Goal: Feedback & Contribution: Contribute content

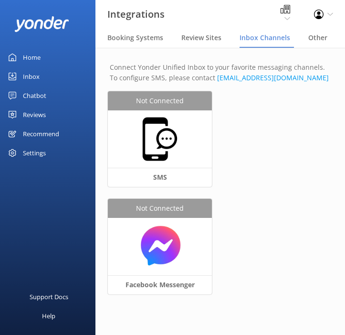
click at [274, 206] on div "Not Connected SMS Not Connected Facebook Messenger" at bounding box center [220, 198] width 225 height 215
click at [278, 148] on div "Not Connected SMS Not Connected Facebook Messenger" at bounding box center [220, 198] width 225 height 215
click at [261, 116] on div "Not Connected SMS Not Connected Facebook Messenger" at bounding box center [220, 198] width 225 height 215
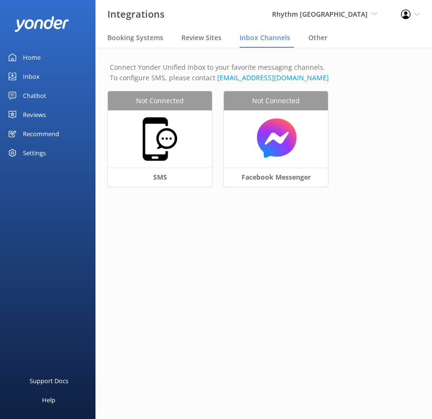
click at [34, 93] on div "Chatbot" at bounding box center [34, 95] width 23 height 19
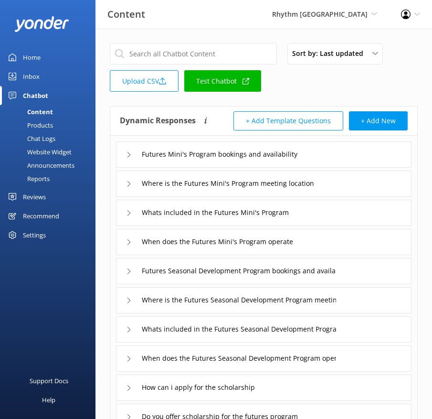
click at [294, 91] on div "Sort by: Last updated Title (A-Z) Last updated Upload CSV Test Chatbot" at bounding box center [264, 70] width 308 height 54
click at [329, 85] on div "Sort by: Last updated Title (A-Z) Last updated Upload CSV Test Chatbot" at bounding box center [264, 70] width 308 height 54
click at [215, 53] on input "text" at bounding box center [193, 53] width 167 height 21
paste input "Do I need previous experience for Resort Guiding or backcountry"
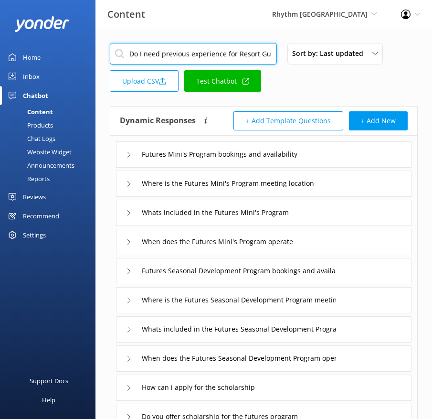
scroll to position [0, 59]
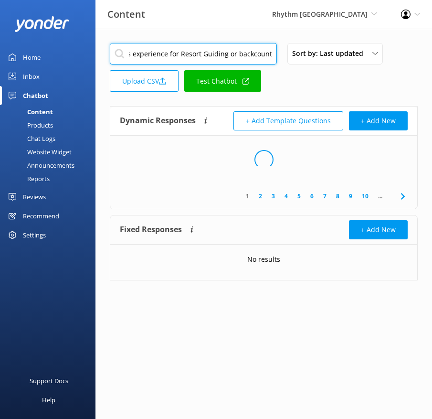
type input "Do I need previous experience for Resort Guiding or backcountry"
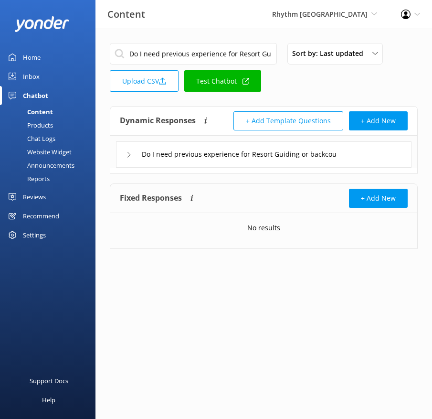
click at [377, 155] on div "Do I need previous experience for Resort Guiding or backcountry" at bounding box center [264, 154] width 296 height 26
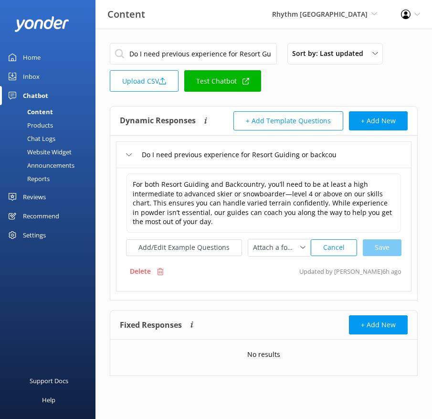
click at [337, 148] on div "Do I need previous experience for Resort Guiding or backcountry" at bounding box center [264, 154] width 296 height 26
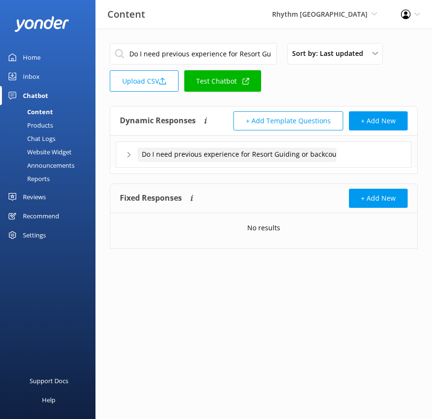
click at [328, 152] on span "Do I need previous experience for Resort Guiding or backcountry" at bounding box center [246, 154] width 208 height 11
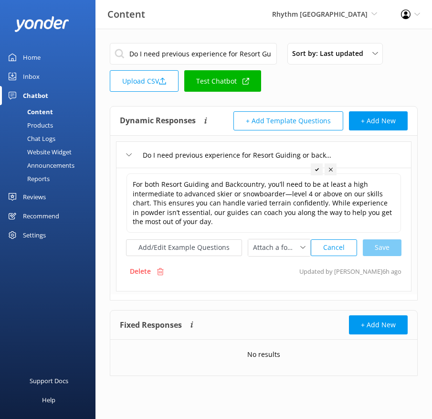
scroll to position [0, 12]
click at [306, 156] on input "Do I need previous experience for Resort Guiding or backcountry" at bounding box center [237, 155] width 199 height 14
click at [202, 249] on button "Add/Edit Example Questions" at bounding box center [184, 247] width 116 height 17
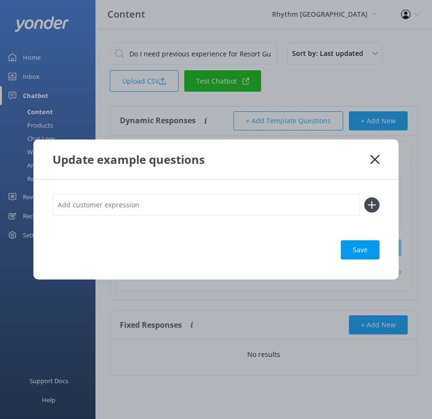
click at [274, 206] on input "text" at bounding box center [206, 204] width 307 height 21
paste input "What skill level is required for a Resort Tour? What skill level is required fo…"
type input "What skill level is required for a Resort Tour? What skill level is required fo…"
click at [371, 201] on icon at bounding box center [371, 204] width 15 height 15
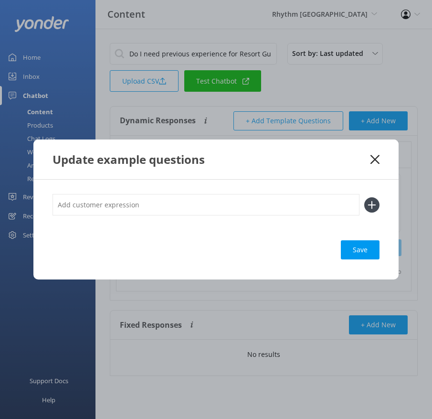
scroll to position [0, 0]
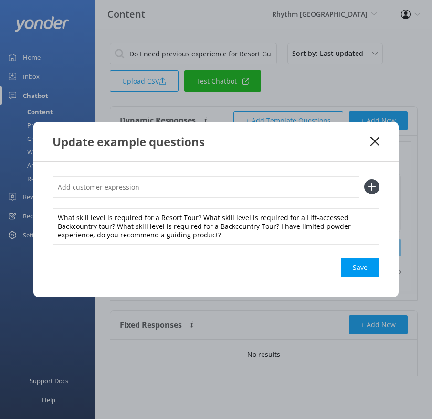
drag, startPoint x: 195, startPoint y: 217, endPoint x: 195, endPoint y: 207, distance: 10.5
click at [195, 207] on div "What skill level is required for a Resort Tour? What skill level is required fo…" at bounding box center [216, 210] width 327 height 68
drag, startPoint x: 197, startPoint y: 217, endPoint x: 194, endPoint y: 202, distance: 15.5
click at [194, 203] on div "What skill level is required for a Resort Tour? What skill level is required fo…" at bounding box center [216, 210] width 327 height 68
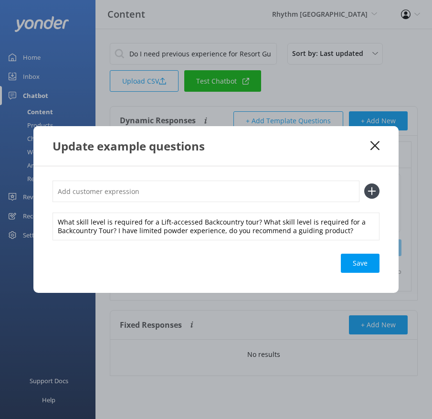
click at [190, 191] on input "text" at bounding box center [206, 190] width 307 height 21
paste input "What skill level is required for a Resort Tour?"
type input "What skill level is required for a Resort Tour?"
click at [373, 191] on use at bounding box center [372, 191] width 8 height 8
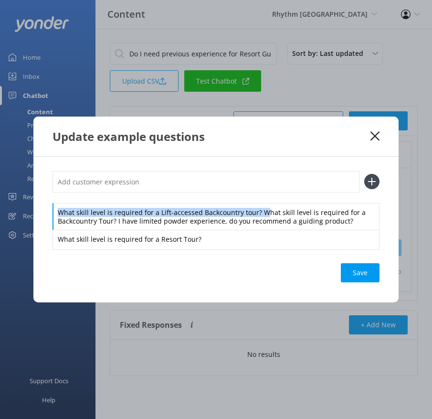
drag, startPoint x: 258, startPoint y: 212, endPoint x: 253, endPoint y: 201, distance: 12.9
click at [253, 201] on div "What skill level is required for a Lift-accessed Backcountry tour? What skill l…" at bounding box center [216, 210] width 327 height 78
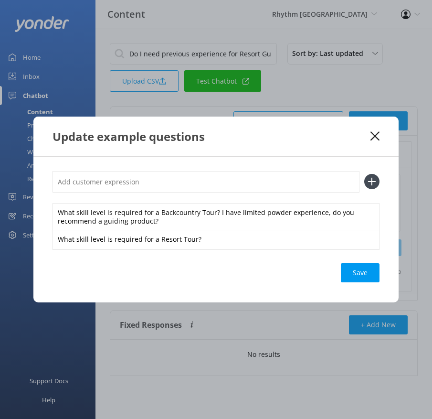
click at [234, 184] on input "text" at bounding box center [206, 181] width 307 height 21
paste input "What skill level is required for a Lift-accessed Backcountry tour?"
type input "What skill level is required for a Lift-accessed Backcountry tour?"
click at [364, 174] on button at bounding box center [371, 181] width 15 height 15
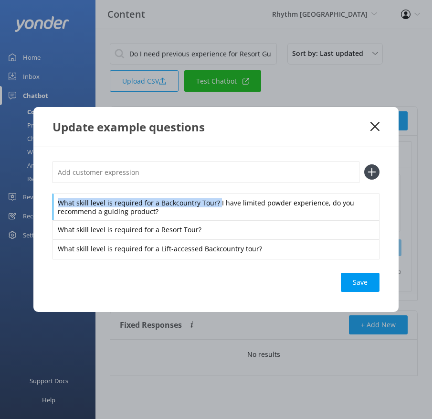
drag, startPoint x: 216, startPoint y: 205, endPoint x: 209, endPoint y: 191, distance: 15.6
click at [209, 191] on div "What skill level is required for a Backcountry Tour? I have limited powder expe…" at bounding box center [216, 209] width 327 height 97
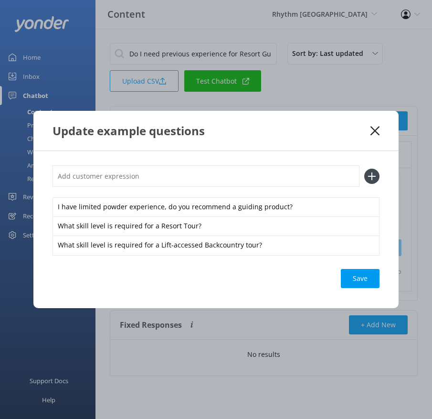
click at [204, 178] on input "text" at bounding box center [206, 175] width 307 height 21
paste input "What skill level is required for a Backcountry Tour?"
type input "What skill level is required for a Backcountry Tour?"
click at [364, 169] on button at bounding box center [371, 176] width 15 height 15
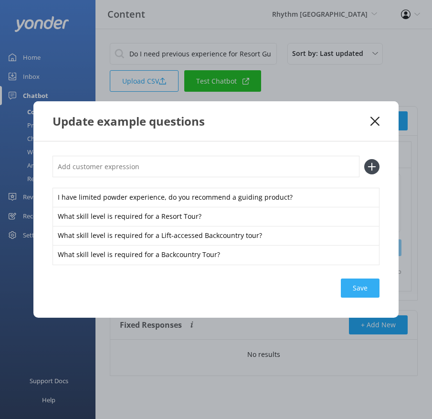
click at [355, 284] on div "Save" at bounding box center [360, 287] width 39 height 19
click at [373, 120] on use at bounding box center [375, 120] width 9 height 9
click at [373, 120] on button "+ Add New" at bounding box center [378, 120] width 59 height 19
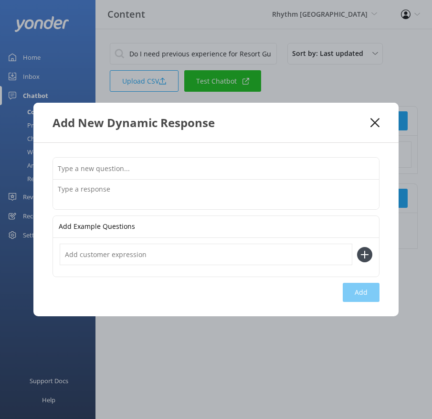
click at [376, 121] on use at bounding box center [375, 122] width 9 height 9
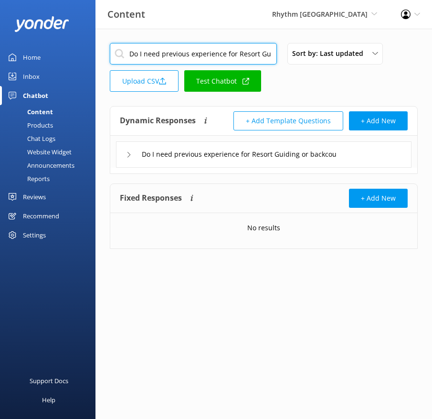
click at [242, 61] on input "Do I need previous experience for Resort Guiding or backcountry" at bounding box center [193, 53] width 167 height 21
paste input "Are dates flexible to catch the best conditions for guided and backcountry tours"
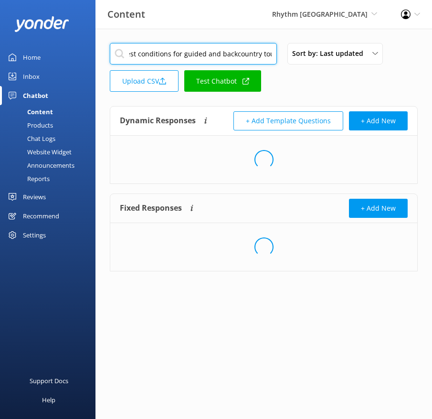
type input "Are dates flexible to catch the best conditions for guided and backcountry tours"
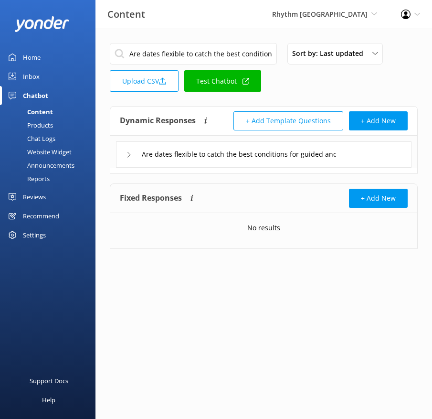
click at [376, 152] on div "Are dates flexible to catch the best conditions for guided and backcountry tours" at bounding box center [264, 154] width 296 height 26
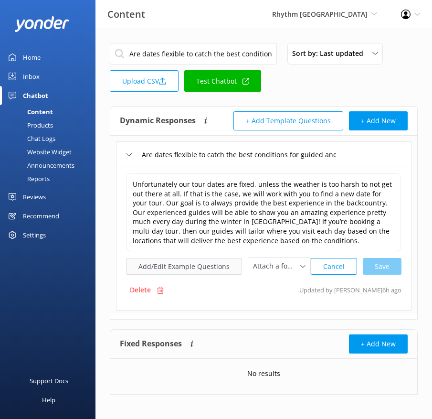
click at [207, 260] on button "Add/Edit Example Questions" at bounding box center [184, 266] width 116 height 17
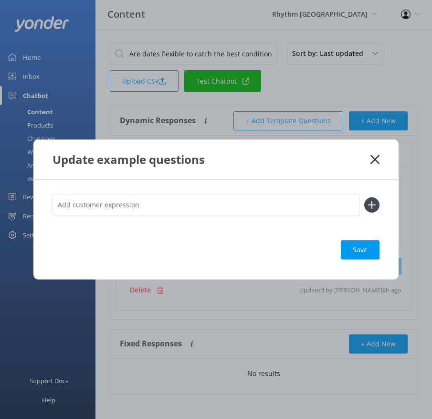
click at [300, 209] on input "text" at bounding box center [206, 204] width 307 height 21
paste input "Can I move my tour date if the weather changes? Are guided tour dates flexible …"
type input "Can I move my tour date if the weather changes? Are guided tour dates flexible …"
click at [364, 197] on button at bounding box center [371, 204] width 15 height 15
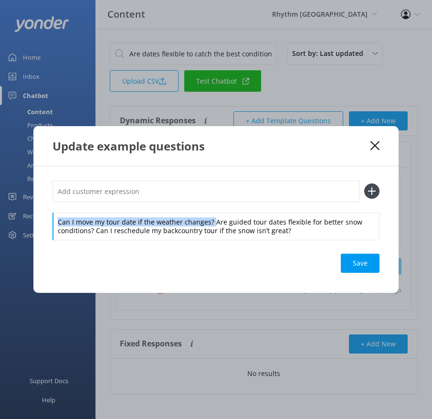
drag, startPoint x: 212, startPoint y: 222, endPoint x: 211, endPoint y: 208, distance: 13.9
click at [211, 208] on div "Can I move my tour date if the weather changes? Are guided tour dates flexible …" at bounding box center [216, 209] width 327 height 59
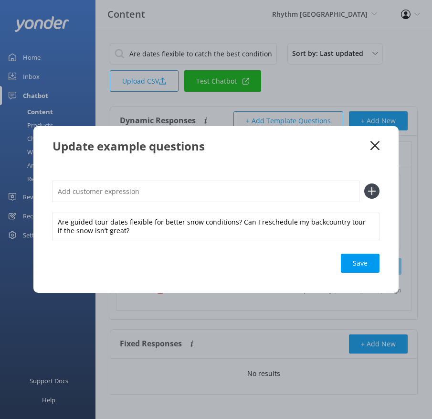
click at [202, 190] on input "text" at bounding box center [206, 190] width 307 height 21
paste input "Can I move my tour date if the weather changes?"
type input "Can I move my tour date if the weather changes?"
click at [364, 183] on button at bounding box center [371, 190] width 15 height 15
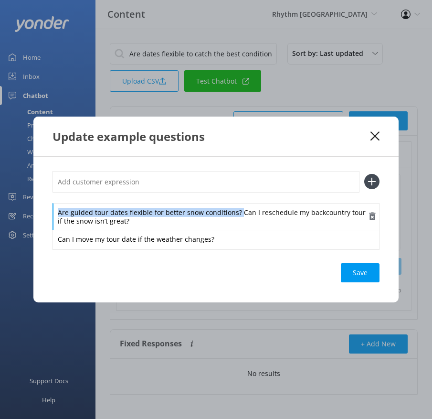
drag, startPoint x: 239, startPoint y: 214, endPoint x: 232, endPoint y: 202, distance: 13.3
click at [232, 203] on div "Are guided tour dates flexible for better snow conditions? Can I reschedule my …" at bounding box center [216, 217] width 327 height 28
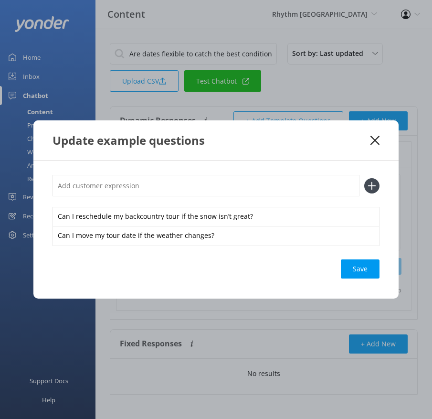
click at [222, 193] on input "text" at bounding box center [206, 185] width 307 height 21
paste input "Are guided tour dates flexible for better snow conditions?"
type input "Are guided tour dates flexible for better snow conditions?"
click at [364, 178] on button at bounding box center [371, 185] width 15 height 15
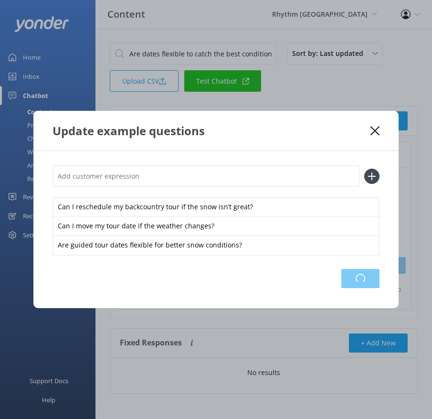
click at [350, 280] on div "Loading.." at bounding box center [360, 278] width 38 height 19
click at [373, 132] on use at bounding box center [375, 130] width 9 height 9
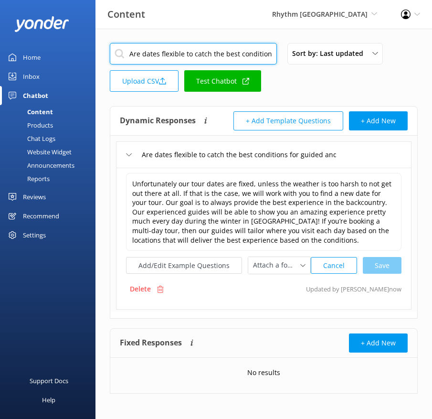
click at [209, 51] on input "Are dates flexible to catch the best conditions for guided and backcountry tours" at bounding box center [193, 53] width 167 height 21
paste input "Do I need powder specific equipment for Resort Guiding and backcountry"
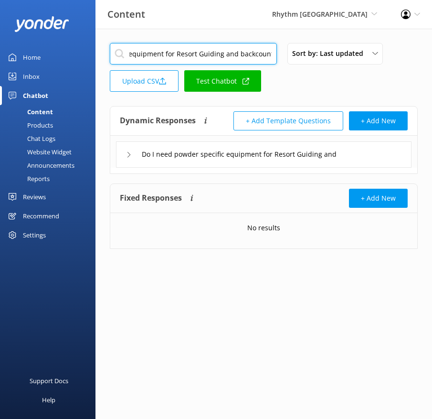
type input "Do I need powder specific equipment for Resort Guiding and backcountry"
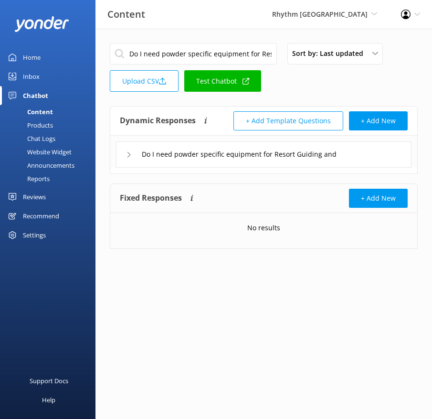
drag, startPoint x: 379, startPoint y: 156, endPoint x: 367, endPoint y: 159, distance: 12.4
click at [379, 156] on div "Do I need powder specific equipment for Resort Guiding and backcountry" at bounding box center [264, 154] width 296 height 26
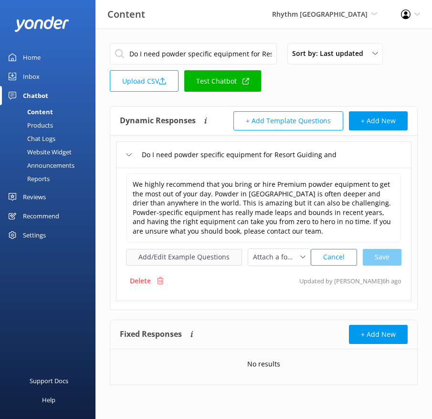
click at [187, 251] on button "Add/Edit Example Questions" at bounding box center [184, 257] width 116 height 17
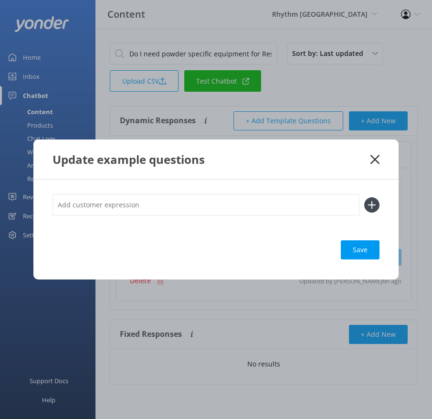
click at [281, 195] on input "text" at bounding box center [206, 204] width 307 height 21
paste input "Should I bring powder skis for the backcountry tour? Do I need special gear for…"
type input "Should I bring powder skis for the backcountry tour? Do I need special gear for…"
click at [364, 197] on button at bounding box center [371, 204] width 15 height 15
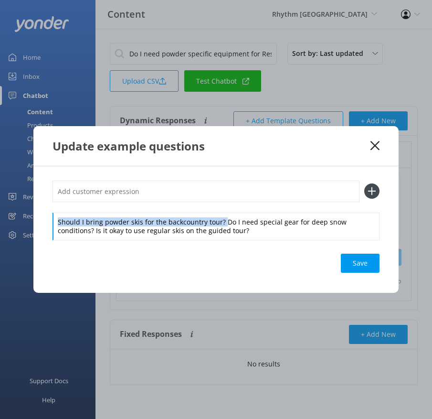
drag, startPoint x: 222, startPoint y: 222, endPoint x: 217, endPoint y: 205, distance: 17.1
click at [217, 205] on div "Should I bring powder skis for the backcountry tour? Do I need special gear for…" at bounding box center [216, 209] width 327 height 59
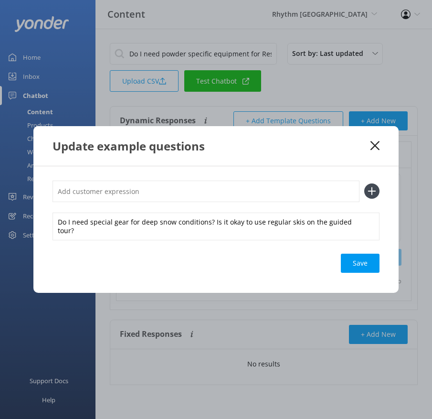
click at [200, 191] on input "text" at bounding box center [206, 190] width 307 height 21
paste input "Should I bring powder skis for the backcountry tour?"
type input "Should I bring powder skis for the backcountry tour?"
click at [364, 183] on button at bounding box center [371, 190] width 15 height 15
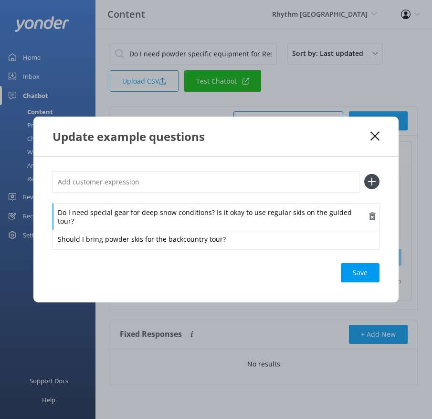
click at [209, 216] on div "Do I need special gear for deep snow conditions? Is it okay to use regular skis…" at bounding box center [216, 217] width 327 height 28
drag, startPoint x: 210, startPoint y: 217, endPoint x: 202, endPoint y: 207, distance: 12.9
click at [202, 207] on div "Do I need special gear for deep snow conditions? Is it okay to use regular skis…" at bounding box center [216, 217] width 327 height 28
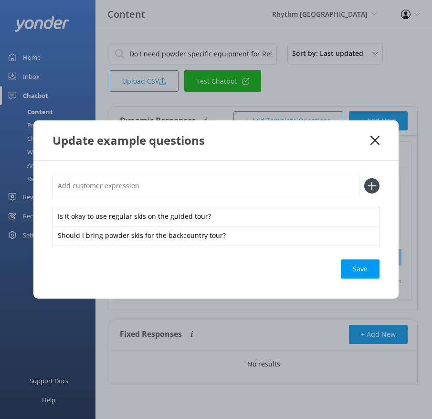
click at [193, 190] on input "text" at bounding box center [206, 185] width 307 height 21
paste input "Do I need special gear for deep snow conditions?"
type input "Do I need special gear for deep snow conditions?"
click at [364, 178] on button at bounding box center [371, 185] width 15 height 15
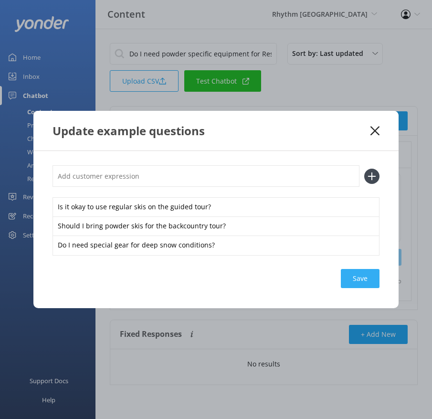
click at [356, 270] on div "Save" at bounding box center [360, 278] width 39 height 19
click at [375, 128] on icon at bounding box center [375, 131] width 9 height 10
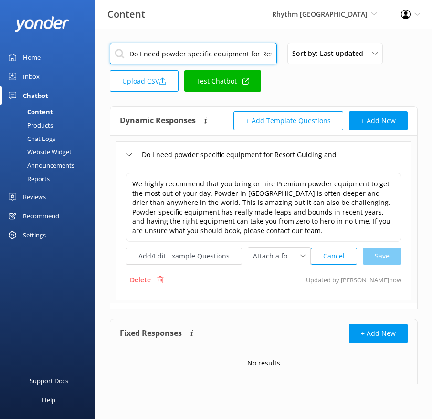
click at [167, 54] on input "Do I need powder specific equipment for Resort Guiding and backcountry" at bounding box center [193, 53] width 167 height 21
paste input "What is the Resort Guiding and Backcountry Tour cancellation and refund polic"
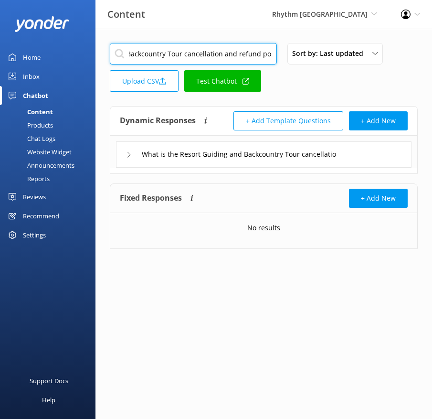
type input "What is the Resort Guiding and Backcountry Tour cancellation and refund policy"
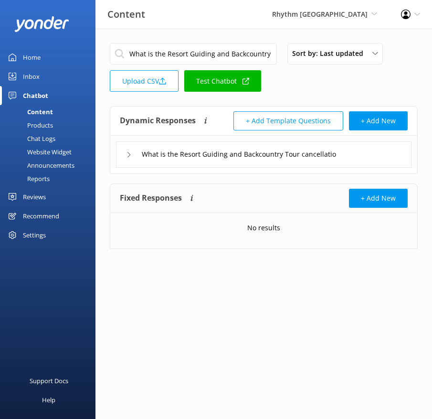
click at [381, 159] on div "What is the Resort Guiding and Backcountry Tour cancellation and refund policy" at bounding box center [264, 154] width 296 height 26
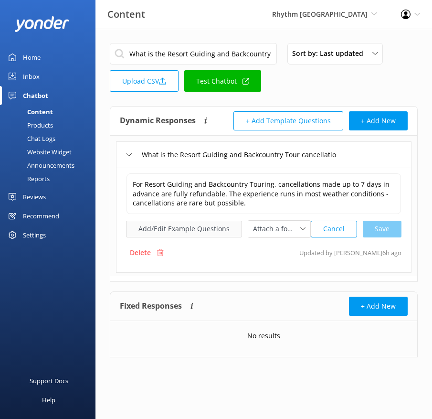
click at [214, 226] on button "Add/Edit Example Questions" at bounding box center [184, 229] width 116 height 17
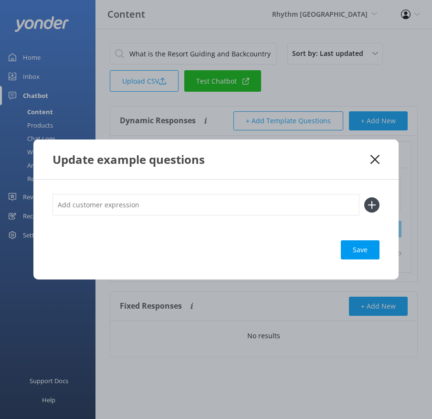
click at [229, 209] on input "text" at bounding box center [206, 204] width 307 height 21
paste input "Can I get a refund if I cancel my guided tour? What’s your cancellation policy …"
drag, startPoint x: 175, startPoint y: 204, endPoint x: 175, endPoint y: 193, distance: 11.5
click at [175, 193] on div "Can I get a refund if I cancel my guided tour? What’s your cancellation policy …" at bounding box center [215, 230] width 365 height 100
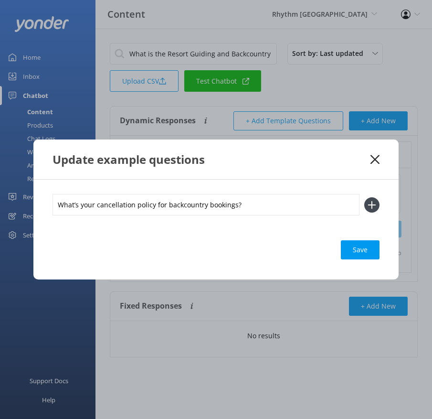
scroll to position [0, 0]
type input "What’s your cancellation policy for backcountry bookings?"
click at [364, 197] on button at bounding box center [371, 204] width 15 height 15
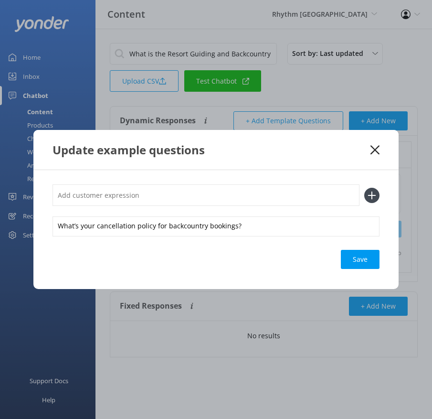
paste input "Can I get a refund if I cancel my guided tour?"
type input "Can I get a refund if I cancel my guided tour?"
click at [364, 188] on button at bounding box center [371, 195] width 15 height 15
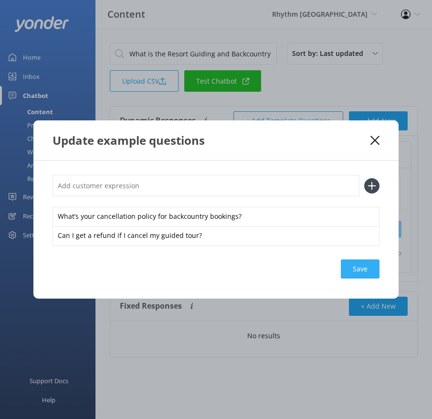
click at [361, 263] on div "Save" at bounding box center [360, 268] width 39 height 19
click at [373, 137] on icon at bounding box center [375, 141] width 9 height 10
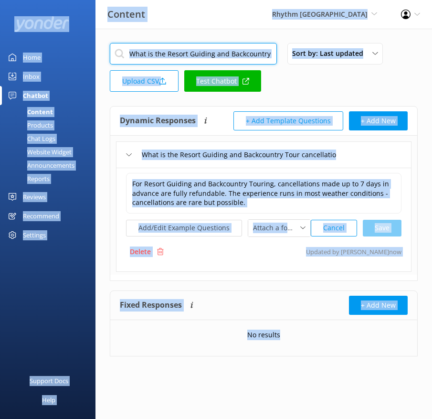
click at [231, 49] on input "What is the Resort Guiding and Backcountry Tour cancellation and refund policy" at bounding box center [193, 53] width 167 height 21
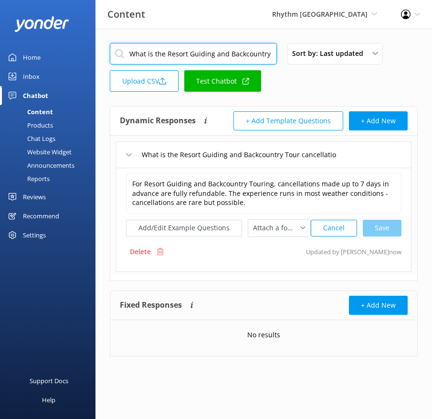
click at [231, 49] on input "What is the Resort Guiding and Backcountry Tour cancellation and refund policy" at bounding box center [193, 53] width 167 height 21
paste input "en do Resort Guiding Tour operate"
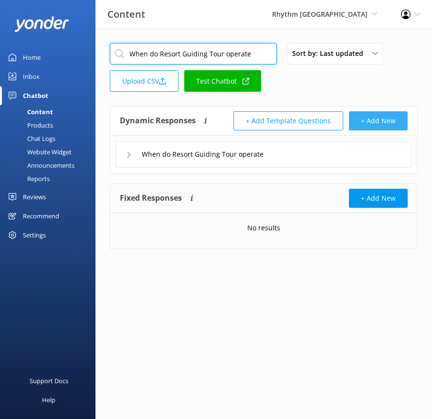
type input "When do Resort Guiding Tour operate"
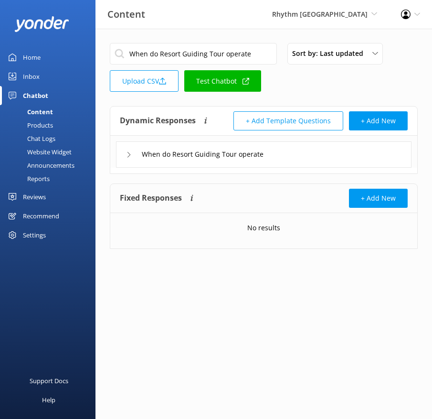
click at [327, 151] on div "When do Resort Guiding Tour operate" at bounding box center [264, 154] width 296 height 26
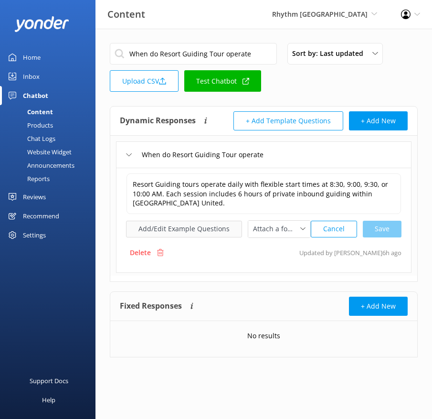
click at [218, 221] on button "Add/Edit Example Questions" at bounding box center [184, 229] width 116 height 17
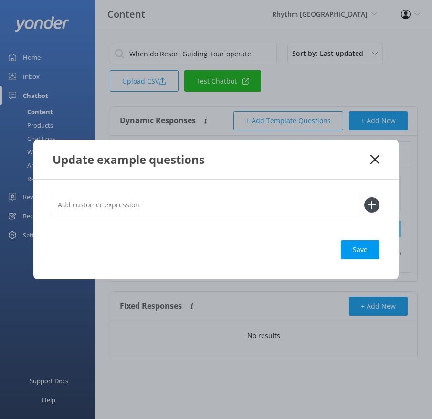
click at [279, 201] on input "text" at bounding box center [206, 204] width 307 height 21
paste input "How long is Resort Guiding? When is the N/A season?"
drag, startPoint x: 145, startPoint y: 201, endPoint x: 150, endPoint y: 212, distance: 13.0
click at [150, 212] on input "How long is Resort Guiding? When is the N/A season?" at bounding box center [206, 204] width 307 height 21
type input "How long is Resort Guiding?"
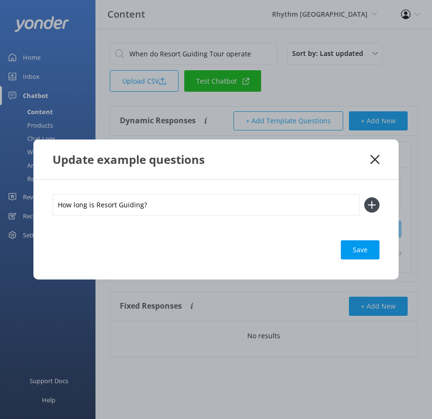
click at [364, 197] on button at bounding box center [371, 204] width 15 height 15
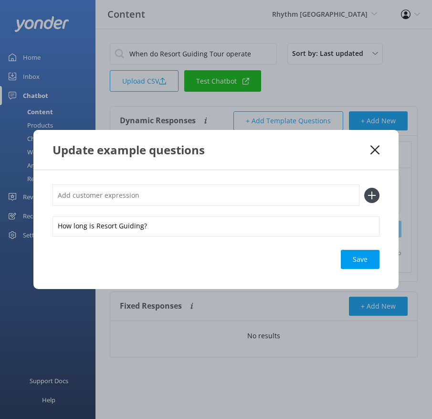
paste input "When is the N/A season?"
click at [367, 258] on div "Save" at bounding box center [360, 259] width 39 height 19
click at [103, 195] on input "When is the N/A season?" at bounding box center [206, 194] width 307 height 21
type input "When is the guiding season?"
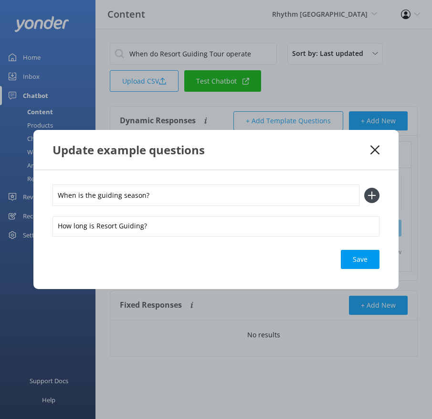
click at [364, 188] on button at bounding box center [371, 195] width 15 height 15
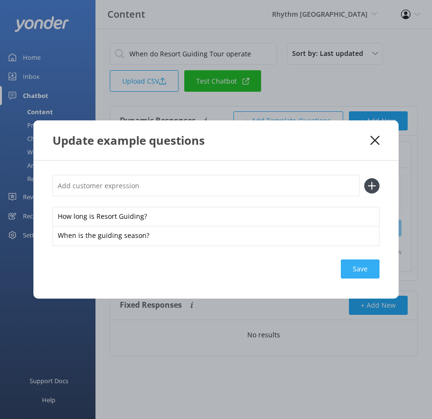
click at [361, 271] on div "Save" at bounding box center [360, 268] width 39 height 19
click at [376, 141] on icon at bounding box center [375, 141] width 9 height 10
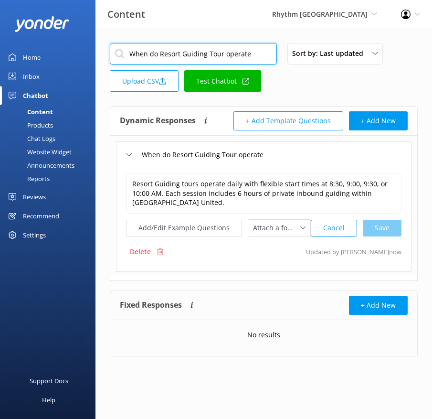
click at [227, 54] on input "When do Resort Guiding Tour operate" at bounding box center [193, 53] width 167 height 21
paste input "at should I bring Resort Guiding"
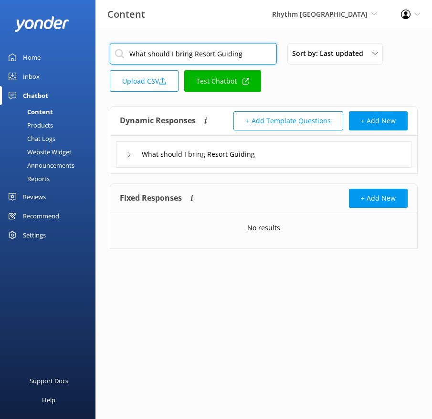
type input "What should I bring Resort Guiding"
click at [297, 152] on div "What should I bring Resort Guiding" at bounding box center [264, 154] width 296 height 26
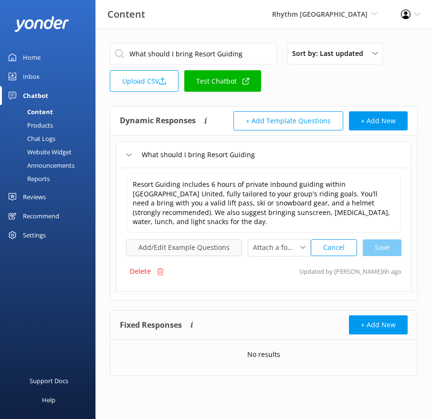
click at [211, 239] on button "Add/Edit Example Questions" at bounding box center [184, 247] width 116 height 17
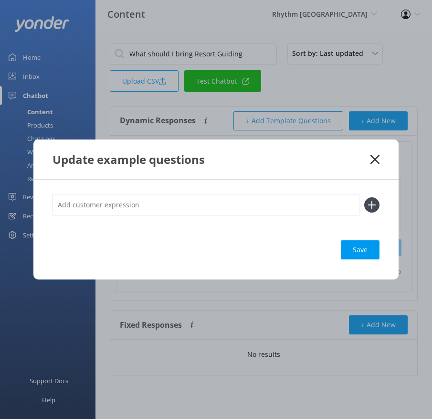
click at [301, 206] on input "text" at bounding box center [206, 204] width 307 height 21
paste input "Whats included in Resort Guiding? Do I need lift tickets for my guided tour?"
type input "Whats included in Resort Guiding? Do I need lift tickets for my guided tour?"
click at [364, 197] on button at bounding box center [371, 204] width 15 height 15
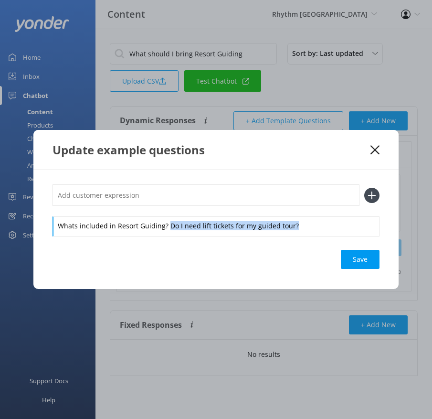
drag, startPoint x: 168, startPoint y: 225, endPoint x: 169, endPoint y: 241, distance: 15.8
click at [169, 241] on div "Whats included in Resort Guiding? Do I need lift tickets for my guided tour? Sa…" at bounding box center [215, 229] width 365 height 119
click at [148, 196] on input "text" at bounding box center [206, 194] width 307 height 21
paste input "Do I need lift tickets for my guided tour?"
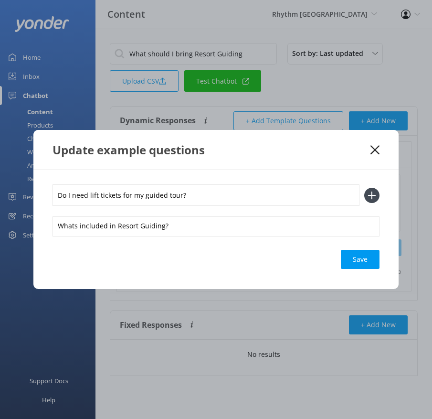
type input "Do I need lift tickets for my guided tour?"
click at [364, 188] on button at bounding box center [371, 195] width 15 height 15
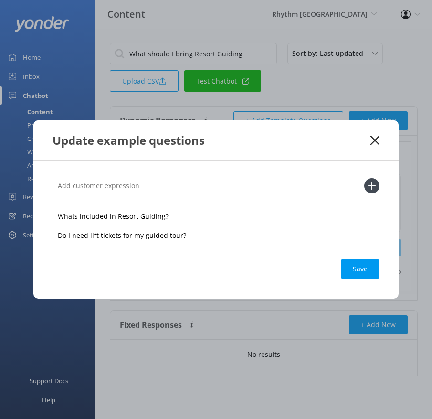
click at [362, 280] on div "Whats included in Resort Guiding? Do I need lift tickets for my guided tour? Sa…" at bounding box center [215, 229] width 365 height 138
click at [357, 264] on div "Save" at bounding box center [360, 268] width 39 height 19
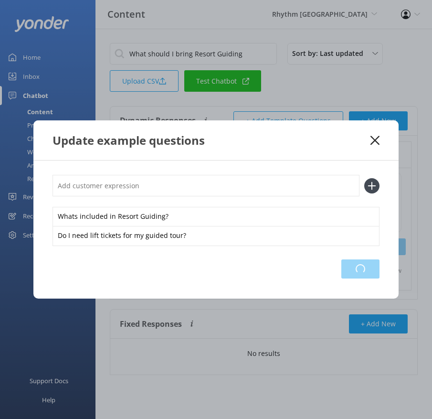
click at [357, 264] on div "Loading.." at bounding box center [360, 268] width 38 height 19
click at [357, 264] on div "Save" at bounding box center [360, 268] width 39 height 19
click at [373, 135] on div "Update example questions" at bounding box center [215, 140] width 365 height 40
click at [377, 137] on icon at bounding box center [375, 141] width 9 height 10
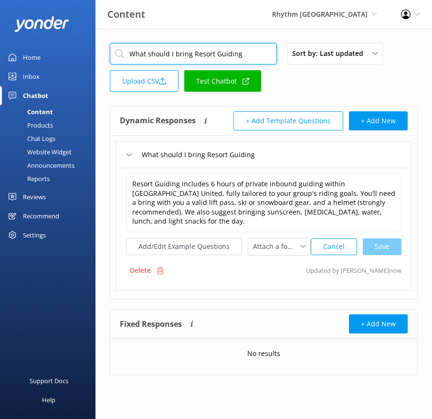
click at [227, 46] on input "What should I bring Resort Guiding" at bounding box center [193, 53] width 167 height 21
paste input "ere is the Resort Guiding meeting location"
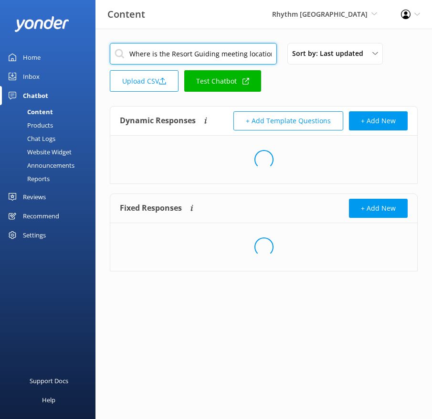
type input "Where is the Resort Guiding meeting location"
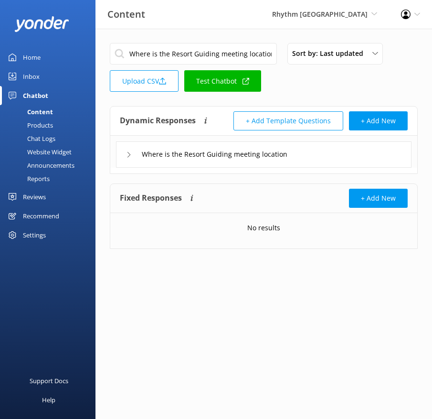
click at [331, 153] on div "Where is the Resort Guiding meeting location" at bounding box center [264, 154] width 296 height 26
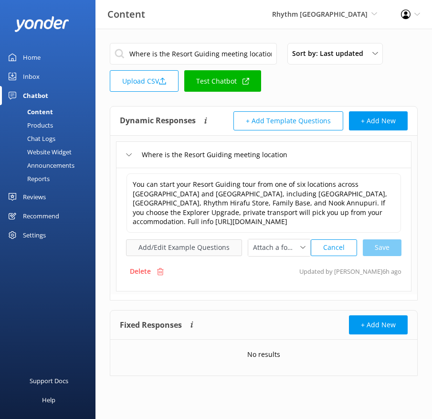
click at [208, 245] on button "Add/Edit Example Questions" at bounding box center [184, 247] width 116 height 17
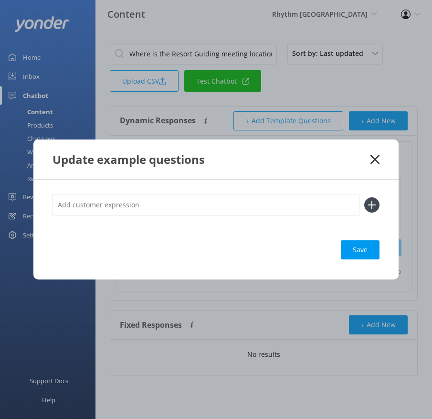
click at [234, 205] on input "text" at bounding box center [206, 204] width 307 height 21
paste input "What is the departure point for guided tour? Where do we meet our isntructor fo…"
type input "What is the departure point for guided tour? Where do we meet our isntructor fo…"
click at [364, 197] on button at bounding box center [371, 204] width 15 height 15
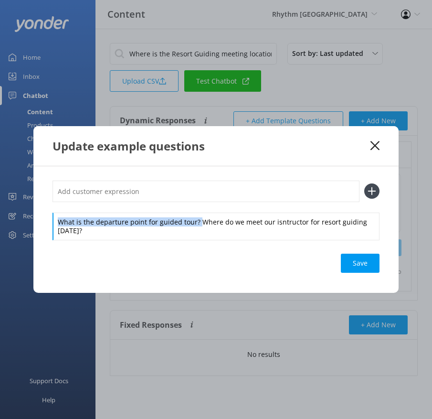
drag, startPoint x: 199, startPoint y: 223, endPoint x: 196, endPoint y: 199, distance: 24.5
click at [196, 199] on div "What is the departure point for guided tour? Where do we meet our isntructor fo…" at bounding box center [216, 209] width 327 height 59
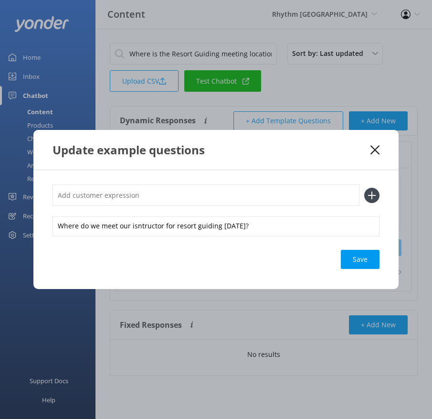
click at [188, 191] on input "text" at bounding box center [206, 194] width 307 height 21
paste input "What is the departure point for guided tour?"
type input "What is the departure point for guided tour?"
click at [364, 188] on button at bounding box center [371, 195] width 15 height 15
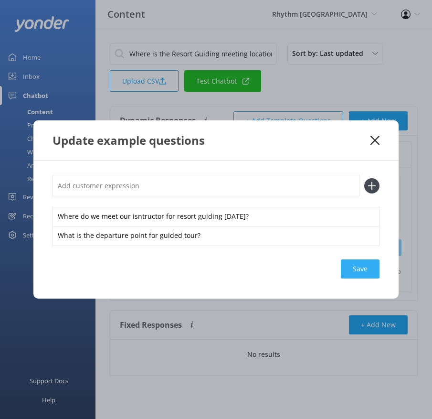
click at [362, 272] on div "Save" at bounding box center [360, 268] width 39 height 19
click at [374, 144] on icon at bounding box center [375, 141] width 9 height 10
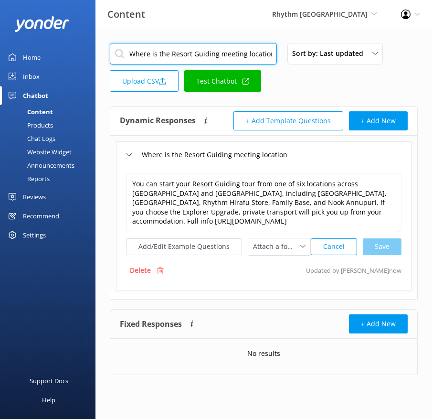
click at [157, 51] on input "Where is the Resort Guiding meeting location" at bounding box center [193, 53] width 167 height 21
paste input "Resort Guiding bookings and availability"
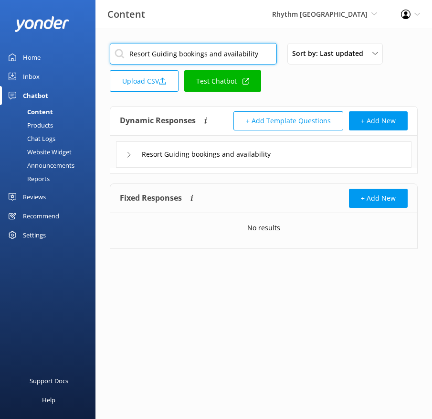
type input "Resort Guiding bookings and availability"
click at [346, 153] on div "Resort Guiding bookings and availability" at bounding box center [264, 154] width 296 height 26
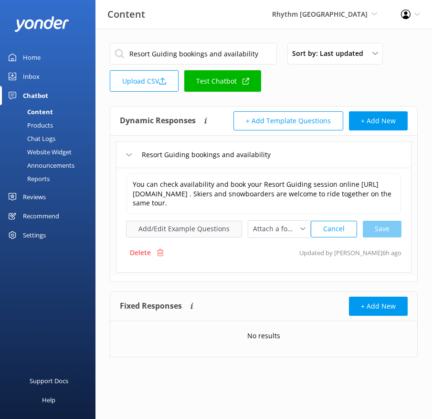
click at [186, 222] on button "Add/Edit Example Questions" at bounding box center [184, 229] width 116 height 17
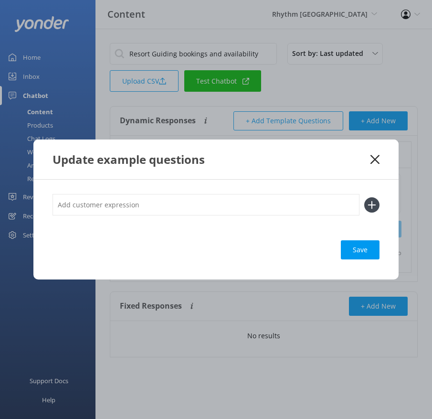
click at [263, 203] on input "text" at bounding box center [206, 204] width 307 height 21
paste input "We want to book a group in for resort guiding tour this week? Can we book resor…"
type input "We want to book a group in for resort guiding tour this week? Can we book resor…"
click at [364, 197] on button at bounding box center [371, 204] width 15 height 15
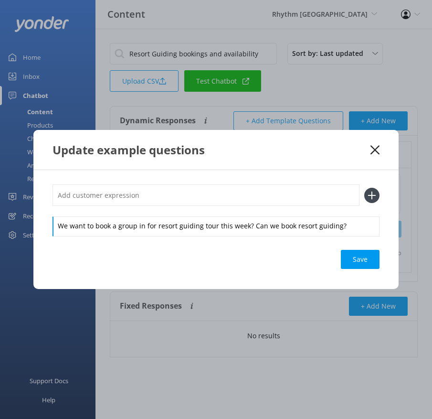
drag, startPoint x: 249, startPoint y: 224, endPoint x: 242, endPoint y: 204, distance: 21.5
click at [242, 204] on div "We want to book a group in for resort guiding tour this week? Can we book resor…" at bounding box center [216, 209] width 327 height 51
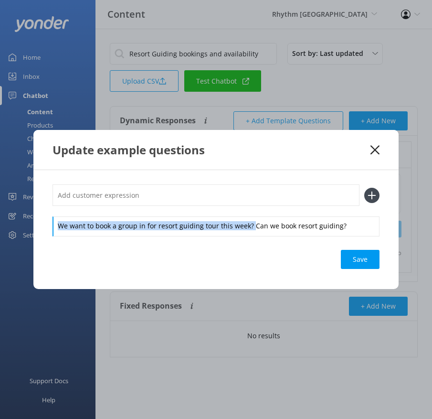
drag, startPoint x: 250, startPoint y: 226, endPoint x: 242, endPoint y: 211, distance: 17.1
click at [242, 211] on div "We want to book a group in for resort guiding tour this week? Can we book resor…" at bounding box center [216, 209] width 327 height 51
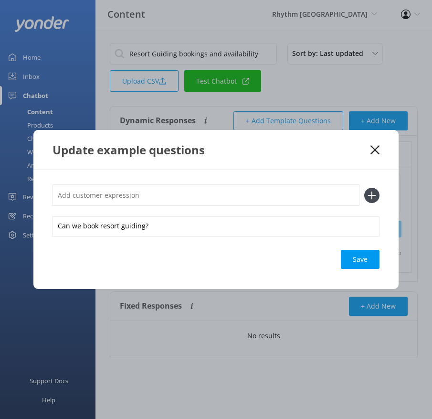
click at [217, 187] on input "text" at bounding box center [206, 194] width 307 height 21
paste input "We want to book a group in for resort guiding tour this week?"
type input "We want to book a group in for resort guiding tour this week?"
click at [364, 188] on button at bounding box center [371, 195] width 15 height 15
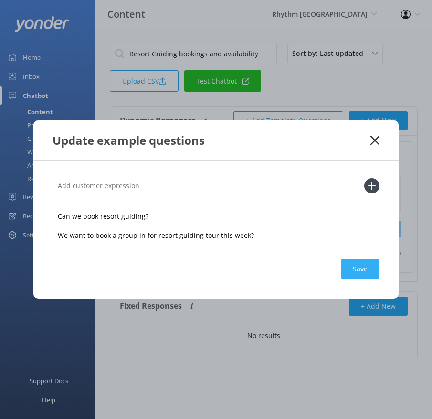
click at [363, 264] on div "Save" at bounding box center [360, 268] width 39 height 19
click at [377, 143] on icon at bounding box center [375, 141] width 9 height 10
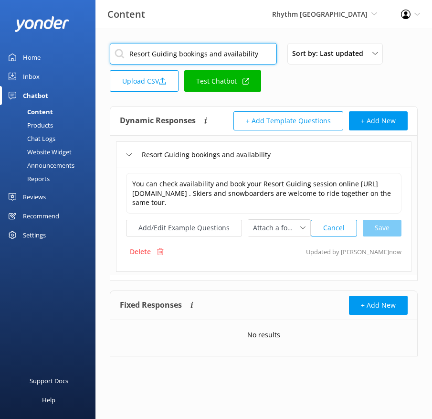
click at [212, 56] on input "Resort Guiding bookings and availability" at bounding box center [193, 53] width 167 height 21
paste input "Information about Backcountry Touring"
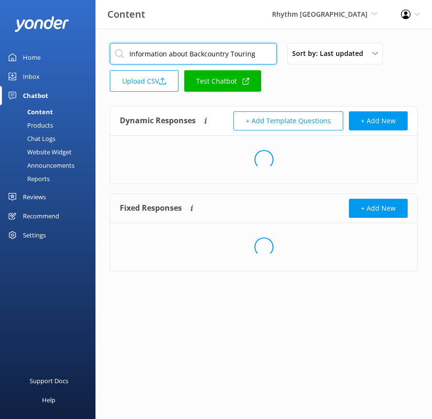
type input "Information about Backcountry Touring"
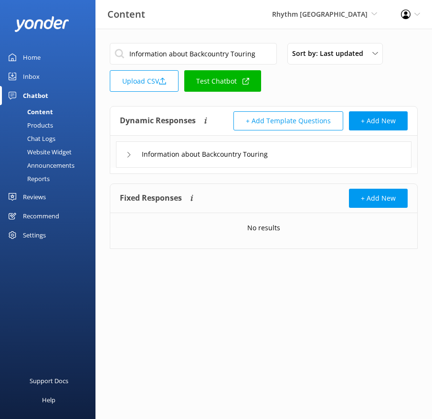
click at [318, 153] on div "Information about Backcountry Touring" at bounding box center [264, 154] width 296 height 26
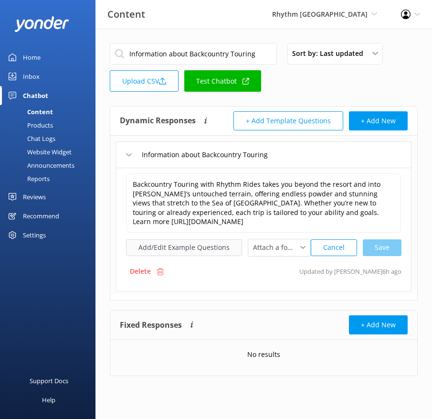
click at [212, 246] on button "Add/Edit Example Questions" at bounding box center [184, 247] width 116 height 17
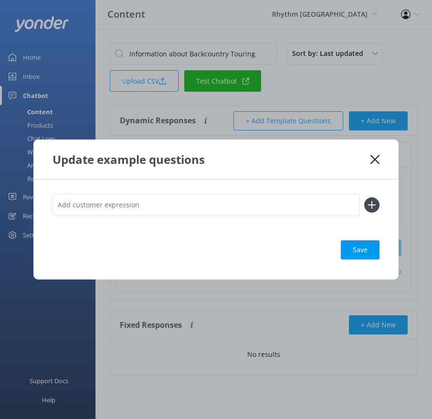
click at [280, 203] on input "text" at bounding box center [206, 204] width 307 height 21
paste input "Can you tell me more about your backcountry trips in [GEOGRAPHIC_DATA]? What ki…"
type input "Can you tell me more about your backcountry trips in [GEOGRAPHIC_DATA]? What ki…"
click at [364, 197] on button at bounding box center [371, 204] width 15 height 15
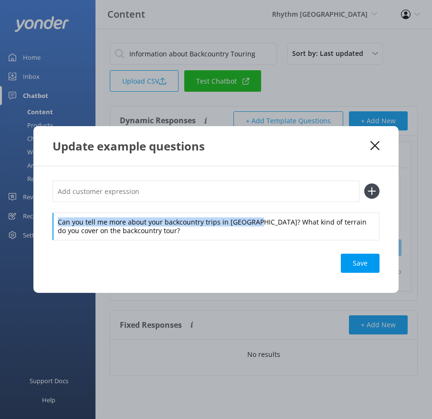
drag, startPoint x: 251, startPoint y: 221, endPoint x: 243, endPoint y: 208, distance: 15.4
click at [243, 208] on div "Can you tell me more about your backcountry trips in [GEOGRAPHIC_DATA]? What ki…" at bounding box center [216, 209] width 327 height 59
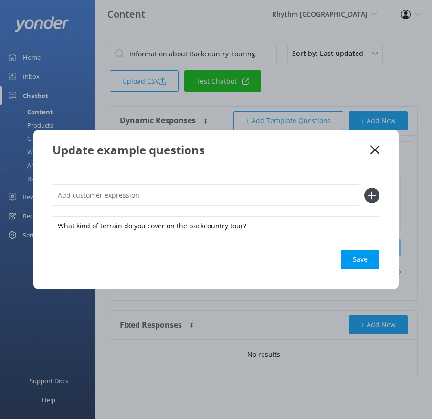
click at [225, 191] on input "text" at bounding box center [206, 194] width 307 height 21
paste input "Can you tell me more about your backcountry trips in [GEOGRAPHIC_DATA]?"
type input "Can you tell me more about your backcountry trips in [GEOGRAPHIC_DATA]?"
click at [364, 188] on button at bounding box center [371, 195] width 15 height 15
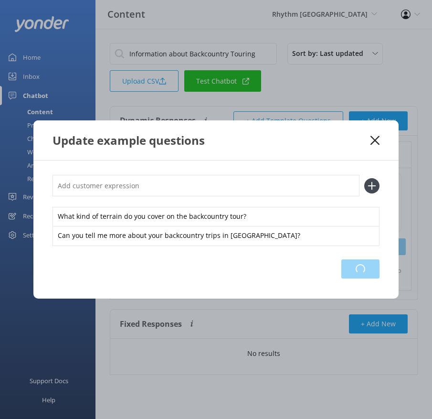
click at [367, 266] on div "Loading.." at bounding box center [360, 268] width 38 height 19
click at [370, 140] on div "Update example questions" at bounding box center [212, 140] width 318 height 16
click at [374, 139] on use at bounding box center [375, 140] width 9 height 9
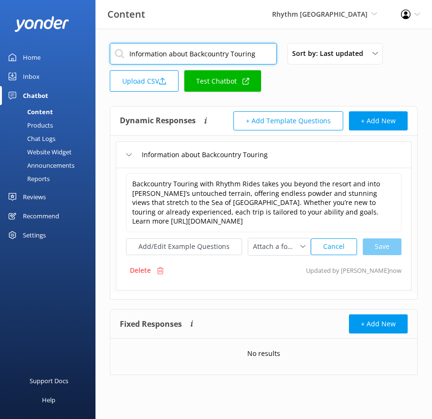
click at [232, 52] on input "Information about Backcountry Touring" at bounding box center [193, 53] width 167 height 21
paste input "When does Backcountry Touring operate"
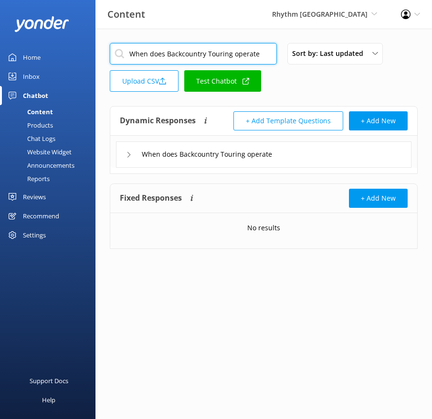
type input "When does Backcountry Touring operate"
click at [312, 153] on div "When does Backcountry Touring operate" at bounding box center [264, 154] width 296 height 26
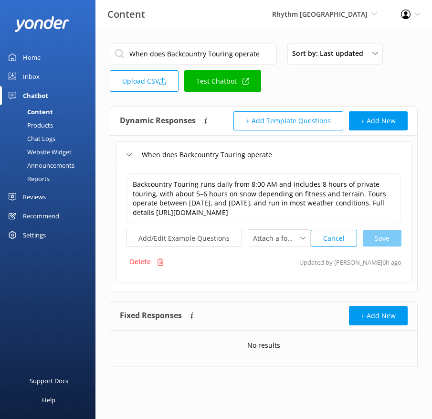
click at [191, 256] on div "Backcountry Touring runs daily from 8:00 AM and includes 8 hours of private tou…" at bounding box center [264, 225] width 296 height 115
click at [214, 244] on button "Add/Edit Example Questions" at bounding box center [184, 238] width 116 height 17
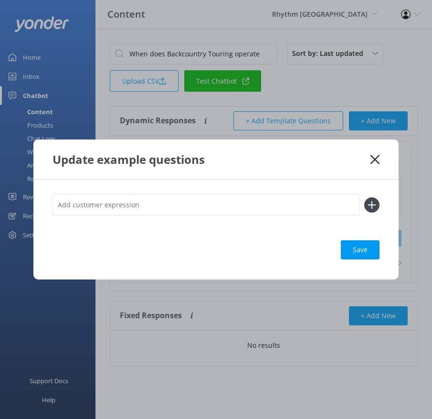
click at [263, 205] on input "text" at bounding box center [206, 204] width 307 height 21
paste input "How long is a Backcountry Touring trip? What dates does the backcountry tour ru…"
type input "How long is a Backcountry Touring trip? What dates does the backcountry tour ru…"
click at [364, 197] on button at bounding box center [371, 204] width 15 height 15
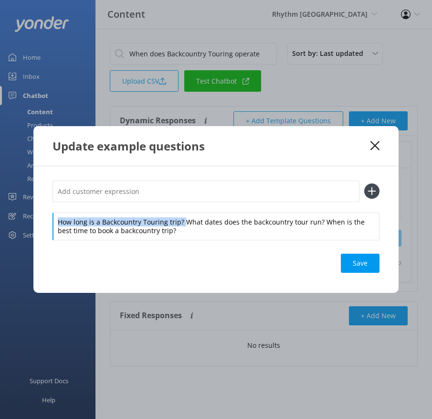
drag, startPoint x: 182, startPoint y: 222, endPoint x: 177, endPoint y: 208, distance: 14.6
click at [177, 209] on div "How long is a Backcountry Touring trip? What dates does the backcountry tour ru…" at bounding box center [216, 209] width 327 height 59
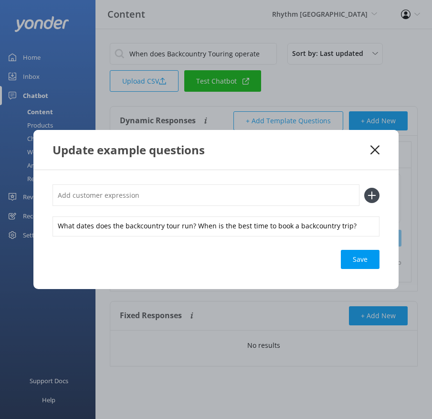
click at [166, 195] on input "text" at bounding box center [206, 194] width 307 height 21
paste input "How long is a Backcountry Touring trip?"
type input "How long is a Backcountry Touring trip?"
click at [364, 188] on button at bounding box center [371, 195] width 15 height 15
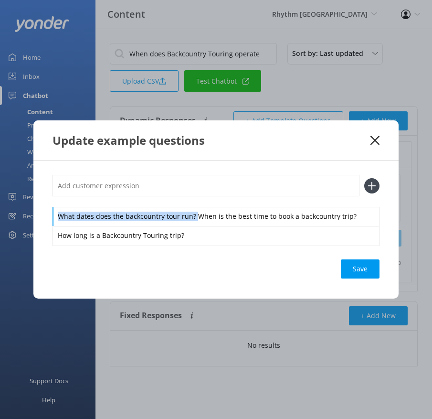
drag, startPoint x: 194, startPoint y: 218, endPoint x: 187, endPoint y: 198, distance: 21.3
click at [187, 199] on div "What dates does the backcountry tour run? When is the best time to book a backc…" at bounding box center [216, 210] width 327 height 70
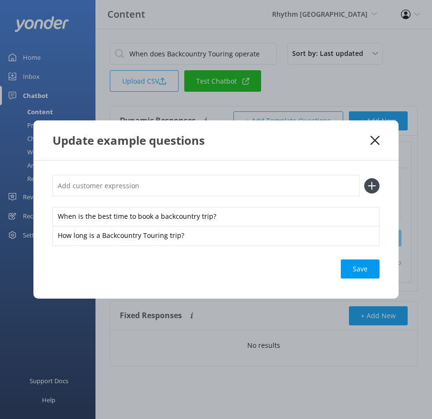
click at [173, 191] on input "text" at bounding box center [206, 185] width 307 height 21
paste input "What dates does the backcountry tour run?"
type input "What dates does the backcountry tour run?"
click at [364, 178] on button at bounding box center [371, 185] width 15 height 15
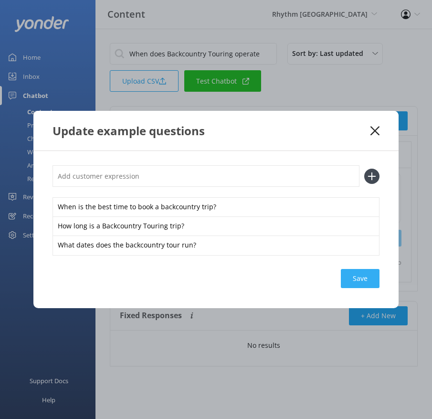
click at [361, 277] on div "Save" at bounding box center [360, 278] width 39 height 19
click at [380, 131] on div "Update example questions" at bounding box center [215, 131] width 365 height 40
click at [376, 130] on icon at bounding box center [375, 131] width 9 height 10
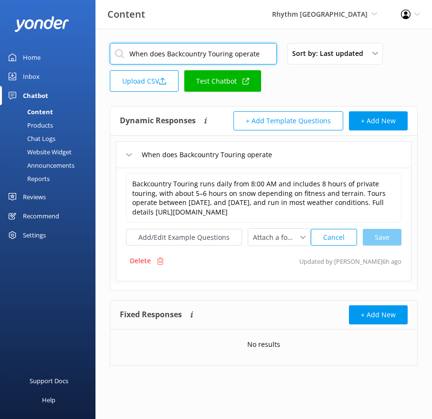
click at [169, 51] on input "When does Backcountry Touring operate" at bounding box center [193, 53] width 167 height 21
paste input "How much does Backcountry Touring cost"
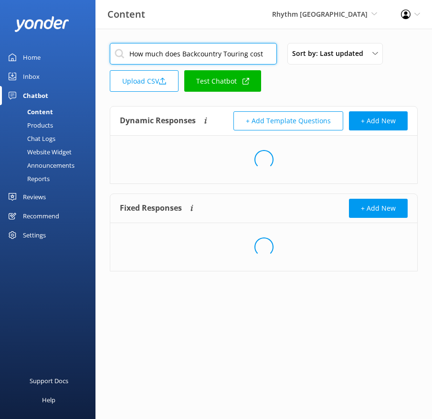
type input "How much does Backcountry Touring cost"
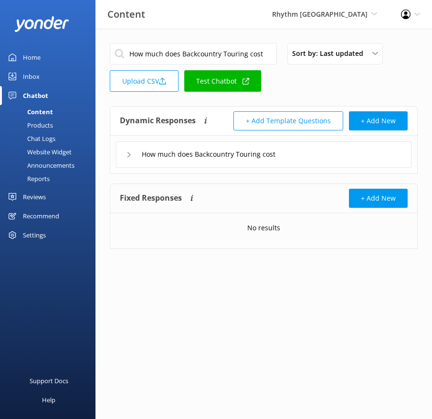
click at [310, 157] on div "How much does Backcountry Touring cost" at bounding box center [264, 154] width 296 height 26
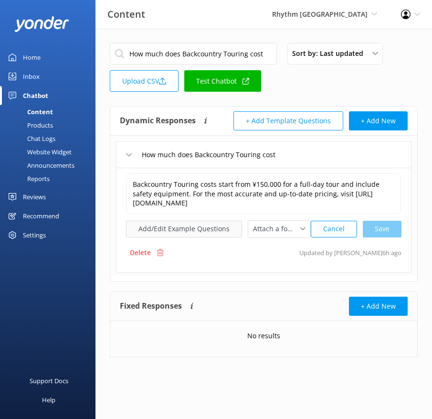
click at [197, 228] on button "Add/Edit Example Questions" at bounding box center [184, 229] width 116 height 17
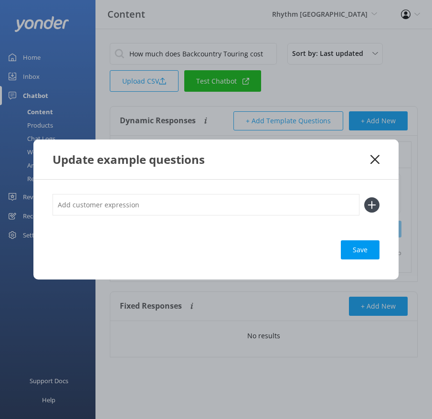
click at [307, 205] on input "text" at bounding box center [206, 204] width 307 height 21
paste input "What’s the price for a backcountry tour? What does a full day of Backcountry To…"
type input "What’s the price for a backcountry tour? What does a full day of Backcountry To…"
click at [364, 197] on button at bounding box center [371, 204] width 15 height 15
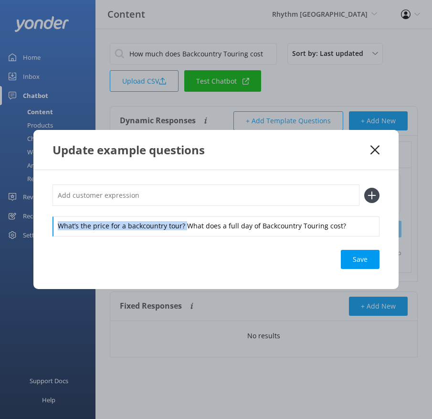
drag, startPoint x: 186, startPoint y: 226, endPoint x: 180, endPoint y: 207, distance: 20.4
click at [180, 207] on div "What’s the price for a backcountry tour? What does a full day of Backcountry To…" at bounding box center [216, 209] width 327 height 51
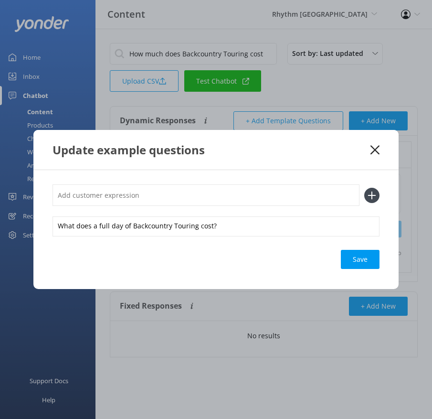
click at [171, 192] on input "text" at bounding box center [206, 194] width 307 height 21
paste input "What’s the price for a backcountry tour?"
type input "What’s the price for a backcountry tour?"
click at [364, 188] on button at bounding box center [371, 195] width 15 height 15
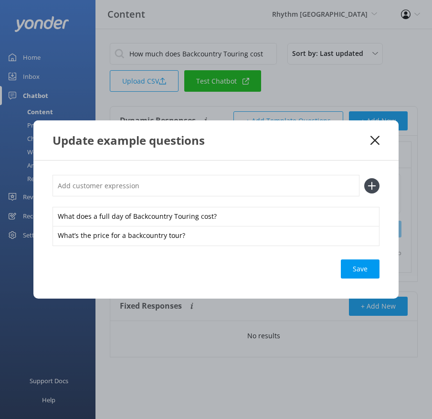
click at [353, 265] on div "Save" at bounding box center [360, 268] width 39 height 19
click at [375, 135] on div "Update example questions" at bounding box center [215, 140] width 365 height 40
click at [373, 137] on icon at bounding box center [375, 141] width 9 height 10
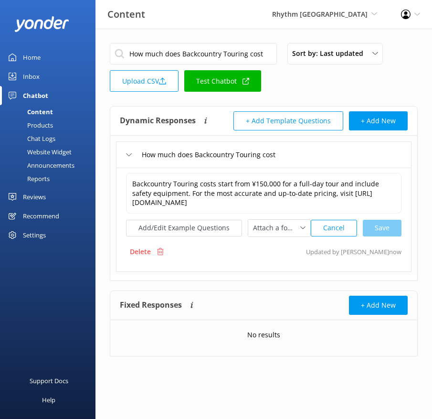
click at [175, 54] on input "How much does Backcountry Touring cost" at bounding box center [193, 53] width 167 height 21
paste input "Backcountry Touring bookings and availability"
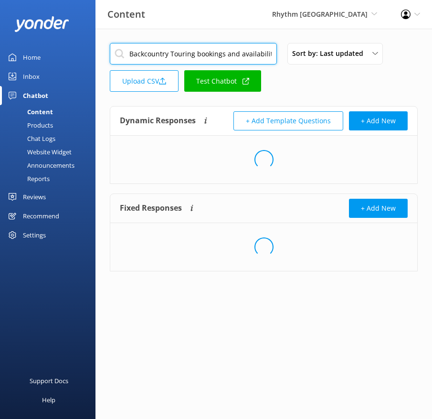
type input "Backcountry Touring bookings and availability"
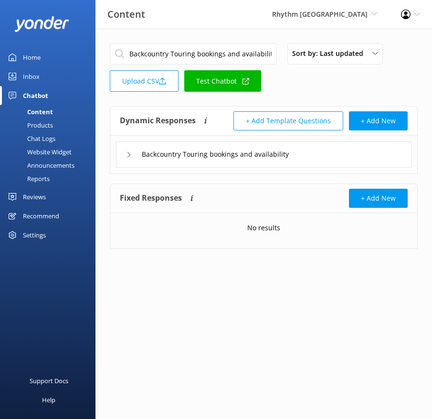
click at [354, 154] on div "Backcountry Touring bookings and availability" at bounding box center [264, 154] width 296 height 26
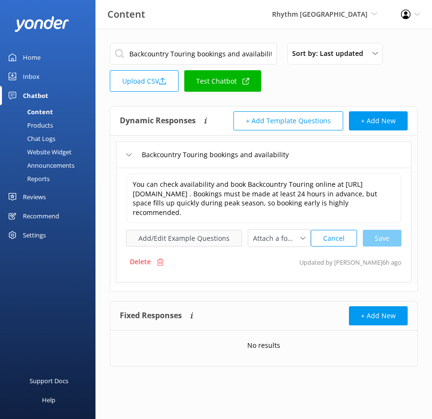
click at [201, 234] on button "Add/Edit Example Questions" at bounding box center [184, 238] width 116 height 17
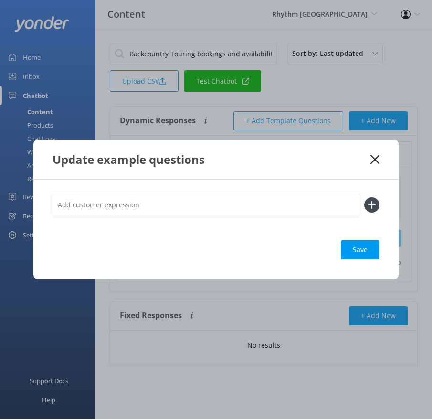
click at [258, 201] on input "text" at bounding box center [206, 204] width 307 height 21
paste input "How late can I book a backcountry tour? How do I book a backcountry tour? Can I…"
type input "How late can I book a backcountry tour? How do I book a backcountry tour? Can I…"
click at [364, 197] on button at bounding box center [371, 204] width 15 height 15
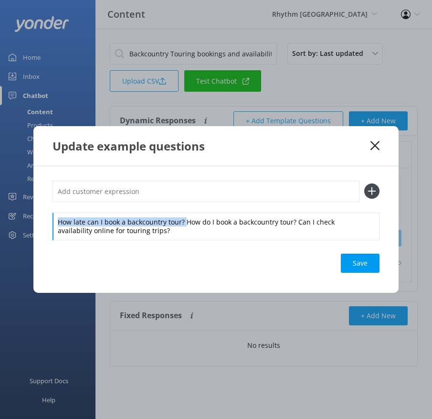
drag, startPoint x: 184, startPoint y: 221, endPoint x: 180, endPoint y: 199, distance: 22.8
click at [180, 200] on div "How late can I book a backcountry tour? How do I book a backcountry tour? Can I…" at bounding box center [216, 209] width 327 height 59
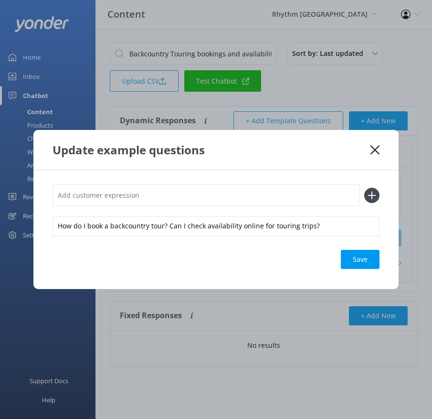
click at [177, 197] on input "text" at bounding box center [206, 194] width 307 height 21
paste input "How late can I book a backcountry tour?"
type input "How late can I book a backcountry tour?"
click at [364, 188] on button at bounding box center [371, 195] width 15 height 15
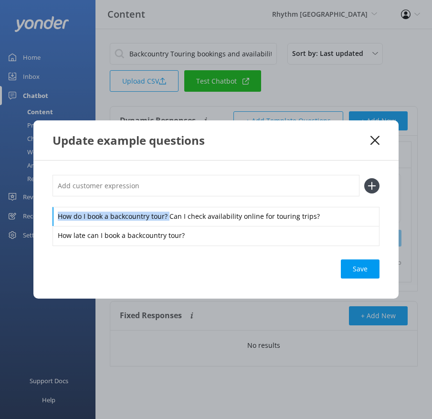
drag, startPoint x: 169, startPoint y: 217, endPoint x: 167, endPoint y: 200, distance: 17.2
click at [167, 200] on div "How do I book a backcountry tour? Can I check availability online for touring t…" at bounding box center [216, 210] width 327 height 70
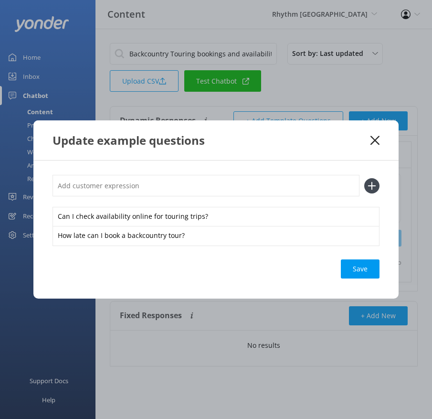
click at [156, 189] on input "text" at bounding box center [206, 185] width 307 height 21
paste input "How do I book a backcountry tour?"
type input "How do I book a backcountry tour?"
click at [364, 178] on button at bounding box center [371, 185] width 15 height 15
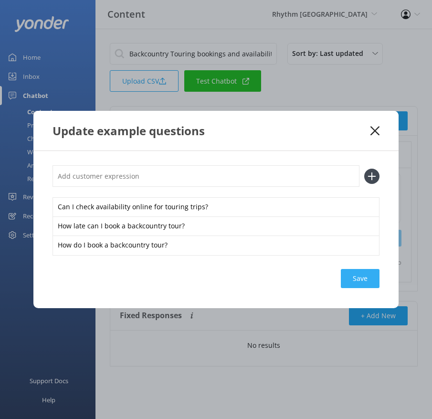
click at [356, 279] on div "Save" at bounding box center [360, 278] width 39 height 19
click at [372, 127] on icon at bounding box center [375, 131] width 9 height 10
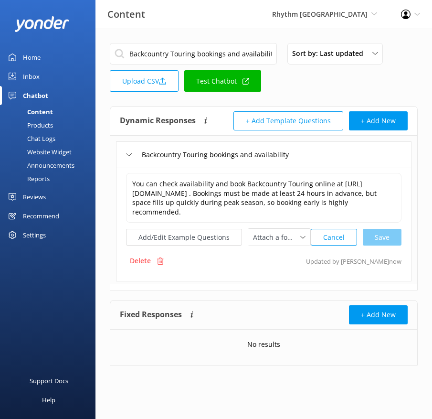
click at [222, 57] on input "Backcountry Touring bookings and availability" at bounding box center [193, 53] width 167 height 21
paste input "Do I need backcountry touring equipment"
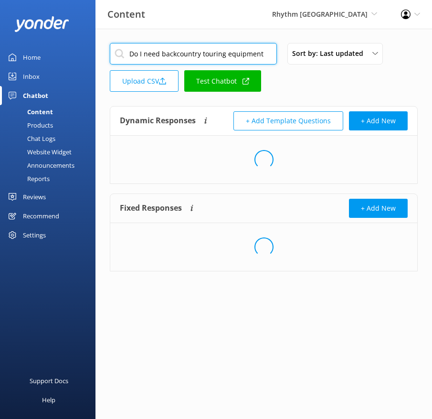
type input "Do I need backcountry touring equipment"
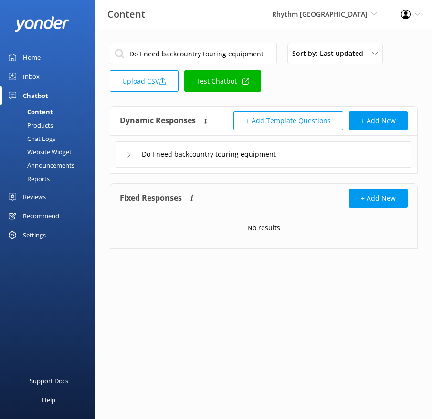
click at [333, 156] on div "Do I need backcountry touring equipment" at bounding box center [264, 154] width 296 height 26
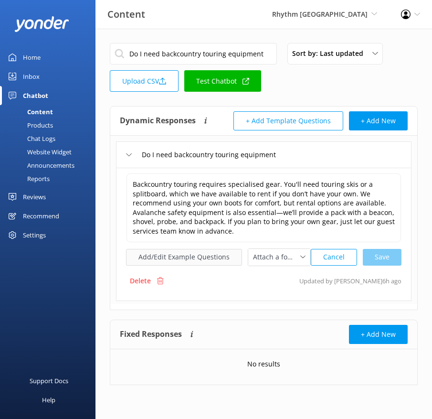
click at [207, 254] on button "Add/Edit Example Questions" at bounding box center [184, 257] width 116 height 17
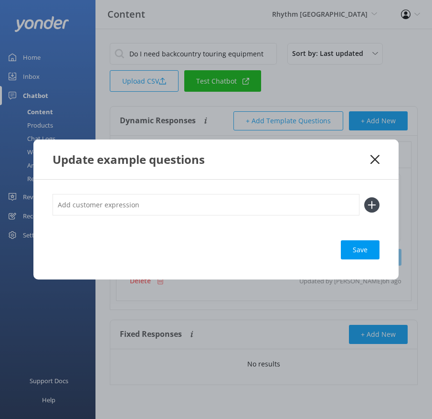
click at [254, 199] on input "text" at bounding box center [206, 204] width 307 height 21
paste input "Is backcountry safety equipment required for backcountry tours? What gear do I …"
type input "Is backcountry safety equipment required for backcountry tours? What gear do I …"
click at [364, 197] on button at bounding box center [371, 204] width 15 height 15
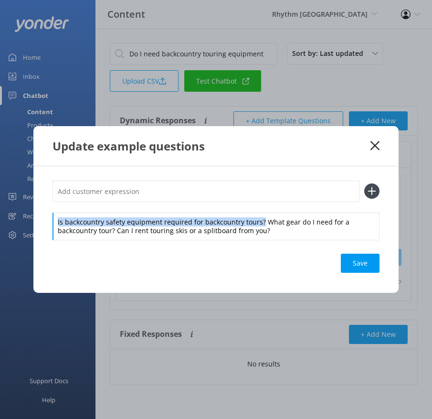
drag, startPoint x: 260, startPoint y: 217, endPoint x: 259, endPoint y: 208, distance: 9.2
click at [259, 208] on div "Is backcountry safety equipment required for backcountry tours? What gear do I …" at bounding box center [216, 209] width 327 height 59
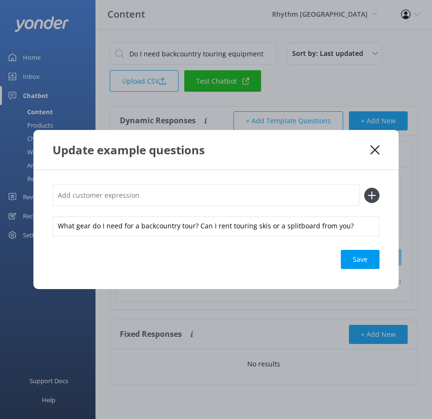
click at [238, 200] on input "text" at bounding box center [206, 194] width 307 height 21
paste input "Is backcountry safety equipment required for backcountry tours?"
type input "Is backcountry safety equipment required for backcountry tours?"
click at [364, 188] on button at bounding box center [371, 195] width 15 height 15
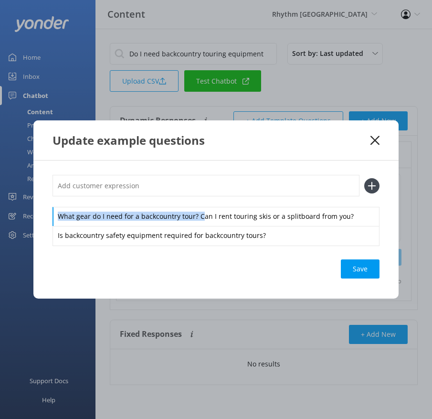
drag, startPoint x: 198, startPoint y: 209, endPoint x: 196, endPoint y: 195, distance: 13.6
click at [196, 195] on div "What gear do I need for a backcountry tour? Can I rent touring skis or a splitb…" at bounding box center [216, 210] width 327 height 70
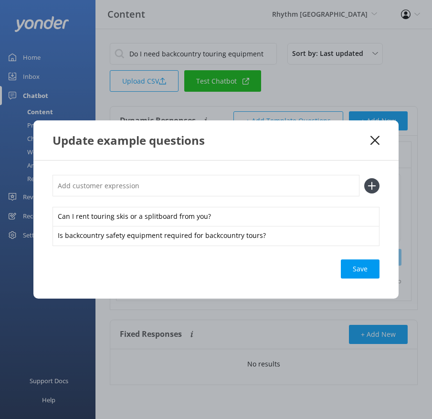
click at [187, 187] on input "text" at bounding box center [206, 185] width 307 height 21
paste input "What gear do I need for a backcountry tour?"
type input "What gear do I need for a backcountry tour?"
click at [364, 178] on button at bounding box center [371, 185] width 15 height 15
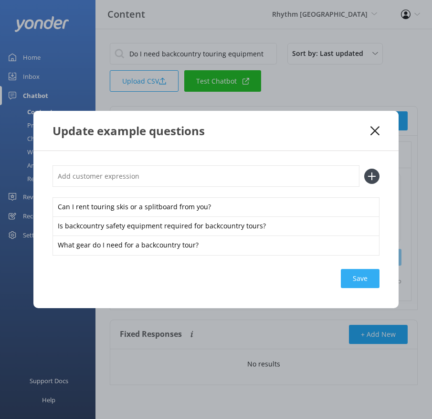
click at [357, 277] on div "Save" at bounding box center [360, 278] width 39 height 19
click at [372, 132] on icon at bounding box center [375, 131] width 9 height 10
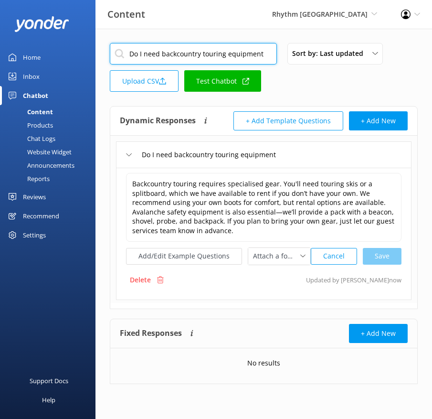
click at [181, 46] on input "Do I need backcountry touring equipment" at bounding box center [193, 53] width 167 height 21
paste input "What ability level do I need for Backcountry Touring"
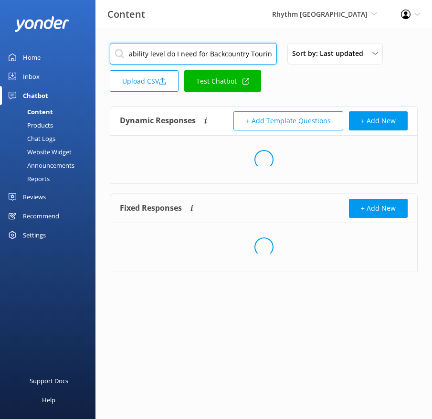
type input "What ability level do I need for Backcountry Touring"
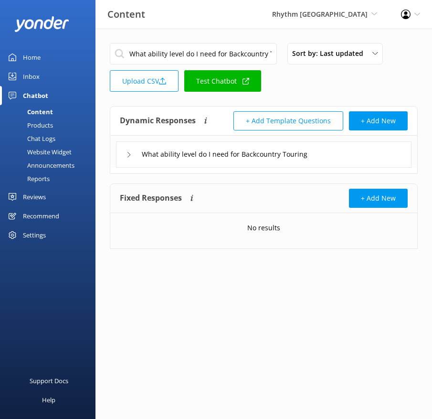
click at [360, 159] on div "What ability level do I need for Backcountry Touring" at bounding box center [264, 154] width 296 height 26
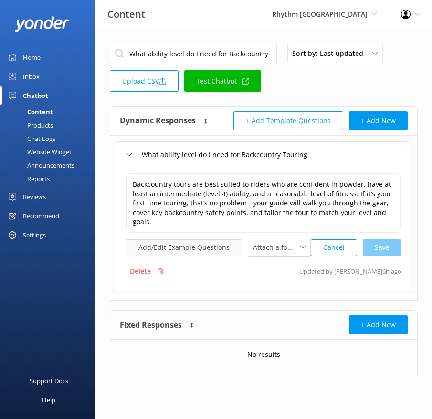
click at [212, 239] on button "Add/Edit Example Questions" at bounding box center [184, 247] width 116 height 17
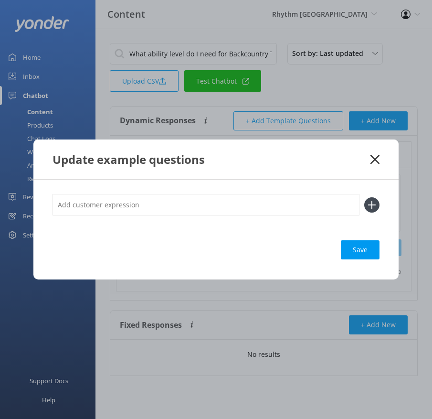
click at [293, 206] on input "text" at bounding box center [206, 204] width 307 height 21
paste input "Are backcountry tours suitable for beginners? What experience do I need to join…"
type input "Are backcountry tours suitable for beginners? What experience do I need to join…"
click at [364, 197] on button at bounding box center [371, 204] width 15 height 15
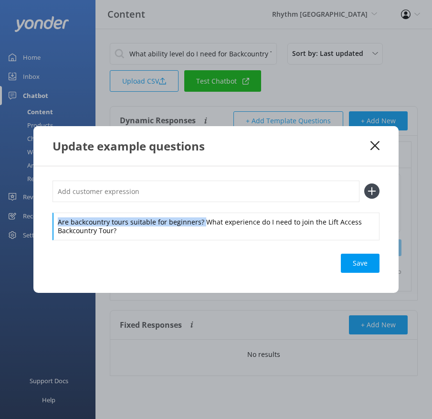
drag, startPoint x: 201, startPoint y: 222, endPoint x: 192, endPoint y: 209, distance: 16.0
click at [192, 209] on div "Are backcountry tours suitable for beginners? What experience do I need to join…" at bounding box center [216, 209] width 327 height 59
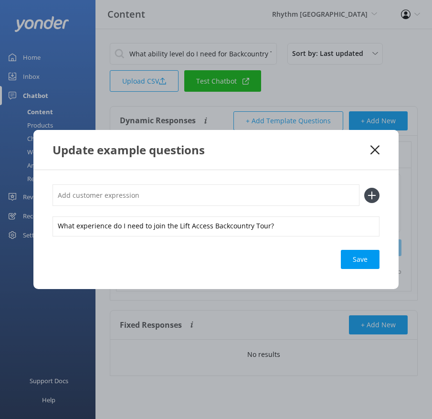
click at [178, 196] on input "text" at bounding box center [206, 194] width 307 height 21
paste input "Are backcountry tours suitable for beginners?"
type input "Are backcountry tours suitable for beginners?"
click at [364, 188] on button at bounding box center [371, 195] width 15 height 15
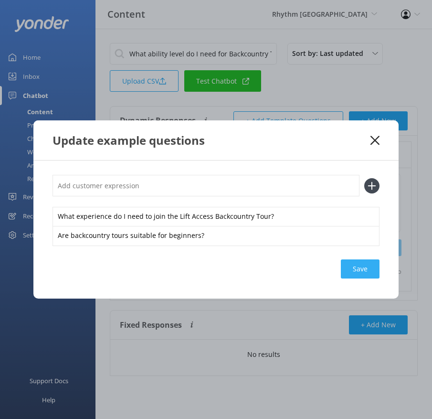
click at [368, 268] on div "Save" at bounding box center [360, 268] width 39 height 19
click at [378, 138] on icon at bounding box center [375, 141] width 9 height 10
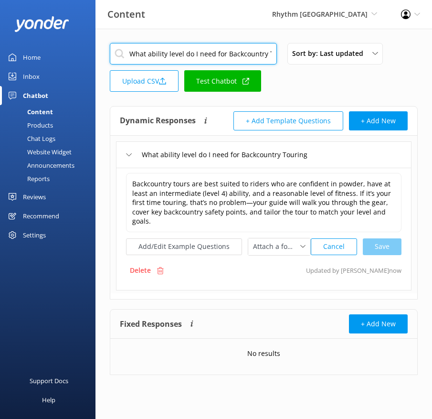
click at [236, 49] on input "What ability level do I need for Backcountry Touring" at bounding box center [193, 53] width 167 height 21
paste input "ere will I go on my Backcountry tour"
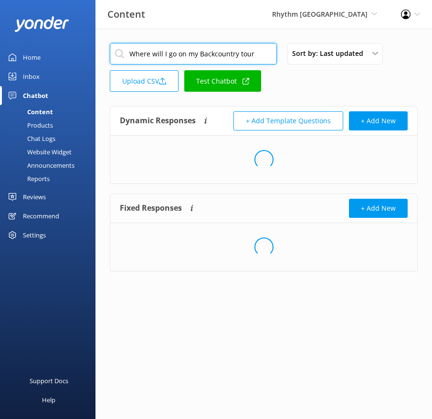
type input "Where will I go on my Backcountry tour"
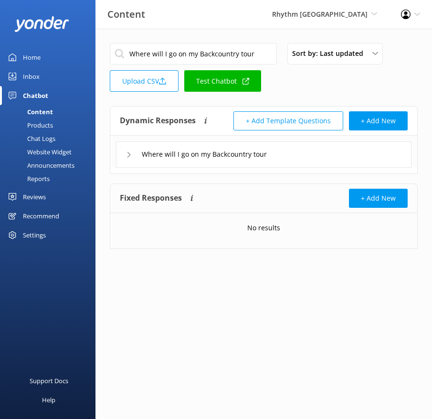
click at [326, 156] on div "Where will I go on my Backcountry tour" at bounding box center [264, 154] width 296 height 26
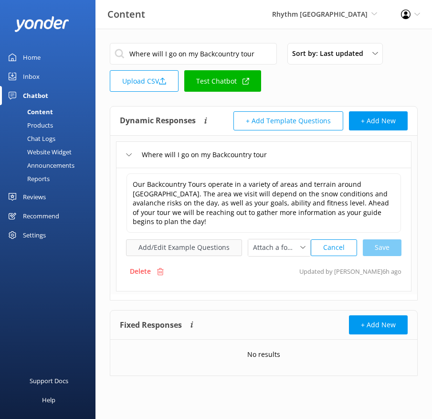
click at [191, 239] on button "Add/Edit Example Questions" at bounding box center [184, 247] width 116 height 17
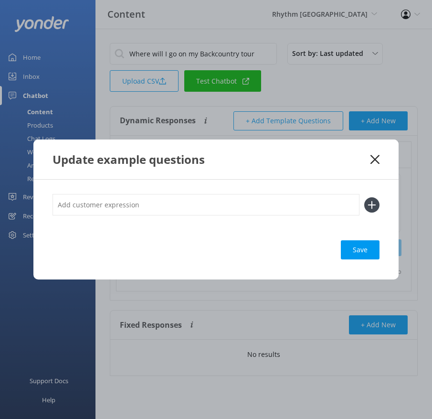
click at [297, 208] on input "text" at bounding box center [206, 204] width 307 height 21
paste input "What areas do you visit on backcountry tours?"
type input "What areas do you visit on backcountry tours?"
click at [364, 197] on button at bounding box center [371, 204] width 15 height 15
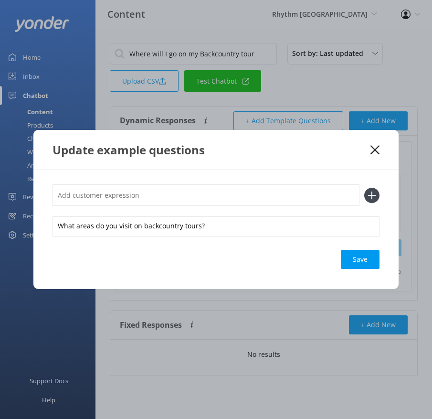
click at [362, 258] on div "Save" at bounding box center [360, 259] width 39 height 19
click at [373, 148] on icon at bounding box center [375, 150] width 9 height 10
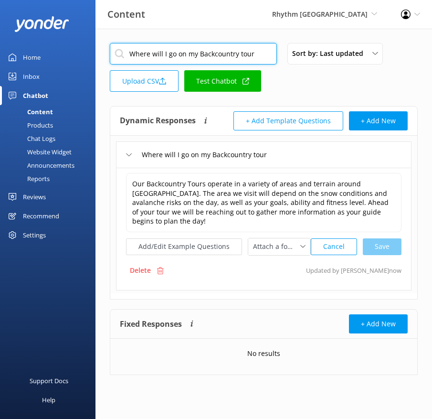
click at [224, 49] on input "Where will I go on my Backcountry tour" at bounding box center [193, 53] width 167 height 21
paste input "at do I need to bring backcountry touring"
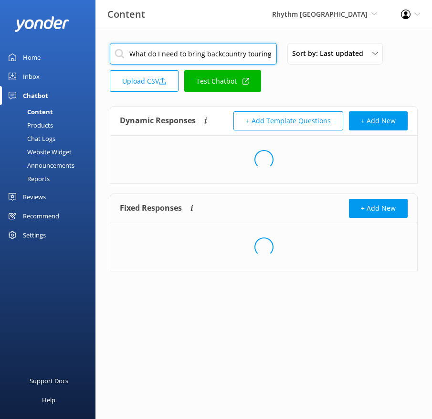
type input "What do I need to bring backcountry touring"
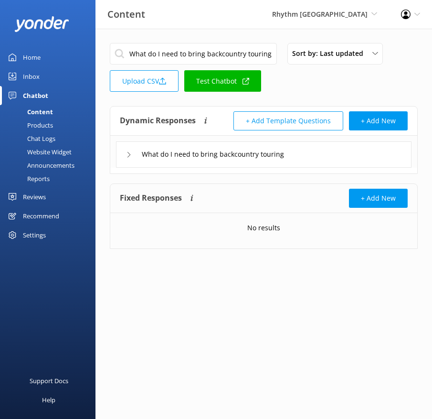
click at [325, 164] on div "What do I need to bring backcountry touring" at bounding box center [264, 154] width 296 height 26
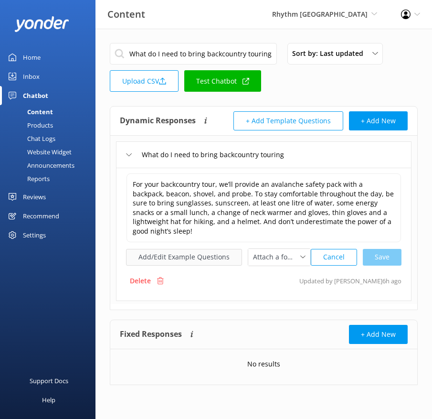
click at [226, 249] on button "Add/Edit Example Questions" at bounding box center [184, 257] width 116 height 17
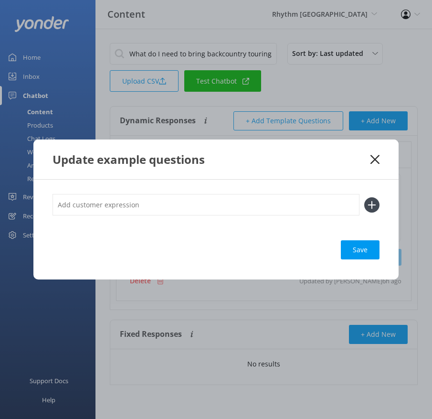
click at [283, 207] on input "text" at bounding box center [206, 204] width 307 height 21
paste input "What should I pack for a day of backcountry skiing? What clothing or gear shoul…"
type input "What should I pack for a day of backcountry skiing? What clothing or gear shoul…"
click at [364, 197] on button at bounding box center [371, 204] width 15 height 15
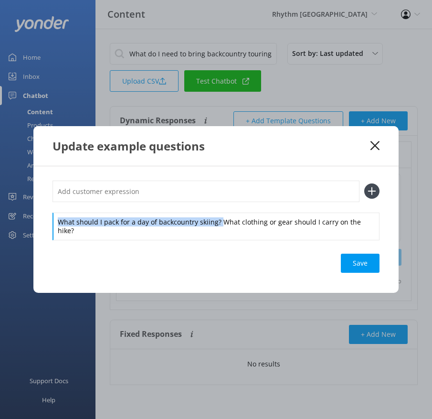
drag, startPoint x: 218, startPoint y: 220, endPoint x: 216, endPoint y: 189, distance: 31.1
click at [216, 192] on div "What should I pack for a day of backcountry skiing? What clothing or gear shoul…" at bounding box center [216, 209] width 327 height 59
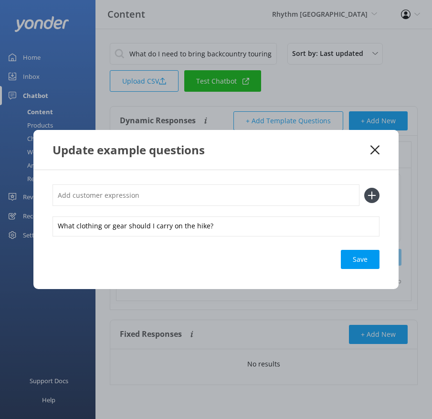
click at [209, 185] on input "text" at bounding box center [206, 194] width 307 height 21
paste input "What should I pack for a day of backcountry skiing?"
type input "What should I pack for a day of backcountry skiing?"
click at [364, 188] on button at bounding box center [371, 195] width 15 height 15
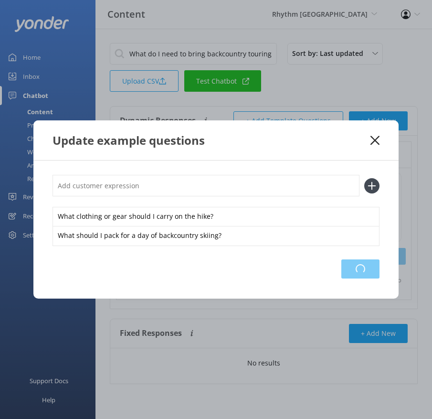
click at [351, 265] on div "Loading.." at bounding box center [360, 268] width 38 height 19
click at [374, 135] on div "Update example questions" at bounding box center [215, 140] width 365 height 40
click at [375, 138] on icon at bounding box center [375, 141] width 9 height 10
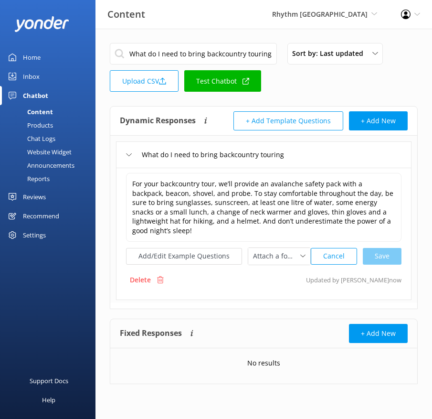
click at [238, 57] on input "What do I need to bring backcountry touring" at bounding box center [193, 53] width 167 height 21
paste input "Can we add more people to backcountry tour"
type input "Can we add more people to backcountry tour"
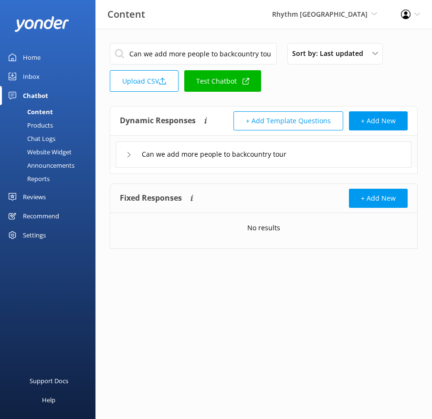
click at [333, 159] on div "Can we add more people to backcountry tour" at bounding box center [264, 154] width 296 height 26
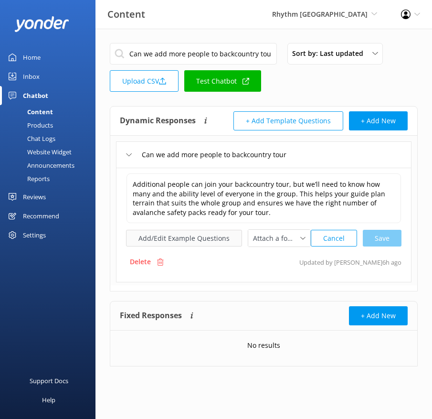
click at [201, 243] on button "Add/Edit Example Questions" at bounding box center [184, 238] width 116 height 17
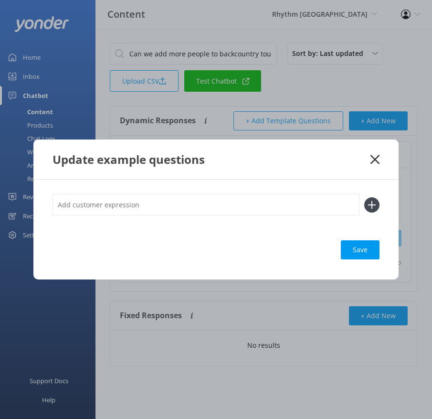
click at [247, 208] on input "text" at bounding box center [206, 204] width 307 height 21
paste input "Can I add friends to my backcountry booking? Is it possible to include more peo…"
type input "Can I add friends to my backcountry booking? Is it possible to include more peo…"
click at [364, 197] on button at bounding box center [371, 204] width 15 height 15
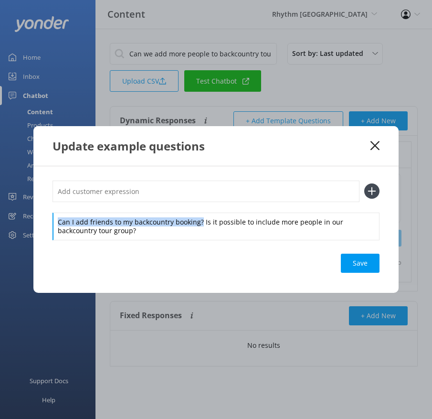
drag, startPoint x: 199, startPoint y: 222, endPoint x: 196, endPoint y: 211, distance: 10.9
click at [196, 211] on div "Can I add friends to my backcountry booking? Is it possible to include more peo…" at bounding box center [216, 209] width 327 height 59
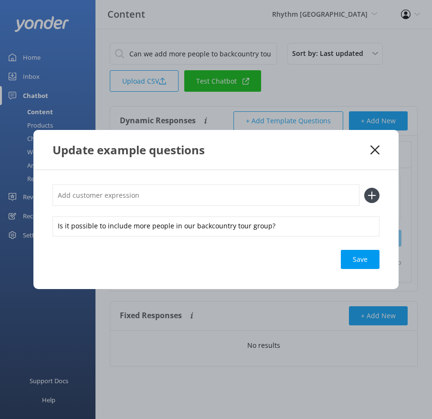
click at [188, 195] on input "text" at bounding box center [206, 194] width 307 height 21
paste input "Can I add friends to my backcountry booking?"
type input "Can I add friends to my backcountry booking?"
click at [364, 188] on button at bounding box center [371, 195] width 15 height 15
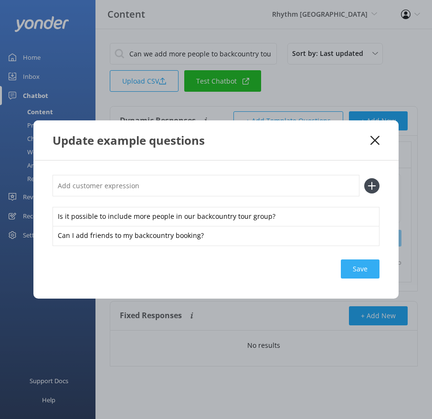
click at [352, 262] on div "Save" at bounding box center [360, 268] width 39 height 19
click at [371, 139] on icon at bounding box center [375, 141] width 9 height 10
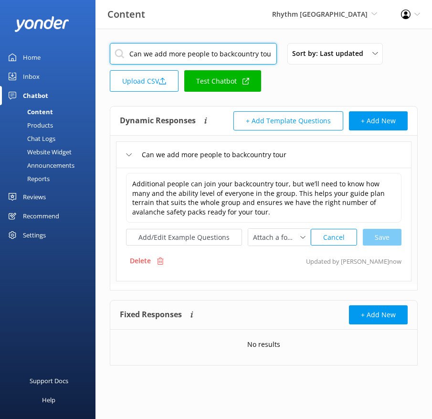
click at [201, 47] on input "Can we add more people to backcountry tour" at bounding box center [193, 53] width 167 height 21
paste input "Where is the backcountry tour check in location"
type input "Where is the backcountry tour check in location"
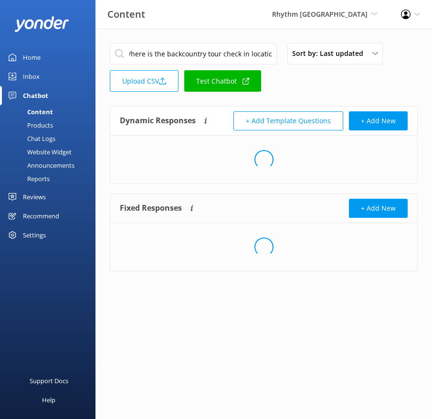
scroll to position [0, 0]
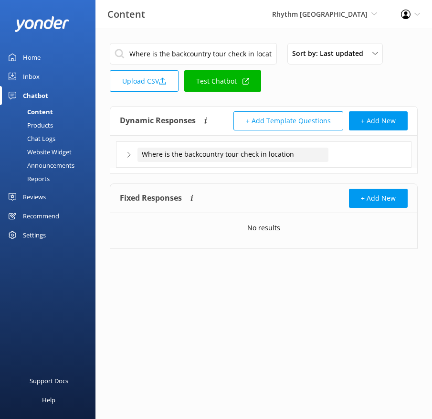
click at [316, 158] on div "Where is the backcountry tour check in location" at bounding box center [233, 155] width 191 height 14
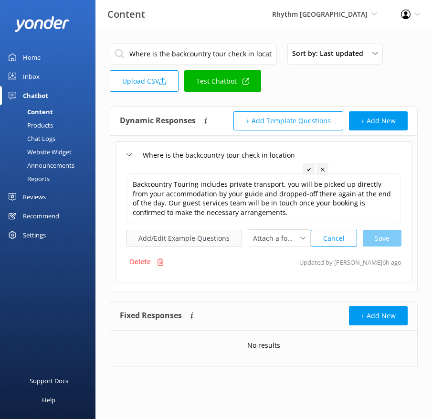
click at [206, 230] on button "Add/Edit Example Questions" at bounding box center [184, 238] width 116 height 17
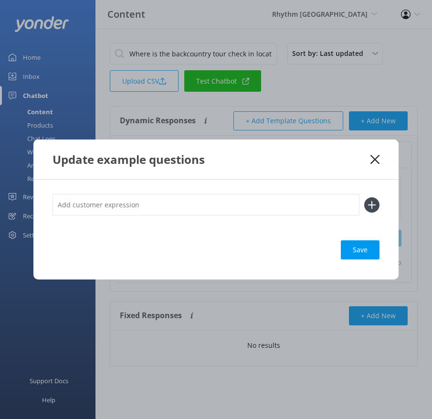
click at [292, 208] on input "text" at bounding box center [206, 204] width 307 height 21
paste input "Where do we meet for the backcountry trip?"
type input "Where do we meet for the backcountry trip?"
click at [364, 197] on button at bounding box center [371, 204] width 15 height 15
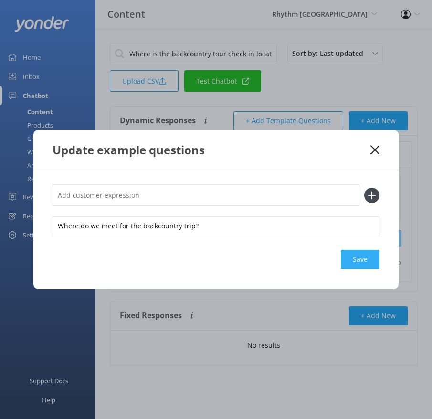
click at [360, 257] on div "Save" at bounding box center [360, 259] width 39 height 19
click at [376, 144] on div "Update example questions" at bounding box center [215, 150] width 365 height 40
click at [373, 149] on icon at bounding box center [375, 150] width 9 height 10
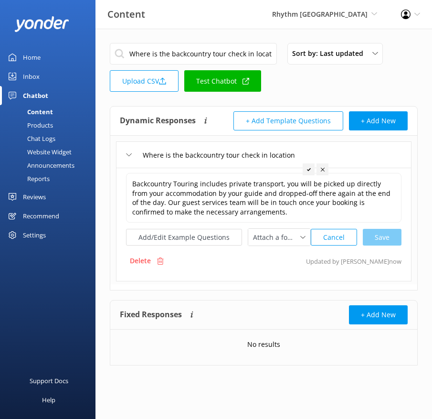
click at [232, 54] on input "Where is the backcountry tour check in location" at bounding box center [193, 53] width 167 height 21
paste input "Information about Lift Access Backcountry"
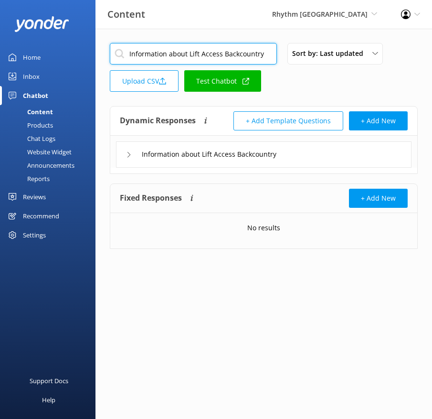
type input "Information about Lift Access Backcountry"
click at [351, 156] on div "Information about Lift Access Backcountry" at bounding box center [264, 154] width 296 height 26
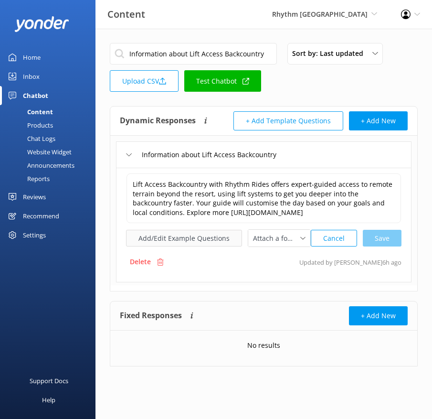
click at [218, 244] on button "Add/Edit Example Questions" at bounding box center [184, 238] width 116 height 17
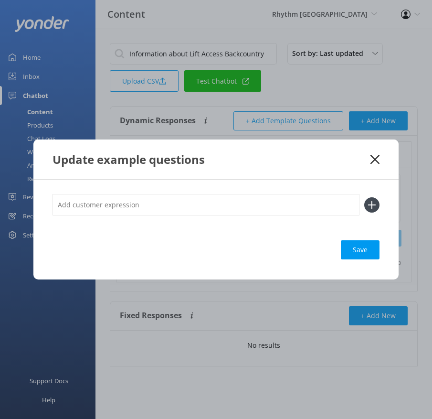
click at [287, 204] on input "text" at bounding box center [206, 204] width 307 height 21
paste input "What is Lift Access Backcountry and how does it work? What kind of terrain does…"
type input "What is Lift Access Backcountry and how does it work? What kind of terrain does…"
click at [364, 197] on button at bounding box center [371, 204] width 15 height 15
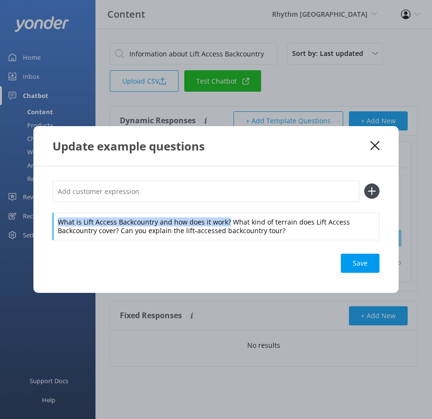
drag, startPoint x: 227, startPoint y: 219, endPoint x: 224, endPoint y: 200, distance: 19.8
click at [224, 200] on div "What is Lift Access Backcountry and how does it work? What kind of terrain does…" at bounding box center [216, 209] width 327 height 59
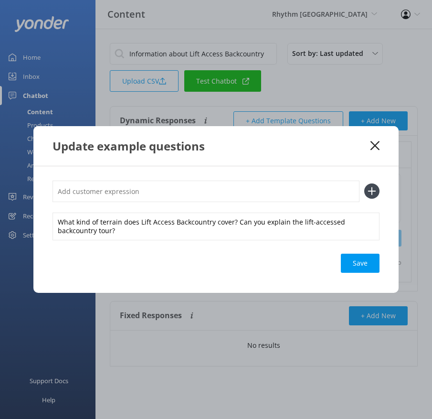
click at [218, 195] on input "text" at bounding box center [206, 190] width 307 height 21
paste input "What is Lift Access Backcountry and how does it work?"
type input "What is Lift Access Backcountry and how does it work?"
click at [364, 183] on button at bounding box center [371, 190] width 15 height 15
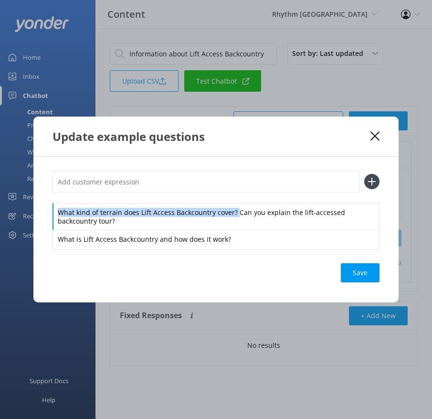
drag, startPoint x: 235, startPoint y: 212, endPoint x: 231, endPoint y: 193, distance: 18.6
click at [232, 194] on div "What kind of terrain does Lift Access Backcountry cover? Can you explain the li…" at bounding box center [216, 210] width 327 height 78
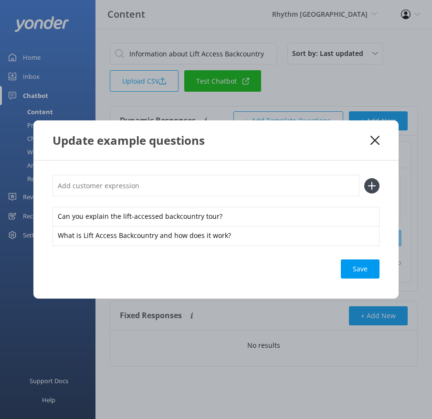
click at [224, 185] on input "text" at bounding box center [206, 185] width 307 height 21
paste input "What kind of terrain does Lift Access Backcountry cover?"
type input "What kind of terrain does Lift Access Backcountry cover?"
click at [364, 178] on button at bounding box center [371, 185] width 15 height 15
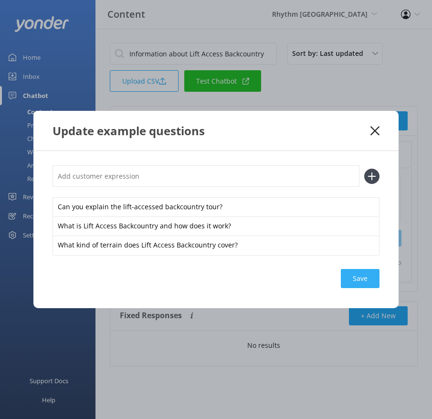
click at [369, 278] on div "Save" at bounding box center [360, 278] width 39 height 19
click at [373, 126] on icon at bounding box center [375, 131] width 9 height 10
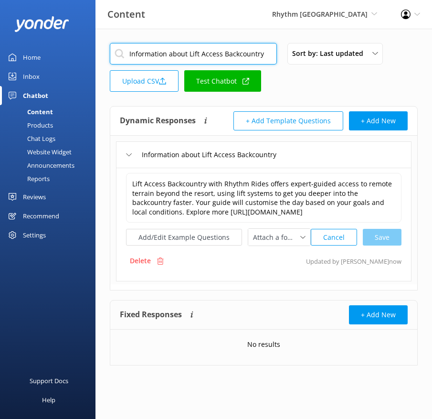
click at [234, 58] on input "Information about Lift Access Backcountry" at bounding box center [193, 53] width 167 height 21
paste input "When does Lift Access Backcountry operate"
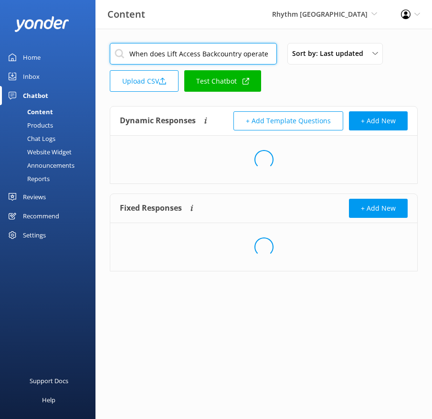
type input "When does Lift Access Backcountry operate"
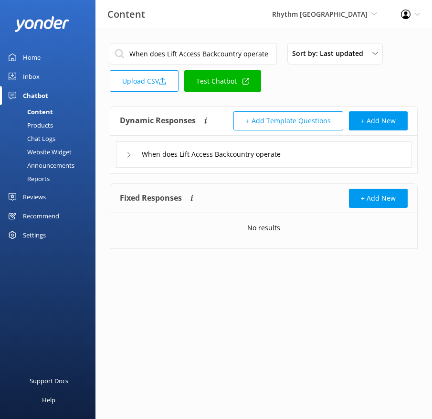
click at [312, 159] on div "When does Lift Access Backcountry operate" at bounding box center [264, 154] width 296 height 26
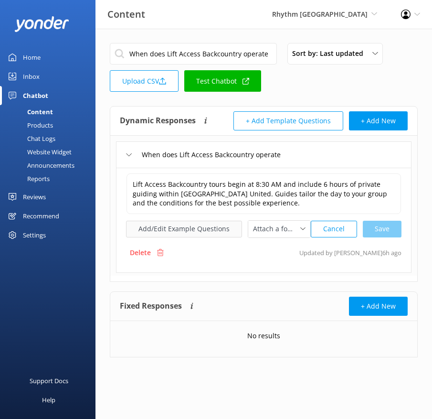
click at [197, 227] on button "Add/Edit Example Questions" at bounding box center [184, 229] width 116 height 17
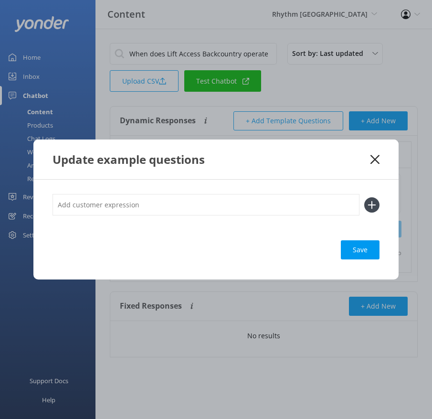
click at [320, 203] on input "text" at bounding box center [206, 204] width 307 height 21
paste input "How long is the Lift Access Backcountry Tour? What time do lift-accessed backco…"
type input "How long is the Lift Access Backcountry Tour? What time do lift-accessed backco…"
click at [364, 197] on button at bounding box center [371, 204] width 15 height 15
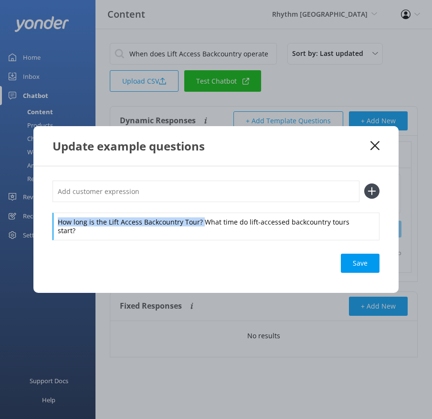
drag, startPoint x: 202, startPoint y: 228, endPoint x: 196, endPoint y: 209, distance: 20.2
click at [196, 210] on div "How long is the Lift Access Backcountry Tour? What time do lift-accessed backco…" at bounding box center [216, 209] width 327 height 59
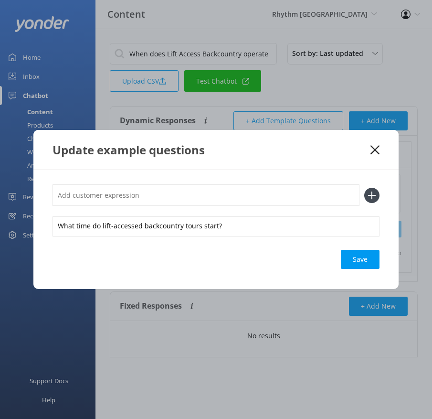
click at [184, 201] on input "text" at bounding box center [206, 194] width 307 height 21
paste input "How long is the Lift Access Backcountry Tour?"
type input "How long is the Lift Access Backcountry Tour?"
click at [364, 188] on button at bounding box center [371, 195] width 15 height 15
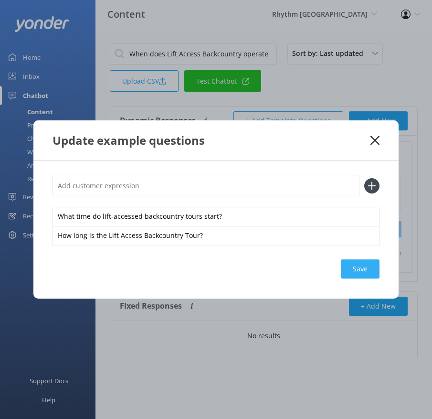
click at [370, 273] on div "Save" at bounding box center [360, 268] width 39 height 19
click at [377, 138] on use at bounding box center [375, 140] width 9 height 9
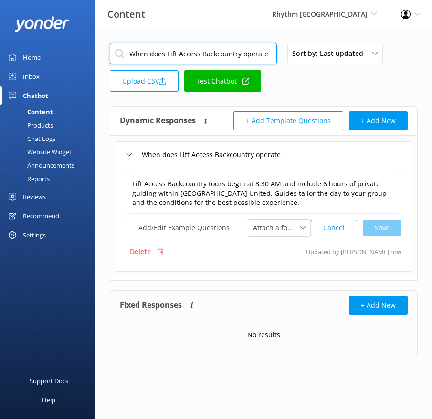
click at [221, 48] on input "When does Lift Access Backcountry operate" at bounding box center [193, 53] width 167 height 21
paste input "re is the Lift Access Backcountry meeting location"
type input "Where is the Lift Access Backcountry meeting location"
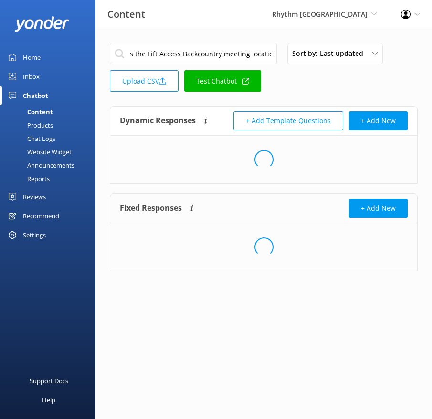
scroll to position [0, 0]
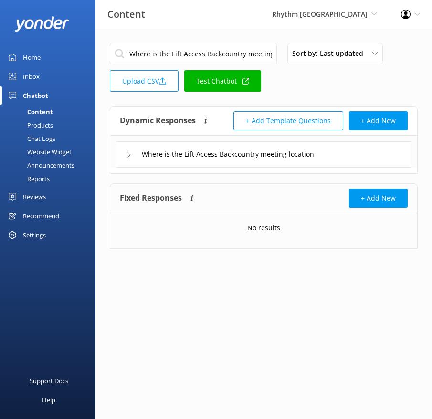
click at [350, 164] on div "Where is the Lift Access Backcountry meeting location" at bounding box center [264, 154] width 296 height 26
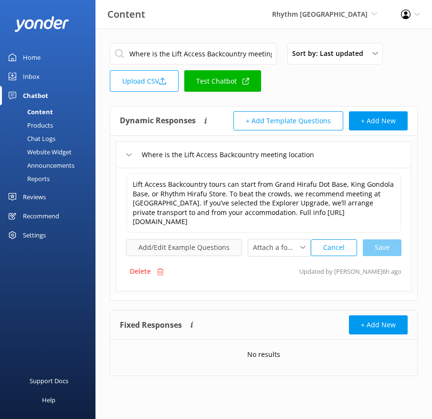
click at [201, 249] on button "Add/Edit Example Questions" at bounding box center [184, 247] width 116 height 17
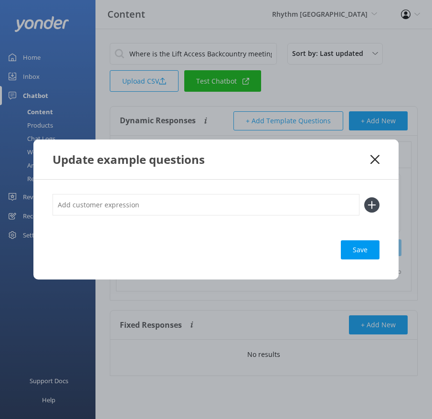
click at [284, 213] on input "text" at bounding box center [206, 204] width 307 height 21
paste input "Where do we meet for the lift-accessed backcountry tour?"
type input "Where do we meet for the lift-accessed backcountry tour?"
click at [364, 197] on button at bounding box center [371, 204] width 15 height 15
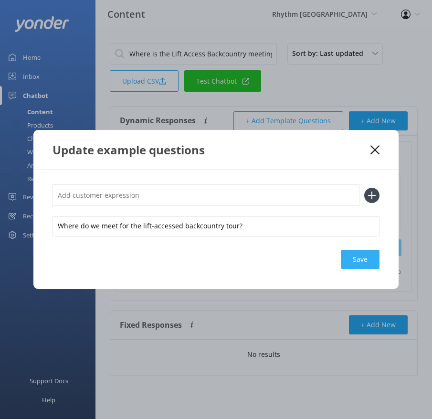
click at [358, 268] on div "Save" at bounding box center [360, 259] width 39 height 19
click at [377, 147] on icon at bounding box center [375, 150] width 9 height 10
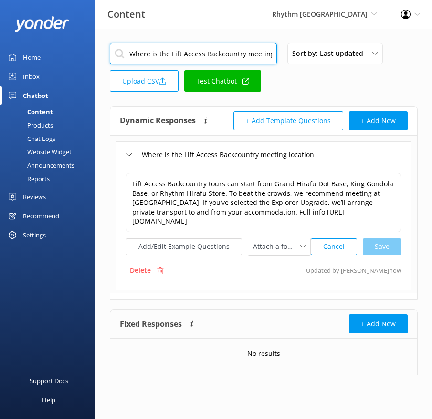
click at [229, 54] on input "Where is the Lift Access Backcountry meeting location" at bounding box center [193, 53] width 167 height 21
paste input "Lift Access Backcountry bookings and availability"
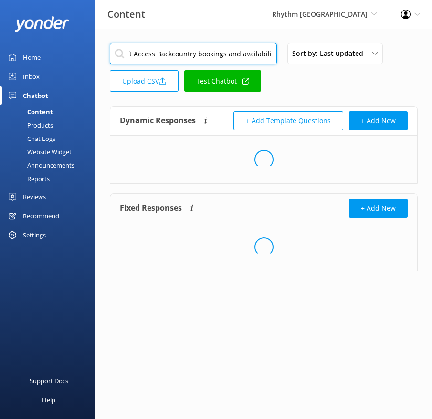
type input "Lift Access Backcountry bookings and availability"
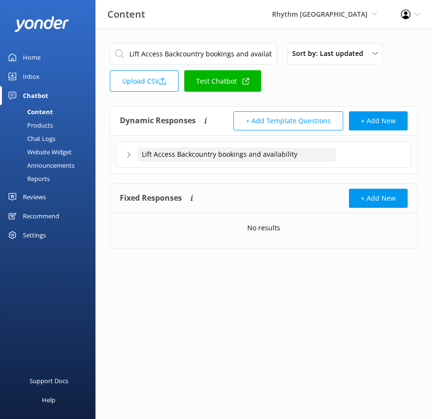
click at [317, 157] on div "Lift Access Backcountry bookings and availability" at bounding box center [237, 155] width 199 height 14
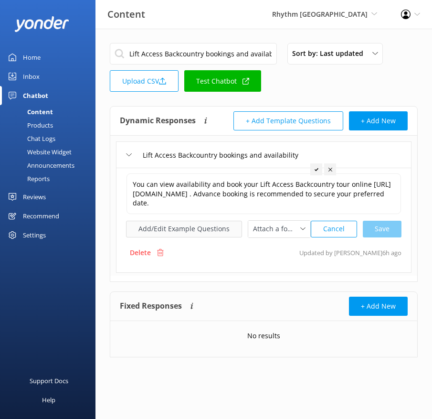
click at [193, 221] on button "Add/Edit Example Questions" at bounding box center [184, 229] width 116 height 17
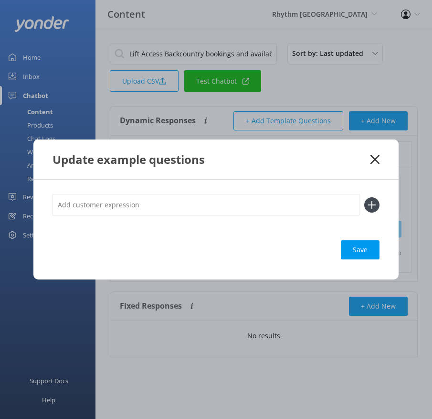
click at [266, 201] on input "text" at bounding box center [206, 204] width 307 height 21
paste input "How can I book a lift-accessed backcountry tour?"
type input "How can I book a lift-accessed backcountry tour?"
click at [364, 197] on button at bounding box center [371, 204] width 15 height 15
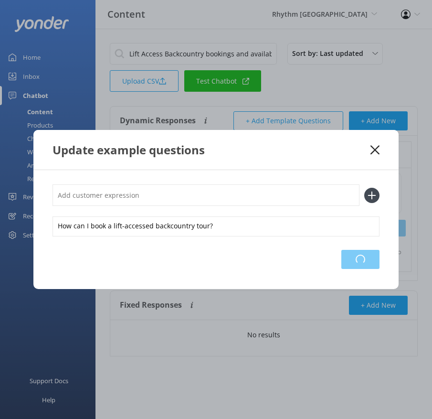
click at [345, 264] on div "Loading.." at bounding box center [360, 259] width 38 height 19
click at [373, 147] on use at bounding box center [375, 149] width 9 height 9
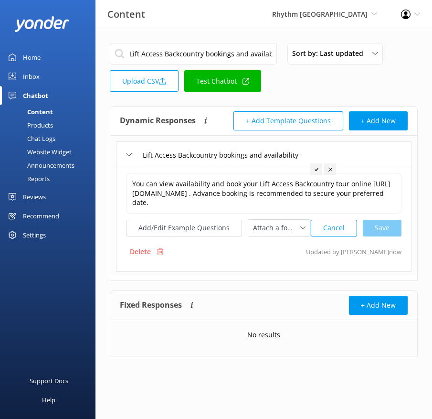
click at [381, 151] on div "Lift Access Backcountry bookings and availability" at bounding box center [264, 154] width 296 height 26
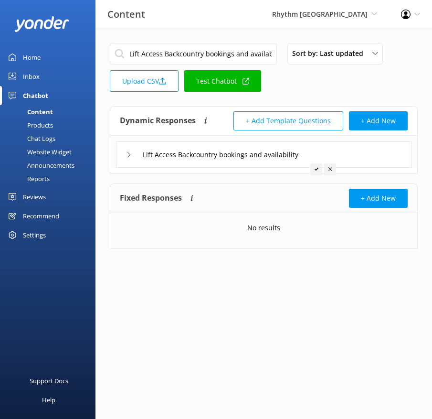
click at [327, 94] on div "Lift Access Backcountry bookings and availability Sort by: Last updated Title (…" at bounding box center [264, 70] width 308 height 54
click at [232, 51] on input "Lift Access Backcountry bookings and availability" at bounding box center [193, 53] width 167 height 21
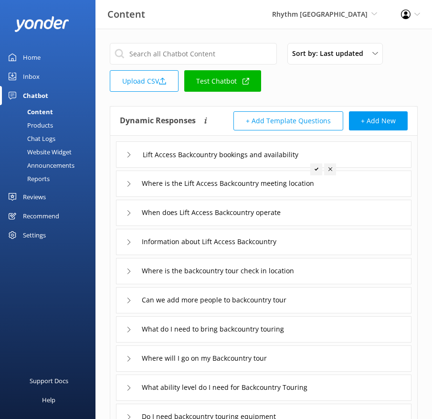
click at [314, 81] on div "Sort by: Last updated Title (A-Z) Last updated Upload CSV Test Chatbot" at bounding box center [264, 70] width 308 height 54
click at [301, 91] on div "Sort by: Last updated Title (A-Z) Last updated Upload CSV Test Chatbot" at bounding box center [264, 70] width 308 height 54
click at [169, 53] on input "text" at bounding box center [193, 53] width 167 height 21
paste input "What experience packages do you have"
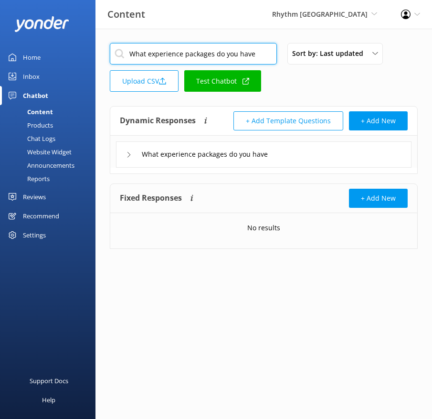
type input "What experience packages do you have"
click at [317, 159] on div "What experience packages do you have" at bounding box center [264, 154] width 296 height 26
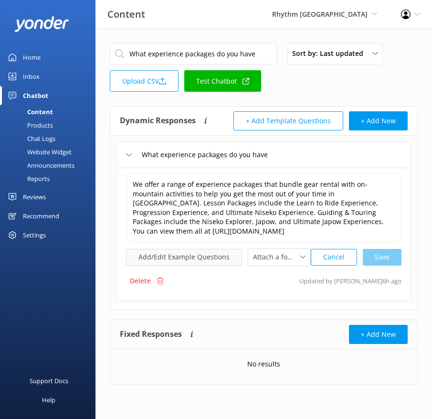
click at [195, 256] on button "Add/Edit Example Questions" at bounding box center [184, 257] width 116 height 17
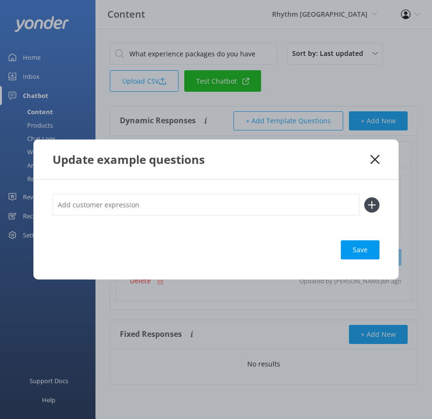
click at [284, 205] on input "text" at bounding box center [206, 204] width 307 height 21
paste input "Do you have any package deals? Why should we book a rhythm experience?"
type input "Do you have any package deals? Why should we book a rhythm experience?"
click at [364, 197] on button at bounding box center [371, 204] width 15 height 15
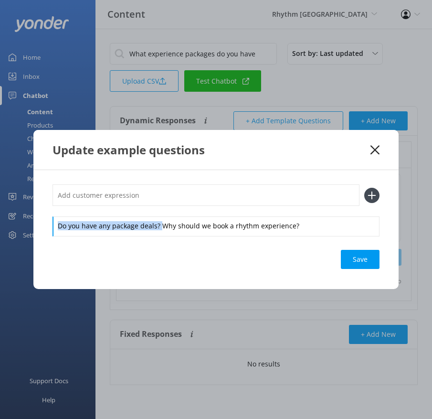
drag, startPoint x: 159, startPoint y: 223, endPoint x: 159, endPoint y: 203, distance: 19.6
click at [159, 203] on div "Do you have any package deals? Why should we book a rhythm experience?" at bounding box center [216, 209] width 327 height 51
click at [146, 195] on input "text" at bounding box center [206, 194] width 307 height 21
paste input "Do you have any package deals?"
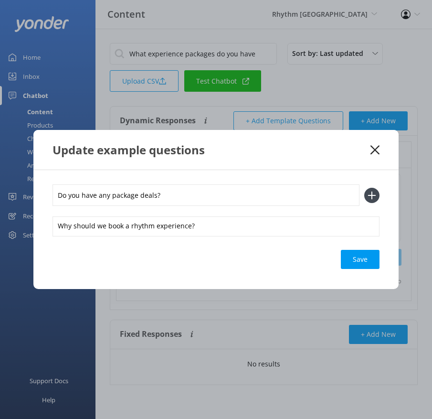
type input "Do you have any package deals?"
click at [364, 188] on button at bounding box center [371, 195] width 15 height 15
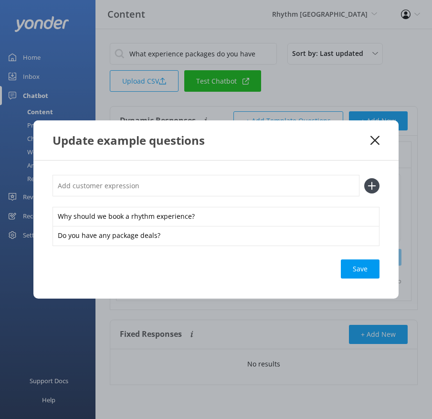
click at [367, 266] on div "Save" at bounding box center [360, 268] width 39 height 19
click at [374, 138] on icon at bounding box center [375, 141] width 9 height 10
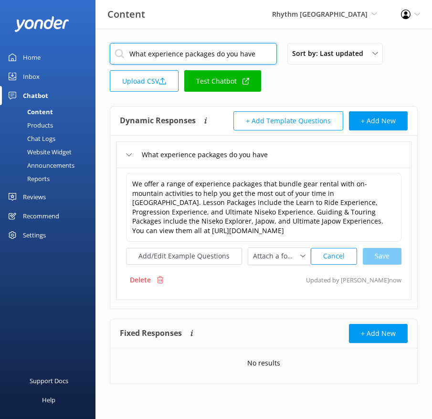
click at [173, 47] on input "What experience packages do you have" at bounding box center [193, 53] width 167 height 21
paste input "ere do you offer your Experiences packages"
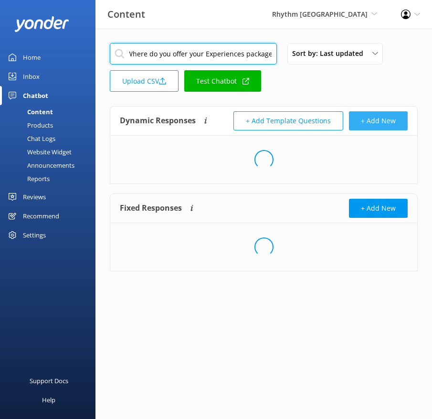
type input "Where do you offer your Experiences packages"
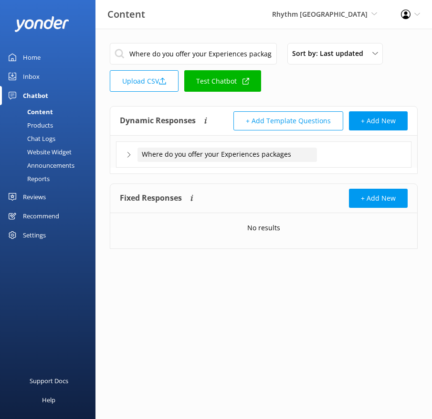
click at [307, 152] on div "Where do you offer your Experiences packages" at bounding box center [228, 155] width 180 height 14
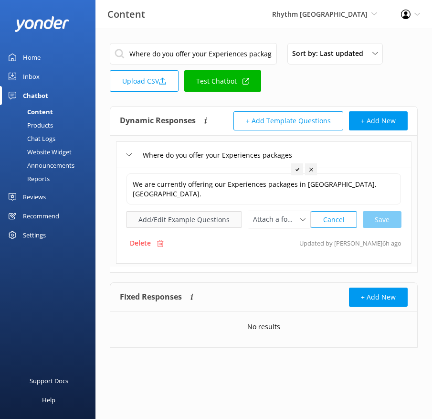
click at [164, 218] on button "Add/Edit Example Questions" at bounding box center [184, 219] width 116 height 17
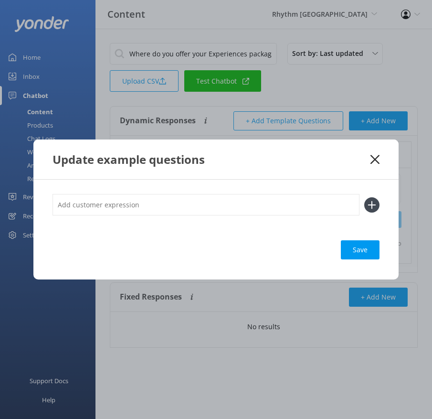
click at [278, 209] on input "text" at bounding box center [206, 204] width 307 height 21
paste input "Are there any packages in [GEOGRAPHIC_DATA]?"
type input "Are there any packages in [GEOGRAPHIC_DATA]?"
click at [364, 197] on button at bounding box center [371, 204] width 15 height 15
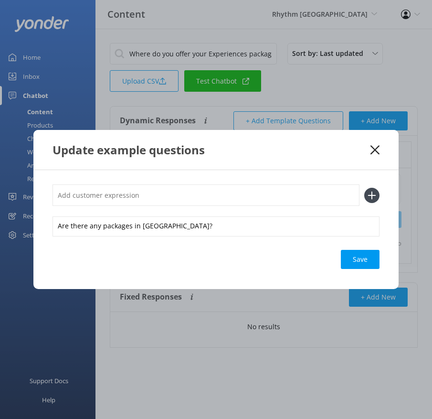
click at [367, 270] on div "Are there any packages in [GEOGRAPHIC_DATA]? Save" at bounding box center [215, 229] width 365 height 119
click at [366, 252] on div "Save" at bounding box center [360, 259] width 39 height 19
click at [372, 151] on icon at bounding box center [375, 150] width 9 height 10
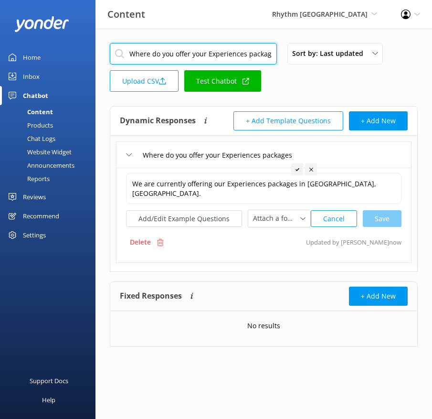
click at [184, 50] on input "Where do you offer your Experiences packages" at bounding box center [193, 53] width 167 height 21
paste input "at is the age limit for experience"
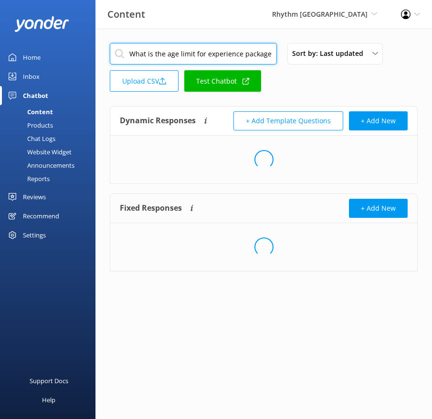
type input "What is the age limit for experience packages"
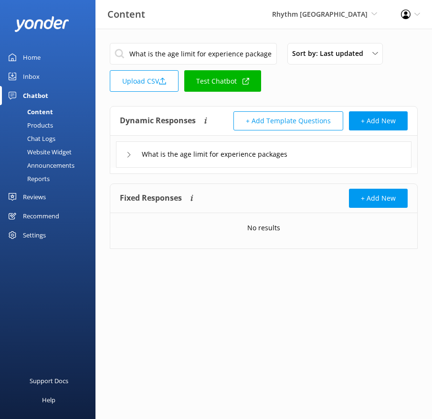
click at [344, 157] on div "What is the age limit for experience packages" at bounding box center [264, 154] width 296 height 26
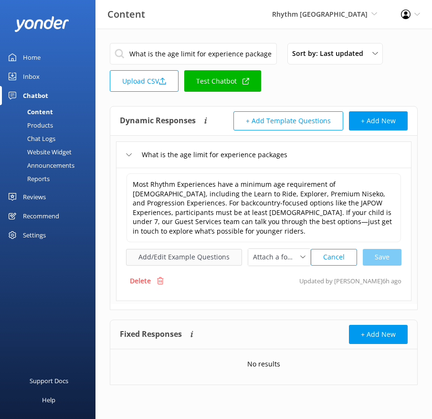
click at [182, 256] on button "Add/Edit Example Questions" at bounding box center [184, 257] width 116 height 17
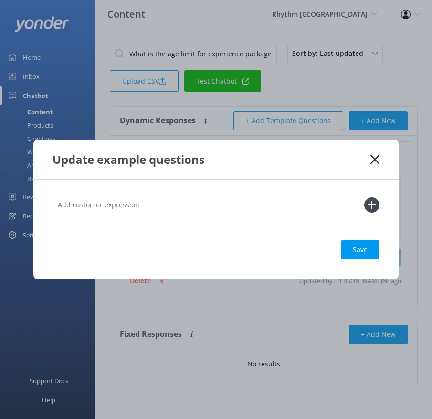
click at [263, 204] on input "text" at bounding box center [206, 204] width 307 height 21
paste input "What’s the minimum age for Rhythm experience packages? Are there any age restri…"
type input "What’s the minimum age for Rhythm experience packages? Are there any age restri…"
click at [364, 197] on button at bounding box center [371, 204] width 15 height 15
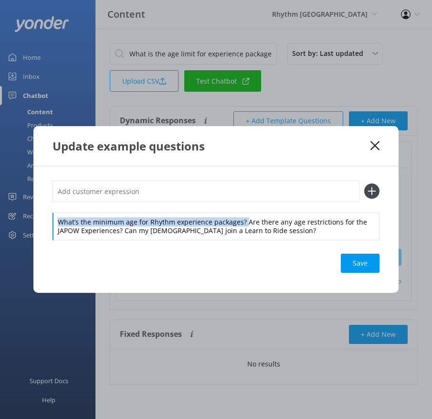
drag, startPoint x: 243, startPoint y: 221, endPoint x: 236, endPoint y: 207, distance: 15.2
click at [236, 207] on div "What’s the minimum age for Rhythm experience packages? Are there any age restri…" at bounding box center [216, 209] width 327 height 59
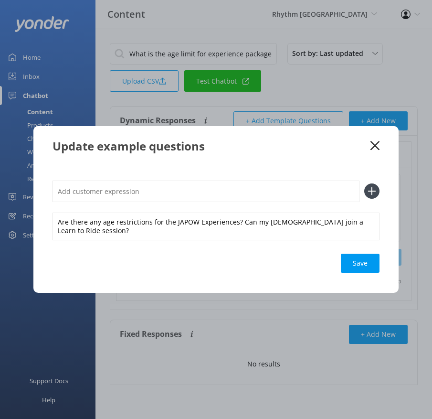
click at [225, 196] on input "text" at bounding box center [206, 190] width 307 height 21
paste input "What’s the minimum age for Rhythm experience packages?"
type input "What’s the minimum age for Rhythm experience packages?"
click at [364, 183] on button at bounding box center [371, 190] width 15 height 15
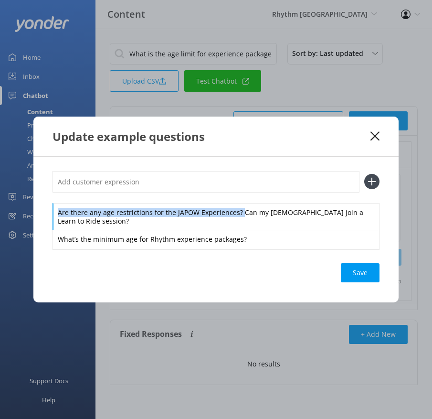
drag, startPoint x: 240, startPoint y: 212, endPoint x: 233, endPoint y: 202, distance: 12.3
click at [233, 202] on div "Are there any age restrictions for the JAPOW Experiences? Can my [DEMOGRAPHIC_D…" at bounding box center [216, 210] width 327 height 78
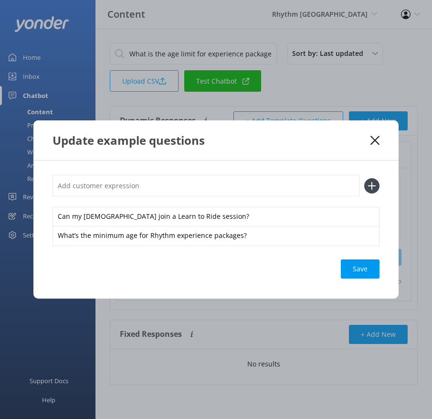
click at [214, 191] on input "text" at bounding box center [206, 185] width 307 height 21
paste input "Are there any age restrictions for the JAPOW Experiences?"
type input "Are there any age restrictions for the JAPOW Experiences?"
click at [364, 178] on button at bounding box center [371, 185] width 15 height 15
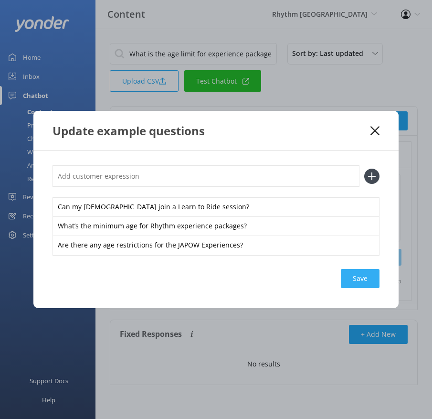
click at [362, 272] on div "Save" at bounding box center [360, 278] width 39 height 19
click at [376, 131] on use at bounding box center [375, 130] width 9 height 9
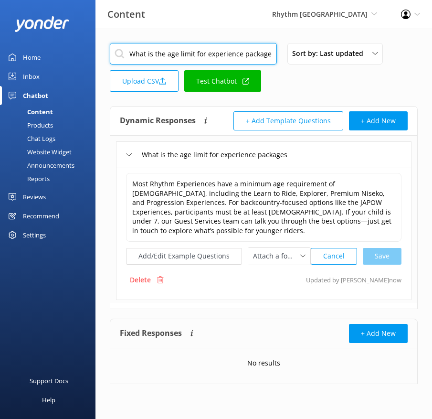
click at [166, 57] on input "What is the age limit for experience packages" at bounding box center [193, 53] width 167 height 21
paste input "ich experience package is best suited for skiers and snowboarder"
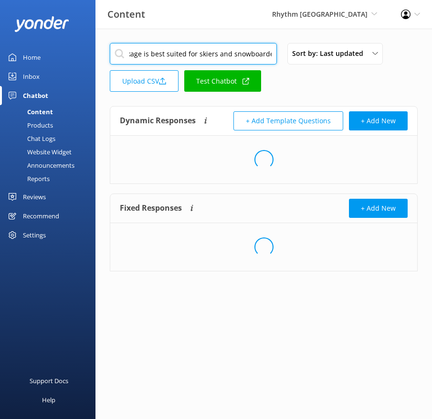
type input "Which experience package is best suited for skiers and snowboarders"
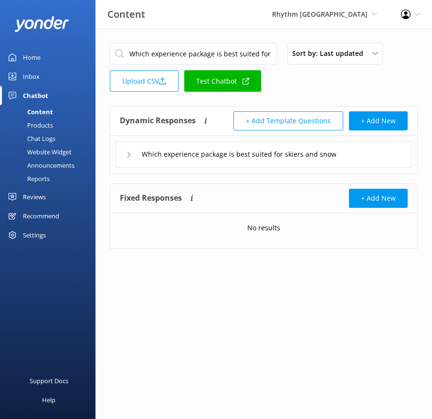
click at [355, 154] on div "Which experience package is best suited for skiers and snowboarders" at bounding box center [264, 154] width 296 height 26
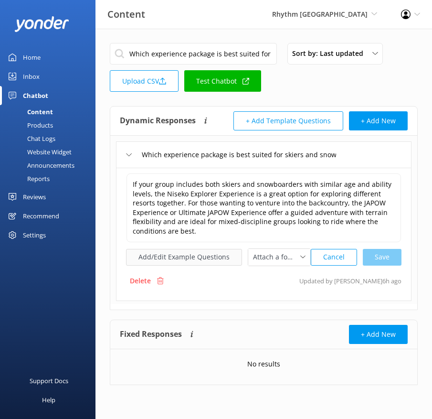
click at [185, 255] on button "Add/Edit Example Questions" at bounding box center [184, 257] width 116 height 17
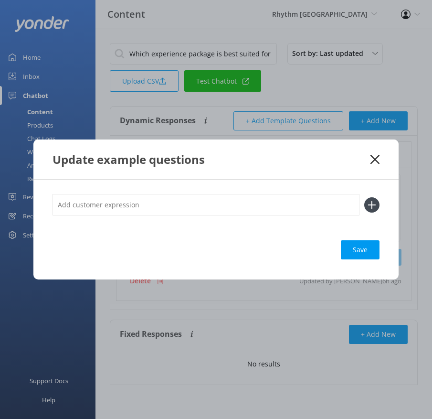
click at [207, 213] on input "text" at bounding box center [206, 204] width 307 height 21
paste input "Do you have a package that works for both skiers and snowboarders? What’s the b…"
type input "Do you have a package that works for both skiers and snowboarders? What’s the b…"
click at [364, 197] on button at bounding box center [371, 204] width 15 height 15
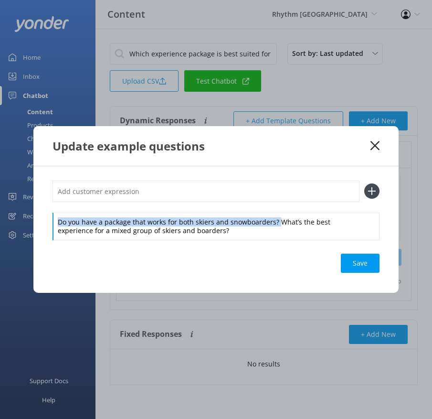
drag, startPoint x: 277, startPoint y: 222, endPoint x: 263, endPoint y: 191, distance: 33.5
click at [263, 191] on div "Do you have a package that works for both skiers and snowboarders? What’s the b…" at bounding box center [216, 209] width 327 height 59
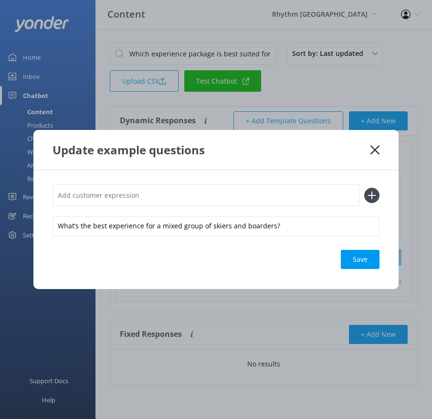
click at [255, 185] on input "text" at bounding box center [206, 194] width 307 height 21
paste input "Do you have a package that works for both skiers and snowboarders?"
type input "Do you have a package that works for both skiers and snowboarders?"
click at [364, 188] on button at bounding box center [371, 195] width 15 height 15
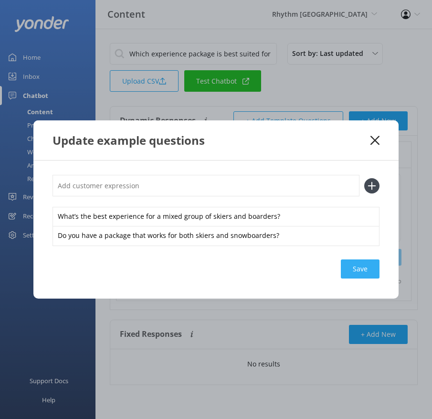
click at [357, 263] on div "Save" at bounding box center [360, 268] width 39 height 19
click at [371, 140] on icon at bounding box center [375, 141] width 9 height 10
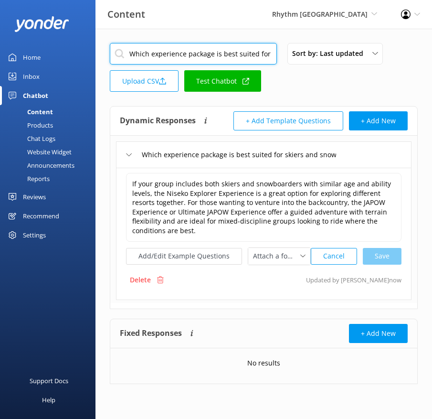
click at [202, 53] on input "Which experience package is best suited for skiers and snowboarders" at bounding box center [193, 53] width 167 height 21
paste input "Are the experience packages customisable"
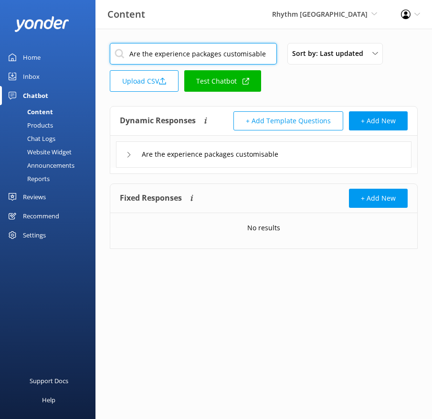
type input "Are the experience packages customisable"
click at [307, 160] on div "Are the experience packages customisable" at bounding box center [264, 154] width 296 height 26
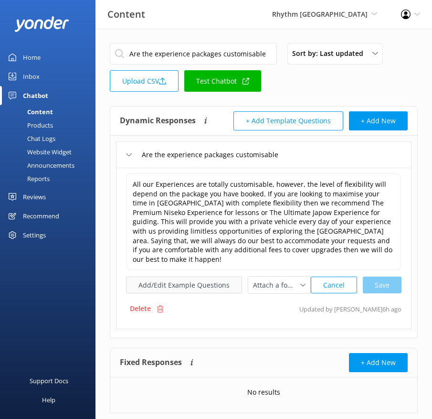
click at [199, 276] on button "Add/Edit Example Questions" at bounding box center [184, 284] width 116 height 17
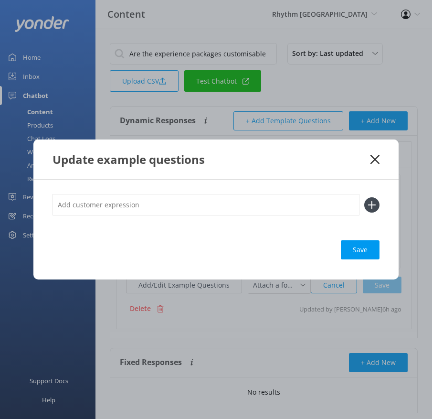
click at [258, 209] on input "text" at bounding box center [206, 204] width 307 height 21
paste input "Can I customise what’s included in my Rhythm experience? Can I change parts of …"
type input "Can I customise what’s included in my Rhythm experience? Can I change parts of …"
click at [364, 197] on button at bounding box center [371, 204] width 15 height 15
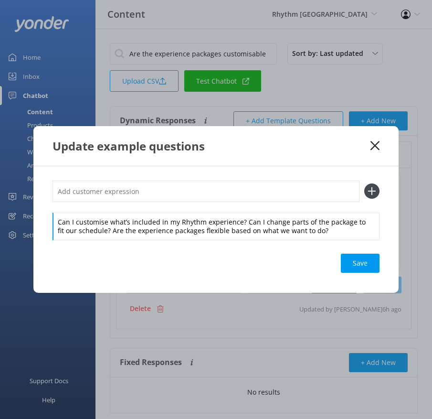
drag, startPoint x: 241, startPoint y: 220, endPoint x: 239, endPoint y: 210, distance: 9.7
click at [239, 210] on div "Can I customise what’s included in my Rhythm experience? Can I change parts of …" at bounding box center [216, 209] width 327 height 59
drag, startPoint x: 243, startPoint y: 223, endPoint x: 238, endPoint y: 210, distance: 14.2
click at [238, 210] on div "Can I customise what’s included in my Rhythm experience? Can I change parts of …" at bounding box center [216, 209] width 327 height 59
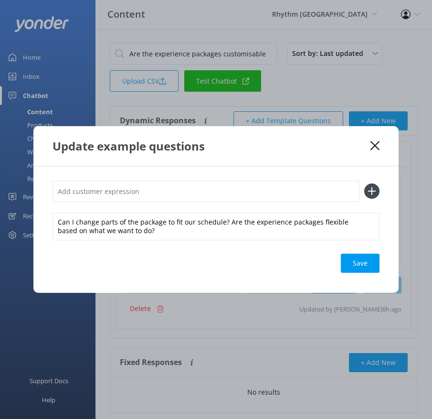
click at [223, 194] on input "text" at bounding box center [206, 190] width 307 height 21
paste input "Can I customise what’s included in my Rhythm experience?"
type input "Can I customise what’s included in my Rhythm experience?"
click at [364, 183] on button at bounding box center [371, 190] width 15 height 15
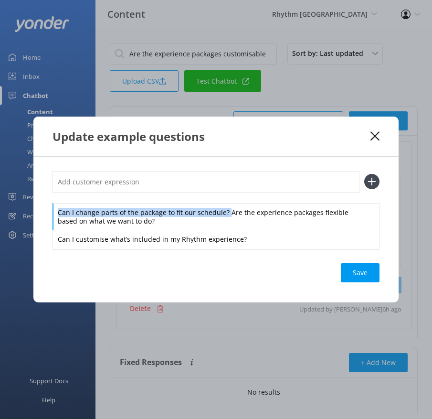
drag, startPoint x: 225, startPoint y: 211, endPoint x: 217, endPoint y: 198, distance: 15.9
click at [217, 198] on div "Can I change parts of the package to fit our schedule? Are the experience packa…" at bounding box center [216, 210] width 327 height 78
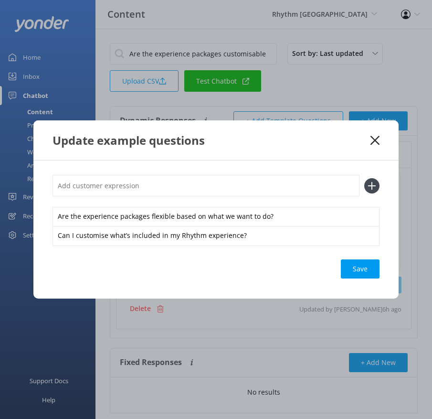
click at [202, 183] on input "text" at bounding box center [206, 185] width 307 height 21
paste input "Can I change parts of the package to fit our schedule?"
type input "Can I change parts of the package to fit our schedule?"
click at [364, 178] on button at bounding box center [371, 185] width 15 height 15
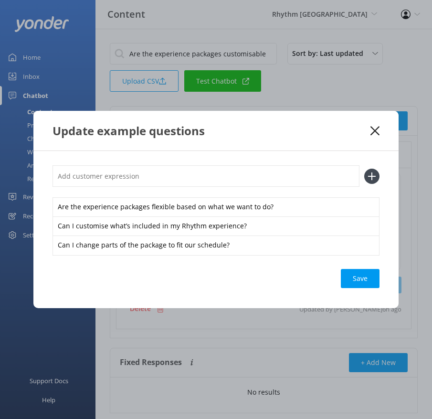
click at [369, 280] on div "Save" at bounding box center [360, 278] width 39 height 19
click at [375, 132] on icon at bounding box center [375, 131] width 9 height 10
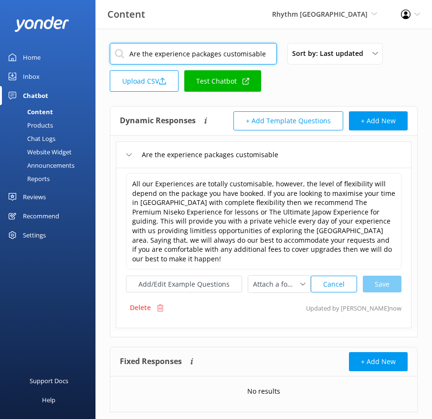
click at [217, 51] on input "Are the experience packages customisable" at bounding box center [193, 53] width 167 height 21
paste input "What are the experience package start times"
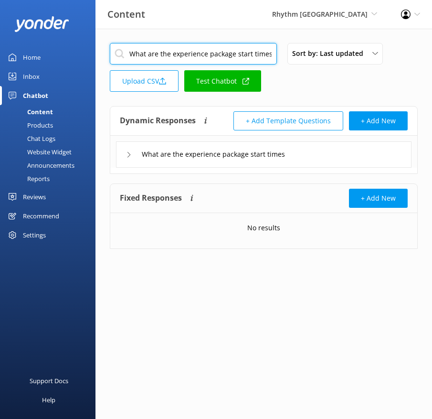
type input "What are the experience package start times"
click at [308, 161] on div "What are the experience package start times" at bounding box center [264, 154] width 296 height 26
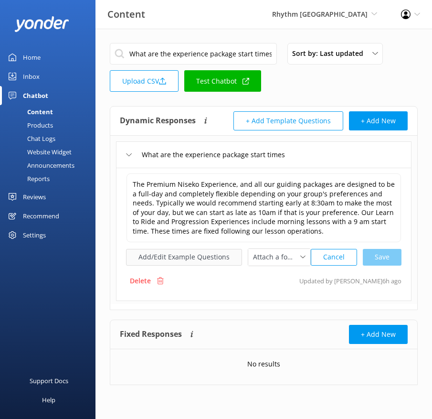
click at [214, 256] on button "Add/Edit Example Questions" at bounding box center [184, 257] width 116 height 17
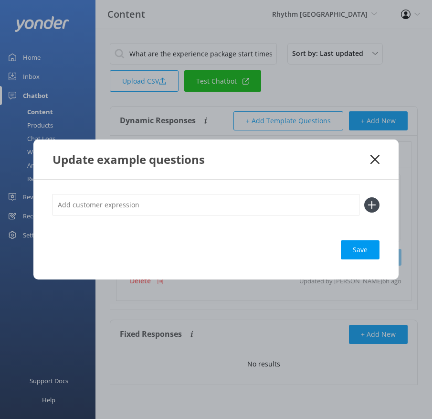
click at [290, 213] on input "text" at bounding box center [206, 204] width 307 height 21
paste input "What time do the Rhythm Experiences begin each day? Do the Learn to Ride and Pr…"
click at [290, 213] on input "What time do the Rhythm Experiences begin each day? Do the Learn to Ride and Pr…" at bounding box center [206, 204] width 307 height 21
type input "What time do the Rhythm Experiences begin each day? Do the Learn to Ride and Pr…"
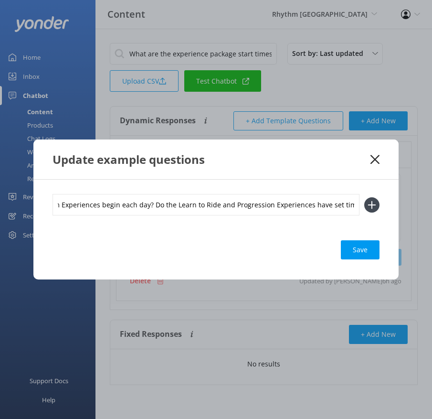
click at [364, 197] on button at bounding box center [371, 204] width 15 height 15
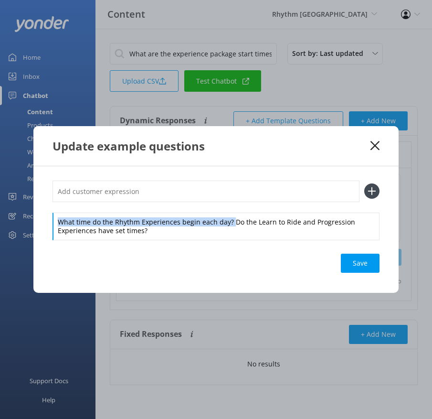
drag, startPoint x: 230, startPoint y: 222, endPoint x: 230, endPoint y: 198, distance: 23.9
click at [230, 198] on div "What time do the Rhythm Experiences begin each day? Do the Learn to Ride and Pr…" at bounding box center [216, 209] width 327 height 59
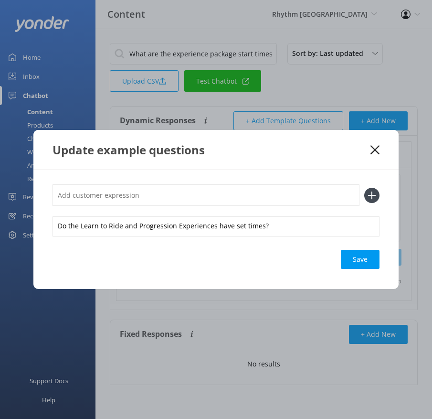
click at [222, 190] on input "text" at bounding box center [206, 194] width 307 height 21
paste input "What time do the Rhythm Experiences begin each day?"
type input "What time do the Rhythm Experiences begin each day?"
click at [364, 188] on button at bounding box center [371, 195] width 15 height 15
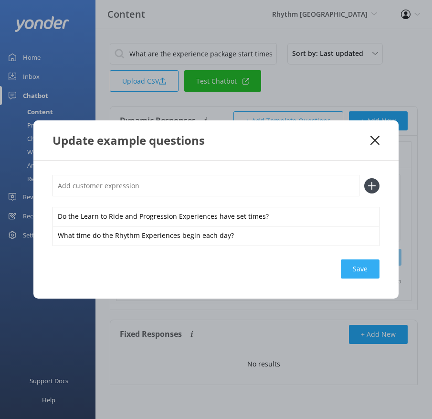
click at [371, 267] on div "Save" at bounding box center [360, 268] width 39 height 19
click at [373, 139] on use at bounding box center [375, 140] width 9 height 9
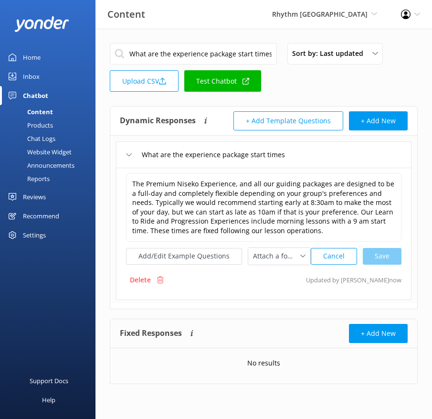
click at [229, 53] on input "What are the experience package start times" at bounding box center [193, 53] width 167 height 21
paste input "Are rentals included with experience packag"
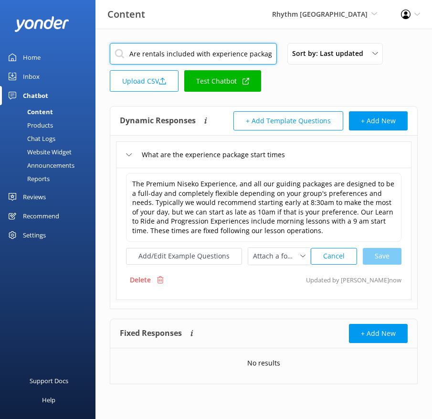
scroll to position [0, 1]
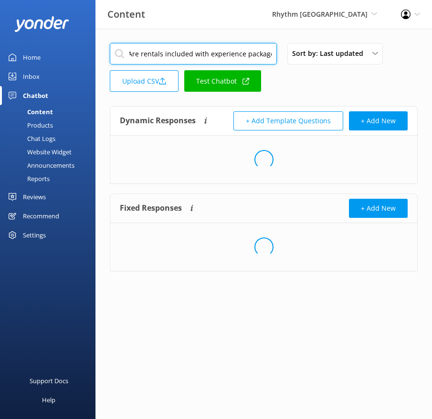
type input "Are rentals included with experience packages"
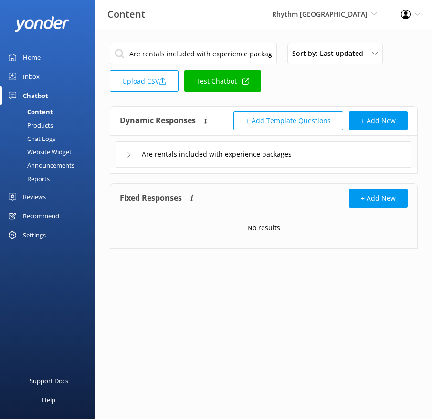
click at [335, 155] on div "Are rentals included with experience packages" at bounding box center [264, 154] width 296 height 26
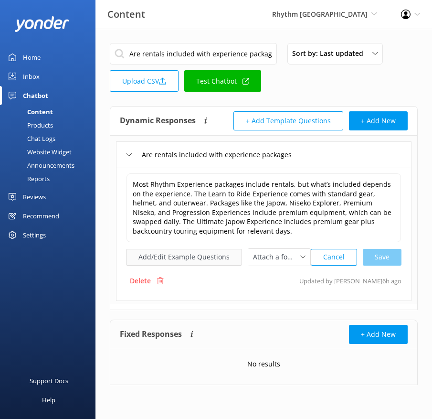
click at [205, 255] on button "Add/Edit Example Questions" at bounding box center [184, 257] width 116 height 17
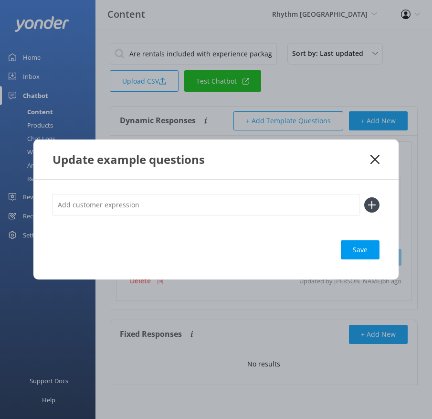
click at [287, 214] on input "text" at bounding box center [206, 204] width 307 height 21
paste input "Do the Rhythm Experiences come with gear rental? Is backcountry gear provided i…"
type input "Do the Rhythm Experiences come with gear rental? Is backcountry gear provided i…"
click at [364, 197] on button at bounding box center [371, 204] width 15 height 15
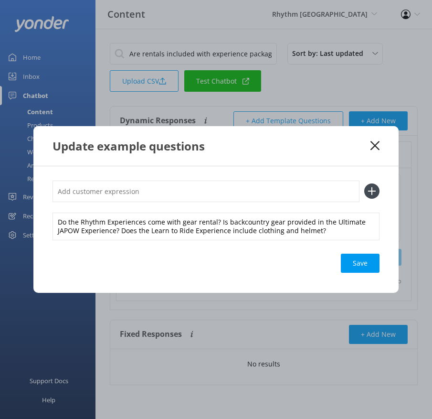
scroll to position [0, 0]
drag, startPoint x: 218, startPoint y: 221, endPoint x: 213, endPoint y: 214, distance: 8.6
click at [213, 214] on div "Do the Rhythm Experiences come with gear rental? Is backcountry gear provided i…" at bounding box center [216, 226] width 327 height 28
click at [233, 192] on input "text" at bounding box center [206, 190] width 307 height 21
paste input "Do the Rhythm Experiences come with gear rental?"
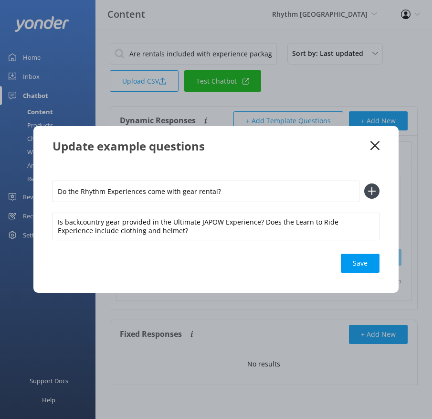
type input "Do the Rhythm Experiences come with gear rental?"
click at [374, 183] on icon at bounding box center [371, 190] width 15 height 15
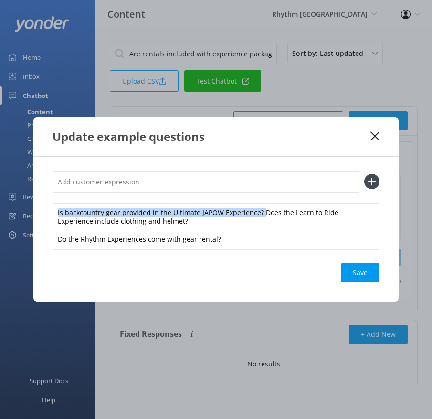
drag, startPoint x: 259, startPoint y: 213, endPoint x: 251, endPoint y: 193, distance: 21.6
click at [251, 193] on div "Is backcountry gear provided in the Ultimate JAPOW Experience? Does the Learn t…" at bounding box center [216, 210] width 327 height 78
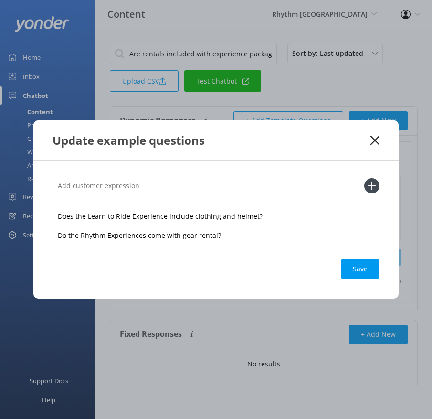
click at [239, 185] on input "text" at bounding box center [206, 185] width 307 height 21
paste input "Is backcountry gear provided in the Ultimate JAPOW Experience?"
type input "Is backcountry gear provided in the Ultimate JAPOW Experience?"
click at [368, 184] on icon at bounding box center [371, 185] width 15 height 15
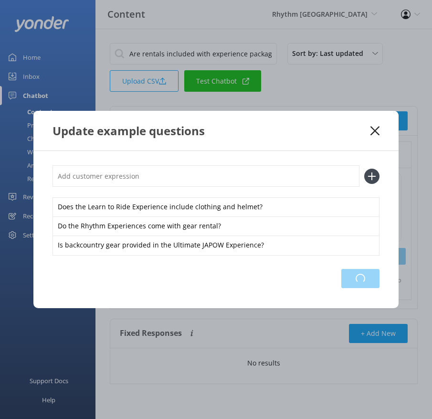
click at [365, 287] on div "Loading.." at bounding box center [360, 278] width 38 height 19
click at [374, 128] on icon at bounding box center [375, 131] width 9 height 10
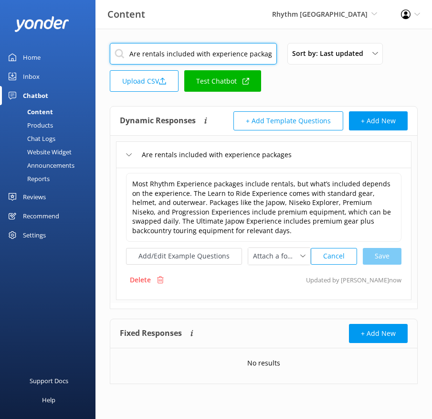
click at [184, 50] on input "Are rentals included with experience packages" at bounding box center [193, 53] width 167 height 21
paste input "What are the lesson package ability level"
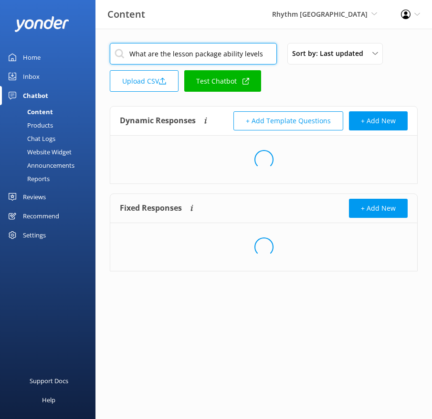
type input "What are the lesson package ability levels"
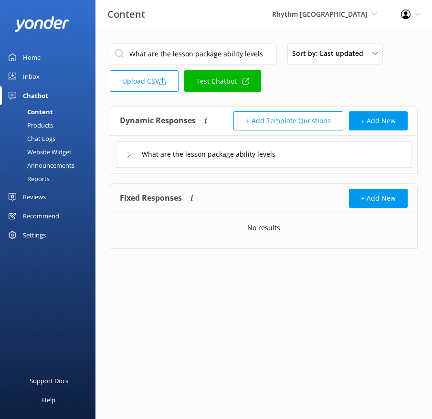
click at [333, 157] on div "What are the lesson package ability levels" at bounding box center [264, 154] width 296 height 26
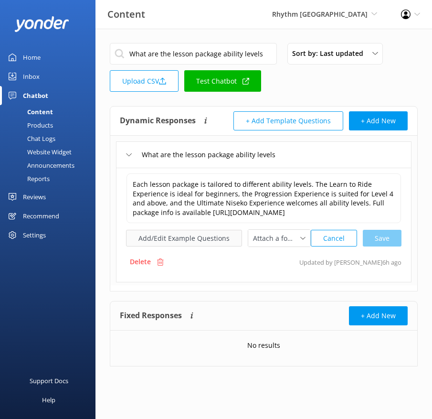
click at [216, 235] on button "Add/Edit Example Questions" at bounding box center [184, 238] width 116 height 17
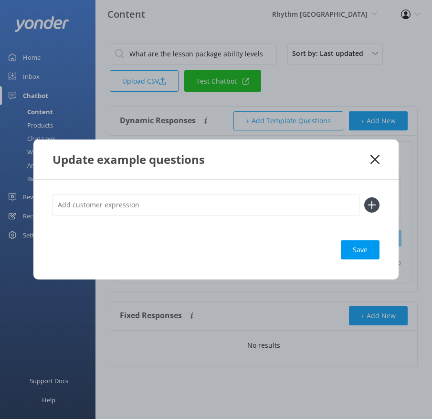
click at [288, 195] on input "text" at bounding box center [206, 204] width 307 height 21
click at [333, 206] on input "text" at bounding box center [206, 204] width 307 height 21
paste input "Which lesson package is best for beginners? What level do I need to be for the …"
type input "Which lesson package is best for beginners? What level do I need to be for the …"
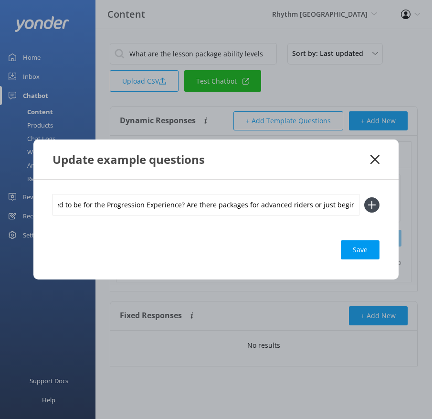
click at [374, 206] on icon at bounding box center [371, 204] width 15 height 15
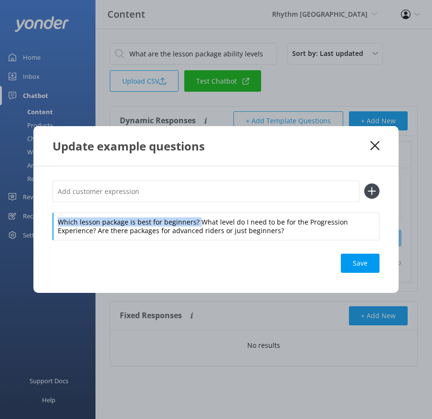
drag, startPoint x: 198, startPoint y: 222, endPoint x: 198, endPoint y: 208, distance: 14.3
click at [198, 208] on div "Which lesson package is best for beginners? What level do I need to be for the …" at bounding box center [216, 209] width 327 height 59
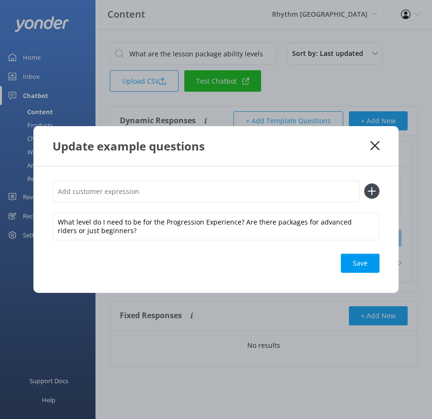
click at [191, 201] on input "text" at bounding box center [206, 190] width 307 height 21
paste input "Which lesson package is best for beginners?"
type input "Which lesson package is best for beginners?"
click at [370, 193] on icon at bounding box center [371, 190] width 15 height 15
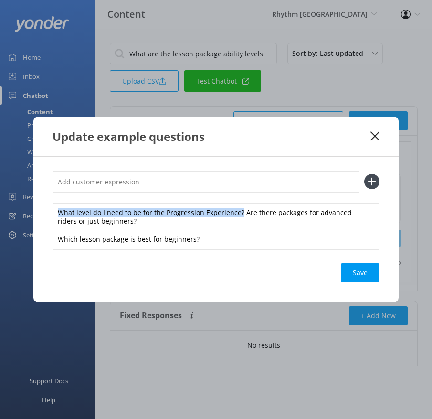
drag, startPoint x: 239, startPoint y: 210, endPoint x: 233, endPoint y: 198, distance: 13.7
click at [233, 198] on div "What level do I need to be for the Progression Experience? Are there packages f…" at bounding box center [216, 210] width 327 height 78
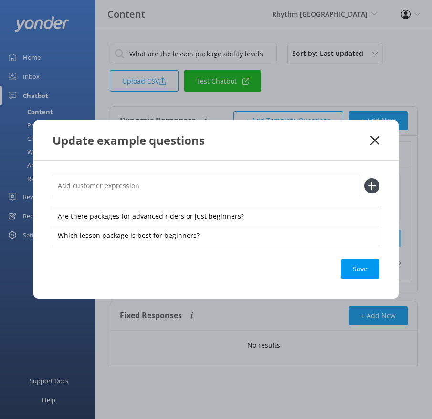
click at [218, 183] on input "text" at bounding box center [206, 185] width 307 height 21
paste input "What level do I need to be for the Progression Experience?"
type input "What level do I need to be for the Progression Experience?"
click at [375, 182] on icon at bounding box center [371, 185] width 15 height 15
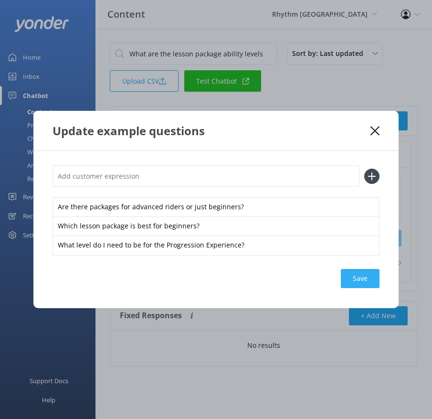
click at [367, 277] on div "Save" at bounding box center [360, 278] width 39 height 19
click at [375, 131] on use at bounding box center [375, 130] width 9 height 9
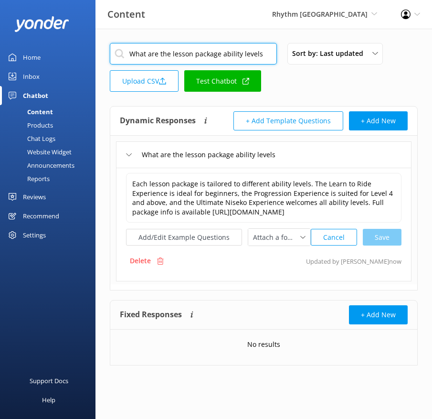
click at [237, 58] on input "What are the lesson package ability levels" at bounding box center [193, 53] width 167 height 21
paste input "s included in the Learn to Ride Experience Package"
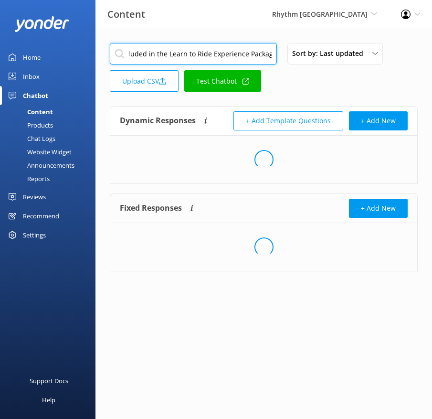
type input "Whats included in the Learn to Ride Experience Package"
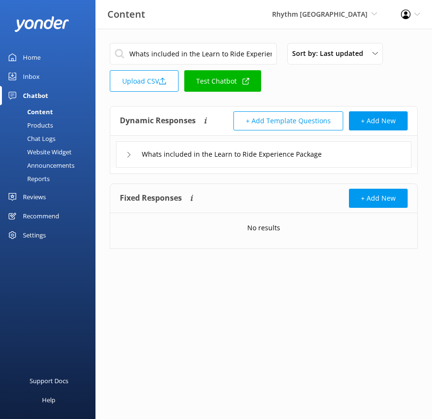
click at [379, 157] on div "Whats included in the Learn to Ride Experience Package" at bounding box center [264, 154] width 296 height 26
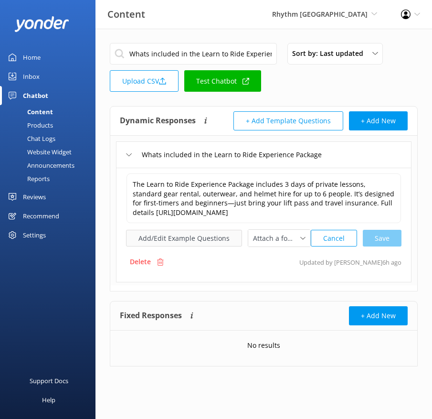
click at [190, 236] on button "Add/Edit Example Questions" at bounding box center [184, 238] width 116 height 17
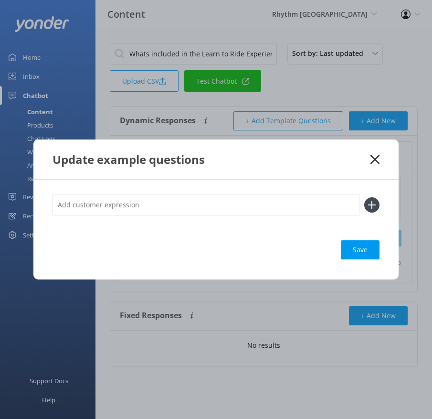
click at [246, 194] on input "text" at bounding box center [206, 204] width 307 height 21
click at [246, 201] on input "text" at bounding box center [206, 204] width 307 height 21
paste input "What should I bring for the Learn to Ride Experience Package? Does the Learn to…"
type input "What should I bring for the Learn to Ride Experience Package? Does the Learn to…"
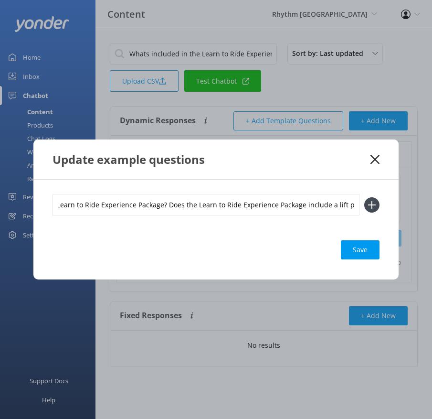
scroll to position [0, 0]
click at [376, 200] on icon at bounding box center [371, 204] width 15 height 15
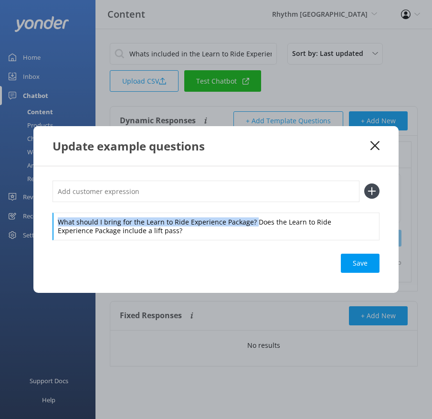
drag, startPoint x: 252, startPoint y: 221, endPoint x: 247, endPoint y: 206, distance: 15.1
click at [247, 206] on div "What should I bring for the Learn to Ride Experience Package? Does the Learn to…" at bounding box center [216, 209] width 327 height 59
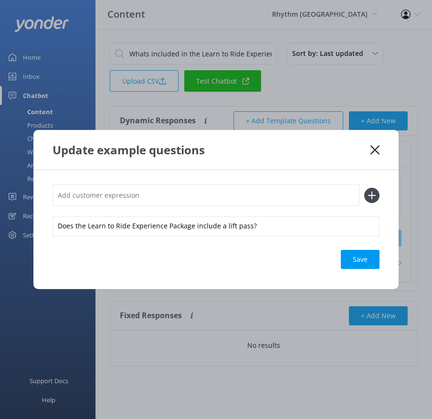
click at [236, 201] on input "text" at bounding box center [206, 194] width 307 height 21
paste input "What should I bring for the Learn to Ride Experience Package?"
type input "What should I bring for the Learn to Ride Experience Package?"
click at [369, 198] on icon at bounding box center [371, 195] width 15 height 15
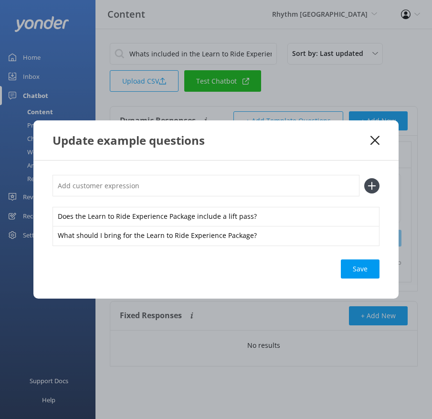
click at [357, 271] on div "Save" at bounding box center [360, 268] width 39 height 19
click at [374, 138] on icon at bounding box center [375, 141] width 9 height 10
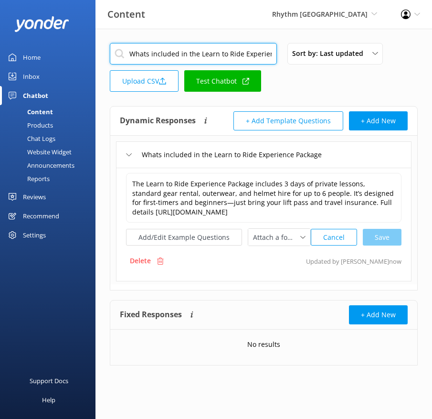
click at [157, 50] on input "Whats included in the Learn to Ride Experience Package" at bounding box center [193, 53] width 167 height 21
paste
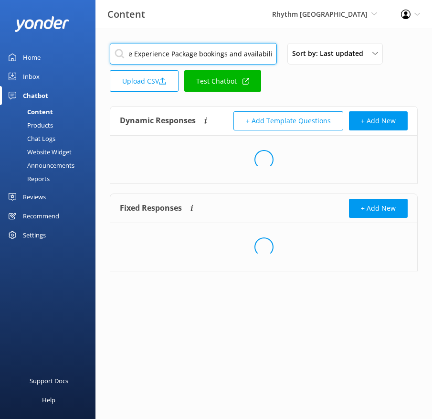
type input "Learn to Ride Experience Package bookings and availability"
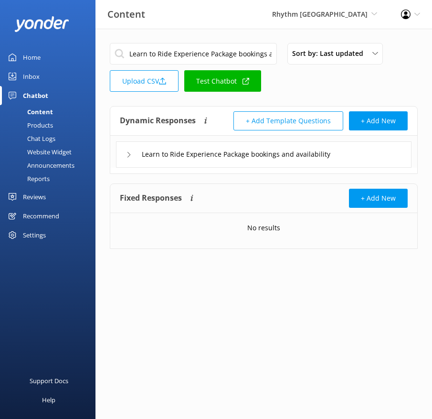
click at [339, 164] on div "Learn to Ride Experience Package bookings and availability" at bounding box center [264, 154] width 296 height 26
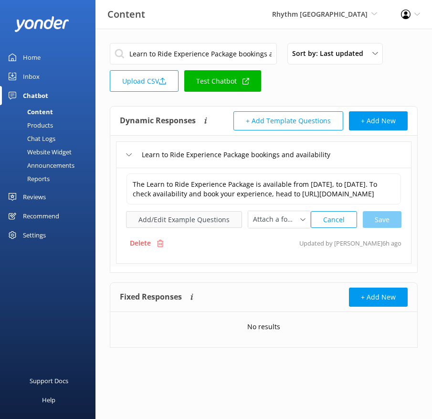
click at [204, 222] on button "Add/Edit Example Questions" at bounding box center [184, 219] width 116 height 17
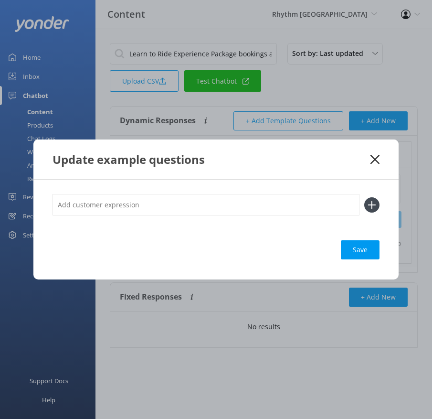
click at [265, 198] on input "text" at bounding box center [206, 204] width 307 height 21
type input "When do Learn to Ride Experience Packages operate? I want to book in two people…"
click at [371, 203] on use at bounding box center [372, 205] width 8 height 8
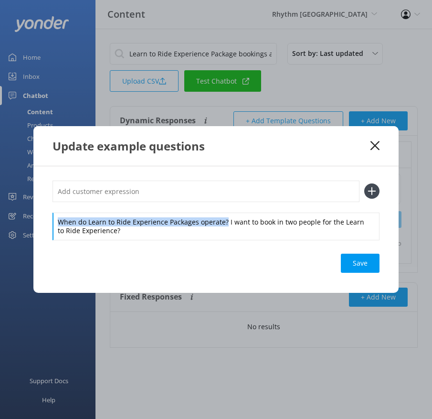
drag, startPoint x: 224, startPoint y: 222, endPoint x: 224, endPoint y: 202, distance: 20.1
click at [224, 202] on div "When do Learn to Ride Experience Packages operate? I want to book in two people…" at bounding box center [216, 209] width 327 height 59
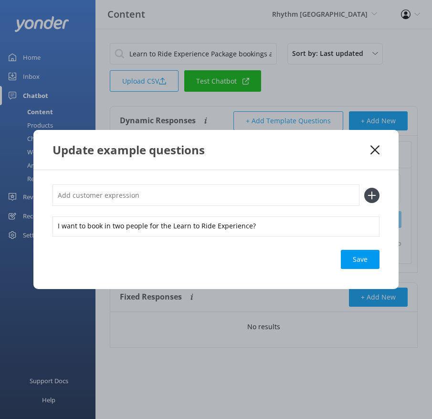
click at [209, 185] on input "text" at bounding box center [206, 194] width 307 height 21
type input "When do Learn to Ride Experience Packages operate?"
click at [366, 192] on icon at bounding box center [371, 195] width 15 height 15
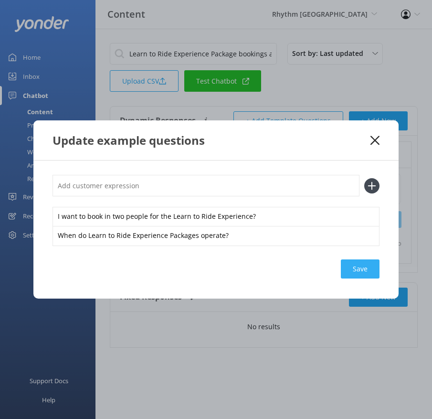
click at [352, 271] on div "Save" at bounding box center [360, 268] width 39 height 19
click at [377, 138] on use at bounding box center [375, 140] width 9 height 9
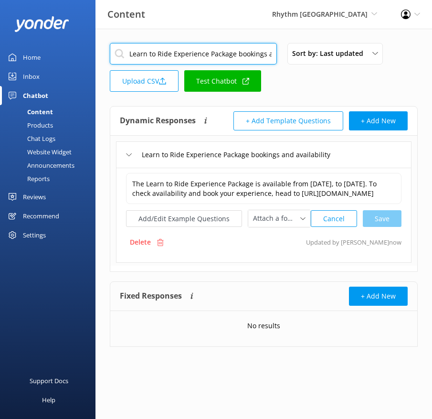
click at [155, 56] on input "Learn to Ride Experience Package bookings and availability" at bounding box center [193, 53] width 167 height 21
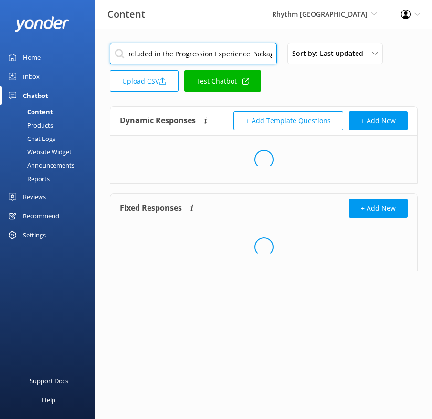
type input "Whats included in the Progression Experience Package"
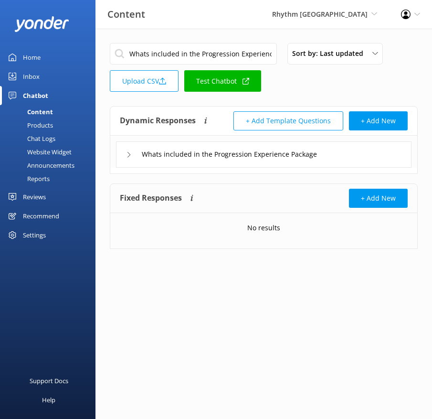
click at [361, 156] on div "Whats included in the Progression Experience Package" at bounding box center [264, 154] width 296 height 26
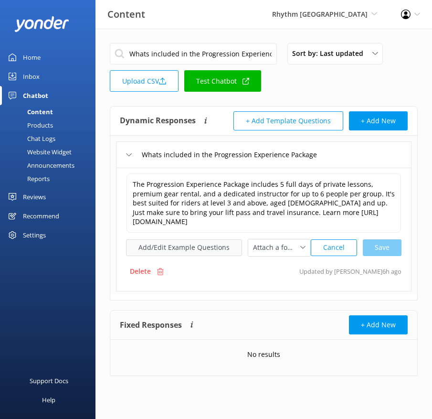
click at [195, 244] on button "Add/Edit Example Questions" at bounding box center [184, 247] width 116 height 17
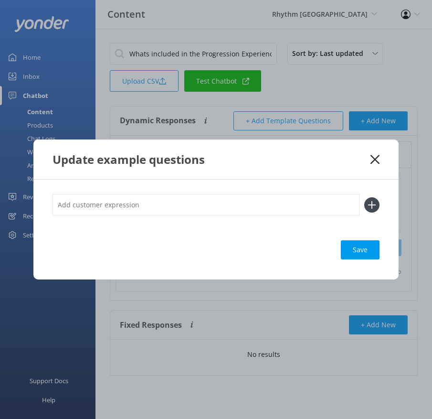
click at [314, 207] on input "text" at bounding box center [206, 204] width 307 height 21
type input "Will I have the same instructor for my 5 days of lessons? Does the Progression …"
click at [374, 204] on use at bounding box center [372, 205] width 8 height 8
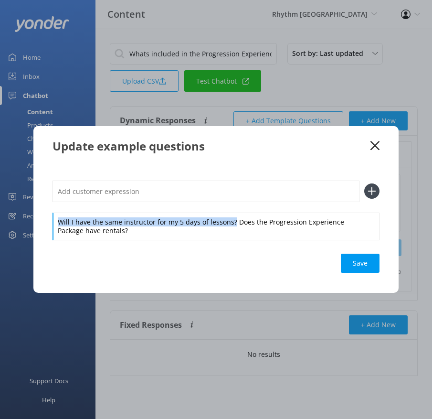
drag, startPoint x: 232, startPoint y: 222, endPoint x: 231, endPoint y: 207, distance: 15.3
click at [231, 207] on div "Will I have the same instructor for my 5 days of lessons? Does the Progression …" at bounding box center [216, 209] width 327 height 59
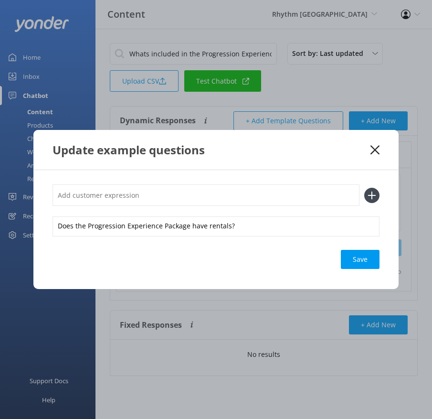
click at [211, 197] on input "text" at bounding box center [206, 194] width 307 height 21
type input "Will I have the same instructor for my 5 days of lessons?"
click at [375, 189] on icon at bounding box center [371, 195] width 15 height 15
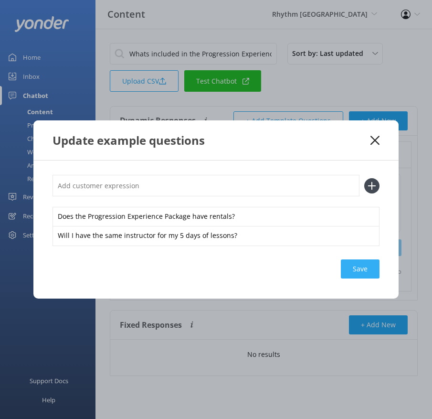
click at [361, 265] on div "Save" at bounding box center [360, 268] width 39 height 19
click at [371, 138] on icon at bounding box center [375, 141] width 9 height 10
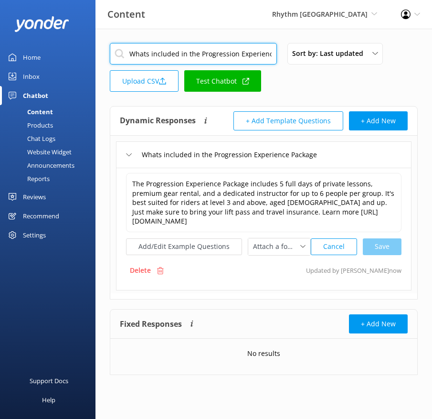
click at [235, 53] on input "Whats included in the Progression Experience Package" at bounding box center [193, 53] width 167 height 21
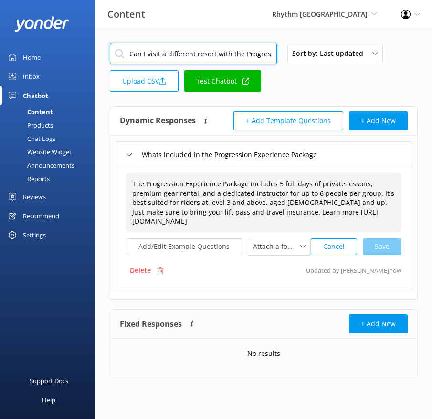
scroll to position [0, 43]
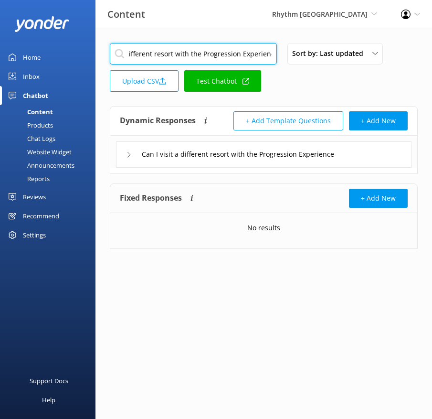
type input "Can I visit a different resort with the Progression Experience"
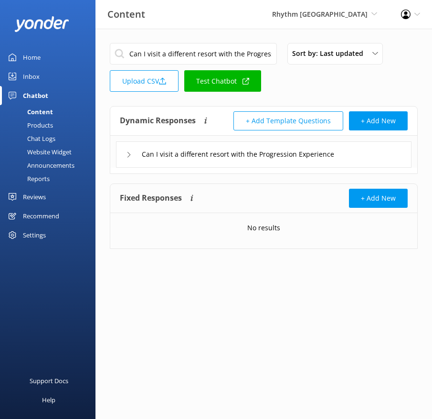
click at [356, 157] on div "Can I visit a different resort with the Progression Experience" at bounding box center [264, 154] width 296 height 26
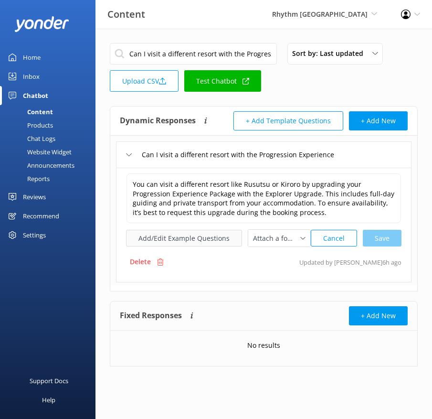
click at [150, 230] on button "Add/Edit Example Questions" at bounding box center [184, 238] width 116 height 17
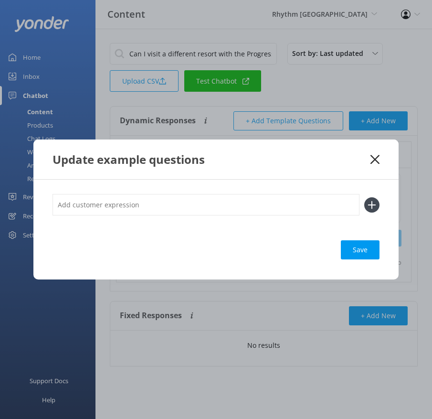
click at [215, 205] on input "text" at bounding box center [206, 204] width 307 height 21
type input "Can I upgrade the Progression Experience to ride at another resort? Is it possi…"
click at [368, 200] on icon at bounding box center [371, 204] width 15 height 15
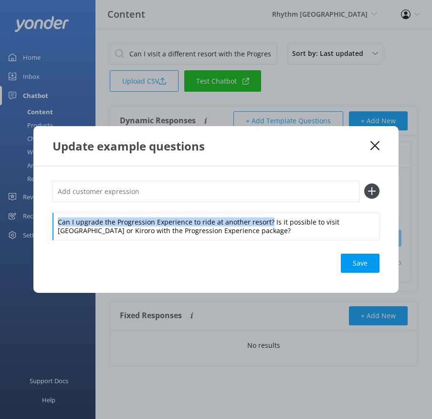
drag, startPoint x: 268, startPoint y: 222, endPoint x: 263, endPoint y: 193, distance: 29.1
click at [263, 193] on div "Can I upgrade the Progression Experience to ride at another resort? Is it possi…" at bounding box center [216, 209] width 327 height 59
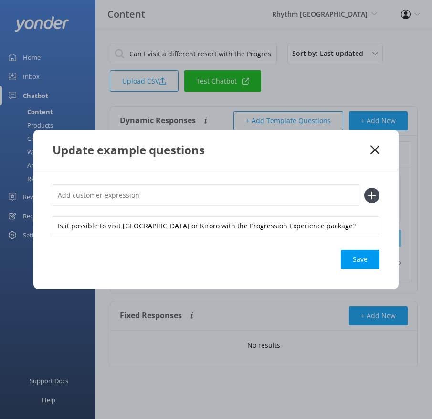
click at [243, 192] on input "text" at bounding box center [206, 194] width 307 height 21
type input "Can I upgrade the Progression Experience to ride at another resort?"
click at [368, 192] on icon at bounding box center [371, 195] width 15 height 15
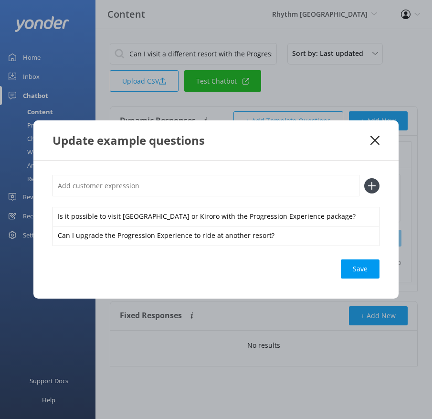
click at [366, 258] on div "Is it possible to visit [GEOGRAPHIC_DATA] or Kiroro with the Progression Experi…" at bounding box center [215, 229] width 365 height 138
click at [363, 275] on div "Save" at bounding box center [360, 268] width 39 height 19
click at [376, 139] on use at bounding box center [375, 140] width 9 height 9
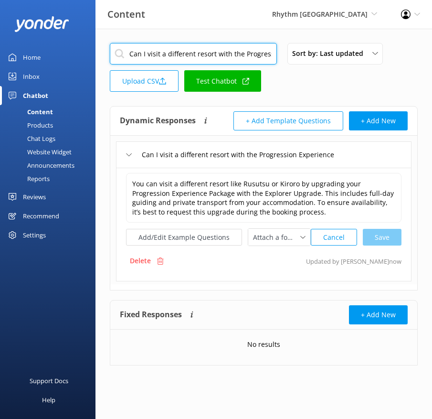
click at [214, 52] on input "Can I visit a different resort with the Progression Experience" at bounding box center [193, 53] width 167 height 21
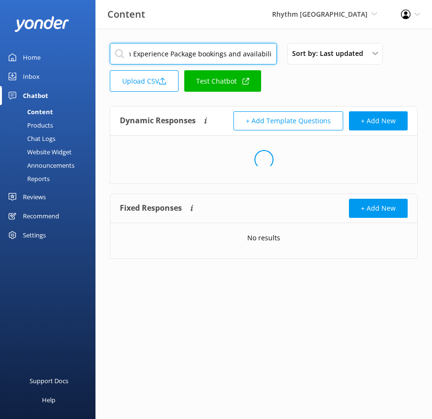
type input "Progression Experience Package bookings and availability"
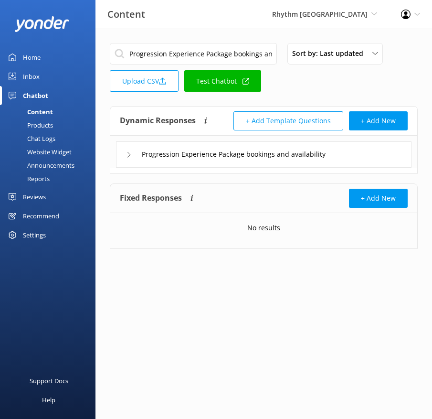
click at [378, 149] on div "Progression Experience Package bookings and availability" at bounding box center [264, 154] width 296 height 26
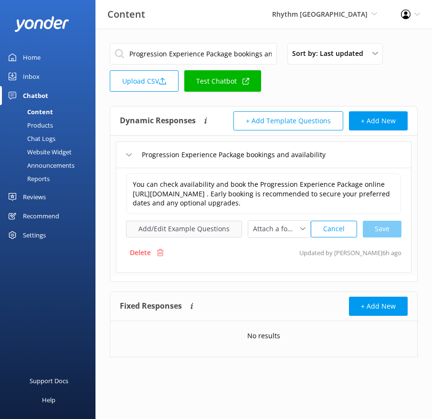
click at [189, 230] on button "Add/Edit Example Questions" at bounding box center [184, 229] width 116 height 17
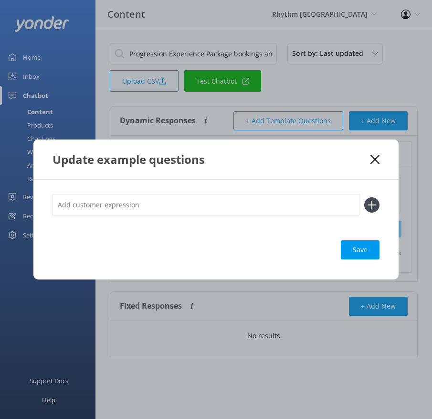
click at [296, 196] on input "text" at bounding box center [206, 204] width 307 height 21
type input "How do I book the Progression Experience online? Is the Progression Experience …"
click at [360, 205] on div "How do I book the Progression Experience online? Is the Progression Experience …" at bounding box center [216, 204] width 327 height 21
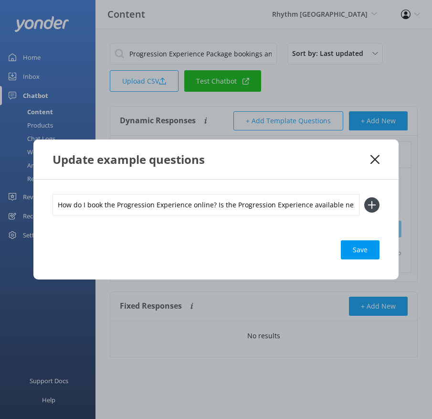
click at [374, 205] on icon at bounding box center [371, 204] width 15 height 15
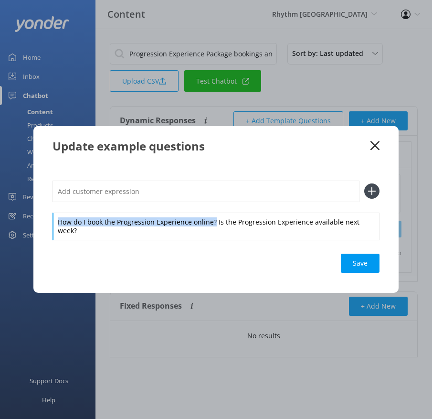
drag, startPoint x: 214, startPoint y: 222, endPoint x: 211, endPoint y: 210, distance: 12.9
click at [211, 210] on div "How do I book the Progression Experience online? Is the Progression Experience …" at bounding box center [216, 209] width 327 height 59
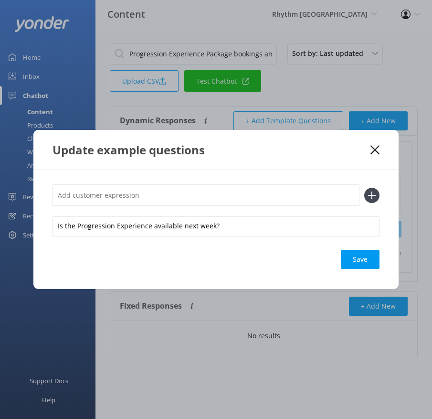
click at [205, 203] on input "text" at bounding box center [206, 194] width 307 height 21
click at [372, 195] on use at bounding box center [372, 195] width 8 height 8
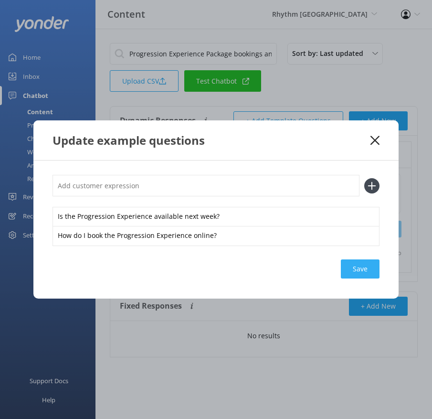
click at [361, 273] on div "Save" at bounding box center [360, 268] width 39 height 19
click at [371, 138] on icon at bounding box center [375, 141] width 9 height 10
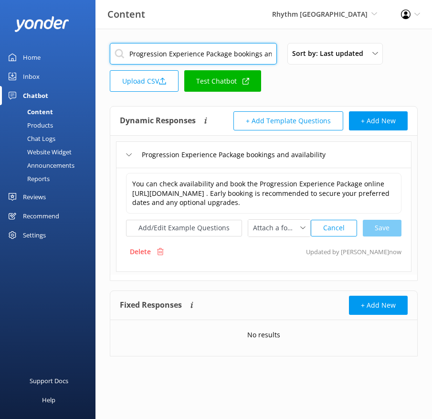
click at [201, 49] on input "Progression Experience Package bookings and availability" at bounding box center [193, 53] width 167 height 21
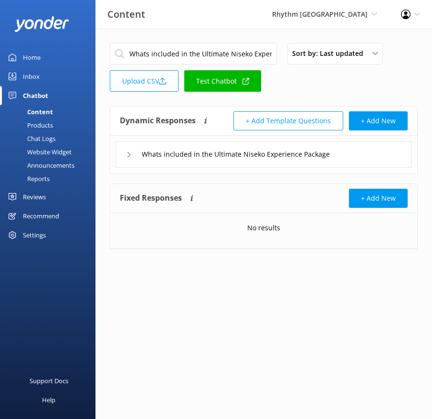
click at [363, 156] on div "Whats included in the Ultimate Niseko Experience Package" at bounding box center [264, 154] width 296 height 26
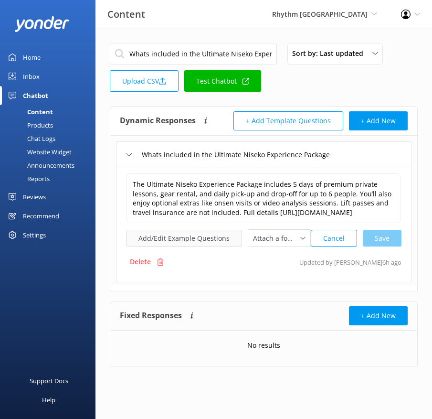
click at [191, 244] on button "Add/Edit Example Questions" at bounding box center [184, 238] width 116 height 17
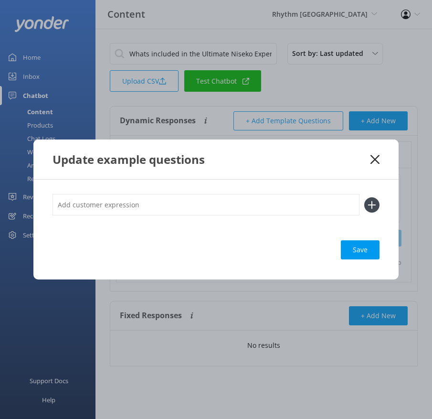
click at [254, 203] on input "text" at bounding box center [206, 204] width 307 height 21
click at [369, 204] on use at bounding box center [372, 205] width 8 height 8
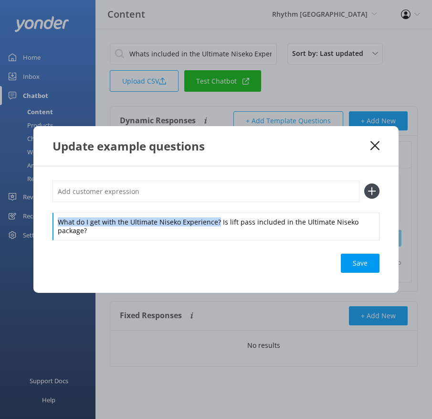
drag, startPoint x: 216, startPoint y: 223, endPoint x: 214, endPoint y: 209, distance: 14.5
click at [214, 209] on div "What do I get with the Ultimate Niseko Experience? Is lift pass included in the…" at bounding box center [216, 209] width 327 height 59
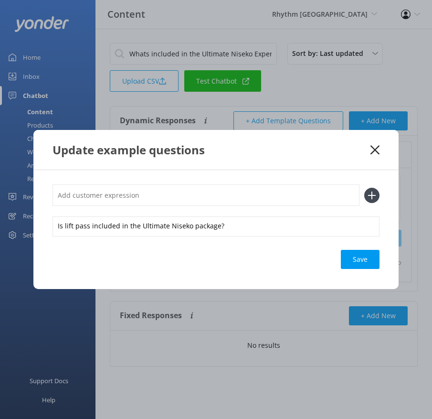
click at [200, 195] on input "text" at bounding box center [206, 194] width 307 height 21
click at [366, 185] on div "What do I get with the Ultimate Niseko Experience?" at bounding box center [216, 194] width 327 height 21
click at [374, 193] on icon at bounding box center [371, 195] width 15 height 15
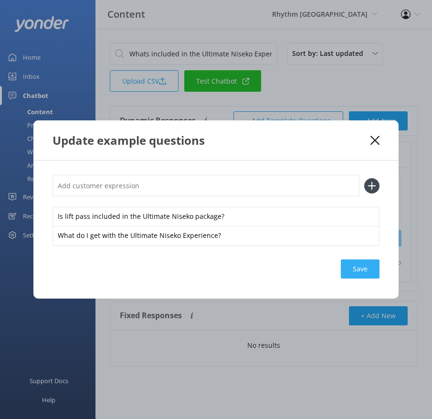
click at [353, 261] on div "Save" at bounding box center [360, 268] width 39 height 19
click at [371, 138] on icon at bounding box center [375, 141] width 9 height 10
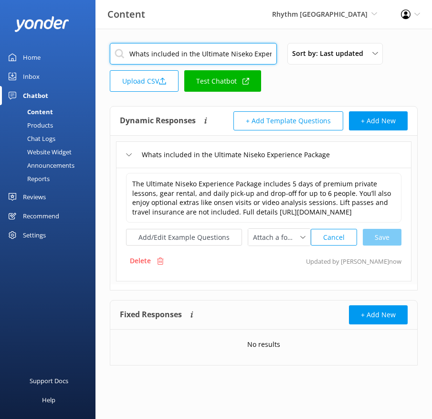
click at [249, 56] on input "Whats included in the Ultimate Niseko Experience Package" at bounding box center [193, 53] width 167 height 21
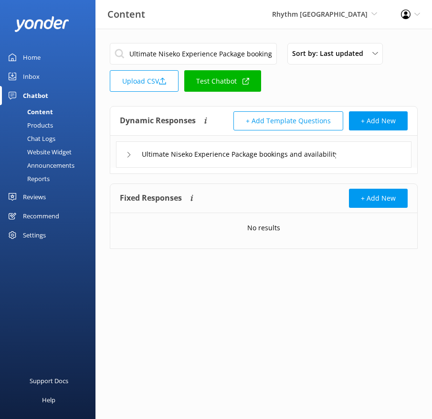
click at [361, 158] on div "Ultimate Niseko Experience Package bookings and availability" at bounding box center [264, 154] width 296 height 26
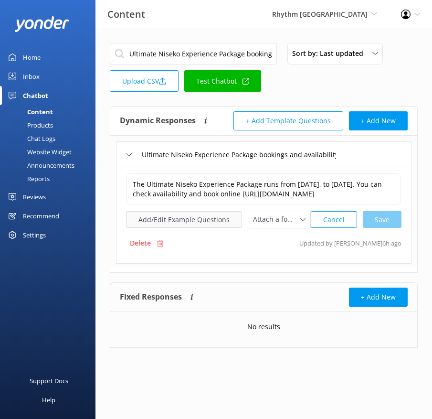
click at [220, 228] on button "Add/Edit Example Questions" at bounding box center [184, 219] width 116 height 17
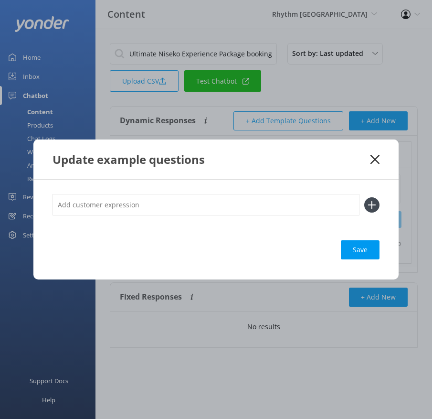
click at [286, 203] on input "text" at bounding box center [206, 204] width 307 height 21
click at [373, 204] on use at bounding box center [372, 205] width 8 height 8
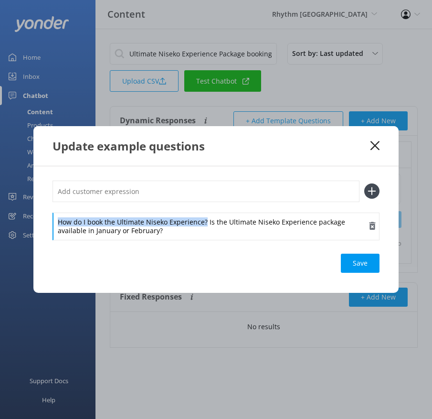
drag, startPoint x: 205, startPoint y: 222, endPoint x: 205, endPoint y: 214, distance: 8.1
click at [205, 214] on div "How do I book the Ultimate Niseko Experience? Is the Ultimate Niseko Experience…" at bounding box center [216, 226] width 327 height 28
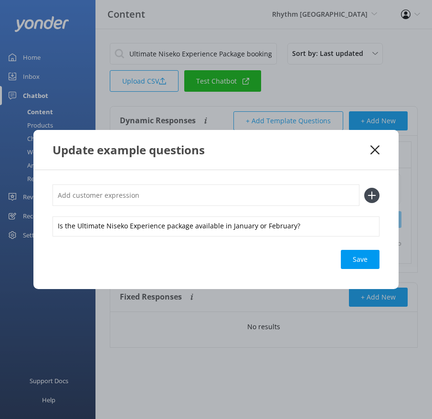
click at [199, 204] on input "text" at bounding box center [206, 194] width 307 height 21
click at [374, 194] on icon at bounding box center [371, 195] width 15 height 15
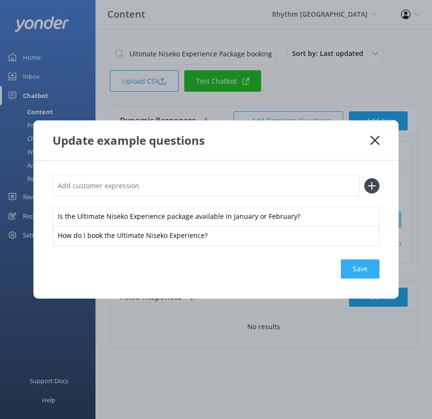
click at [369, 272] on div "Save" at bounding box center [360, 268] width 39 height 19
click at [375, 139] on use at bounding box center [375, 140] width 9 height 9
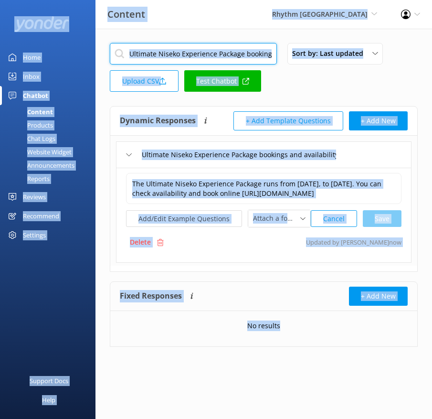
click at [223, 54] on input "Ultimate Niseko Experience Package bookings and availability" at bounding box center [193, 53] width 167 height 21
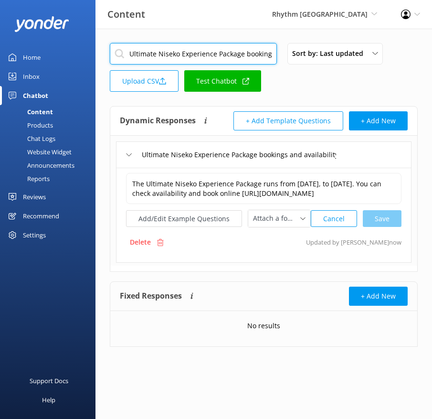
click at [223, 54] on input "Ultimate Niseko Experience Package bookings and availability" at bounding box center [193, 53] width 167 height 21
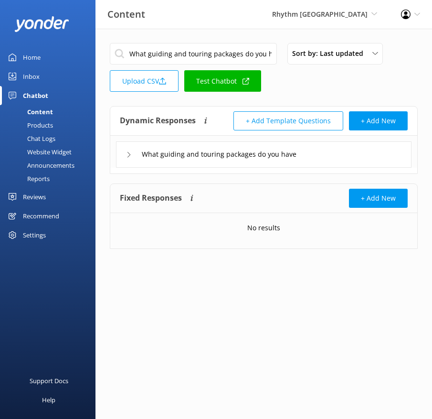
click at [346, 171] on div "Dynamic Responses The chatbot will generate a response based on the content inf…" at bounding box center [264, 140] width 308 height 68
click at [336, 152] on div "What guiding and touring packages do you have" at bounding box center [264, 154] width 296 height 26
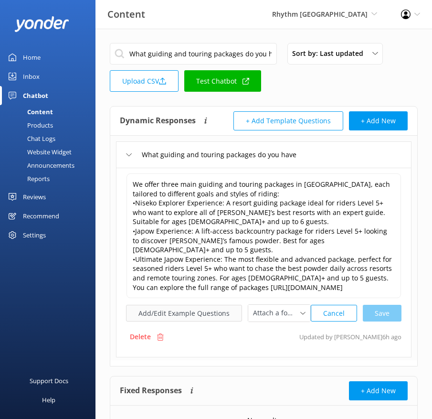
click at [190, 305] on button "Add/Edit Example Questions" at bounding box center [184, 313] width 116 height 17
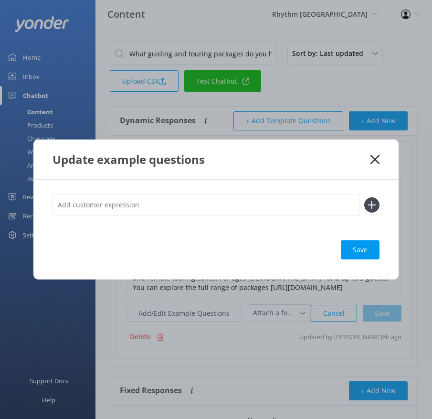
click at [209, 205] on input "text" at bounding box center [206, 204] width 307 height 21
click at [369, 210] on icon at bounding box center [371, 204] width 15 height 15
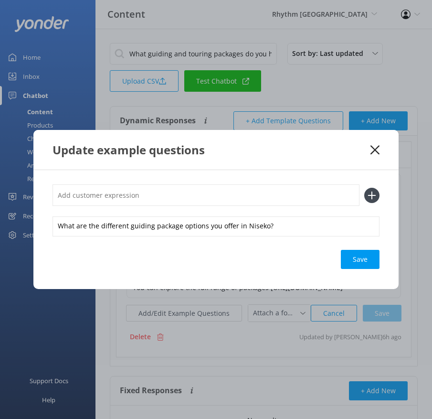
click at [367, 247] on div "What are the different guiding package options you offer in Niseko? Save" at bounding box center [215, 229] width 365 height 119
click at [366, 260] on div "Save" at bounding box center [360, 259] width 39 height 19
click at [371, 151] on icon at bounding box center [375, 150] width 9 height 10
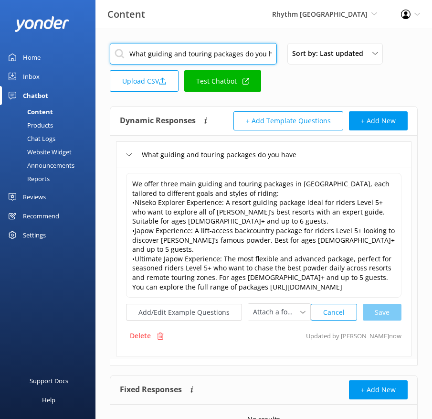
click at [235, 53] on input "What guiding and touring packages do you have" at bounding box center [193, 53] width 167 height 21
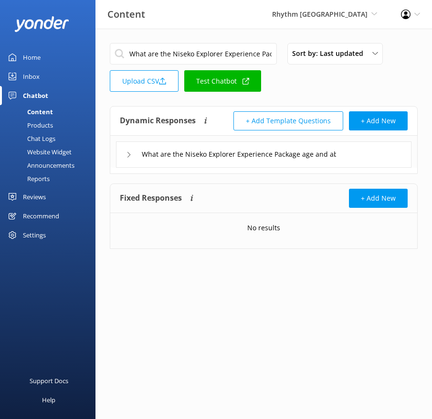
click at [386, 144] on div "What are the Niseko Explorer Experience Package age and ability restrictions" at bounding box center [264, 154] width 296 height 26
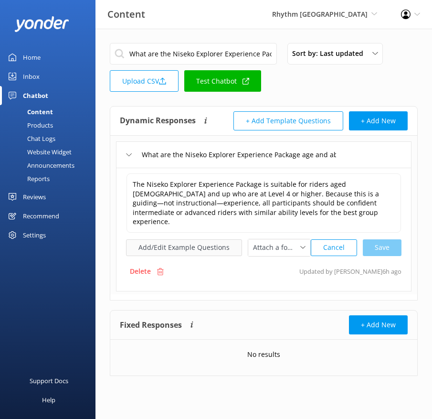
click at [176, 239] on button "Add/Edit Example Questions" at bounding box center [184, 247] width 116 height 17
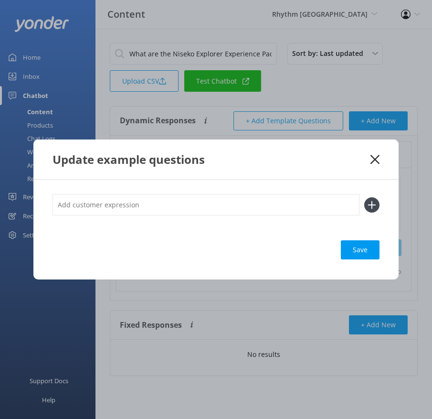
click at [270, 206] on input "text" at bounding box center [206, 204] width 307 height 21
click at [374, 201] on icon at bounding box center [371, 204] width 15 height 15
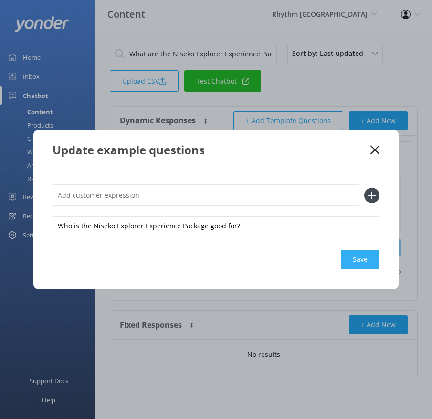
click at [368, 261] on div "Save" at bounding box center [360, 259] width 39 height 19
click at [375, 147] on icon at bounding box center [375, 150] width 9 height 10
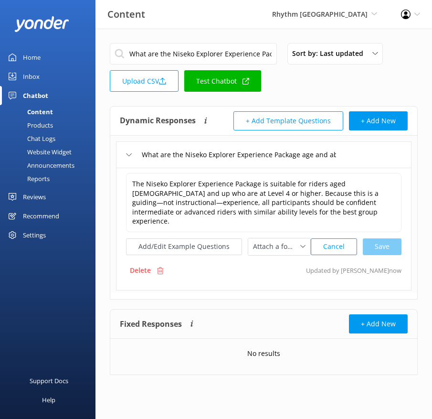
click at [167, 51] on input "What are the Niseko Explorer Experience Package age and ability restrictions" at bounding box center [193, 53] width 167 height 21
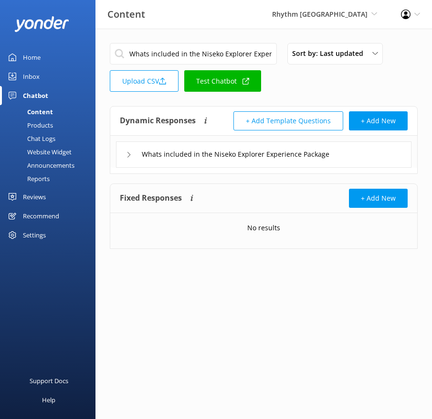
click at [357, 162] on div "Whats included in the Niseko Explorer Experience Package" at bounding box center [264, 154] width 296 height 26
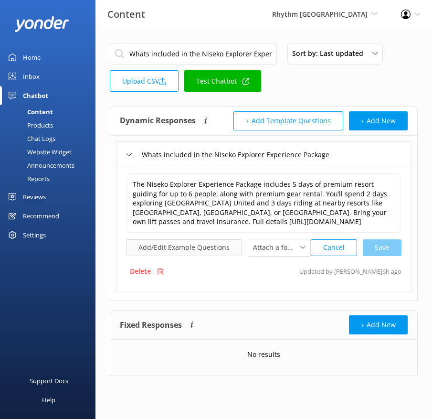
click at [207, 242] on button "Add/Edit Example Questions" at bounding box center [184, 247] width 116 height 17
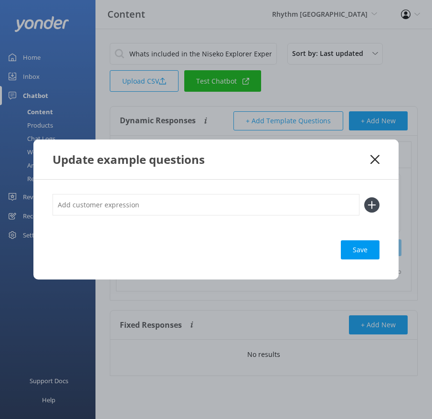
click at [267, 200] on input "text" at bounding box center [206, 204] width 307 height 21
click at [364, 197] on button at bounding box center [371, 204] width 15 height 15
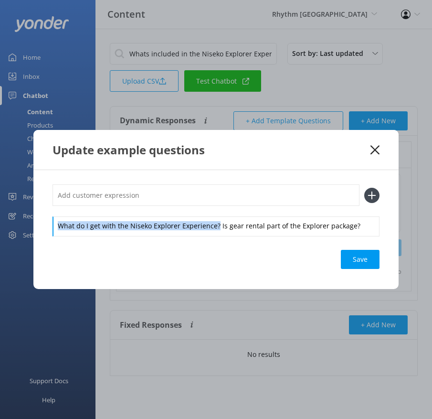
drag, startPoint x: 216, startPoint y: 229, endPoint x: 214, endPoint y: 215, distance: 14.0
click at [214, 215] on div "What do I get with the Niseko Explorer Experience? Is gear rental part of the E…" at bounding box center [216, 209] width 327 height 51
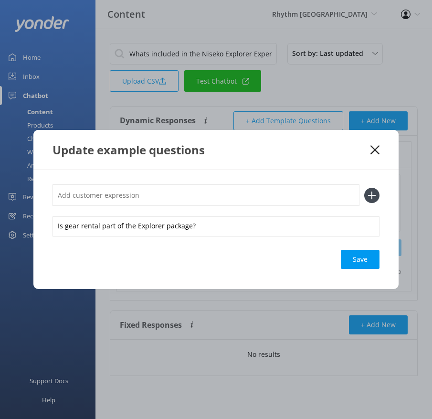
click at [208, 197] on input "text" at bounding box center [206, 194] width 307 height 21
click at [364, 188] on button at bounding box center [371, 195] width 15 height 15
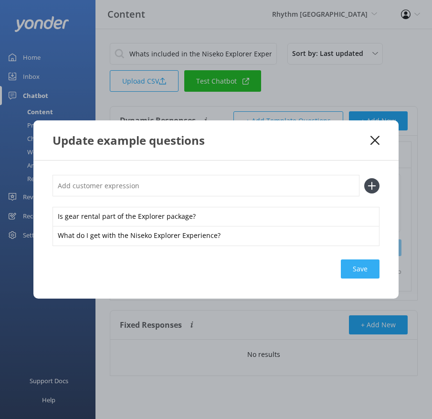
click at [355, 268] on div "Save" at bounding box center [360, 268] width 39 height 19
click at [373, 142] on use at bounding box center [375, 140] width 9 height 9
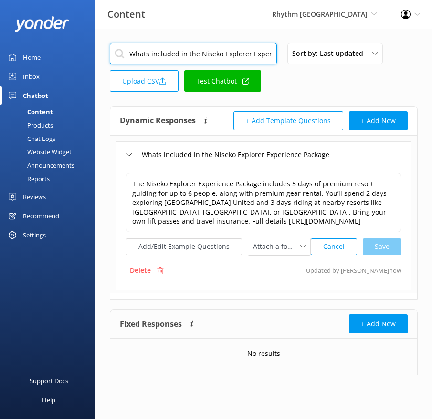
click at [196, 55] on input "Whats included in the Niseko Explorer Experience Package" at bounding box center [193, 53] width 167 height 21
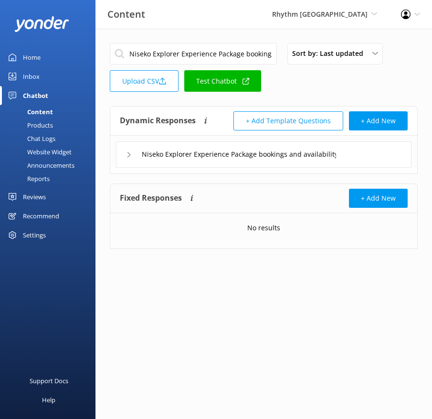
click at [397, 161] on div "Niseko Explorer Experience Package bookings and availability" at bounding box center [264, 154] width 296 height 26
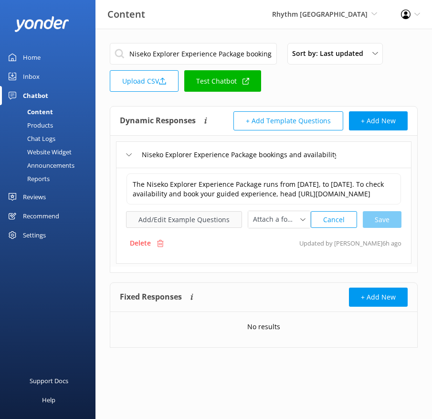
click at [204, 221] on button "Add/Edit Example Questions" at bounding box center [184, 219] width 116 height 17
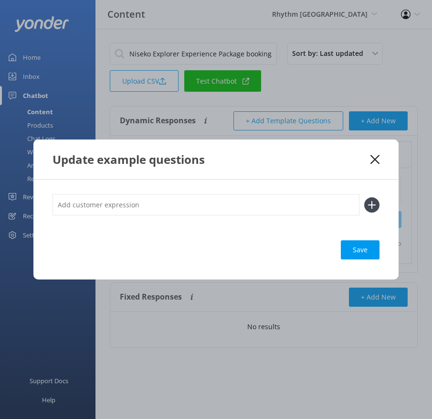
click at [234, 200] on input "text" at bounding box center [206, 204] width 307 height 21
click at [364, 197] on button at bounding box center [371, 204] width 15 height 15
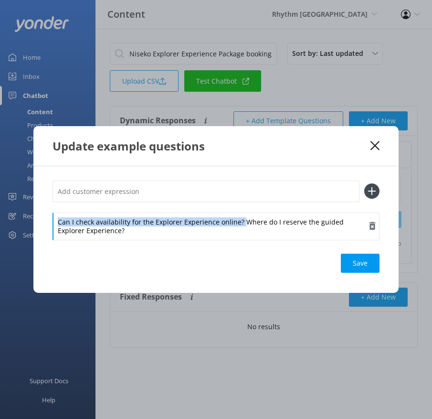
drag, startPoint x: 242, startPoint y: 223, endPoint x: 237, endPoint y: 214, distance: 10.1
click at [237, 214] on div "Can I check availability for the Explorer Experience online? Where do I reserve…" at bounding box center [216, 226] width 327 height 28
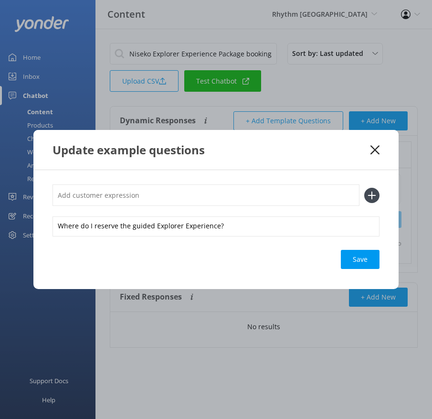
click at [224, 196] on input "text" at bounding box center [206, 194] width 307 height 21
click at [364, 188] on button at bounding box center [371, 195] width 15 height 15
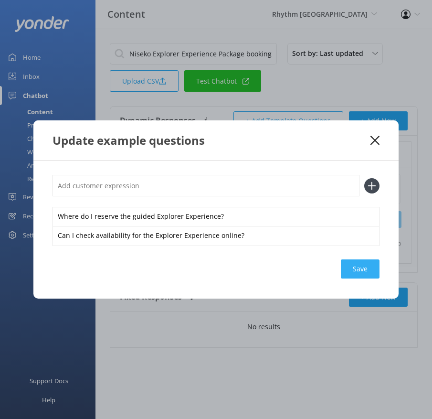
click at [369, 266] on div "Save" at bounding box center [360, 268] width 39 height 19
click at [378, 141] on icon at bounding box center [375, 141] width 9 height 10
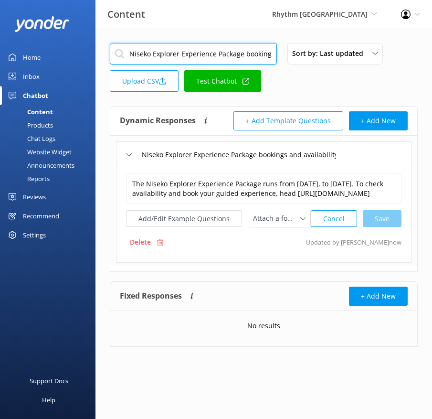
click at [242, 57] on input "Niseko Explorer Experience Package bookings and availability" at bounding box center [193, 53] width 167 height 21
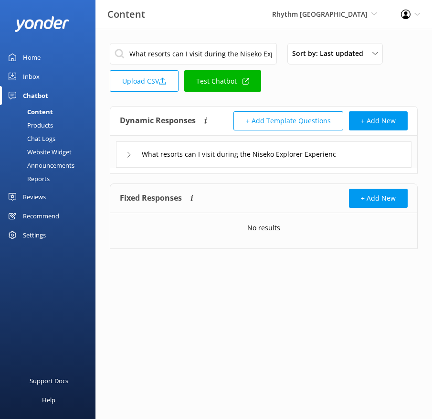
click at [390, 155] on div "What resorts can I visit during the Niseko Explorer Experience Package" at bounding box center [264, 154] width 296 height 26
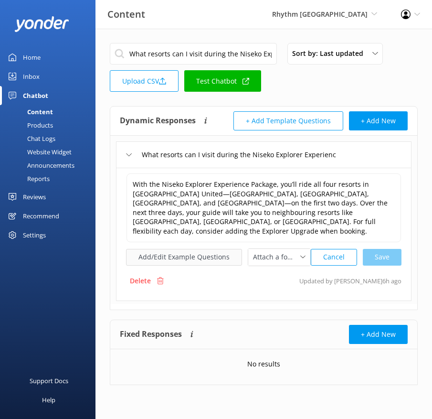
click at [210, 249] on button "Add/Edit Example Questions" at bounding box center [184, 257] width 116 height 17
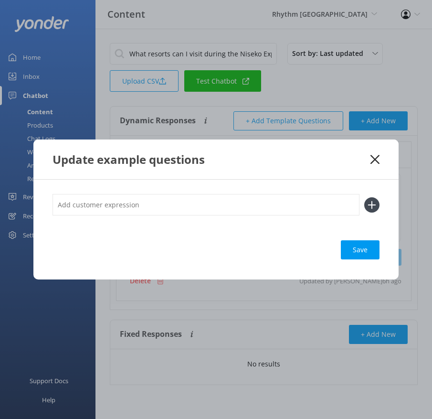
click at [251, 201] on input "text" at bounding box center [206, 204] width 307 height 21
click at [364, 197] on button at bounding box center [371, 204] width 15 height 15
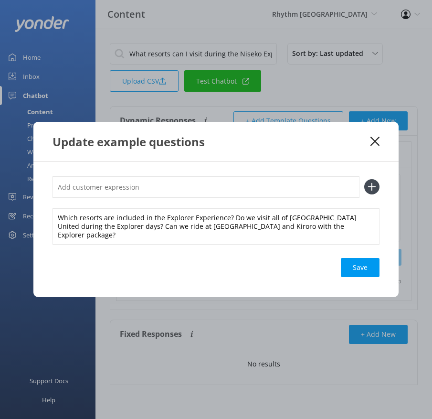
scroll to position [0, 0]
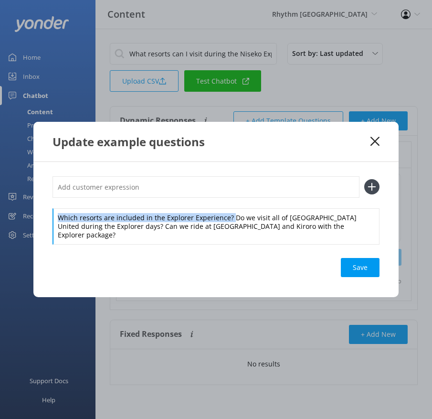
drag, startPoint x: 230, startPoint y: 217, endPoint x: 227, endPoint y: 204, distance: 13.7
click at [227, 204] on div "Which resorts are included in the Explorer Experience? Do we visit all of [GEOG…" at bounding box center [216, 210] width 327 height 68
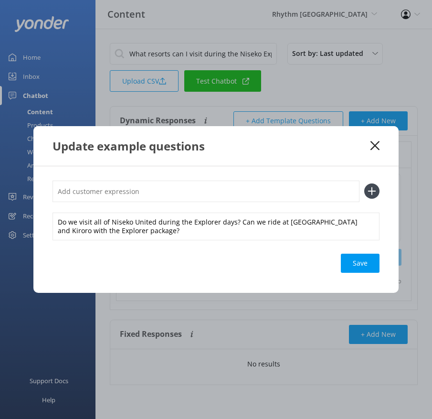
click at [195, 186] on input "text" at bounding box center [206, 190] width 307 height 21
click at [364, 183] on button at bounding box center [371, 190] width 15 height 15
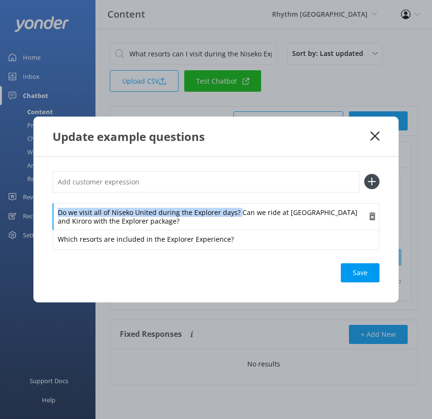
drag, startPoint x: 237, startPoint y: 213, endPoint x: 232, endPoint y: 204, distance: 10.9
click at [232, 204] on div "Do we visit all of Niseko United during the Explorer days? Can we ride at [GEOG…" at bounding box center [216, 217] width 327 height 28
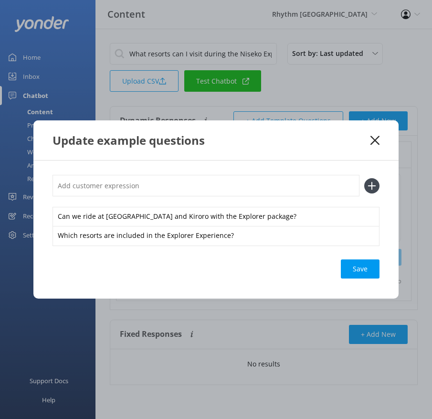
click at [217, 190] on input "text" at bounding box center [206, 185] width 307 height 21
click at [364, 178] on button at bounding box center [371, 185] width 15 height 15
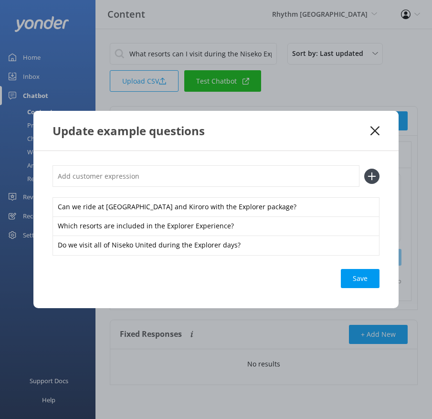
click at [360, 289] on div "Can we ride at [GEOGRAPHIC_DATA] and Kiroro with the Explorer package? Which re…" at bounding box center [215, 229] width 365 height 157
click at [357, 281] on div "Save" at bounding box center [360, 278] width 39 height 19
click at [372, 125] on div "Update example questions" at bounding box center [215, 131] width 365 height 40
click at [373, 133] on icon at bounding box center [375, 131] width 9 height 10
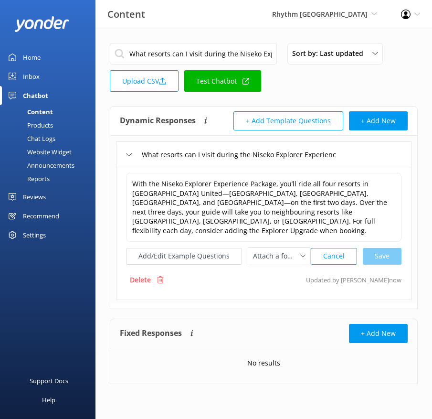
click at [158, 59] on input "What resorts can I visit during the Niseko Explorer Experience Package" at bounding box center [193, 53] width 167 height 21
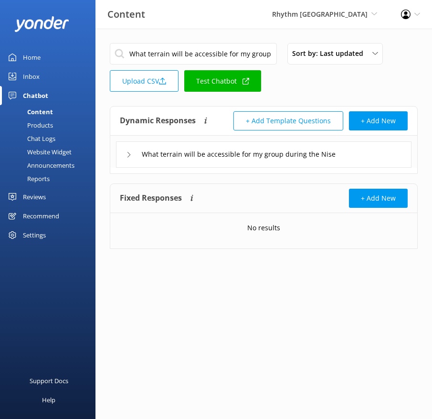
click at [371, 152] on div "What terrain will be accessible for my group during the Niseko Explorer Experie…" at bounding box center [264, 154] width 296 height 26
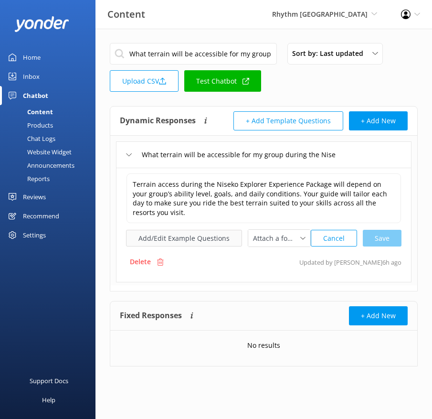
click at [201, 234] on button "Add/Edit Example Questions" at bounding box center [184, 238] width 116 height 17
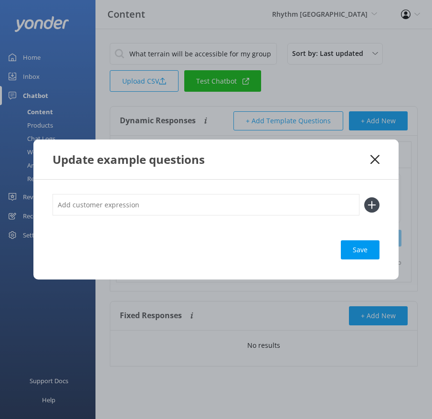
click at [271, 202] on input "text" at bounding box center [206, 204] width 307 height 21
click at [364, 197] on button at bounding box center [371, 204] width 15 height 15
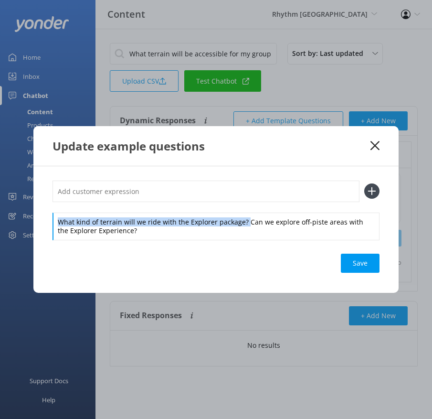
drag, startPoint x: 243, startPoint y: 221, endPoint x: 239, endPoint y: 201, distance: 19.9
click at [239, 201] on div "What kind of terrain will we ride with the Explorer package? Can we explore off…" at bounding box center [216, 209] width 327 height 59
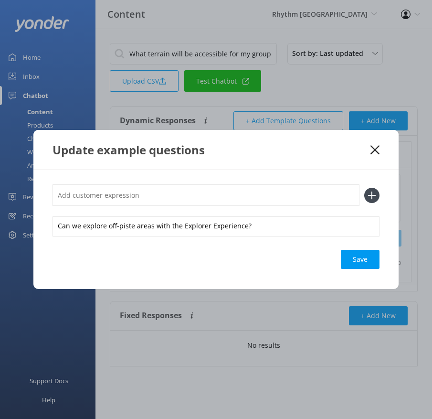
click at [231, 192] on input "text" at bounding box center [206, 194] width 307 height 21
click at [364, 188] on button at bounding box center [371, 195] width 15 height 15
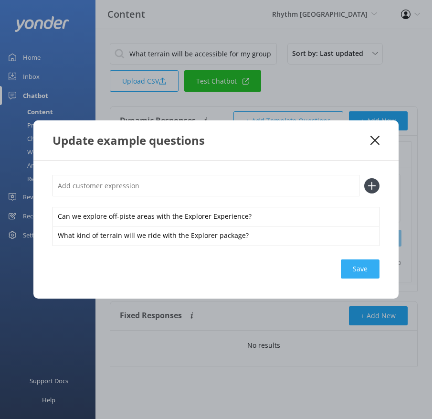
click at [358, 265] on div "Save" at bounding box center [360, 268] width 39 height 19
click at [373, 140] on icon at bounding box center [375, 141] width 9 height 10
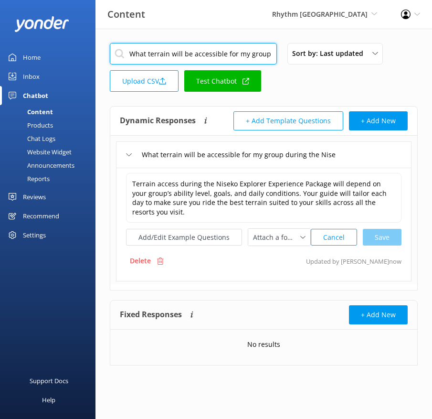
click at [195, 54] on input "What terrain will be accessible for my group during the Niseko Explorer Experie…" at bounding box center [193, 53] width 167 height 21
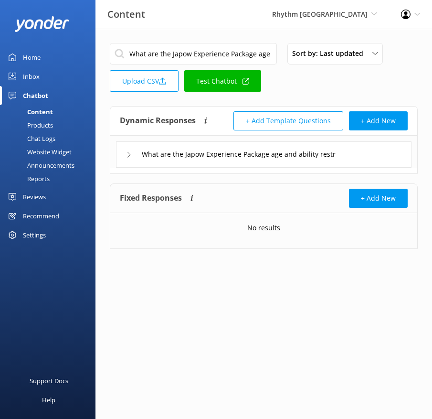
click at [379, 157] on div "What are the Japow Experience Package age and ability restrictions" at bounding box center [264, 154] width 296 height 26
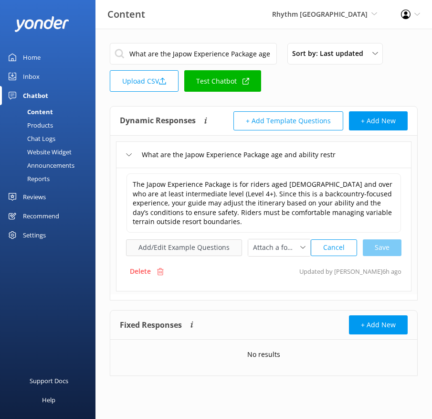
click at [209, 244] on button "Add/Edit Example Questions" at bounding box center [184, 247] width 116 height 17
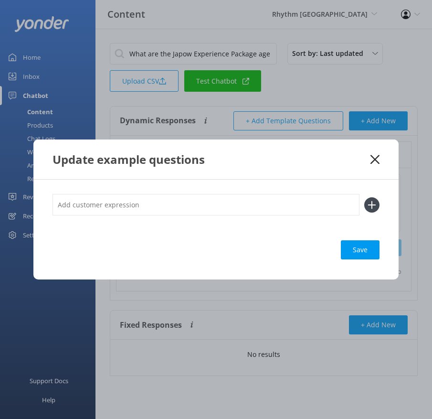
click at [317, 210] on input "text" at bounding box center [206, 204] width 307 height 21
click at [364, 197] on button at bounding box center [371, 204] width 15 height 15
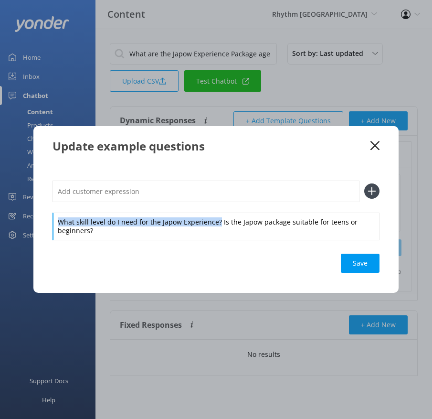
drag, startPoint x: 217, startPoint y: 221, endPoint x: 214, endPoint y: 209, distance: 12.7
click at [214, 209] on div "What skill level do I need for the Japow Experience? Is the Japow package suita…" at bounding box center [216, 209] width 327 height 59
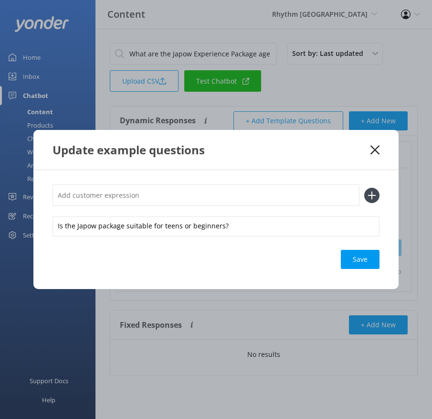
click at [206, 201] on input "text" at bounding box center [206, 194] width 307 height 21
click at [364, 188] on button at bounding box center [371, 195] width 15 height 15
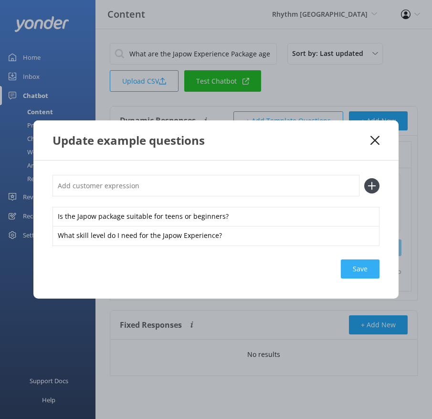
click at [364, 266] on div "Save" at bounding box center [360, 268] width 39 height 19
click at [375, 138] on icon at bounding box center [375, 141] width 9 height 10
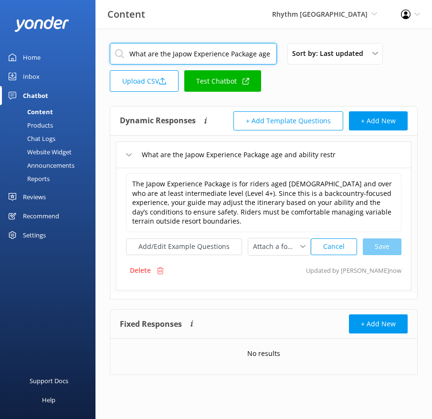
click at [212, 53] on input "What are the Japow Experience Package age and ability restrictions" at bounding box center [193, 53] width 167 height 21
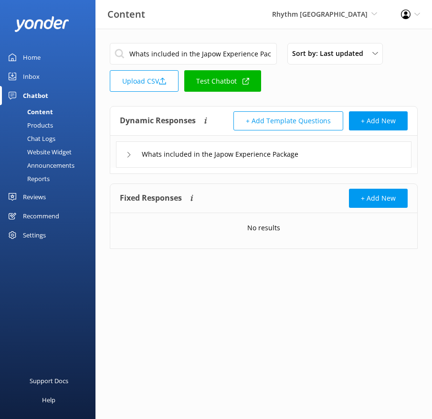
click at [344, 154] on div "Whats included in the Japow Experience Package" at bounding box center [264, 154] width 296 height 26
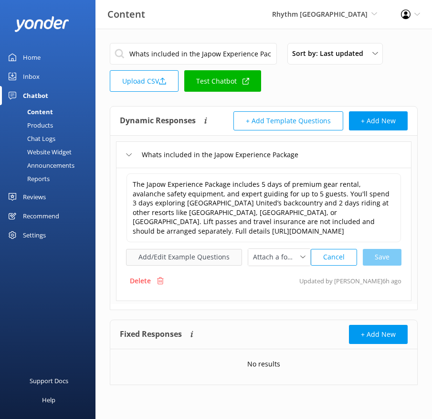
click at [183, 256] on button "Add/Edit Example Questions" at bounding box center [184, 257] width 116 height 17
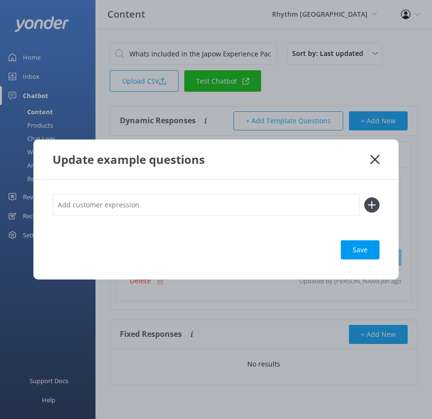
click at [233, 205] on input "text" at bounding box center [206, 204] width 307 height 21
click at [364, 197] on button at bounding box center [371, 204] width 15 height 15
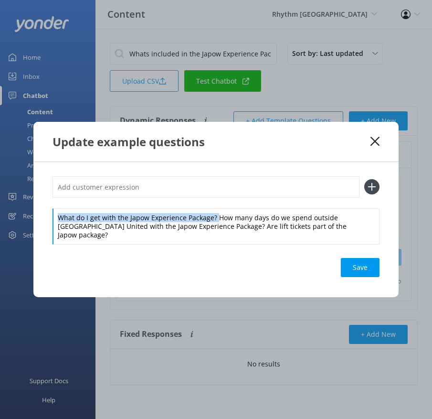
drag, startPoint x: 216, startPoint y: 220, endPoint x: 212, endPoint y: 200, distance: 20.5
click at [212, 200] on div "What do I get with the Japow Experience Package? How many days do we spend outs…" at bounding box center [216, 210] width 327 height 68
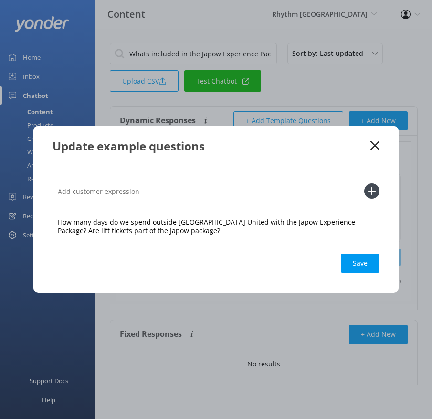
click at [207, 194] on input "text" at bounding box center [206, 190] width 307 height 21
click at [364, 183] on button at bounding box center [371, 190] width 15 height 15
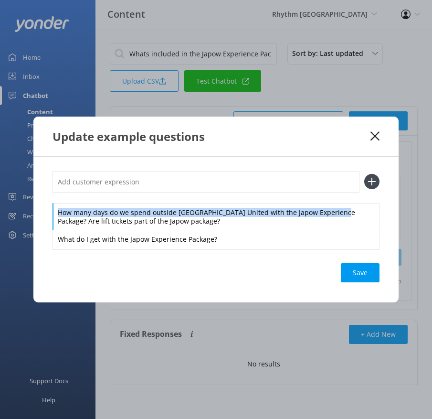
drag, startPoint x: 334, startPoint y: 213, endPoint x: 327, endPoint y: 201, distance: 14.7
click at [327, 201] on div "How many days do we spend outside [GEOGRAPHIC_DATA] United with the Japow Exper…" at bounding box center [216, 210] width 327 height 78
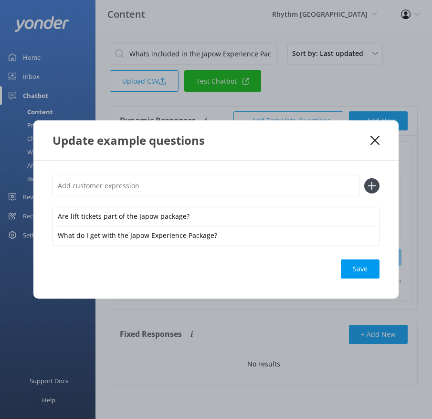
click at [286, 191] on input "text" at bounding box center [206, 185] width 307 height 21
click at [364, 178] on button at bounding box center [371, 185] width 15 height 15
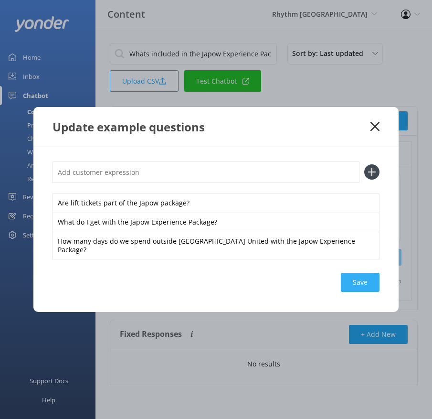
click at [369, 274] on div "Save" at bounding box center [360, 282] width 39 height 19
click at [371, 130] on icon at bounding box center [375, 127] width 9 height 10
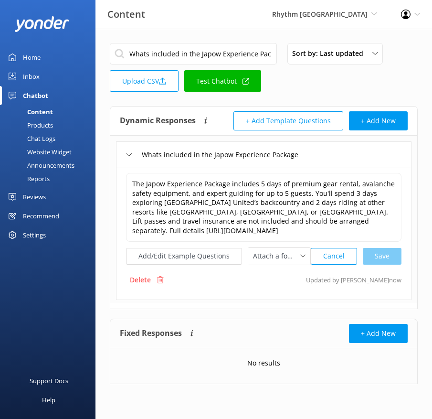
click at [217, 51] on input "Whats included in the Japow Experience Package" at bounding box center [193, 53] width 167 height 21
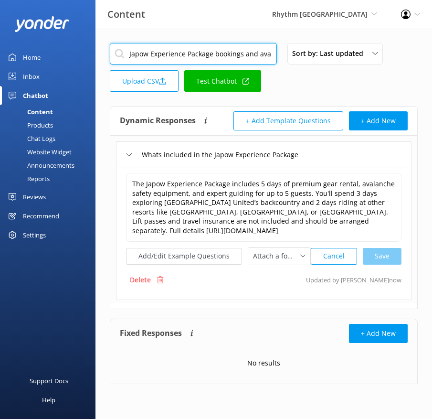
scroll to position [0, 17]
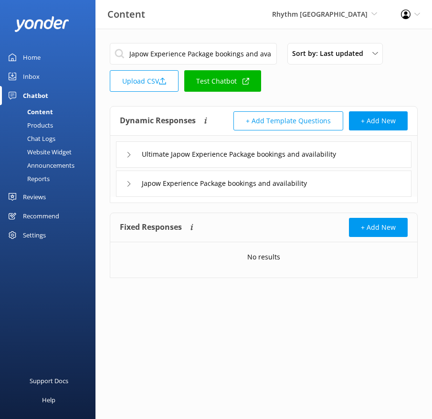
click at [374, 180] on div "Japow Experience Package bookings and availability" at bounding box center [264, 183] width 296 height 26
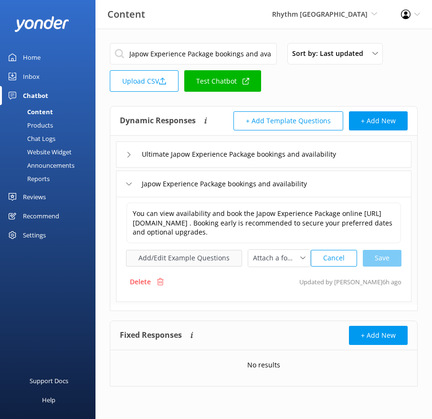
click at [206, 250] on button "Add/Edit Example Questions" at bounding box center [184, 258] width 116 height 17
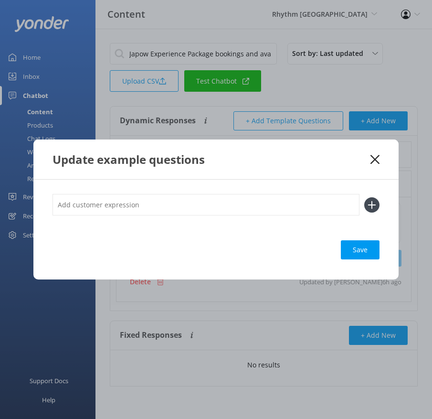
click at [270, 205] on input "text" at bounding box center [206, 204] width 307 height 21
click at [364, 197] on button at bounding box center [371, 204] width 15 height 15
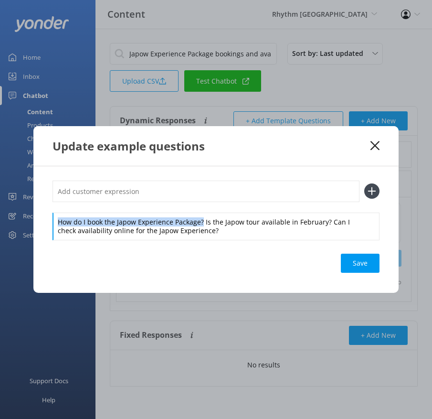
drag, startPoint x: 201, startPoint y: 221, endPoint x: 199, endPoint y: 204, distance: 16.4
click at [199, 204] on div "How do I book the Japow Experience Package? Is the Japow tour available in Febr…" at bounding box center [216, 209] width 327 height 59
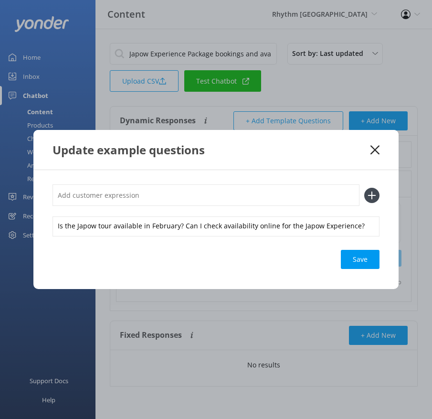
click at [192, 199] on input "text" at bounding box center [206, 194] width 307 height 21
click at [364, 188] on button at bounding box center [371, 195] width 15 height 15
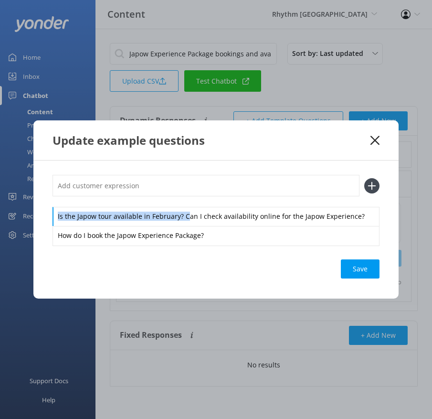
drag, startPoint x: 183, startPoint y: 215, endPoint x: 179, endPoint y: 204, distance: 11.8
click at [179, 204] on div "Is the Japow tour available in February? Can I check availability online for th…" at bounding box center [216, 210] width 327 height 70
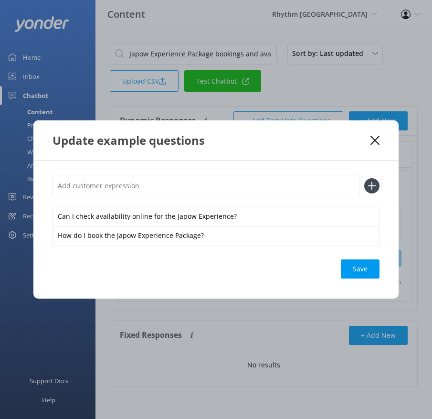
click at [166, 188] on input "text" at bounding box center [206, 185] width 307 height 21
click at [364, 178] on button at bounding box center [371, 185] width 15 height 15
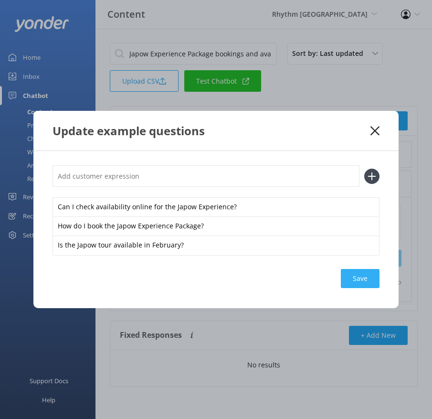
click at [367, 276] on div "Save" at bounding box center [360, 278] width 39 height 19
click at [374, 129] on icon at bounding box center [375, 131] width 9 height 10
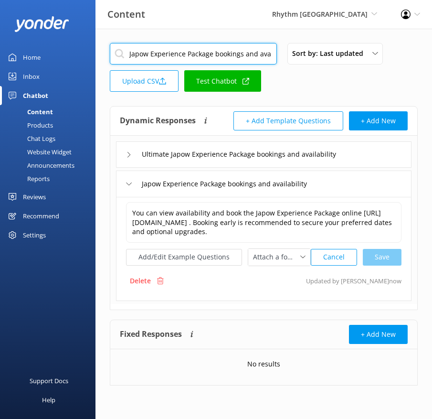
click at [229, 50] on input "Japow Experience Package bookings and availability" at bounding box center [193, 53] width 167 height 21
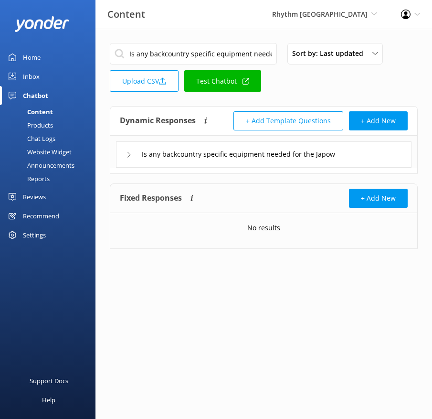
click at [381, 157] on div "Is any backcountry specific equipment needed for the Japow Experience" at bounding box center [264, 154] width 296 height 26
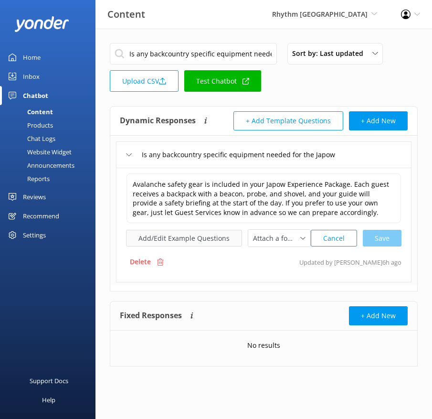
click at [213, 234] on button "Add/Edit Example Questions" at bounding box center [184, 238] width 116 height 17
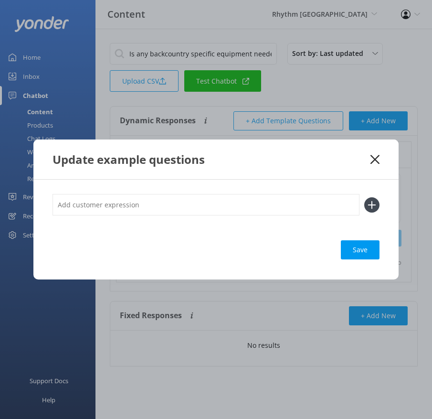
click at [242, 199] on input "text" at bounding box center [206, 204] width 307 height 21
click at [364, 197] on button at bounding box center [371, 204] width 15 height 15
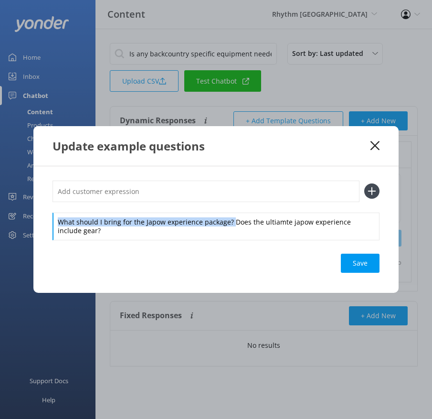
drag, startPoint x: 229, startPoint y: 222, endPoint x: 226, endPoint y: 210, distance: 12.7
click at [226, 210] on div "What should I bring for the Japow experience package? Does the ultiamte japow e…" at bounding box center [216, 209] width 327 height 59
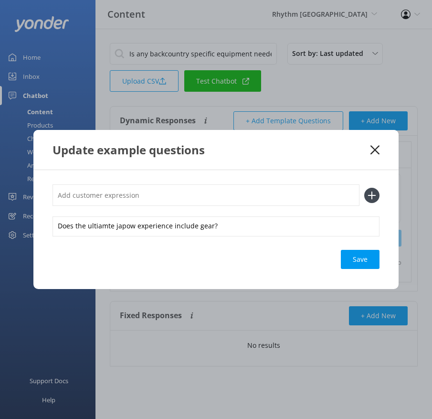
click at [212, 189] on input "text" at bounding box center [206, 194] width 307 height 21
click at [364, 188] on button at bounding box center [371, 195] width 15 height 15
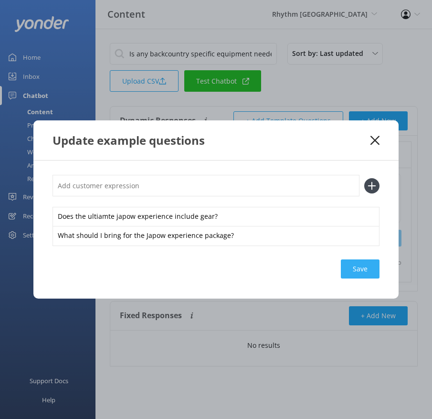
click at [365, 273] on div "Save" at bounding box center [360, 268] width 39 height 19
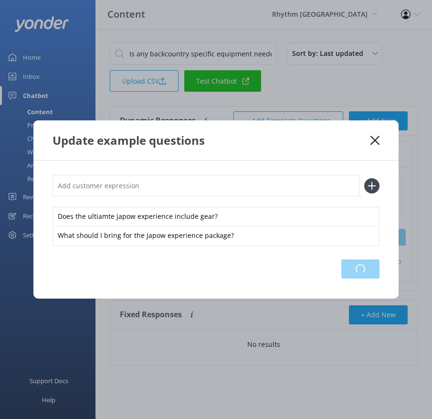
click at [365, 273] on div "Loading.." at bounding box center [360, 268] width 38 height 19
click at [373, 141] on use at bounding box center [375, 140] width 9 height 9
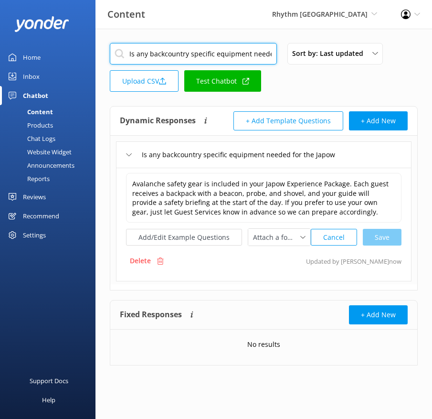
click at [189, 53] on input "Is any backcountry specific equipment needed for the Japow Experience" at bounding box center [193, 53] width 167 height 21
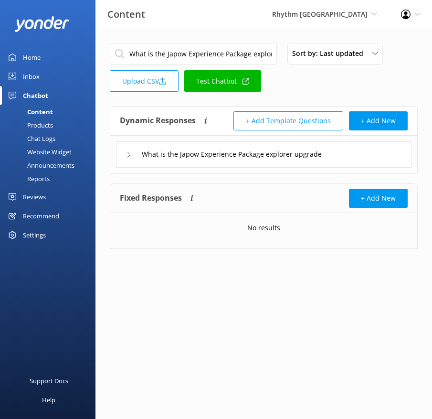
click at [372, 157] on div "What is the Japow Experience Package explorer upgrade" at bounding box center [264, 154] width 296 height 26
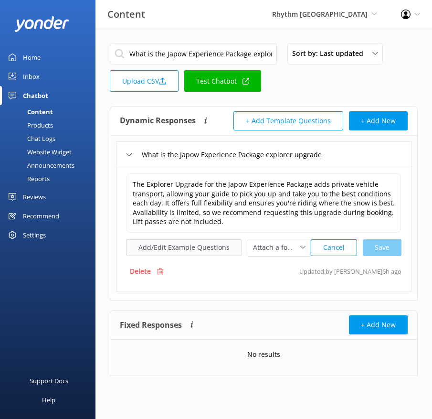
click at [214, 242] on button "Add/Edit Example Questions" at bounding box center [184, 247] width 116 height 17
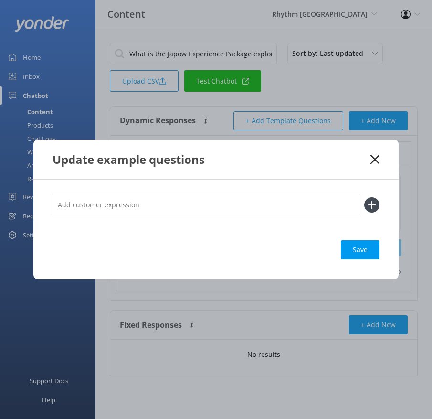
click at [297, 196] on input "text" at bounding box center [206, 204] width 307 height 21
click at [364, 197] on button at bounding box center [371, 204] width 15 height 15
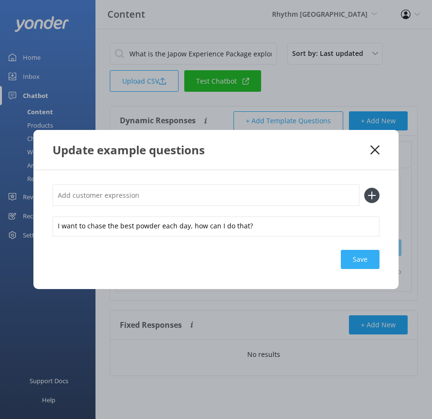
click at [366, 258] on div "Save" at bounding box center [360, 259] width 39 height 19
click at [375, 147] on icon at bounding box center [375, 150] width 9 height 10
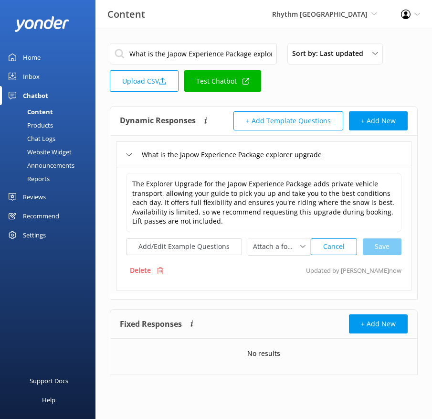
click at [201, 57] on input "What is the Japow Experience Package explorer upgrade" at bounding box center [193, 53] width 167 height 21
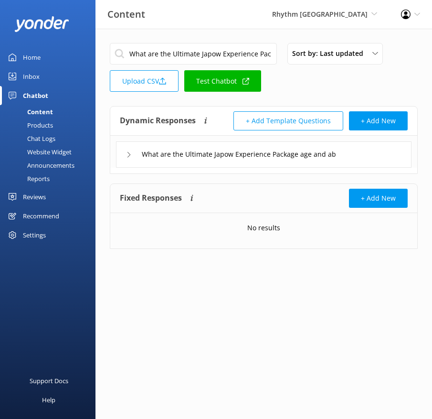
click at [366, 153] on div "What are the Ultimate Japow Experience Package age and ability restrictions" at bounding box center [264, 154] width 296 height 26
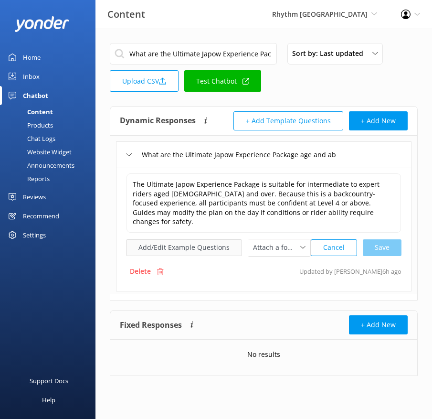
click at [186, 239] on button "Add/Edit Example Questions" at bounding box center [184, 247] width 116 height 17
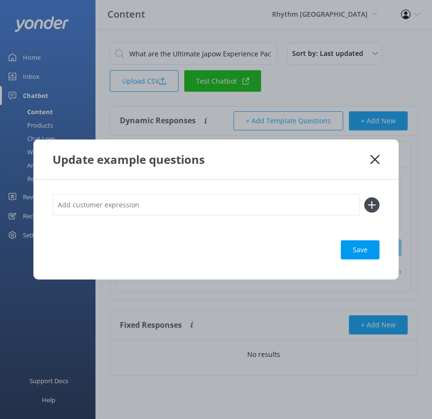
click at [306, 197] on input "text" at bounding box center [206, 204] width 307 height 21
click at [374, 207] on icon at bounding box center [371, 204] width 15 height 15
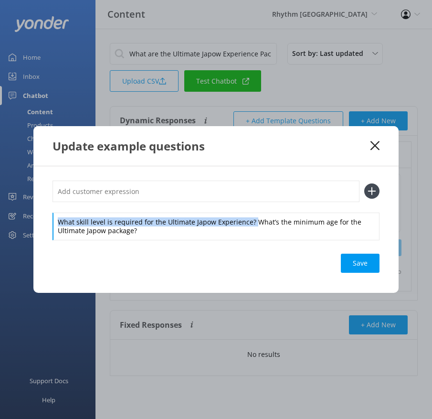
drag, startPoint x: 252, startPoint y: 222, endPoint x: 252, endPoint y: 204, distance: 18.1
click at [252, 204] on div "What skill level is required for the Ultimate Japow Experience? What’s the mini…" at bounding box center [216, 209] width 327 height 59
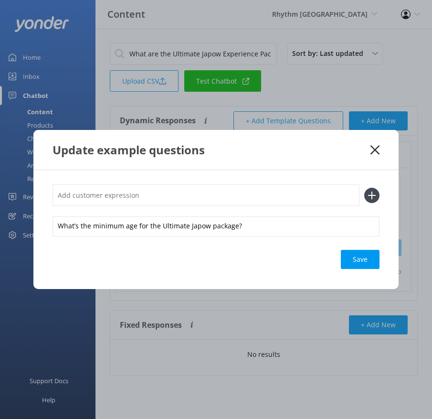
drag, startPoint x: 245, startPoint y: 194, endPoint x: 254, endPoint y: 194, distance: 9.1
click at [245, 194] on input "text" at bounding box center [206, 194] width 307 height 21
click at [366, 194] on icon at bounding box center [371, 195] width 15 height 15
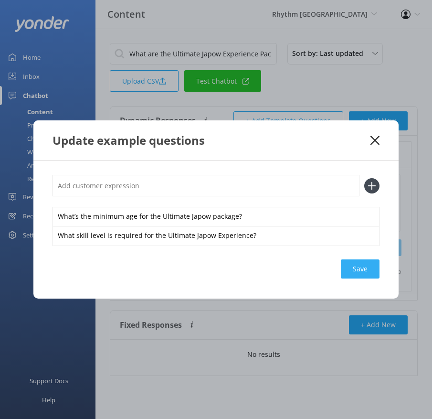
click at [366, 270] on div "Save" at bounding box center [360, 268] width 39 height 19
click at [371, 138] on icon at bounding box center [375, 141] width 9 height 10
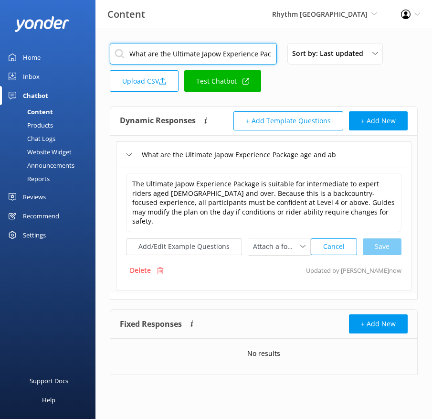
click at [226, 48] on input "What are the Ultimate Japow Experience Package age and ability restrictions" at bounding box center [193, 53] width 167 height 21
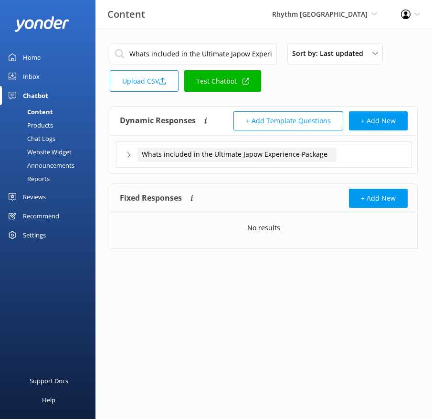
click at [333, 159] on div "Whats included in the Ultimate Japow Experience Package" at bounding box center [237, 155] width 199 height 14
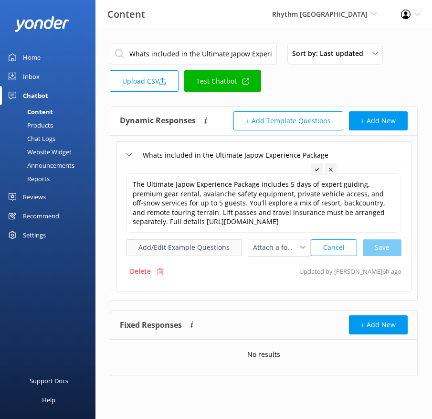
click at [178, 245] on button "Add/Edit Example Questions" at bounding box center [184, 247] width 116 height 17
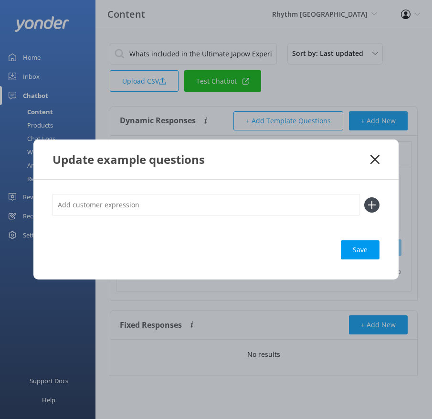
click at [274, 198] on input "text" at bounding box center [206, 204] width 307 height 21
click at [373, 205] on icon at bounding box center [371, 204] width 15 height 15
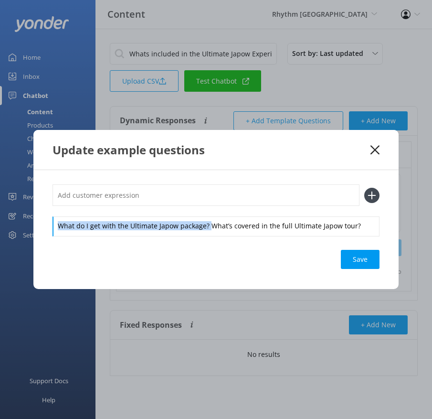
drag, startPoint x: 208, startPoint y: 227, endPoint x: 208, endPoint y: 213, distance: 13.8
click at [208, 214] on div "What do I get with the Ultimate Japow package? What’s covered in the full Ultim…" at bounding box center [216, 209] width 327 height 51
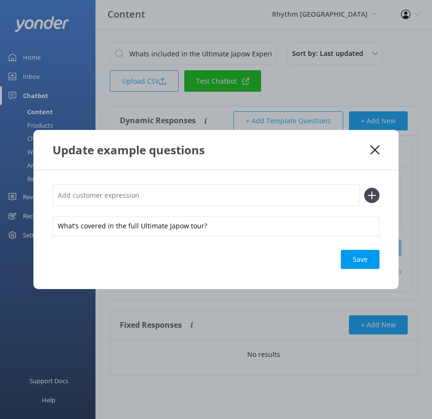
drag, startPoint x: 202, startPoint y: 200, endPoint x: 220, endPoint y: 198, distance: 17.8
click at [202, 200] on input "text" at bounding box center [206, 194] width 307 height 21
click at [370, 191] on icon at bounding box center [371, 195] width 15 height 15
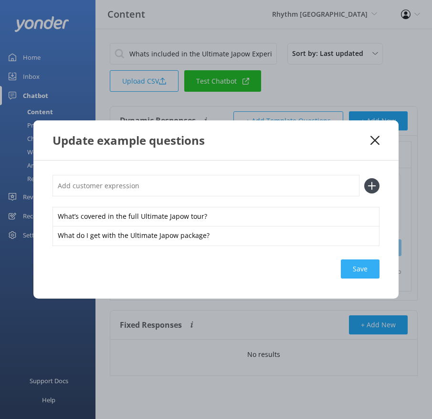
click at [361, 266] on div "Save" at bounding box center [360, 268] width 39 height 19
click at [371, 138] on icon at bounding box center [375, 141] width 9 height 10
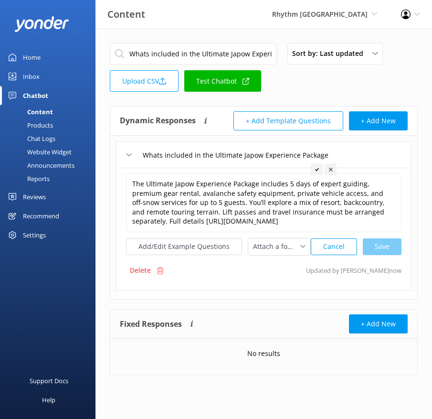
click at [237, 51] on input "Whats included in the Ultimate Japow Experience Package" at bounding box center [193, 53] width 167 height 21
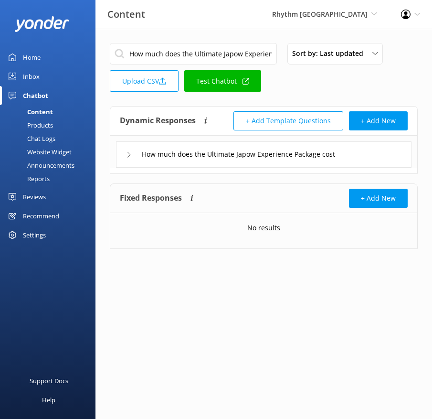
click at [379, 149] on div "How much does the Ultimate Japow Experience Package cost" at bounding box center [264, 154] width 296 height 26
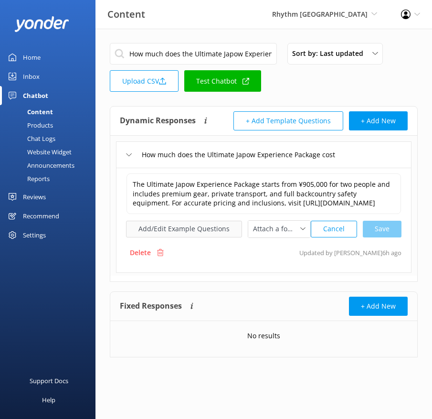
click at [195, 237] on button "Add/Edit Example Questions" at bounding box center [184, 229] width 116 height 17
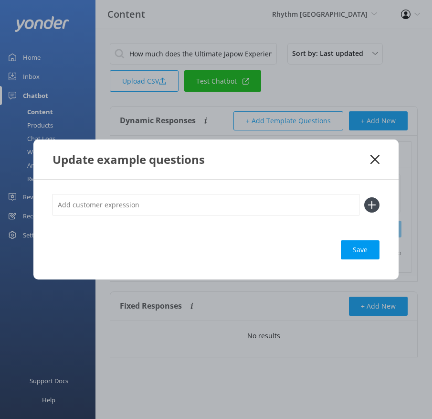
click at [305, 204] on input "text" at bounding box center [206, 204] width 307 height 21
click at [364, 197] on button at bounding box center [371, 204] width 15 height 15
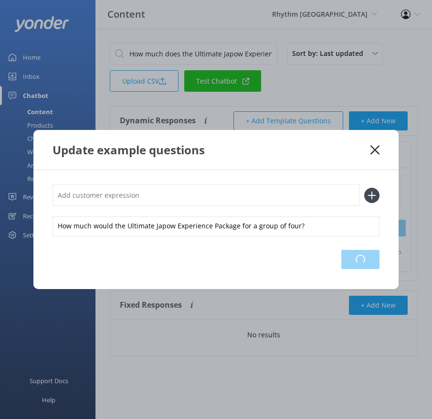
click at [363, 261] on div "Loading.." at bounding box center [360, 259] width 38 height 19
click at [373, 148] on icon at bounding box center [375, 150] width 9 height 10
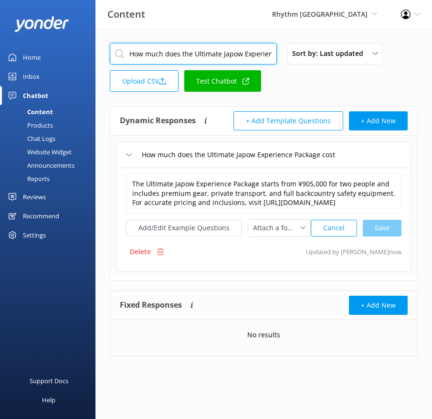
click at [228, 48] on input "How much does the Ultimate Japow Experience Package cost" at bounding box center [193, 53] width 167 height 21
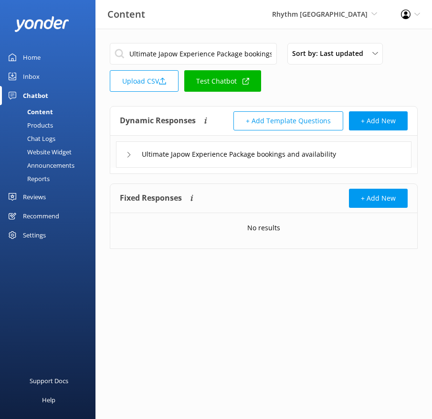
click at [365, 165] on div "Ultimate Japow Experience Package bookings and availability" at bounding box center [264, 154] width 296 height 26
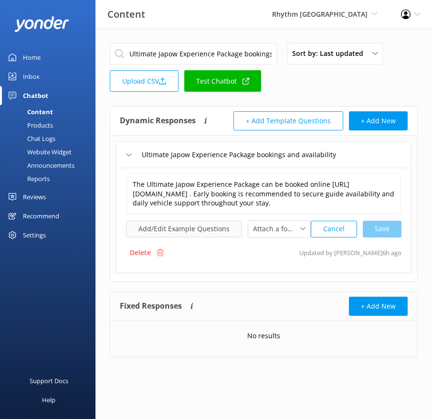
click at [198, 229] on button "Add/Edit Example Questions" at bounding box center [184, 229] width 116 height 17
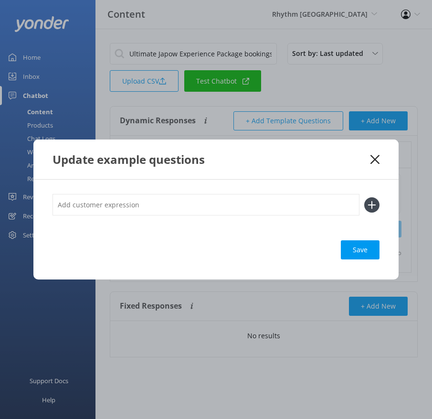
click at [283, 200] on input "text" at bounding box center [206, 204] width 307 height 21
click at [364, 197] on button at bounding box center [371, 204] width 15 height 15
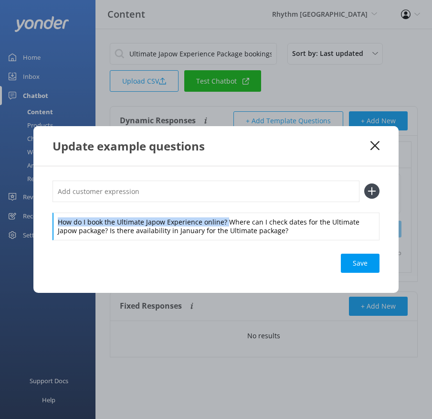
drag, startPoint x: 225, startPoint y: 222, endPoint x: 222, endPoint y: 198, distance: 24.1
click at [222, 198] on div "How do I book the Ultimate Japow Experience online? Where can I check dates for…" at bounding box center [216, 209] width 327 height 59
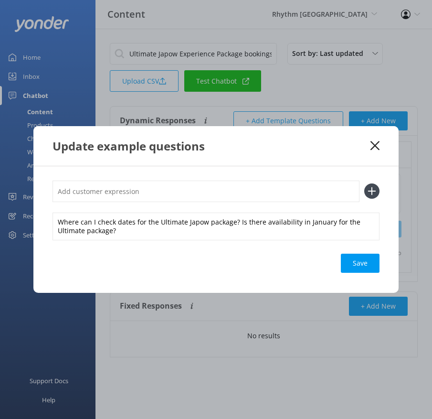
click at [211, 193] on input "text" at bounding box center [206, 190] width 307 height 21
click at [364, 183] on button at bounding box center [371, 190] width 15 height 15
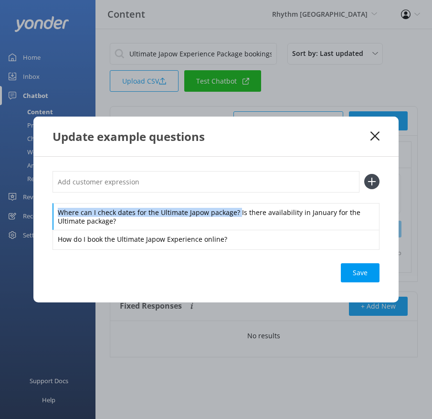
drag, startPoint x: 236, startPoint y: 212, endPoint x: 225, endPoint y: 190, distance: 24.6
click at [225, 190] on div "Where can I check dates for the Ultimate Japow package? Is there availability i…" at bounding box center [216, 210] width 327 height 78
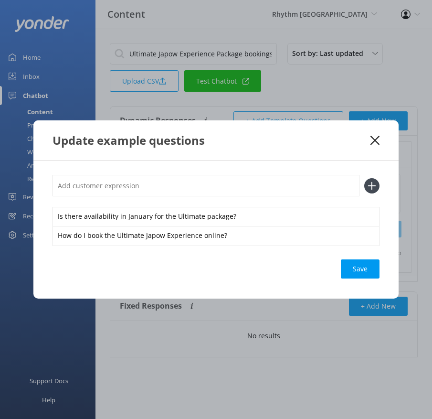
click at [210, 173] on div "Is there availability in January for the Ultimate package? How do I book the Ul…" at bounding box center [215, 229] width 365 height 138
click at [193, 188] on input "text" at bounding box center [206, 185] width 307 height 21
click at [364, 178] on button at bounding box center [371, 185] width 15 height 15
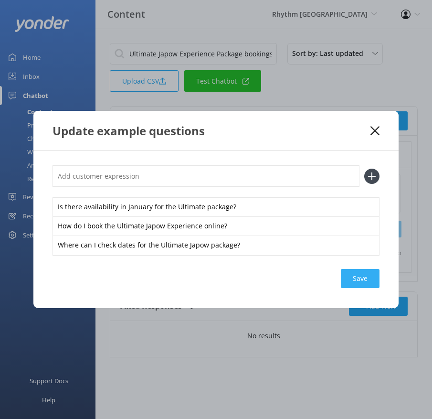
click at [359, 274] on div "Save" at bounding box center [360, 278] width 39 height 19
click at [373, 129] on use at bounding box center [375, 130] width 9 height 9
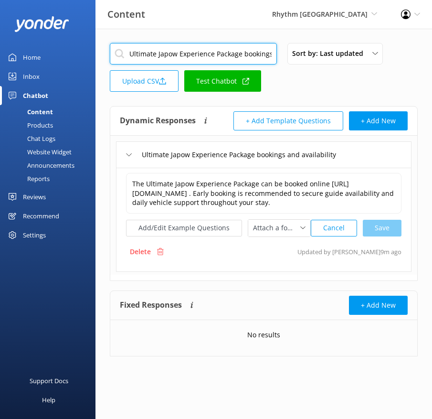
click at [199, 53] on input "Ultimate Japow Experience Package bookings and availability" at bounding box center [193, 53] width 167 height 21
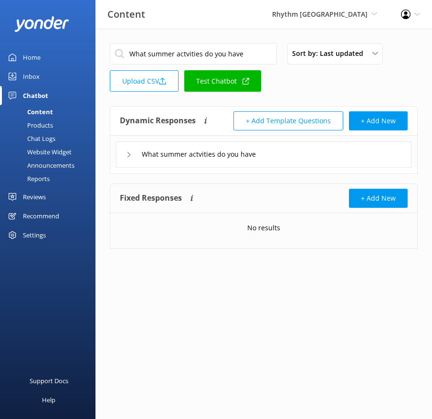
click at [315, 154] on div "What summer actvities do you have" at bounding box center [264, 154] width 296 height 26
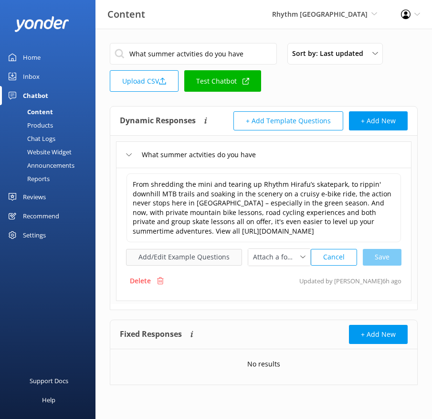
click at [205, 253] on button "Add/Edit Example Questions" at bounding box center [184, 257] width 116 height 17
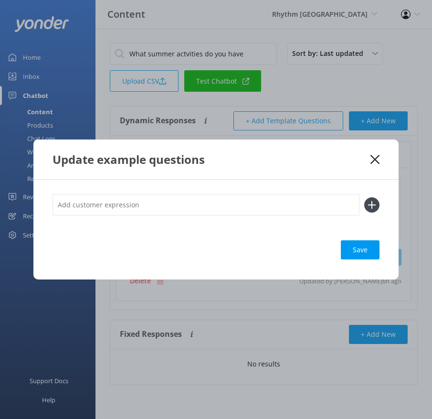
click at [229, 211] on input "text" at bounding box center [206, 204] width 307 height 21
click at [372, 198] on icon at bounding box center [371, 204] width 15 height 15
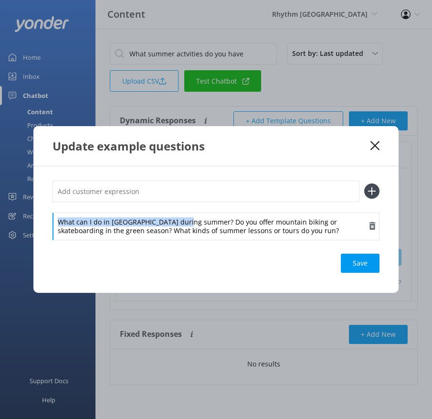
drag, startPoint x: 185, startPoint y: 222, endPoint x: 185, endPoint y: 213, distance: 8.6
click at [185, 213] on div "What can I do in [GEOGRAPHIC_DATA] during summer? Do you offer mountain biking …" at bounding box center [216, 226] width 327 height 28
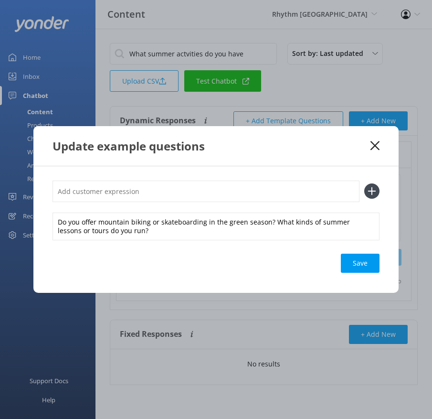
click at [169, 199] on input "text" at bounding box center [206, 190] width 307 height 21
click at [364, 183] on button at bounding box center [371, 190] width 15 height 15
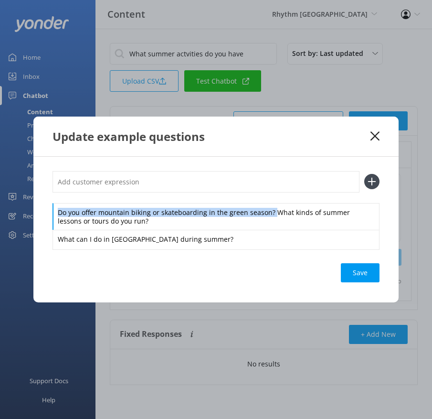
drag, startPoint x: 273, startPoint y: 211, endPoint x: 266, endPoint y: 181, distance: 29.9
click at [266, 181] on div "Do you offer mountain biking or skateboarding in the green season? What kinds o…" at bounding box center [216, 210] width 327 height 78
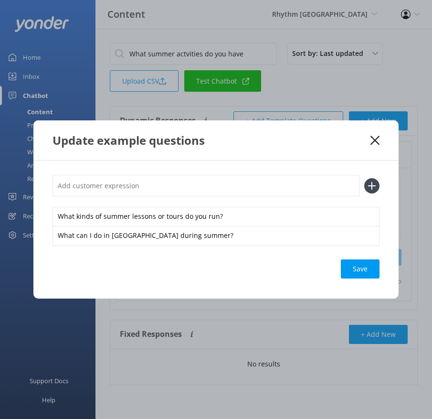
click at [258, 179] on input "text" at bounding box center [206, 185] width 307 height 21
click at [364, 178] on button at bounding box center [371, 185] width 15 height 15
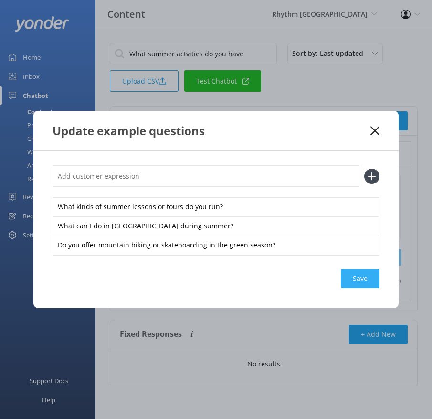
click at [367, 275] on div "Save" at bounding box center [360, 278] width 39 height 19
click at [373, 131] on icon at bounding box center [375, 131] width 9 height 10
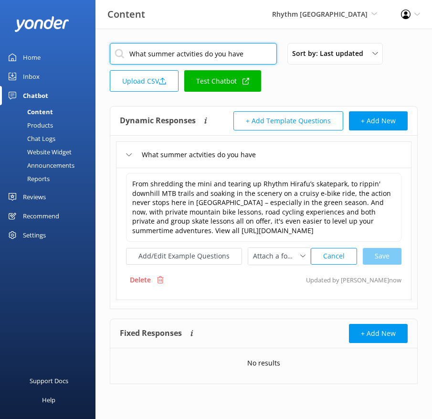
click at [206, 53] on input "What summer actvities do you have" at bounding box center [193, 53] width 167 height 21
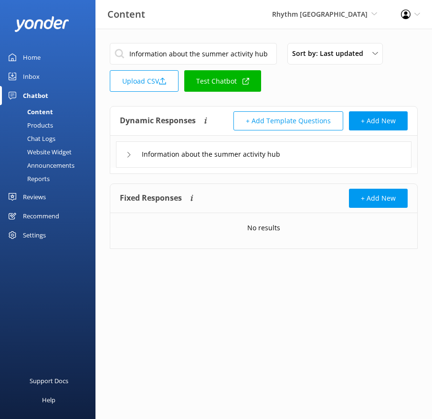
click at [347, 151] on div "Information about the summer activity hub" at bounding box center [264, 154] width 296 height 26
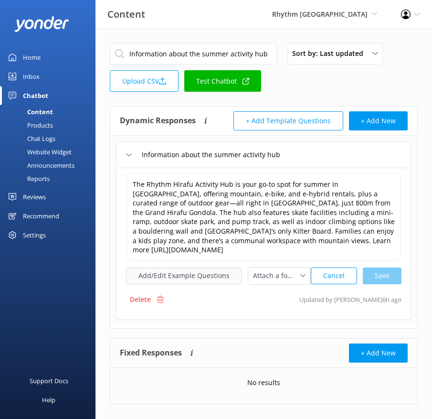
click at [194, 267] on button "Add/Edit Example Questions" at bounding box center [184, 275] width 116 height 17
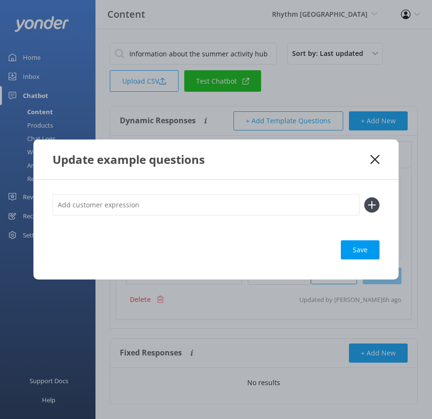
click at [272, 205] on input "text" at bounding box center [206, 204] width 307 height 21
click at [364, 197] on button at bounding box center [371, 204] width 15 height 15
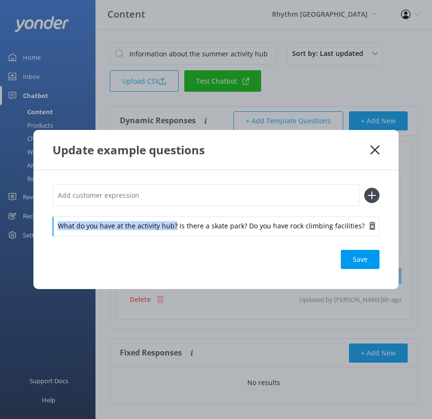
drag, startPoint x: 174, startPoint y: 225, endPoint x: 172, endPoint y: 216, distance: 9.3
click at [172, 216] on div "What do you have at the activity hub? Is there a skate park? Do you have rock c…" at bounding box center [216, 226] width 327 height 20
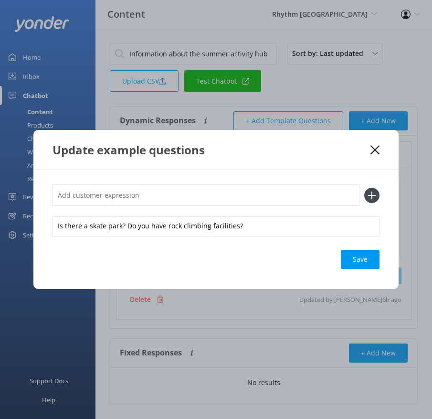
click at [163, 205] on input "text" at bounding box center [206, 194] width 307 height 21
click at [364, 188] on button at bounding box center [371, 195] width 15 height 15
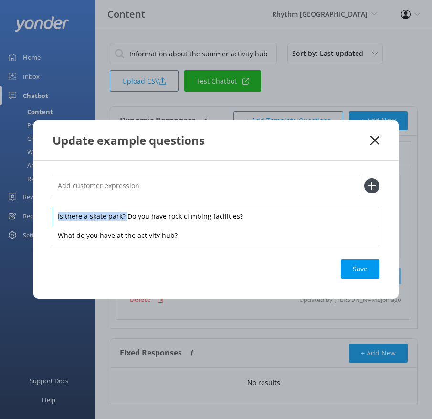
drag, startPoint x: 126, startPoint y: 217, endPoint x: 126, endPoint y: 203, distance: 14.3
click at [126, 203] on div "Is there a skate park? Do you have rock climbing facilities? What do you have a…" at bounding box center [216, 210] width 327 height 70
click at [118, 187] on input "text" at bounding box center [206, 185] width 307 height 21
click at [364, 178] on button at bounding box center [371, 185] width 15 height 15
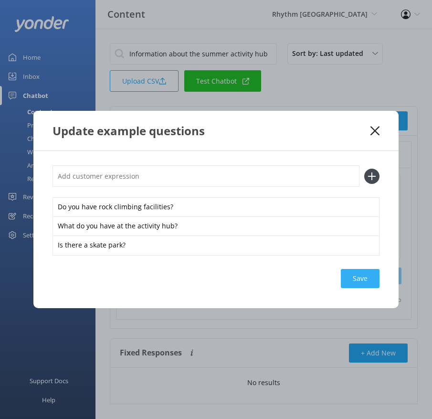
click at [369, 272] on div "Save" at bounding box center [360, 278] width 39 height 19
click at [379, 132] on icon at bounding box center [375, 131] width 9 height 10
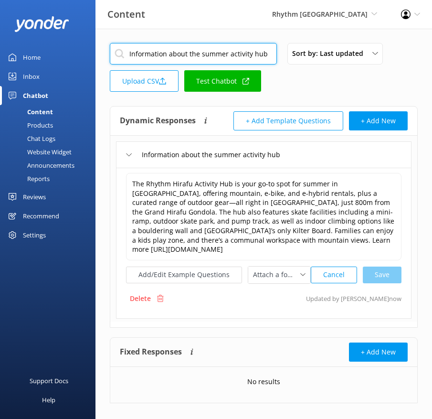
click at [160, 60] on input "Information about the summer activity hub" at bounding box center [193, 53] width 167 height 21
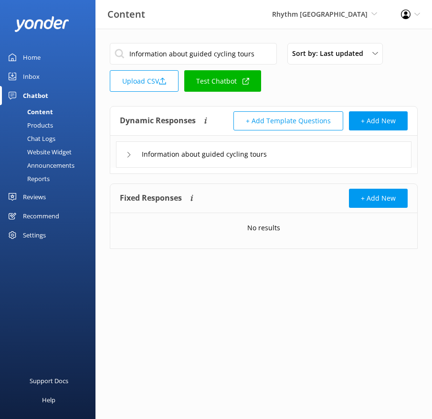
click at [298, 155] on div "Information about guided cycling tours" at bounding box center [264, 154] width 296 height 26
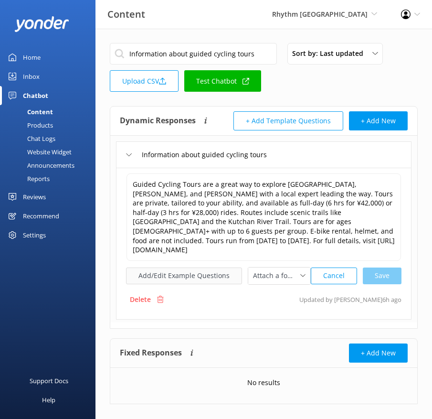
click at [176, 267] on button "Add/Edit Example Questions" at bounding box center [184, 275] width 116 height 17
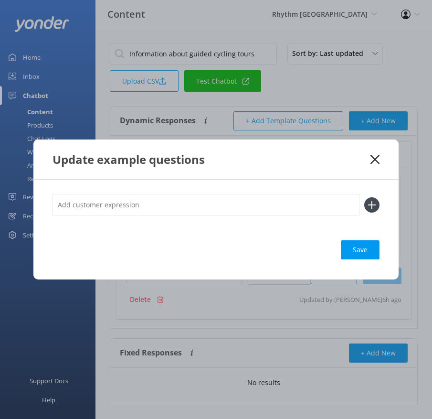
click at [239, 207] on input "text" at bounding box center [206, 204] width 307 height 21
click at [364, 197] on button at bounding box center [371, 204] width 15 height 15
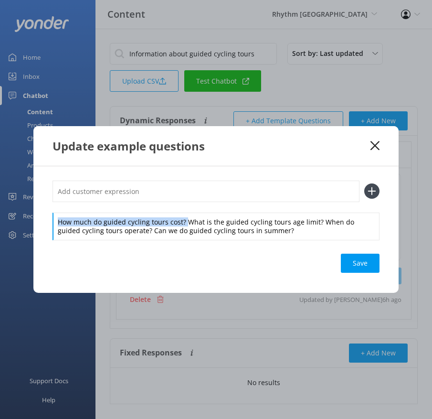
drag, startPoint x: 185, startPoint y: 221, endPoint x: 185, endPoint y: 204, distance: 16.7
click at [185, 204] on div "How much do guided cycling tours cost? What is the guided cycling tours age lim…" at bounding box center [216, 209] width 327 height 59
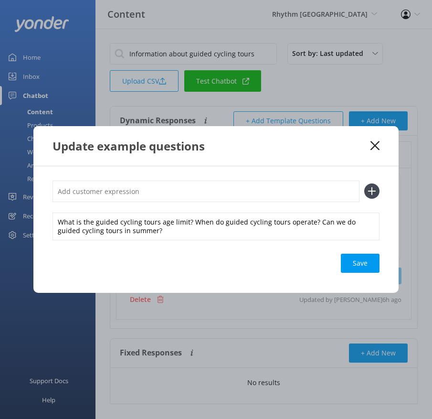
click at [175, 197] on input "text" at bounding box center [206, 190] width 307 height 21
click at [364, 183] on button at bounding box center [371, 190] width 15 height 15
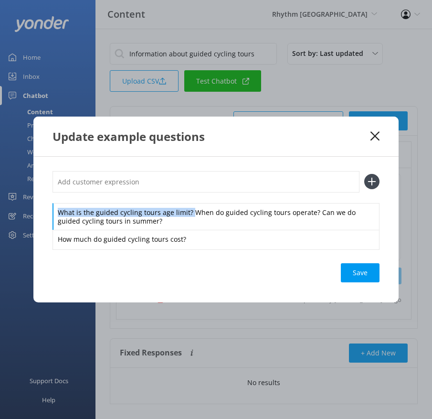
drag, startPoint x: 190, startPoint y: 211, endPoint x: 185, endPoint y: 189, distance: 22.9
click at [185, 189] on div "What is the guided cycling tours age limit? When do guided cycling tours operat…" at bounding box center [216, 210] width 327 height 78
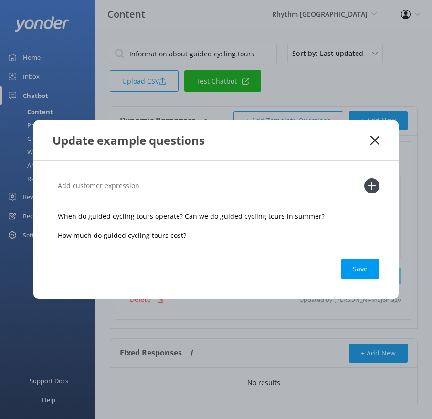
click at [180, 185] on input "text" at bounding box center [206, 185] width 307 height 21
click at [364, 178] on button at bounding box center [371, 185] width 15 height 15
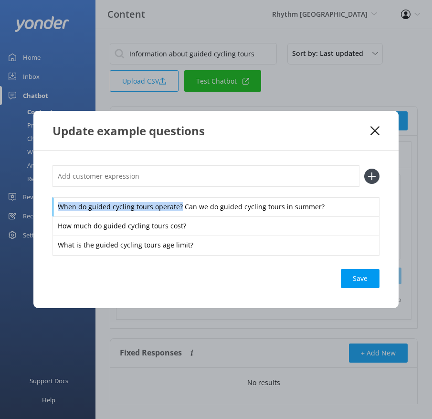
drag, startPoint x: 178, startPoint y: 203, endPoint x: 173, endPoint y: 186, distance: 17.3
click at [173, 186] on div "When do guided cycling tours operate? Can we do guided cycling tours in summer?…" at bounding box center [216, 209] width 327 height 89
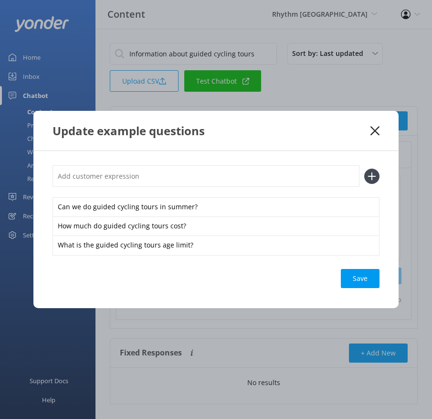
click at [153, 175] on input "text" at bounding box center [206, 175] width 307 height 21
click at [364, 169] on button at bounding box center [371, 176] width 15 height 15
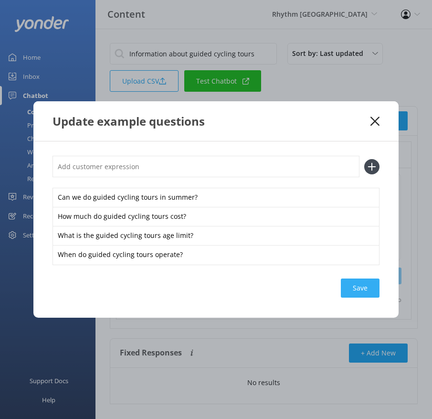
click at [370, 292] on div "Save" at bounding box center [360, 287] width 39 height 19
click at [371, 119] on icon at bounding box center [375, 121] width 9 height 10
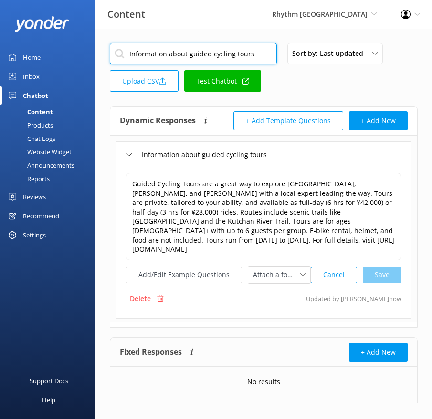
click at [161, 46] on input "Information about guided cycling tours" at bounding box center [193, 53] width 167 height 21
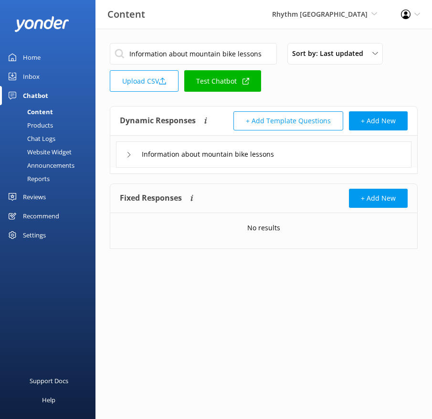
click at [313, 169] on div "Dynamic Responses The chatbot will generate a response based on the content inf…" at bounding box center [264, 140] width 308 height 68
click at [313, 157] on div "Information about mountain bike lessons" at bounding box center [264, 154] width 296 height 26
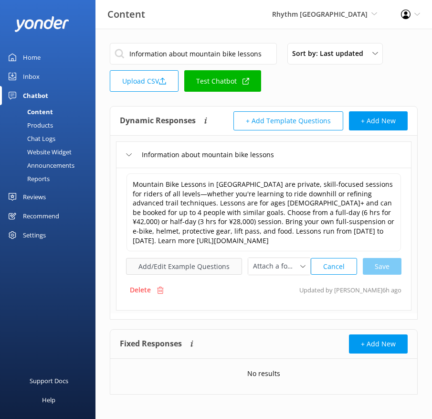
click at [205, 264] on button "Add/Edit Example Questions" at bounding box center [184, 266] width 116 height 17
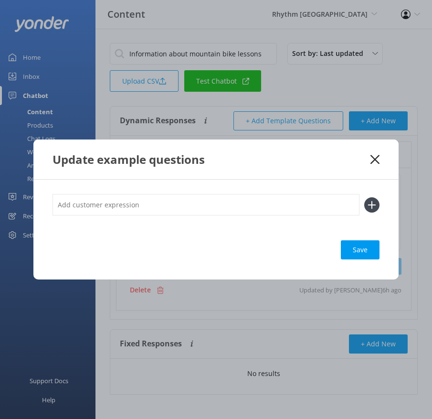
click at [185, 201] on input "text" at bounding box center [206, 204] width 307 height 21
click at [364, 197] on button at bounding box center [371, 204] width 15 height 15
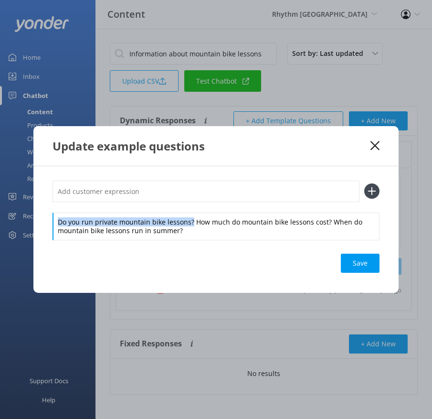
drag, startPoint x: 190, startPoint y: 221, endPoint x: 188, endPoint y: 199, distance: 21.6
click at [188, 199] on div "Do you run private mountain bike lessons? How much do mountain bike lessons cos…" at bounding box center [216, 209] width 327 height 59
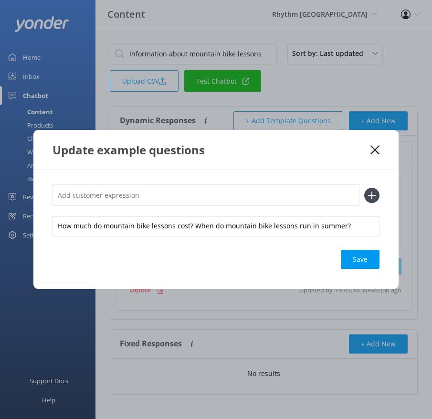
click at [180, 198] on input "text" at bounding box center [206, 194] width 307 height 21
click at [364, 188] on button at bounding box center [371, 195] width 15 height 15
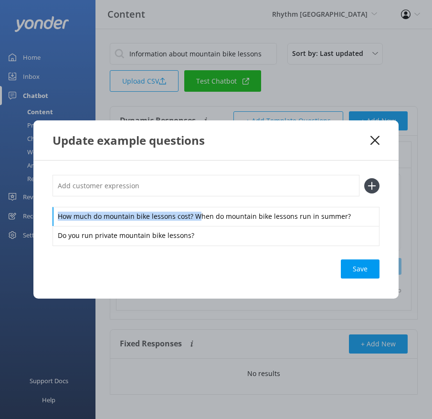
drag, startPoint x: 195, startPoint y: 217, endPoint x: 187, endPoint y: 202, distance: 16.7
click at [188, 202] on div "How much do mountain bike lessons cost? When do mountain bike lessons run in su…" at bounding box center [216, 210] width 327 height 70
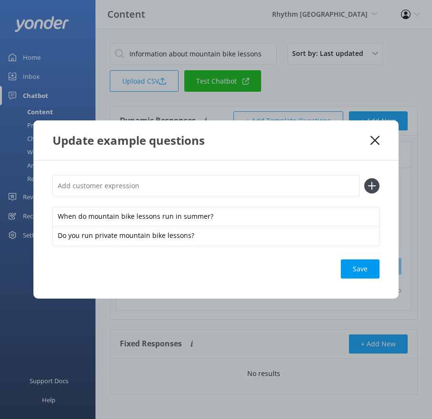
click at [178, 196] on input "text" at bounding box center [206, 185] width 307 height 21
click at [364, 178] on button at bounding box center [371, 185] width 15 height 15
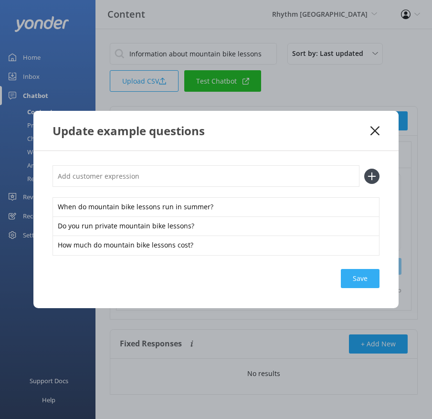
click at [374, 276] on div "Save" at bounding box center [360, 278] width 39 height 19
click at [372, 128] on use at bounding box center [375, 130] width 9 height 9
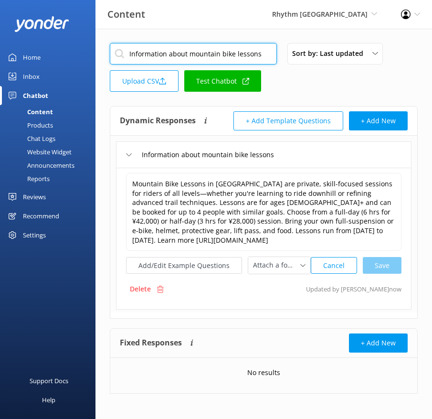
click at [216, 52] on input "Information about mountain bike lessons" at bounding box center [193, 53] width 167 height 21
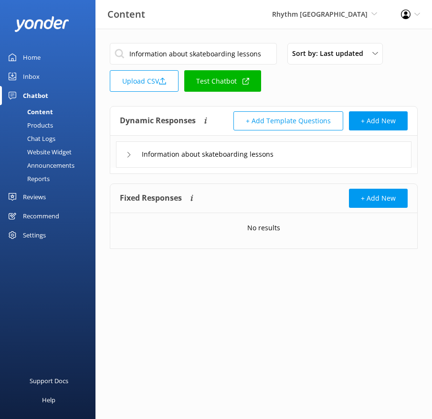
click at [330, 155] on div "Information about skateboarding lessons" at bounding box center [264, 154] width 296 height 26
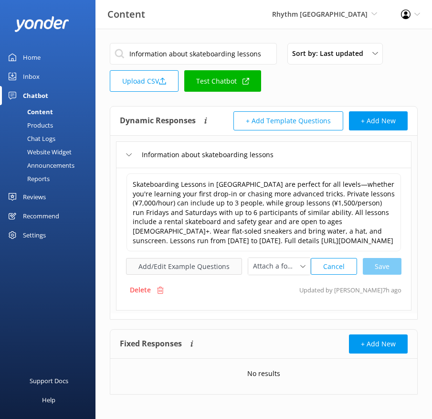
click at [198, 273] on button "Add/Edit Example Questions" at bounding box center [184, 266] width 116 height 17
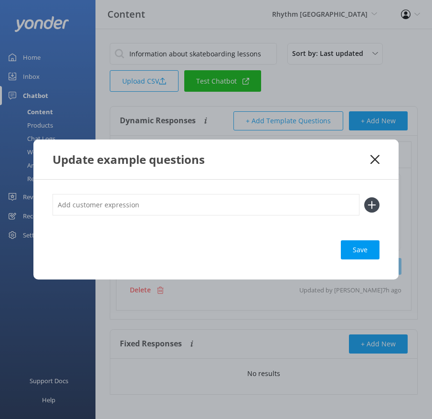
click at [216, 205] on input "text" at bounding box center [206, 204] width 307 height 21
click at [364, 197] on button at bounding box center [371, 204] width 15 height 15
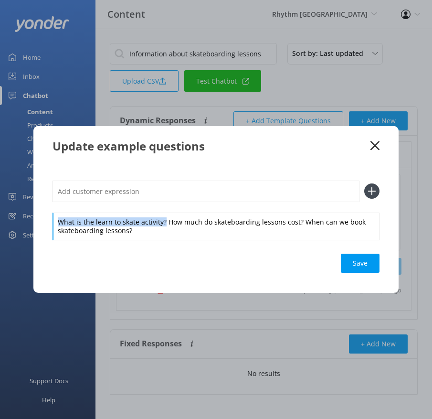
drag, startPoint x: 163, startPoint y: 222, endPoint x: 163, endPoint y: 208, distance: 13.8
click at [163, 208] on div "What is the learn to skate activity? How much do skateboarding lessons cost? Wh…" at bounding box center [216, 209] width 327 height 59
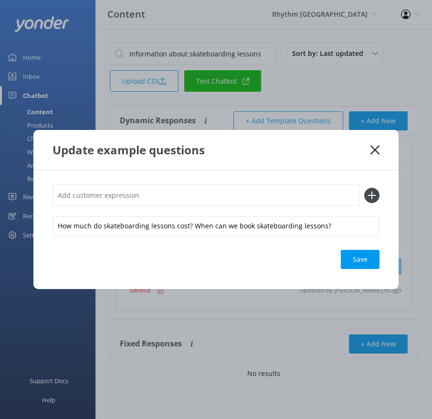
click at [139, 190] on input "text" at bounding box center [206, 194] width 307 height 21
click at [364, 188] on button at bounding box center [371, 195] width 15 height 15
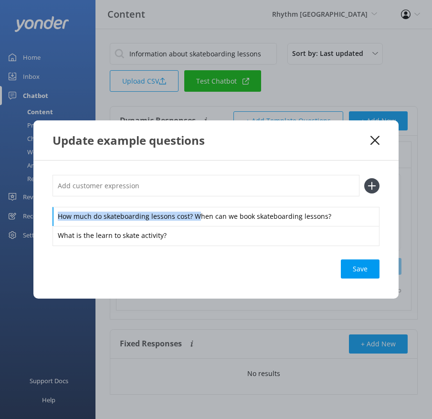
drag, startPoint x: 192, startPoint y: 214, endPoint x: 186, endPoint y: 193, distance: 22.0
click at [186, 193] on div "How much do skateboarding lessons cost? When can we book skateboarding lessons?…" at bounding box center [216, 210] width 327 height 70
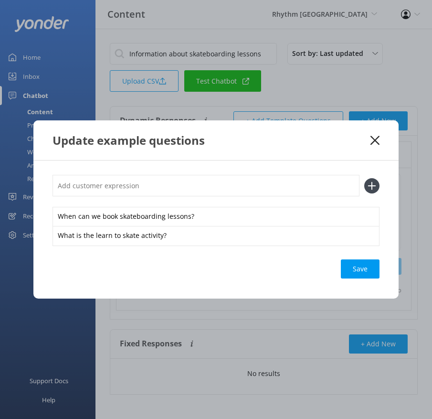
click at [176, 180] on input "text" at bounding box center [206, 185] width 307 height 21
click at [364, 178] on button at bounding box center [371, 185] width 15 height 15
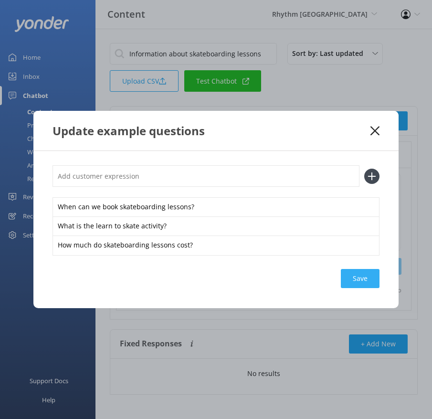
click at [360, 272] on div "Save" at bounding box center [360, 278] width 39 height 19
click at [360, 272] on div "Loading.." at bounding box center [360, 278] width 38 height 19
click at [373, 127] on icon at bounding box center [375, 131] width 9 height 10
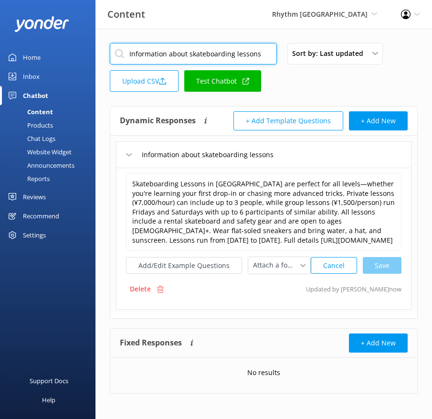
click at [224, 49] on input "Information about skateboarding lessons" at bounding box center [193, 53] width 167 height 21
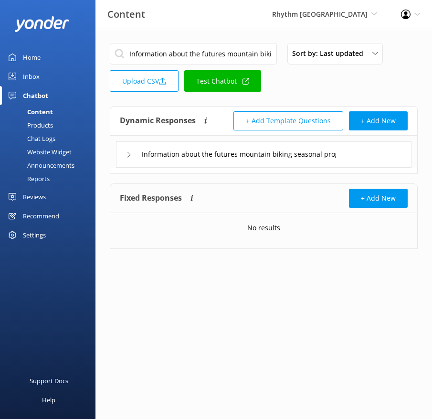
click at [379, 155] on div "Information about the futures mountain biking seasonal program" at bounding box center [264, 154] width 296 height 26
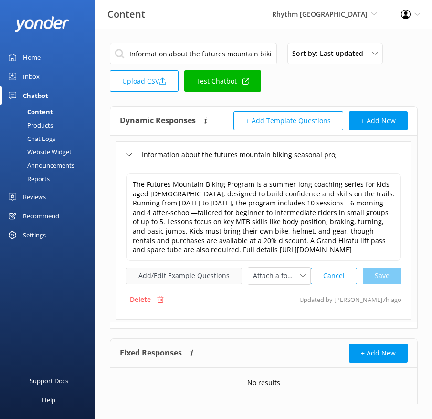
click at [195, 284] on button "Add/Edit Example Questions" at bounding box center [184, 275] width 116 height 17
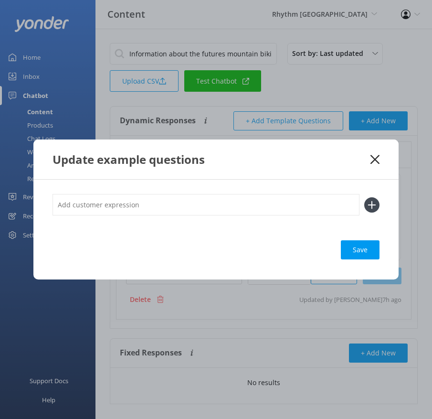
click at [222, 213] on input "text" at bounding box center [206, 204] width 307 height 21
click at [364, 197] on button at bounding box center [371, 204] width 15 height 15
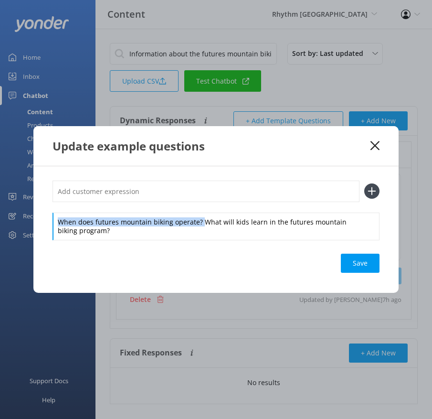
drag, startPoint x: 200, startPoint y: 222, endPoint x: 197, endPoint y: 200, distance: 21.6
click at [198, 200] on div "When does futures mountain biking operate? What will kids learn in the futures …" at bounding box center [216, 209] width 327 height 59
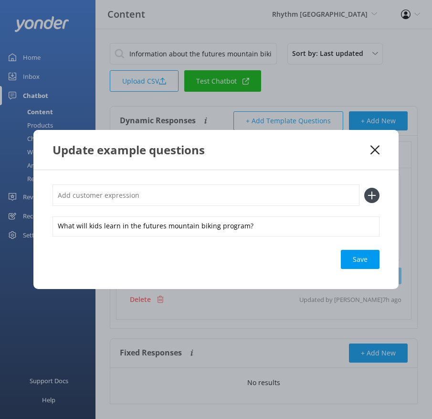
click at [183, 192] on input "text" at bounding box center [206, 194] width 307 height 21
click at [364, 188] on button at bounding box center [371, 195] width 15 height 15
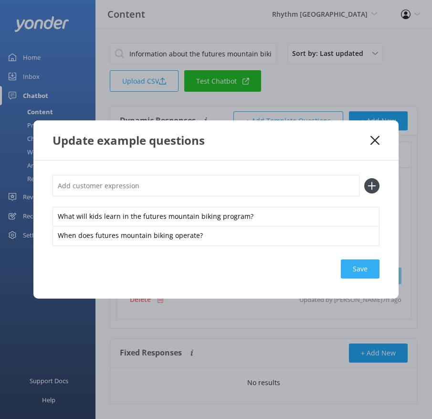
click at [367, 273] on div "Save" at bounding box center [360, 268] width 39 height 19
click at [373, 136] on icon at bounding box center [375, 141] width 9 height 10
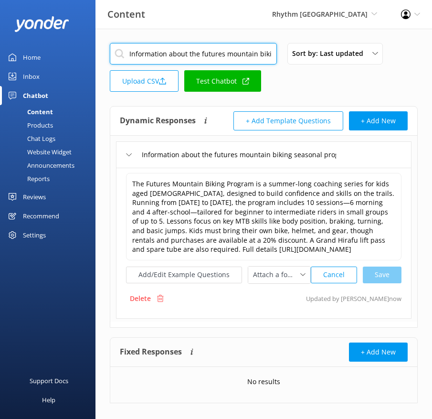
click at [209, 48] on input "Information about the futures mountain biking seasonal program" at bounding box center [193, 53] width 167 height 21
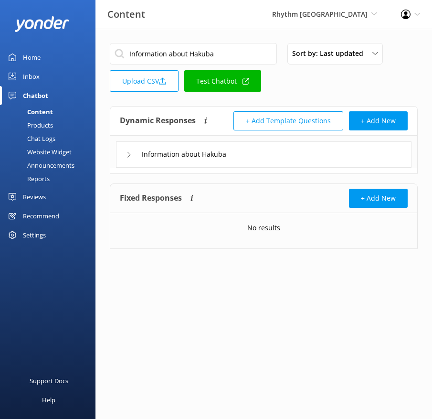
click at [263, 151] on div "Information about Hakuba" at bounding box center [264, 154] width 296 height 26
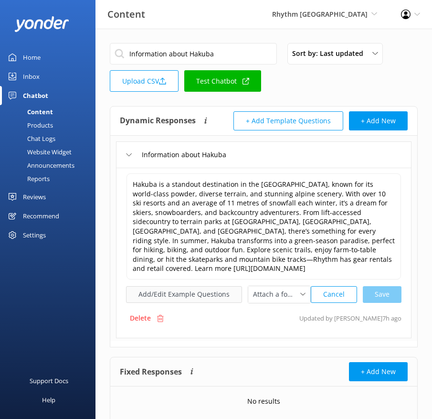
click at [201, 286] on button "Add/Edit Example Questions" at bounding box center [184, 294] width 116 height 17
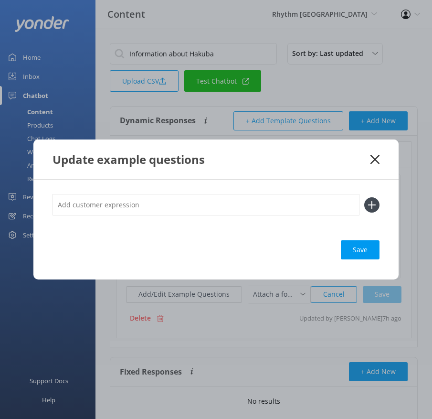
click at [249, 200] on input "text" at bounding box center [206, 204] width 307 height 21
click at [364, 197] on button at bounding box center [371, 204] width 15 height 15
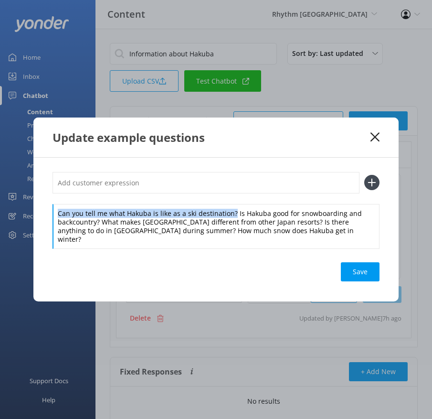
drag, startPoint x: 231, startPoint y: 216, endPoint x: 222, endPoint y: 199, distance: 19.6
click at [222, 199] on div "Can you tell me what Hakuba is like as a ski destination? Is Hakuba good for sn…" at bounding box center [216, 210] width 327 height 76
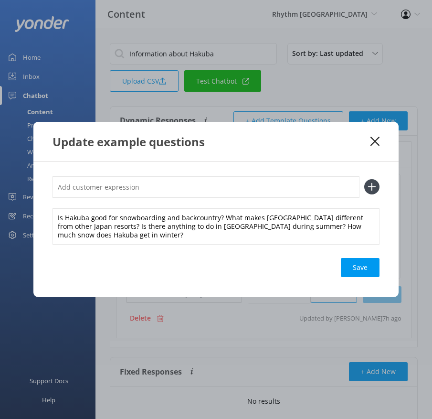
click at [212, 192] on input "text" at bounding box center [206, 186] width 307 height 21
click at [364, 179] on button at bounding box center [371, 186] width 15 height 15
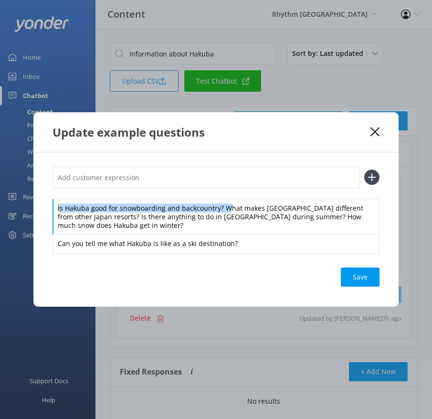
drag, startPoint x: 222, startPoint y: 209, endPoint x: 219, endPoint y: 191, distance: 18.9
click at [219, 191] on div "Is Hakuba good for snowboarding and backcountry? What makes [GEOGRAPHIC_DATA] d…" at bounding box center [216, 210] width 327 height 87
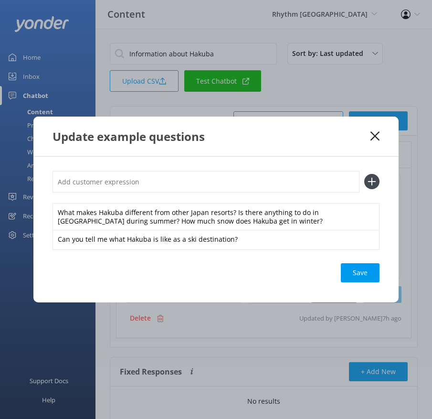
click at [215, 188] on input "text" at bounding box center [206, 181] width 307 height 21
click at [364, 174] on button at bounding box center [371, 181] width 15 height 15
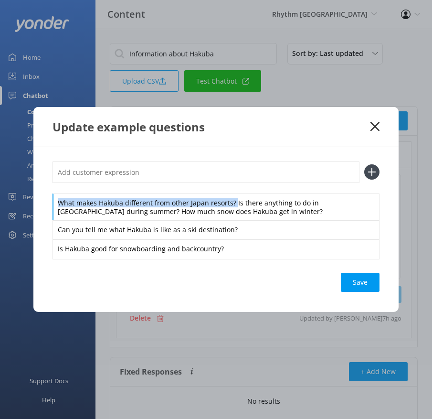
drag, startPoint x: 233, startPoint y: 203, endPoint x: 225, endPoint y: 190, distance: 15.2
click at [225, 190] on div "What makes Hakuba different from other Japan resorts? Is there anything to do i…" at bounding box center [216, 209] width 327 height 97
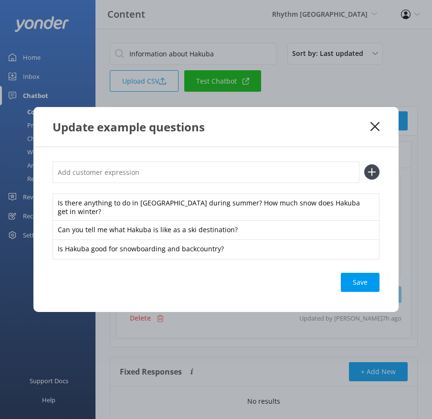
click at [213, 174] on input "text" at bounding box center [206, 171] width 307 height 21
click at [364, 164] on button at bounding box center [371, 171] width 15 height 15
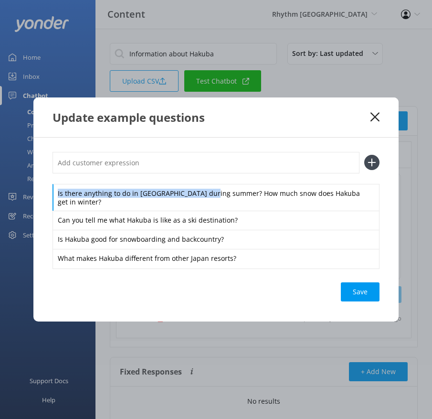
drag, startPoint x: 215, startPoint y: 197, endPoint x: 207, endPoint y: 178, distance: 21.0
click at [207, 178] on div "Is there anything to do in [GEOGRAPHIC_DATA] during summer? How much snow does …" at bounding box center [216, 210] width 327 height 116
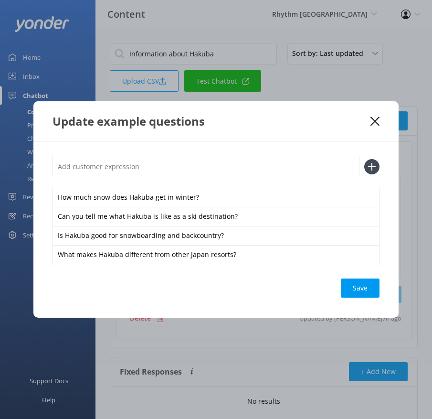
click at [194, 163] on input "text" at bounding box center [206, 166] width 307 height 21
click at [364, 159] on button at bounding box center [371, 166] width 15 height 15
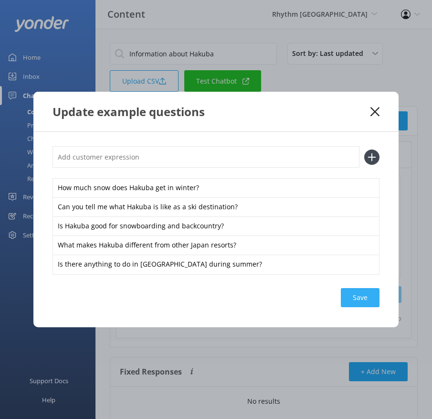
click at [363, 299] on div "Save" at bounding box center [360, 297] width 39 height 19
click at [375, 112] on use at bounding box center [375, 111] width 9 height 9
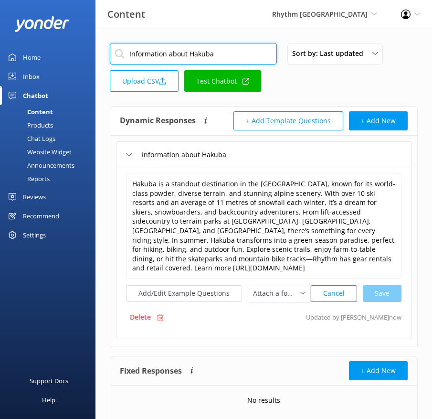
click at [187, 60] on input "Information about Hakuba" at bounding box center [193, 53] width 167 height 21
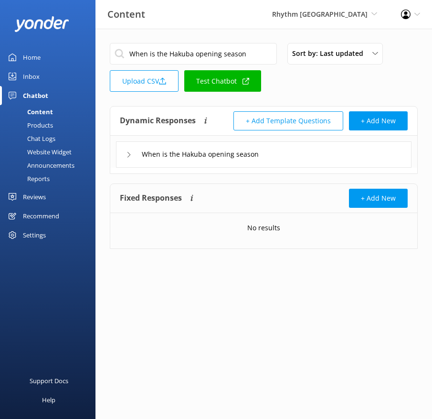
click at [301, 155] on div "When is the Hakuba opening season" at bounding box center [264, 154] width 296 height 26
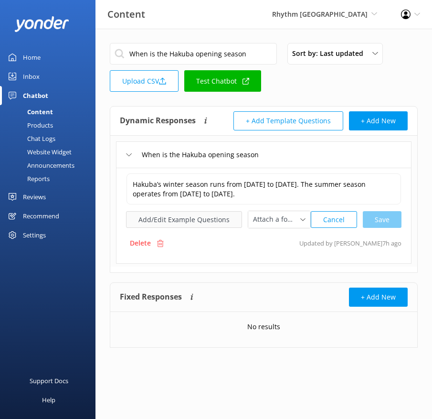
click at [190, 228] on button "Add/Edit Example Questions" at bounding box center [184, 219] width 116 height 17
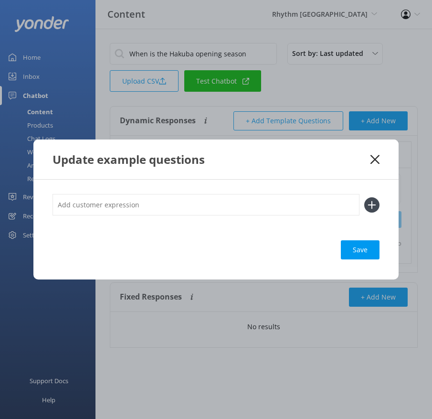
click at [221, 205] on input "text" at bounding box center [206, 204] width 307 height 21
click at [364, 197] on button at bounding box center [371, 204] width 15 height 15
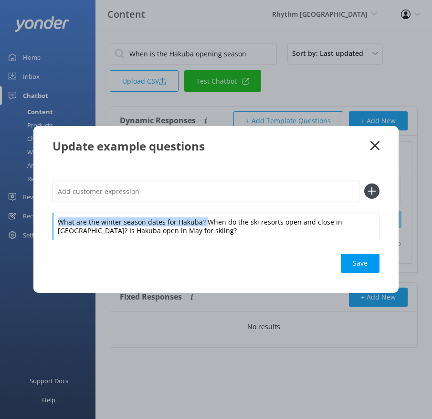
drag, startPoint x: 203, startPoint y: 219, endPoint x: 198, endPoint y: 199, distance: 20.6
click at [198, 199] on div "What are the winter season dates for Hakuba? When do the ski resorts open and c…" at bounding box center [216, 209] width 327 height 59
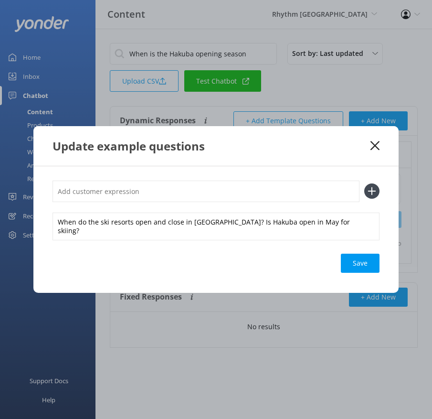
click at [192, 196] on input "text" at bounding box center [206, 190] width 307 height 21
click at [364, 183] on button at bounding box center [371, 190] width 15 height 15
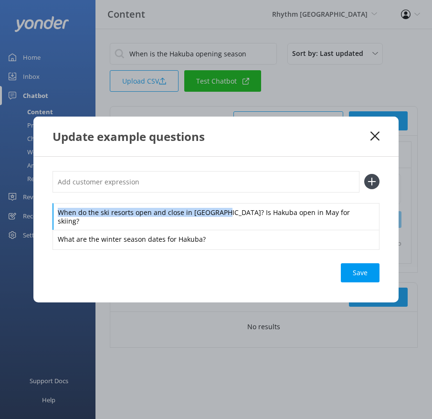
drag, startPoint x: 219, startPoint y: 216, endPoint x: 197, endPoint y: 197, distance: 29.1
click at [197, 197] on div "When do the ski resorts open and close in [GEOGRAPHIC_DATA]? Is Hakuba open in …" at bounding box center [216, 210] width 327 height 78
click at [191, 190] on input "text" at bounding box center [206, 181] width 307 height 21
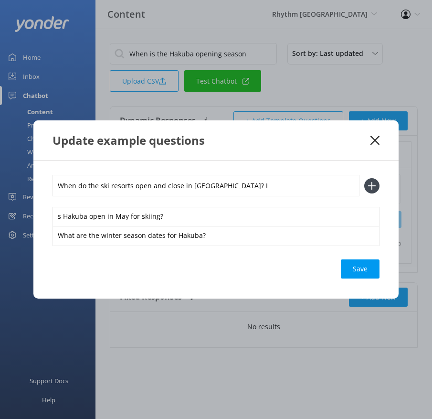
click at [364, 178] on button at bounding box center [371, 185] width 15 height 15
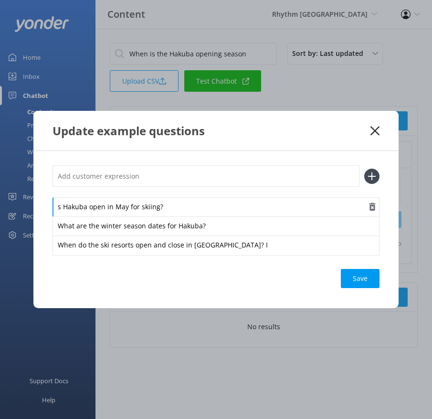
click at [54, 207] on div "s Hakuba open in May for skiing?" at bounding box center [216, 207] width 327 height 20
click at [243, 241] on div "When do the ski resorts open and close in [GEOGRAPHIC_DATA]? I" at bounding box center [216, 245] width 327 height 20
click at [344, 277] on div "Loading.." at bounding box center [360, 278] width 38 height 19
click at [349, 273] on div "Save" at bounding box center [360, 278] width 39 height 19
click at [373, 128] on icon at bounding box center [375, 131] width 9 height 10
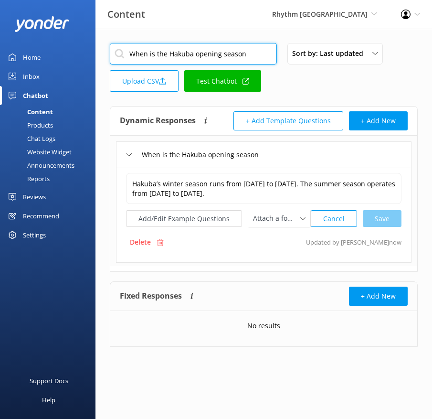
click at [222, 50] on input "When is the Hakuba opening season" at bounding box center [193, 53] width 167 height 21
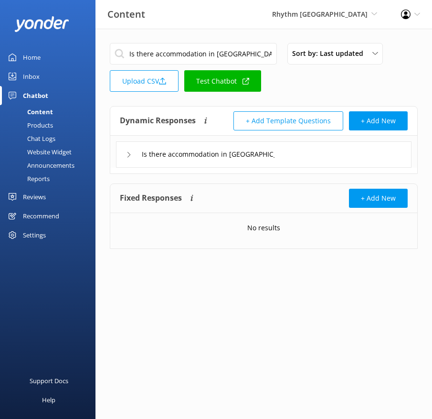
click at [362, 165] on div "Is there accommodation in [GEOGRAPHIC_DATA]" at bounding box center [264, 154] width 296 height 26
click at [319, 147] on div "Is there accommodation in [GEOGRAPHIC_DATA]" at bounding box center [264, 154] width 296 height 26
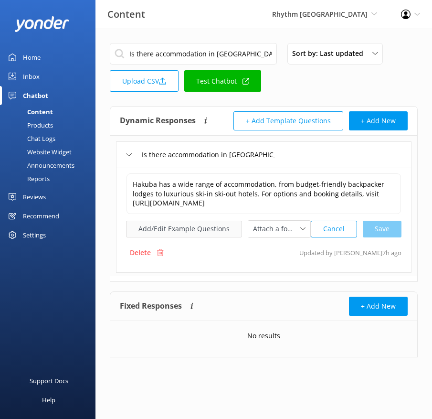
click at [212, 225] on button "Add/Edit Example Questions" at bounding box center [184, 229] width 116 height 17
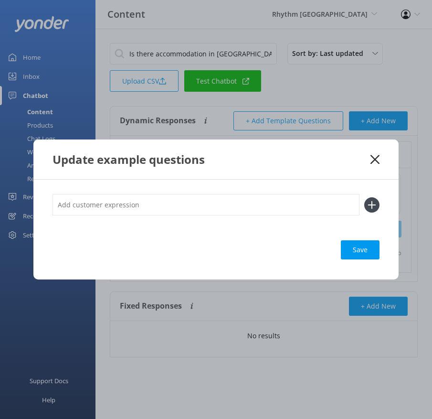
click at [262, 204] on input "text" at bounding box center [206, 204] width 307 height 21
click at [364, 197] on button at bounding box center [371, 204] width 15 height 15
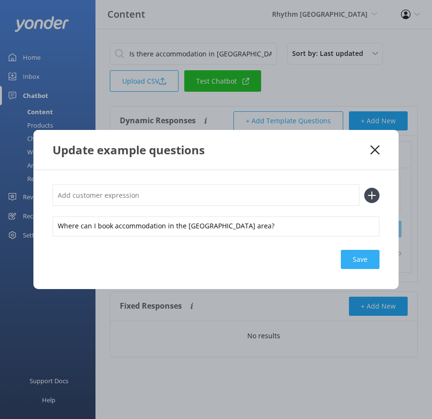
click at [368, 255] on div "Save" at bounding box center [360, 259] width 39 height 19
click at [374, 148] on use at bounding box center [375, 149] width 9 height 9
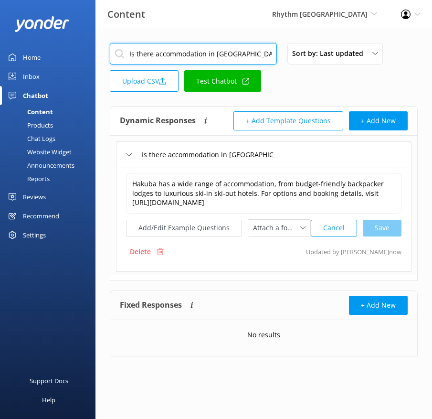
click at [190, 50] on input "Is there accommodation in [GEOGRAPHIC_DATA]" at bounding box center [193, 53] width 167 height 21
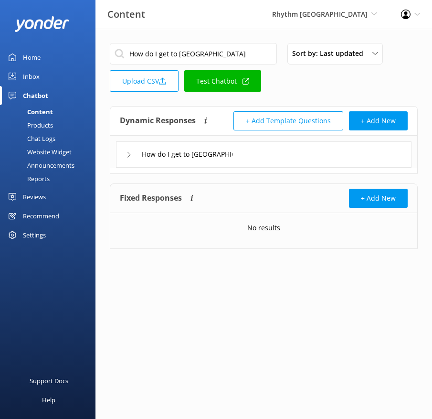
click at [263, 164] on div "How do I get to [GEOGRAPHIC_DATA]" at bounding box center [264, 154] width 296 height 26
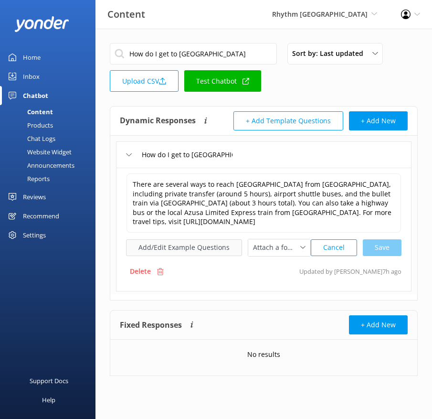
click at [175, 239] on button "Add/Edit Example Questions" at bounding box center [184, 247] width 116 height 17
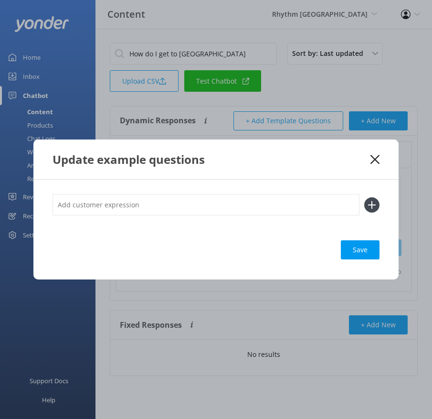
click at [194, 195] on input "text" at bounding box center [206, 204] width 307 height 21
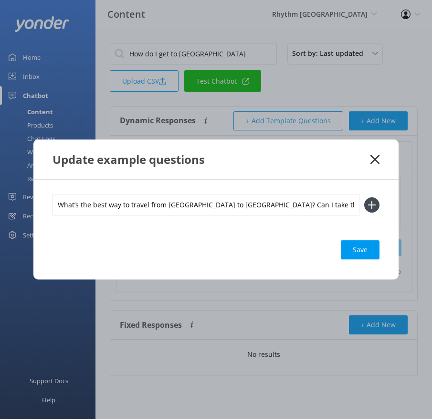
scroll to position [0, 156]
click at [364, 197] on button at bounding box center [371, 204] width 15 height 15
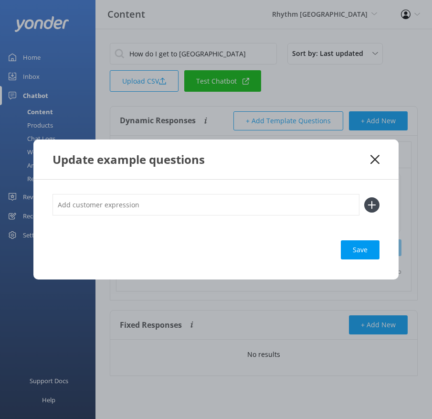
scroll to position [0, 0]
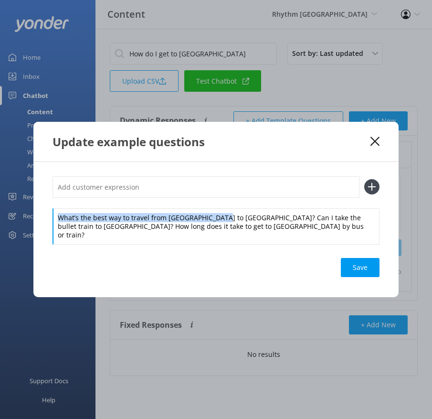
drag, startPoint x: 221, startPoint y: 222, endPoint x: 213, endPoint y: 203, distance: 20.8
click at [218, 206] on div "What’s the best way to travel from [GEOGRAPHIC_DATA] to [GEOGRAPHIC_DATA]? Can …" at bounding box center [216, 210] width 327 height 68
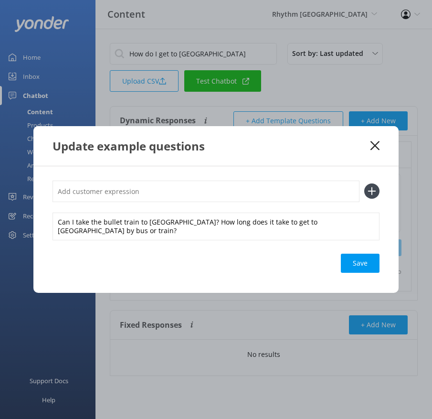
click at [212, 201] on input "text" at bounding box center [206, 190] width 307 height 21
click at [364, 183] on button at bounding box center [371, 190] width 15 height 15
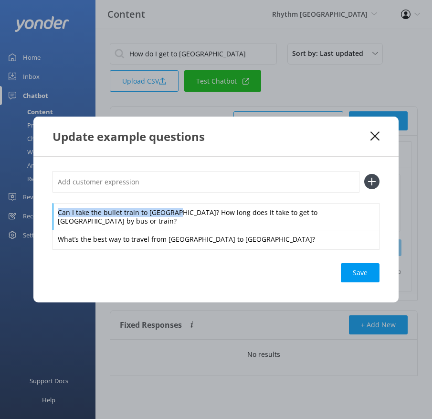
drag, startPoint x: 173, startPoint y: 216, endPoint x: 173, endPoint y: 201, distance: 14.8
click at [173, 201] on div "Can I take the bullet train to [GEOGRAPHIC_DATA]? How long does it take to get …" at bounding box center [216, 210] width 327 height 78
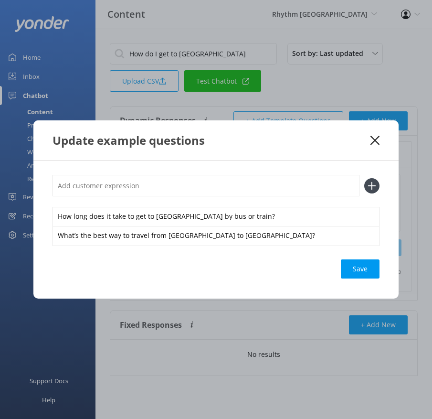
click at [176, 185] on input "text" at bounding box center [206, 185] width 307 height 21
click at [364, 178] on button at bounding box center [371, 185] width 15 height 15
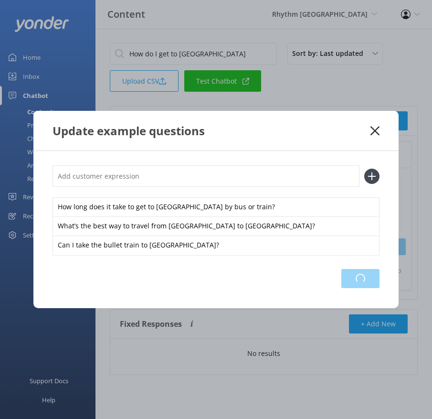
click at [353, 281] on div "Loading.." at bounding box center [360, 278] width 38 height 19
click at [375, 129] on icon at bounding box center [375, 131] width 9 height 10
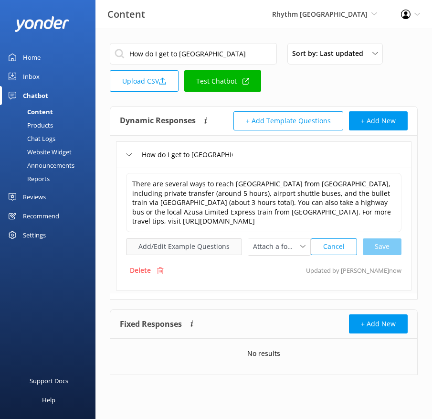
click at [201, 249] on button "Add/Edit Example Questions" at bounding box center [184, 246] width 116 height 17
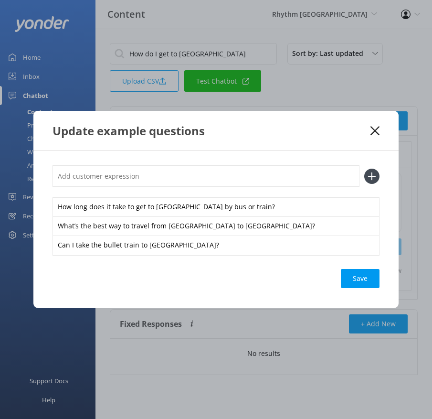
click at [376, 130] on icon at bounding box center [375, 131] width 9 height 10
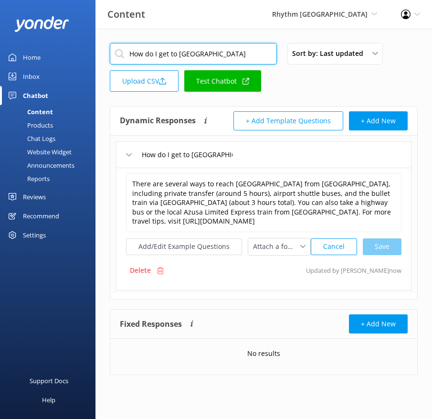
click at [168, 44] on input "How do I get to [GEOGRAPHIC_DATA]" at bounding box center [193, 53] width 167 height 21
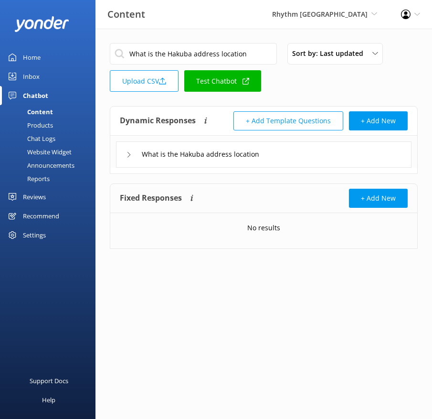
click at [291, 152] on div "What is the Hakuba address location" at bounding box center [264, 154] width 296 height 26
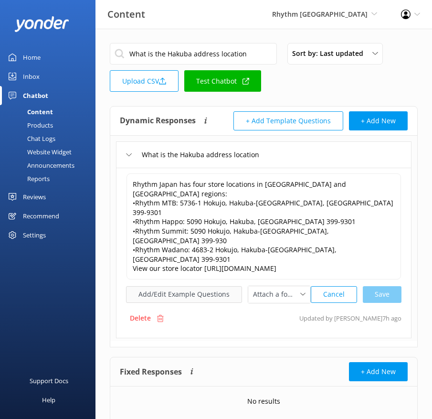
click at [201, 286] on button "Add/Edit Example Questions" at bounding box center [184, 294] width 116 height 17
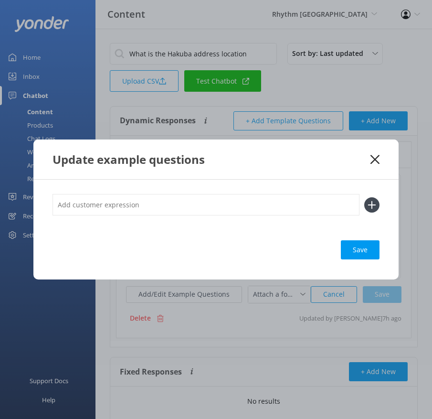
click at [292, 206] on input "text" at bounding box center [206, 204] width 307 height 21
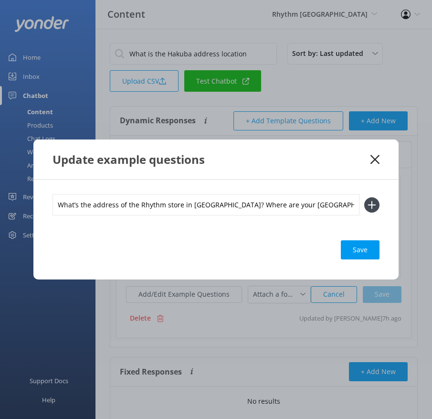
click at [364, 197] on button at bounding box center [371, 204] width 15 height 15
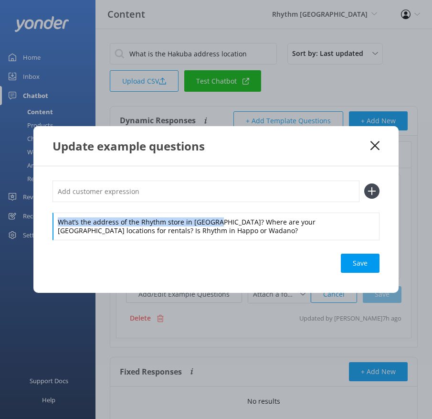
drag, startPoint x: 217, startPoint y: 221, endPoint x: 212, endPoint y: 201, distance: 20.3
click at [212, 201] on div "What’s the address of the Rhythm store in [GEOGRAPHIC_DATA]? Where are your [GE…" at bounding box center [216, 209] width 327 height 59
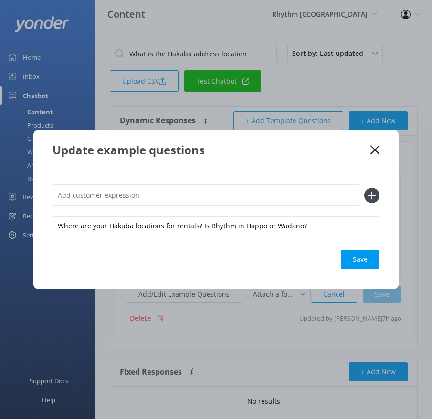
click at [202, 191] on input "text" at bounding box center [206, 194] width 307 height 21
click at [364, 188] on button at bounding box center [371, 195] width 15 height 15
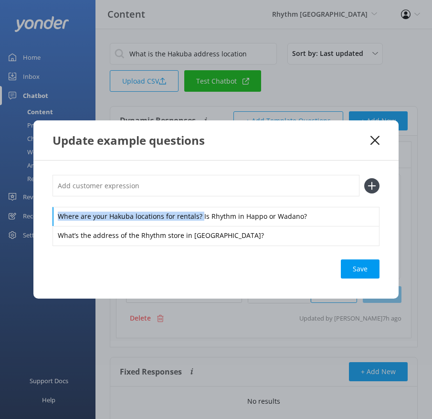
drag, startPoint x: 200, startPoint y: 215, endPoint x: 198, endPoint y: 199, distance: 15.9
click at [198, 199] on div "Where are your Hakuba locations for rentals? Is Rhythm in Happo or Wadano? What…" at bounding box center [216, 210] width 327 height 70
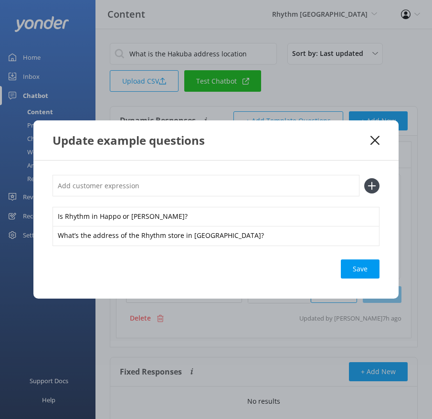
click at [191, 189] on input "text" at bounding box center [206, 185] width 307 height 21
click at [364, 178] on button at bounding box center [371, 185] width 15 height 15
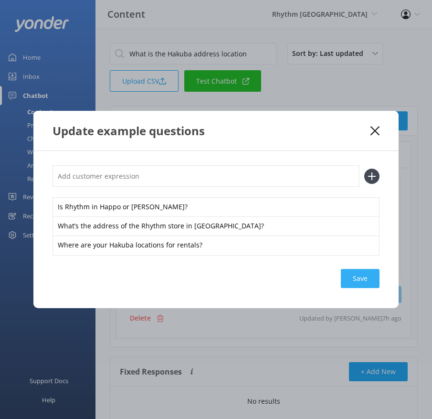
click at [368, 276] on div "Save" at bounding box center [360, 278] width 39 height 19
click at [375, 132] on icon at bounding box center [375, 131] width 9 height 10
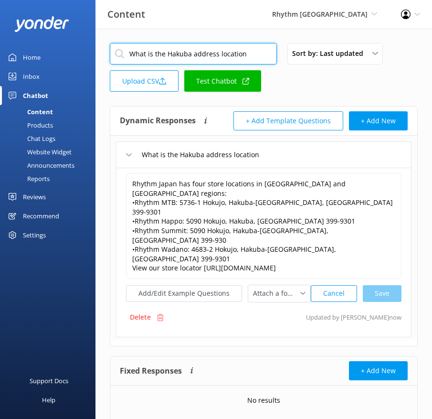
click at [154, 53] on input "What is the Hakuba address location" at bounding box center [193, 53] width 167 height 21
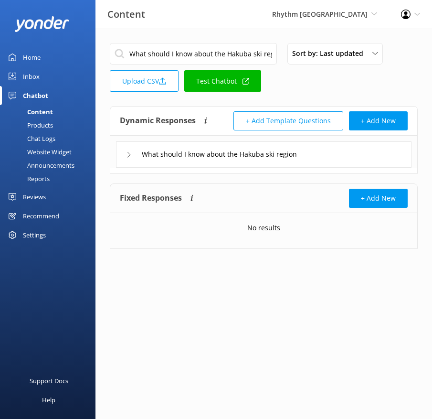
click at [339, 152] on div "What should I know about the Hakuba ski region" at bounding box center [264, 154] width 296 height 26
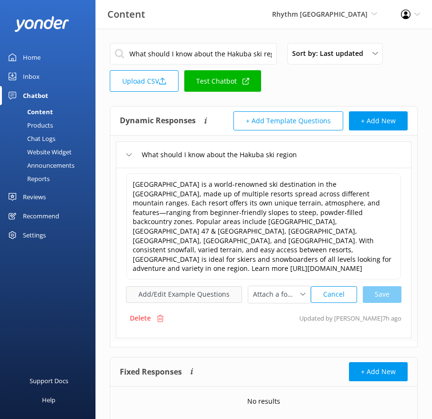
click at [184, 286] on button "Add/Edit Example Questions" at bounding box center [184, 294] width 116 height 17
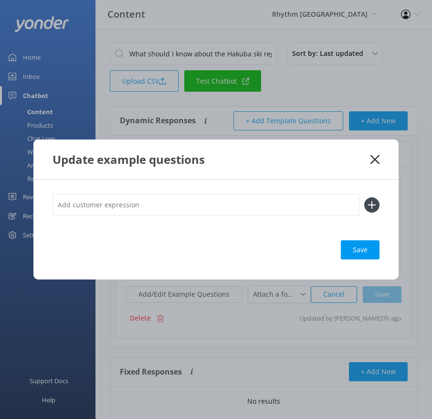
click at [212, 203] on input "text" at bounding box center [206, 204] width 307 height 21
click at [364, 197] on button at bounding box center [371, 204] width 15 height 15
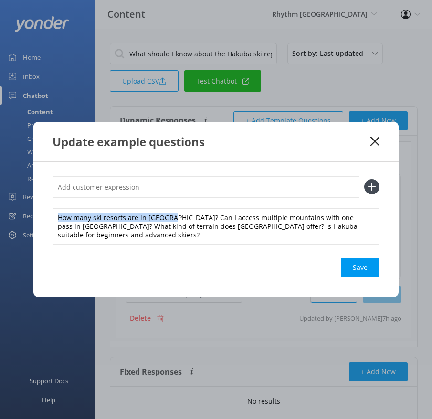
drag, startPoint x: 173, startPoint y: 222, endPoint x: 173, endPoint y: 195, distance: 27.7
click at [173, 195] on div "How many ski resorts are in [GEOGRAPHIC_DATA]? Can I access multiple mountains …" at bounding box center [216, 210] width 327 height 68
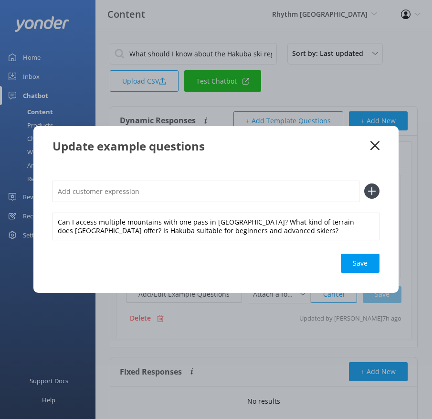
click at [164, 193] on input "text" at bounding box center [206, 190] width 307 height 21
click at [364, 183] on button at bounding box center [371, 190] width 15 height 15
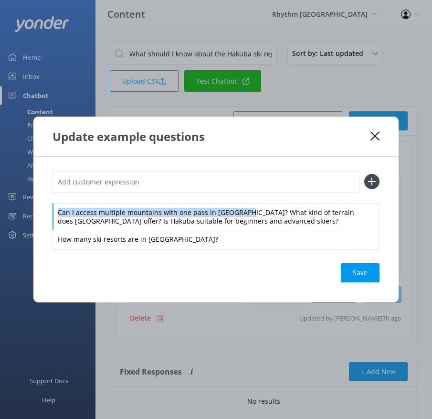
drag, startPoint x: 242, startPoint y: 211, endPoint x: 234, endPoint y: 188, distance: 24.3
click at [234, 188] on div "Can I access multiple mountains with one pass in [GEOGRAPHIC_DATA]? What kind o…" at bounding box center [216, 210] width 327 height 78
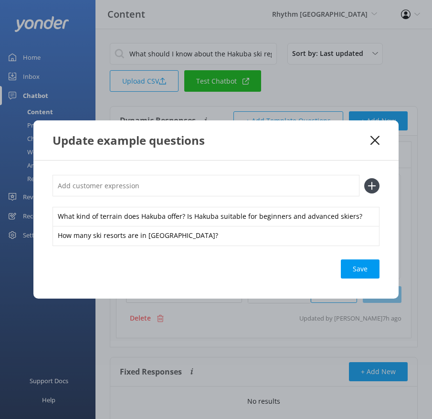
click at [222, 180] on input "text" at bounding box center [206, 185] width 307 height 21
click at [364, 178] on button at bounding box center [371, 185] width 15 height 15
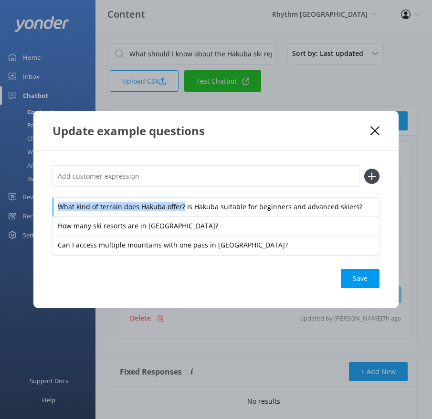
drag, startPoint x: 181, startPoint y: 207, endPoint x: 180, endPoint y: 189, distance: 18.6
click at [180, 189] on div "What kind of terrain does Hakuba offer? Is Hakuba suitable for beginners and ad…" at bounding box center [216, 209] width 327 height 89
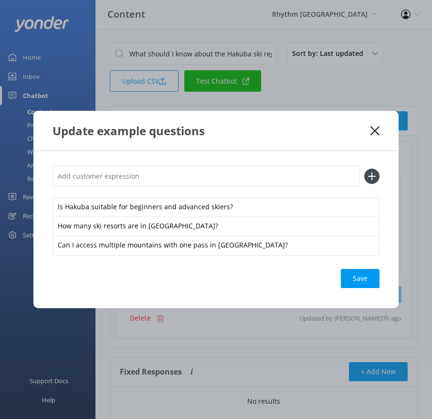
click at [159, 177] on input "text" at bounding box center [206, 175] width 307 height 21
click at [364, 169] on button at bounding box center [371, 176] width 15 height 15
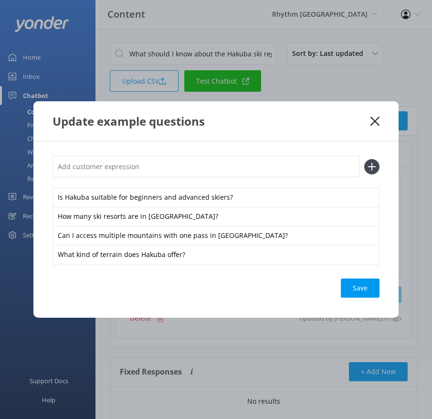
click at [352, 272] on div "Is Hakuba suitable for beginners and advanced skiers? How many ski resorts are …" at bounding box center [215, 229] width 365 height 176
click at [356, 283] on div "Save" at bounding box center [360, 287] width 39 height 19
click at [377, 118] on use at bounding box center [375, 120] width 9 height 9
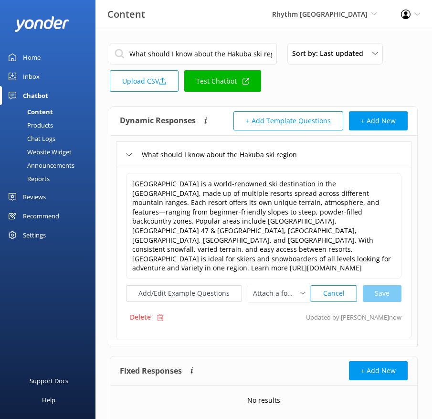
click at [394, 76] on div "What should I know about the Hakuba ski region Sort by: Last updated Title (A-Z…" at bounding box center [264, 70] width 308 height 54
click at [152, 52] on input "What should I know about the Hakuba ski region" at bounding box center [193, 53] width 167 height 21
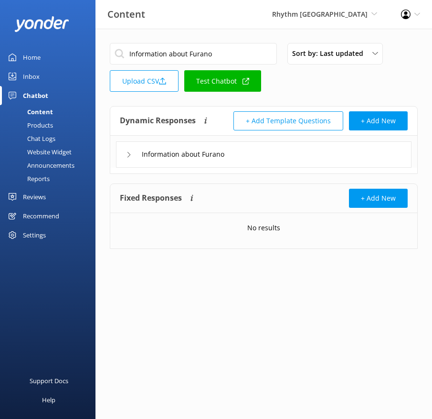
click at [265, 157] on div "Information about Furano" at bounding box center [264, 154] width 296 height 26
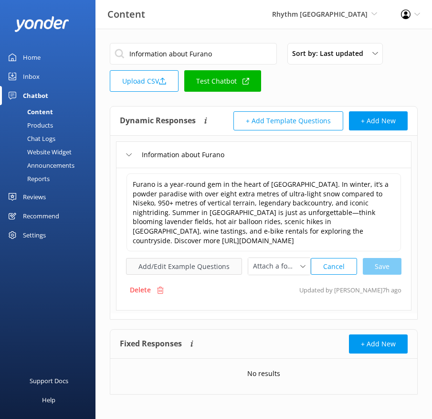
click at [173, 258] on button "Add/Edit Example Questions" at bounding box center [184, 266] width 116 height 17
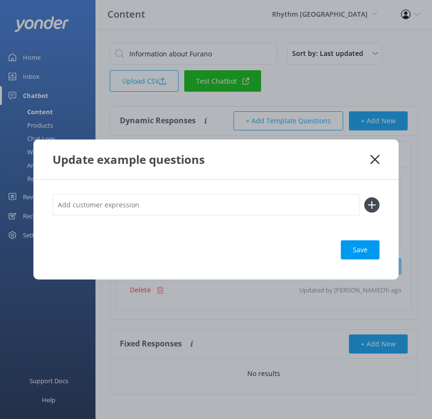
click at [194, 205] on input "text" at bounding box center [206, 204] width 307 height 21
click at [364, 197] on button at bounding box center [371, 204] width 15 height 15
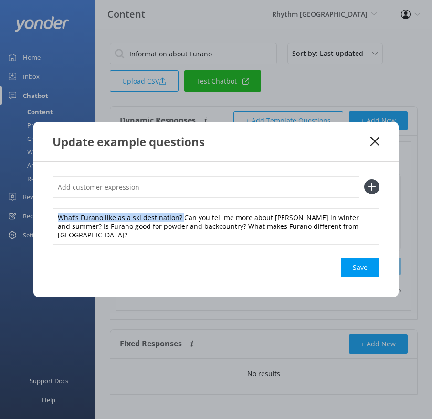
drag, startPoint x: 181, startPoint y: 220, endPoint x: 173, endPoint y: 206, distance: 16.0
click at [173, 206] on div "What’s Furano like as a ski destination? Can you tell me more about [PERSON_NAM…" at bounding box center [216, 210] width 327 height 68
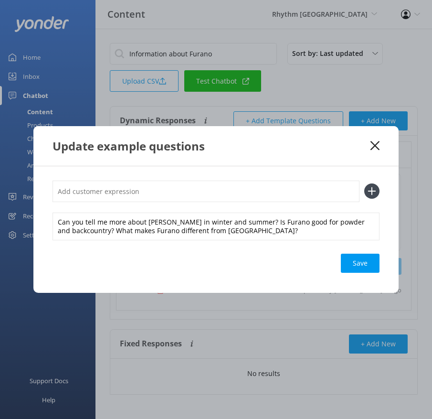
click at [162, 194] on input "text" at bounding box center [206, 190] width 307 height 21
click at [364, 183] on button at bounding box center [371, 190] width 15 height 15
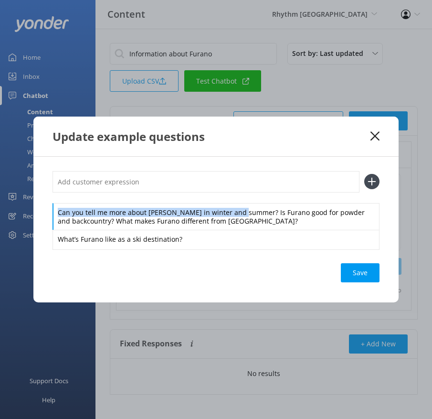
drag, startPoint x: 242, startPoint y: 212, endPoint x: 237, endPoint y: 201, distance: 12.0
click at [237, 201] on div "Can you tell me more about [PERSON_NAME] in winter and summer? Is Furano good f…" at bounding box center [216, 210] width 327 height 78
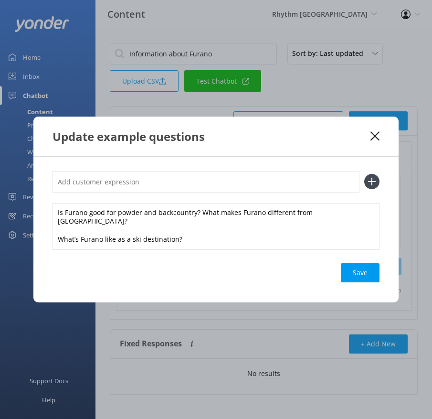
click at [219, 183] on input "text" at bounding box center [206, 181] width 307 height 21
click at [364, 174] on button at bounding box center [371, 181] width 15 height 15
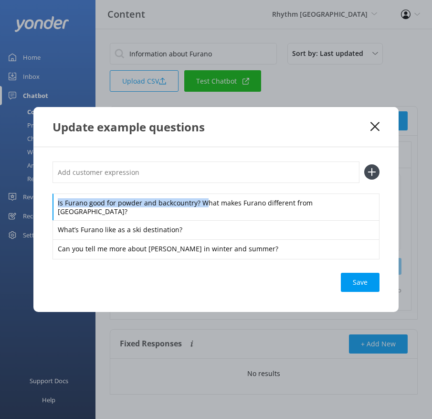
drag, startPoint x: 201, startPoint y: 206, endPoint x: 196, endPoint y: 190, distance: 17.4
click at [196, 190] on div "Is Furano good for powder and backcountry? What makes Furano different from [GE…" at bounding box center [216, 209] width 327 height 97
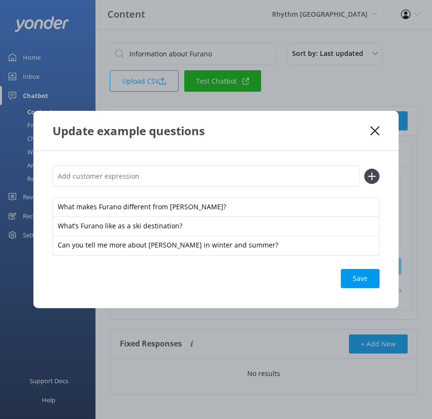
click at [184, 178] on input "text" at bounding box center [206, 175] width 307 height 21
click at [364, 169] on button at bounding box center [371, 176] width 15 height 15
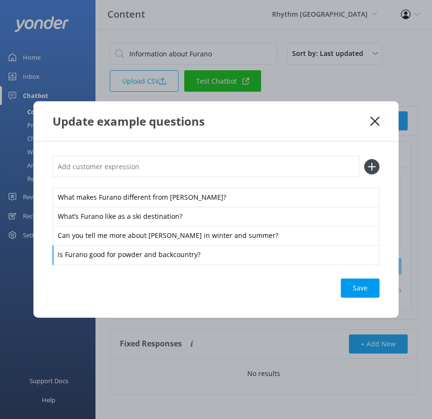
click at [347, 268] on div "What makes Furano different from [PERSON_NAME]? What’s [GEOGRAPHIC_DATA] like a…" at bounding box center [215, 229] width 365 height 176
click at [349, 277] on div "What makes Furano different from [PERSON_NAME]? What’s [GEOGRAPHIC_DATA] like a…" at bounding box center [215, 229] width 365 height 176
click at [368, 288] on div "Loading.." at bounding box center [360, 287] width 38 height 19
click at [376, 117] on icon at bounding box center [375, 121] width 9 height 10
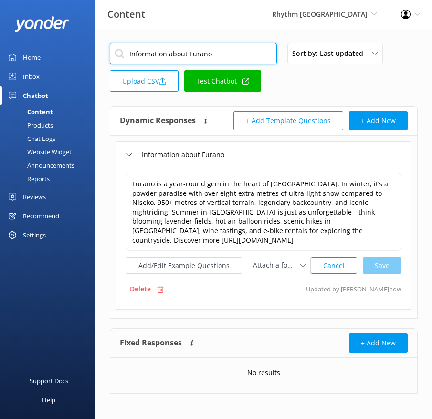
click at [196, 53] on input "Information about Furano" at bounding box center [193, 53] width 167 height 21
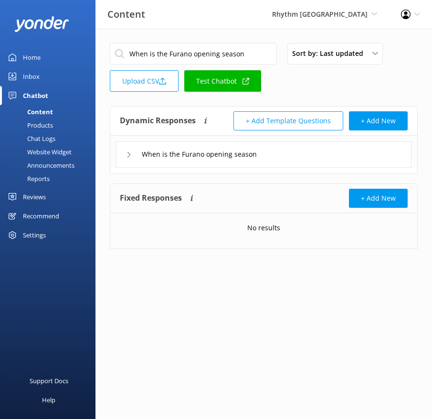
click at [317, 156] on div "When is the Furano opening season" at bounding box center [264, 154] width 296 height 26
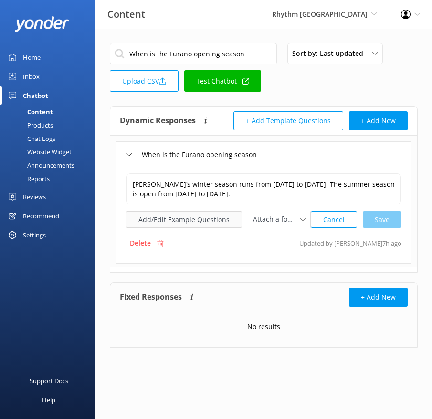
click at [226, 227] on button "Add/Edit Example Questions" at bounding box center [184, 219] width 116 height 17
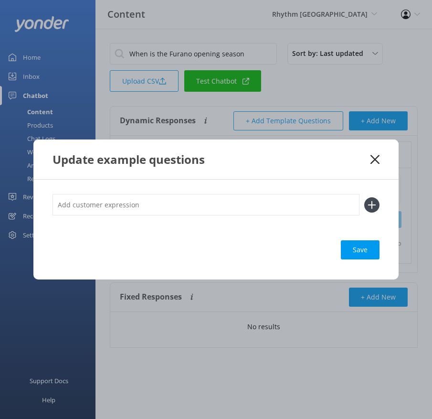
click at [296, 202] on input "text" at bounding box center [206, 204] width 307 height 21
click at [364, 197] on button at bounding box center [371, 204] width 15 height 15
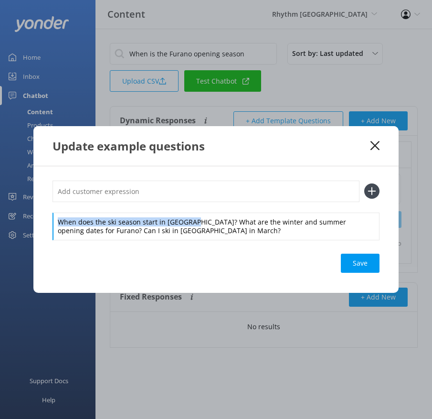
drag, startPoint x: 191, startPoint y: 221, endPoint x: 185, endPoint y: 209, distance: 13.3
click at [185, 209] on div "When does the ski season start in [GEOGRAPHIC_DATA]? What are the winter and su…" at bounding box center [216, 209] width 327 height 59
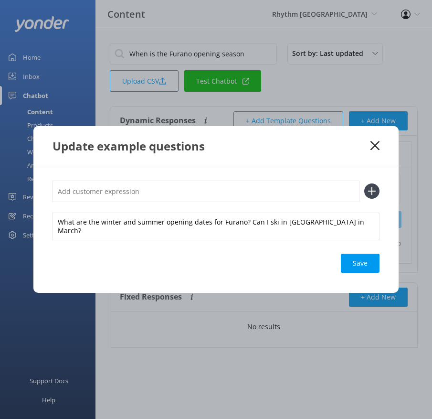
click at [181, 208] on div "What are the winter and summer opening dates for Furano? Can I ski in [GEOGRAPH…" at bounding box center [216, 209] width 327 height 59
click at [170, 202] on input "text" at bounding box center [206, 190] width 307 height 21
click at [364, 183] on button at bounding box center [371, 190] width 15 height 15
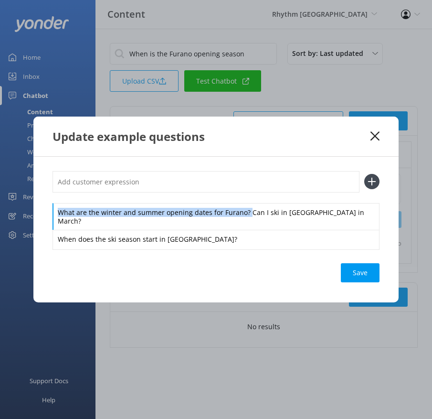
drag, startPoint x: 246, startPoint y: 216, endPoint x: 239, endPoint y: 198, distance: 19.5
click at [239, 198] on div "What are the winter and summer opening dates for Furano? Can I ski in [GEOGRAPH…" at bounding box center [216, 210] width 327 height 78
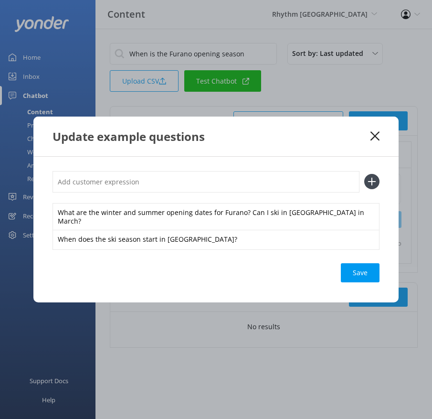
click at [223, 189] on input "text" at bounding box center [206, 181] width 307 height 21
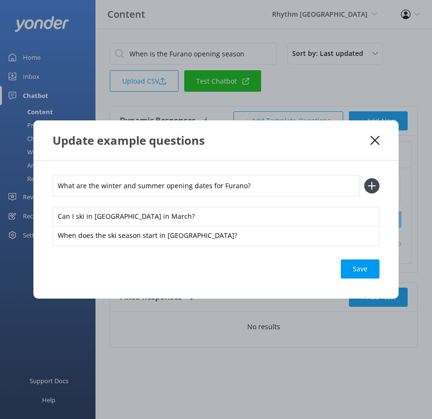
click at [364, 178] on button at bounding box center [371, 185] width 15 height 15
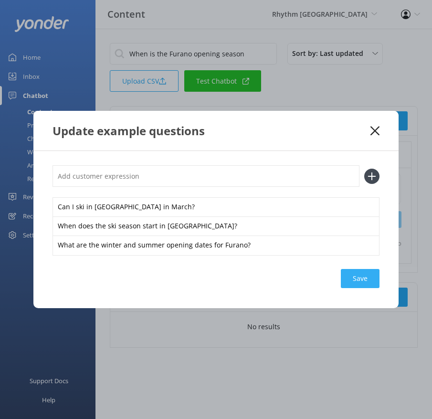
click at [369, 274] on div "Save" at bounding box center [360, 278] width 39 height 19
click at [375, 127] on icon at bounding box center [375, 131] width 9 height 10
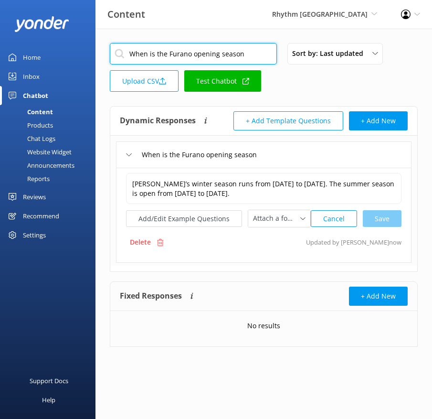
click at [208, 53] on input "When is the Furano opening season" at bounding box center [193, 53] width 167 height 21
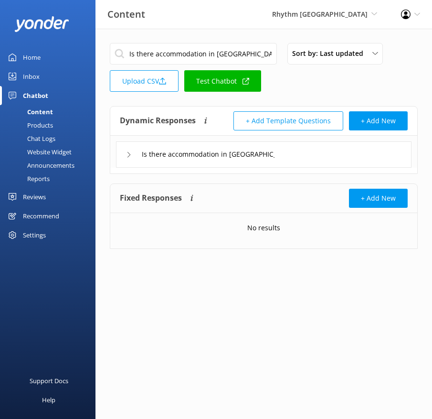
click at [286, 147] on div "Is there accommodation in [GEOGRAPHIC_DATA]" at bounding box center [264, 154] width 296 height 26
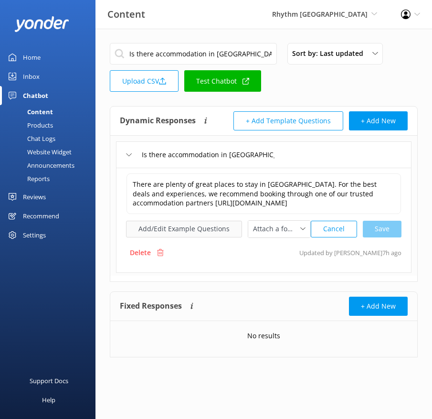
click at [214, 227] on button "Add/Edit Example Questions" at bounding box center [184, 229] width 116 height 17
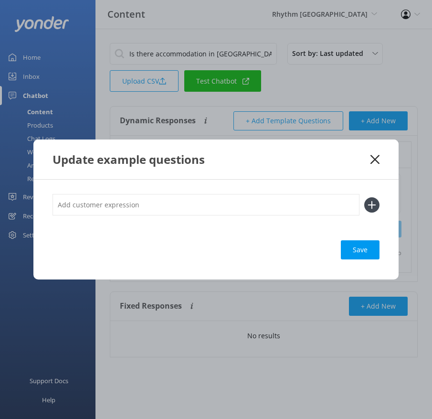
click at [285, 204] on input "text" at bounding box center [206, 204] width 307 height 21
click at [364, 197] on button at bounding box center [371, 204] width 15 height 15
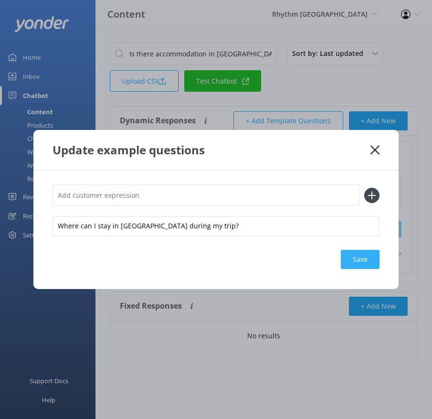
click at [374, 254] on div "Save" at bounding box center [360, 259] width 39 height 19
click at [377, 145] on icon at bounding box center [375, 150] width 9 height 10
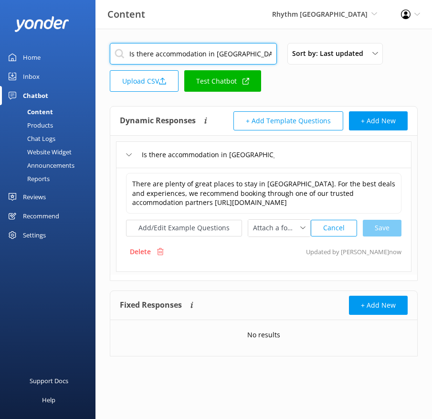
click at [197, 54] on input "Is there accommodation in [GEOGRAPHIC_DATA]" at bounding box center [193, 53] width 167 height 21
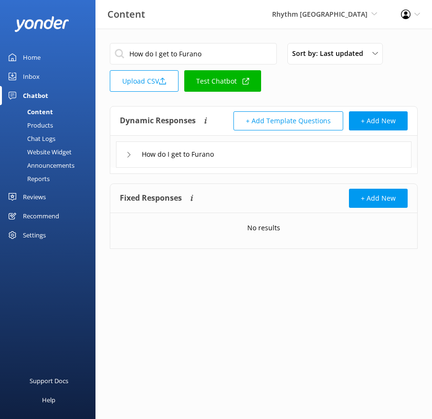
click at [271, 160] on div "How do I get to Furano" at bounding box center [264, 154] width 296 height 26
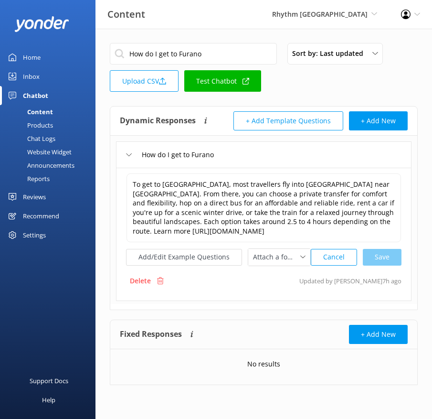
click at [180, 243] on div "To get to [GEOGRAPHIC_DATA], most travellers fly into [GEOGRAPHIC_DATA] near [G…" at bounding box center [263, 219] width 275 height 93
click at [212, 257] on button "Add/Edit Example Questions" at bounding box center [184, 257] width 116 height 17
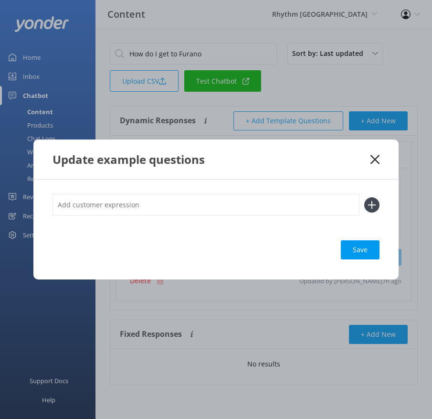
click at [255, 205] on input "text" at bounding box center [206, 204] width 307 height 21
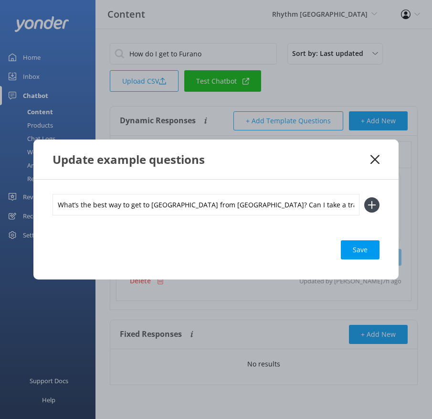
click at [364, 197] on button at bounding box center [371, 204] width 15 height 15
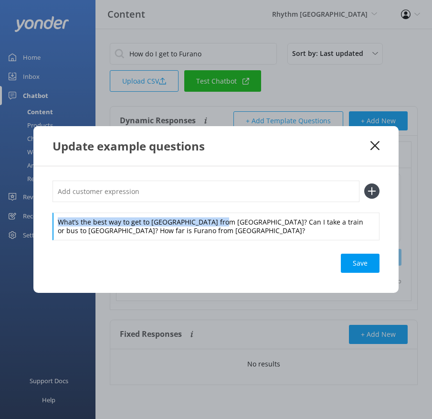
drag, startPoint x: 222, startPoint y: 222, endPoint x: 218, endPoint y: 212, distance: 11.0
click at [218, 212] on div "What’s the best way to get to [GEOGRAPHIC_DATA] from [GEOGRAPHIC_DATA]? Can I t…" at bounding box center [216, 209] width 327 height 59
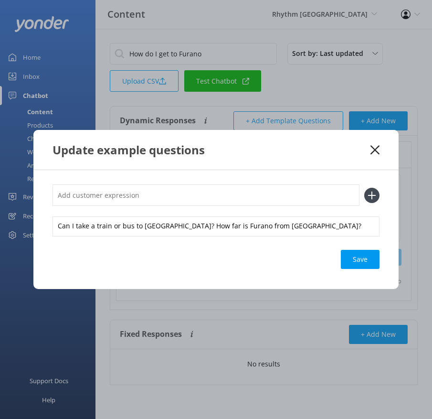
click at [202, 194] on input "text" at bounding box center [206, 194] width 307 height 21
click at [364, 188] on button at bounding box center [371, 195] width 15 height 15
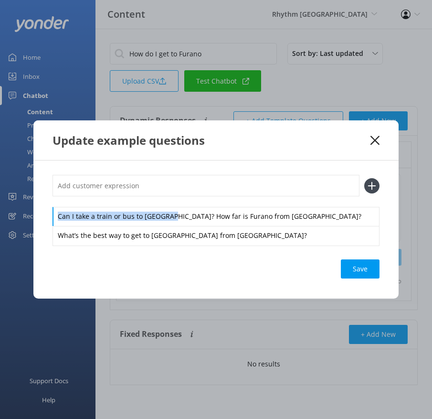
drag, startPoint x: 169, startPoint y: 216, endPoint x: 169, endPoint y: 198, distance: 17.7
click at [169, 198] on div "Can I take a train or bus to [GEOGRAPHIC_DATA]? How far is Furano from [GEOGRAP…" at bounding box center [216, 210] width 327 height 70
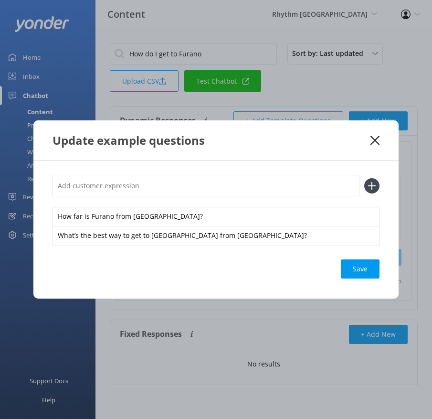
click at [162, 193] on input "text" at bounding box center [206, 185] width 307 height 21
click at [364, 178] on button at bounding box center [371, 185] width 15 height 15
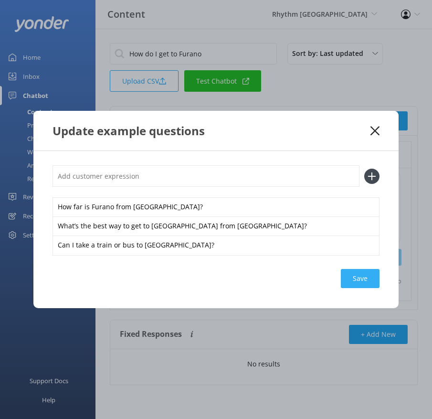
click at [359, 280] on div "Save" at bounding box center [360, 278] width 39 height 19
click at [373, 129] on use at bounding box center [375, 130] width 9 height 9
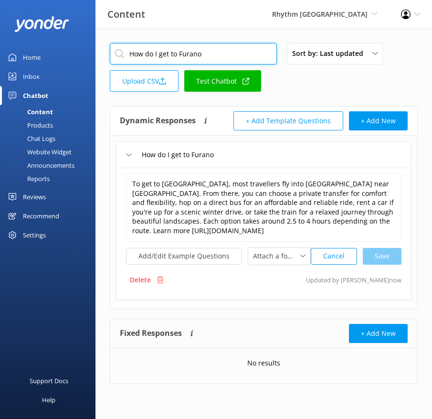
click at [211, 45] on input "How do I get to Furano" at bounding box center [193, 53] width 167 height 21
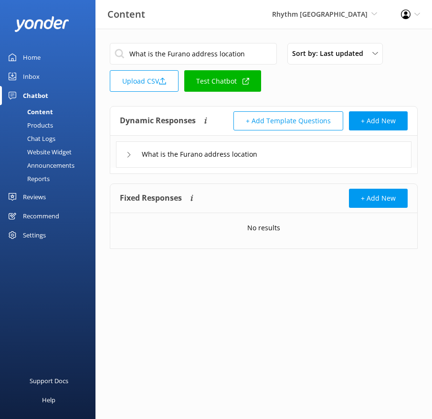
click at [285, 155] on div "What is the Furano address location" at bounding box center [264, 154] width 296 height 26
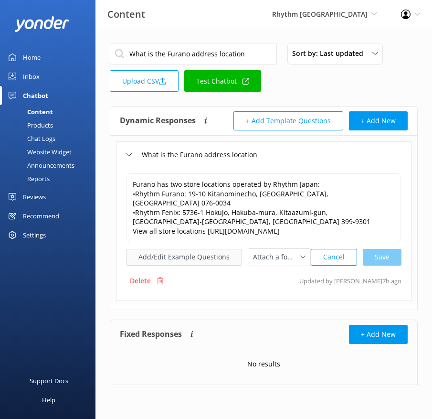
click at [206, 249] on button "Add/Edit Example Questions" at bounding box center [184, 257] width 116 height 17
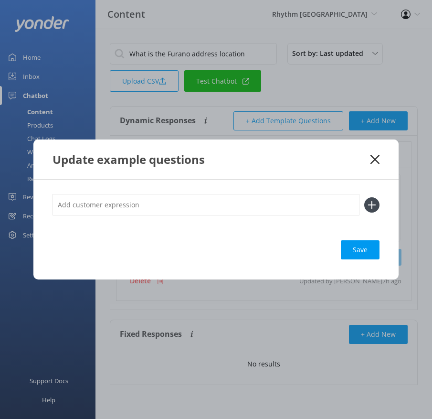
click at [234, 205] on input "text" at bounding box center [206, 204] width 307 height 21
click at [364, 197] on button at bounding box center [371, 204] width 15 height 15
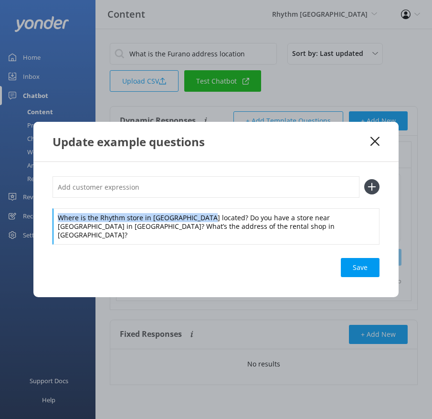
drag, startPoint x: 202, startPoint y: 222, endPoint x: 197, endPoint y: 205, distance: 17.5
click at [197, 205] on div "Where is the Rhythm store in [GEOGRAPHIC_DATA] located? Do you have a store nea…" at bounding box center [216, 210] width 327 height 68
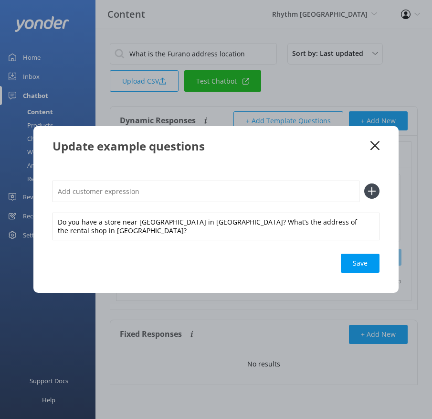
click at [189, 199] on input "text" at bounding box center [206, 190] width 307 height 21
click at [364, 183] on button at bounding box center [371, 190] width 15 height 15
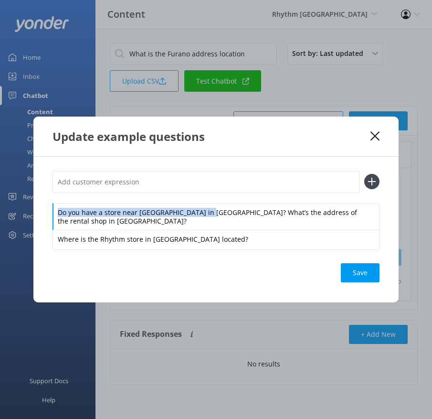
drag, startPoint x: 207, startPoint y: 218, endPoint x: 203, endPoint y: 193, distance: 24.6
click at [203, 194] on div "Do you have a store near [GEOGRAPHIC_DATA] in [GEOGRAPHIC_DATA]? What’s the add…" at bounding box center [216, 210] width 327 height 78
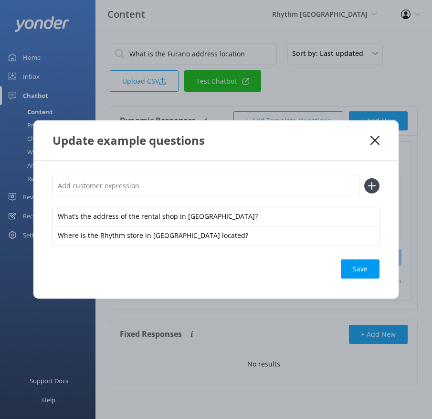
click at [198, 188] on input "text" at bounding box center [206, 185] width 307 height 21
click at [364, 178] on button at bounding box center [371, 185] width 15 height 15
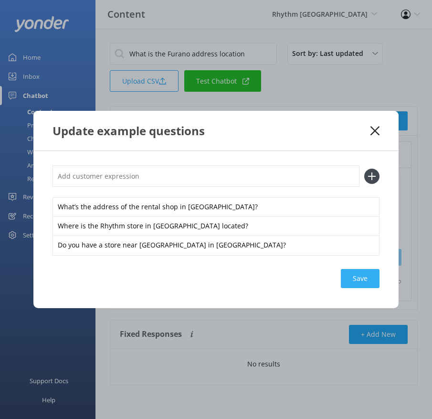
click at [365, 272] on div "Save" at bounding box center [360, 278] width 39 height 19
click at [373, 128] on icon at bounding box center [375, 131] width 9 height 10
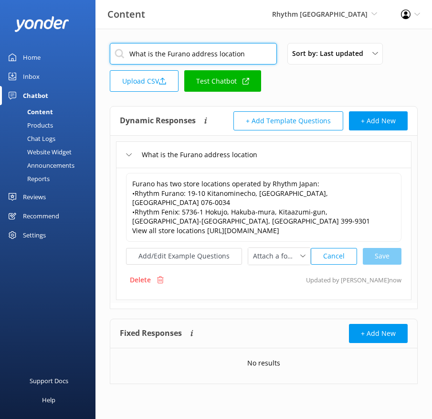
click at [232, 64] on input "What is the Furano address location" at bounding box center [193, 53] width 167 height 21
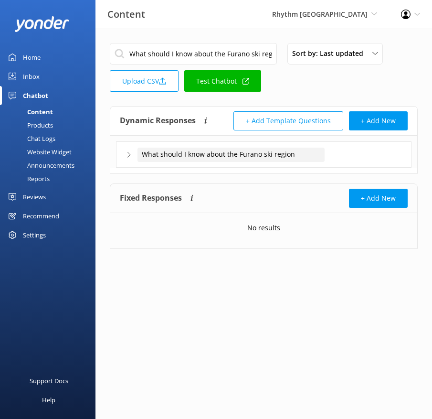
click at [301, 150] on div "What should I know about the Furano ski region" at bounding box center [231, 155] width 187 height 14
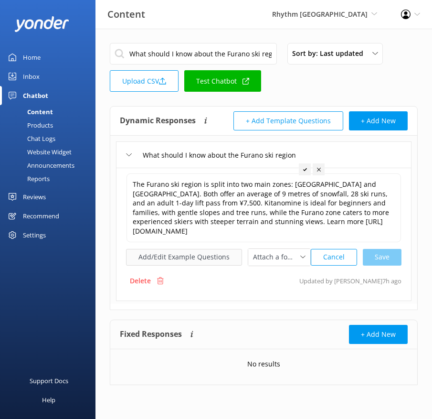
click at [162, 249] on button "Add/Edit Example Questions" at bounding box center [184, 257] width 116 height 17
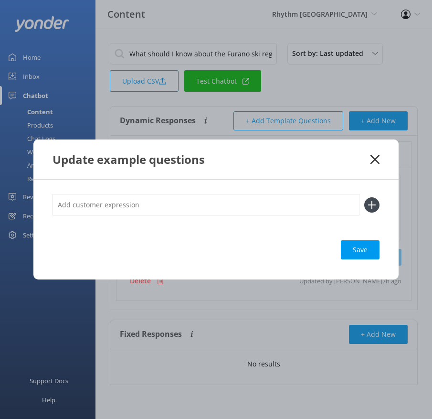
click at [261, 207] on input "text" at bounding box center [206, 204] width 307 height 21
click at [364, 197] on button at bounding box center [371, 204] width 15 height 15
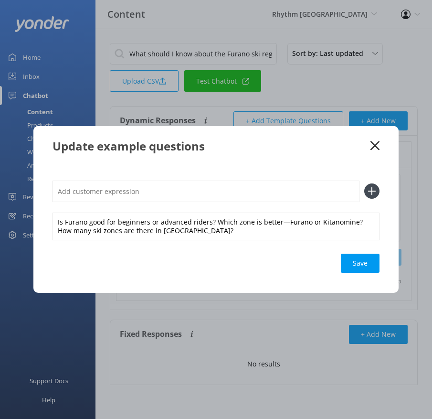
scroll to position [0, 0]
drag, startPoint x: 214, startPoint y: 222, endPoint x: 209, endPoint y: 212, distance: 11.1
click at [209, 212] on div "Is Furano good for beginners or advanced riders? Which zone is better—Furano or…" at bounding box center [216, 209] width 327 height 59
click at [190, 199] on input "text" at bounding box center [206, 190] width 307 height 21
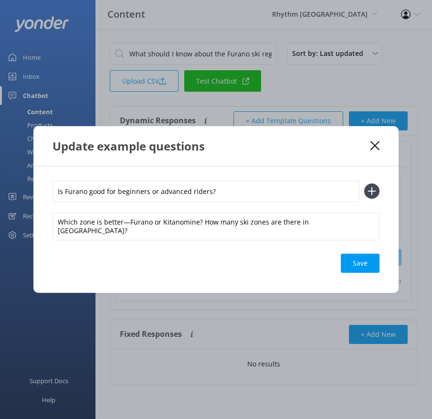
click at [364, 183] on button at bounding box center [371, 190] width 15 height 15
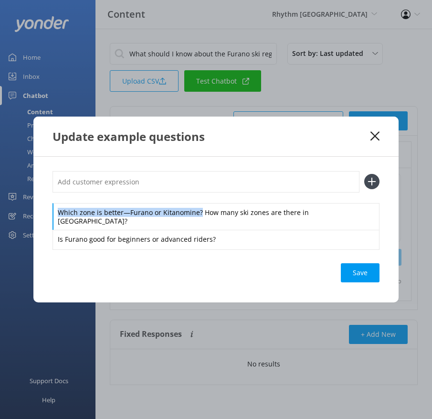
drag, startPoint x: 199, startPoint y: 215, endPoint x: 195, endPoint y: 195, distance: 20.5
click at [195, 195] on div "Which zone is better—Furano or Kitanomine? How many ski zones are there in [GEO…" at bounding box center [216, 210] width 327 height 78
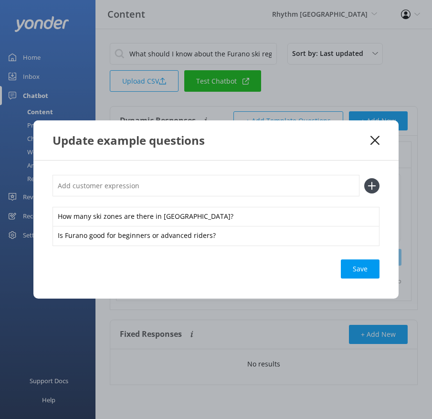
click at [178, 184] on input "text" at bounding box center [206, 185] width 307 height 21
click at [364, 178] on button at bounding box center [371, 185] width 15 height 15
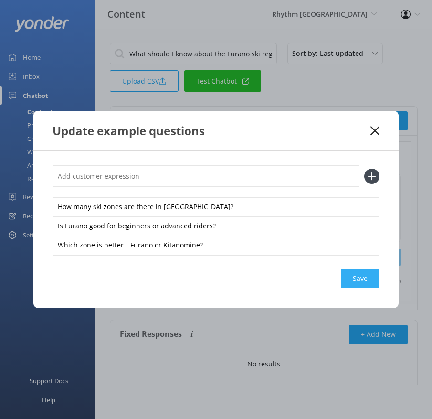
click at [363, 281] on div "Save" at bounding box center [360, 278] width 39 height 19
click at [359, 144] on div "Update example questions" at bounding box center [215, 131] width 365 height 40
click at [345, 273] on div "Save" at bounding box center [360, 278] width 39 height 19
click at [336, 137] on div "Update example questions" at bounding box center [212, 131] width 318 height 16
click at [375, 127] on icon at bounding box center [375, 131] width 9 height 10
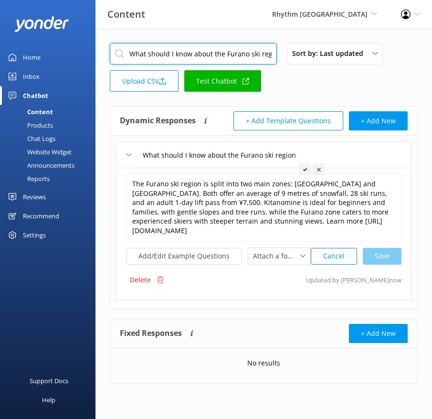
click at [217, 48] on input "What should I know about the Furano ski region" at bounding box center [193, 53] width 167 height 21
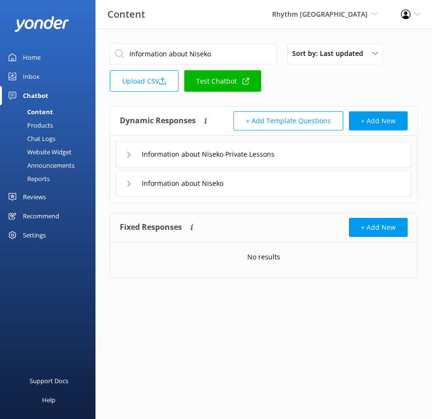
click at [282, 183] on div "Information about Niseko" at bounding box center [264, 183] width 296 height 26
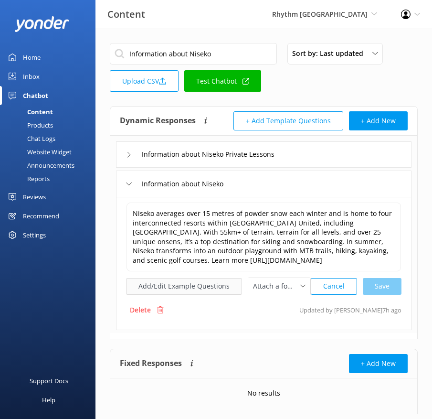
click at [147, 285] on button "Add/Edit Example Questions" at bounding box center [184, 286] width 116 height 17
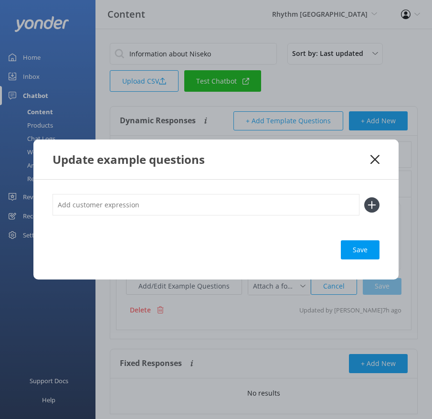
click at [222, 208] on input "text" at bounding box center [206, 204] width 307 height 21
click at [364, 197] on button at bounding box center [371, 204] width 15 height 15
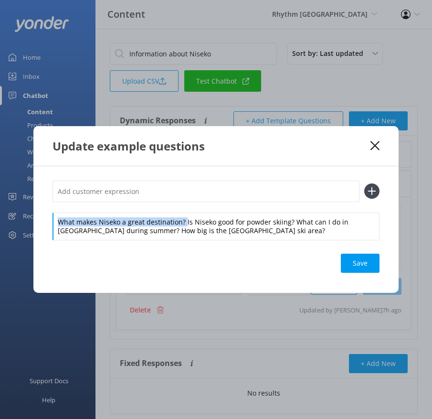
drag, startPoint x: 184, startPoint y: 222, endPoint x: 181, endPoint y: 206, distance: 16.4
click at [181, 206] on div "What makes Niseko a great destination? Is Niseko good for powder skiing? What c…" at bounding box center [216, 209] width 327 height 59
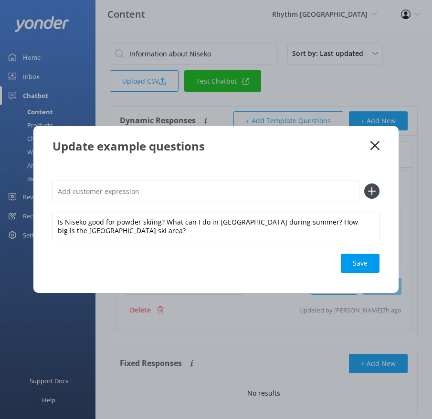
click at [171, 193] on input "text" at bounding box center [206, 190] width 307 height 21
click at [364, 183] on button at bounding box center [371, 190] width 15 height 15
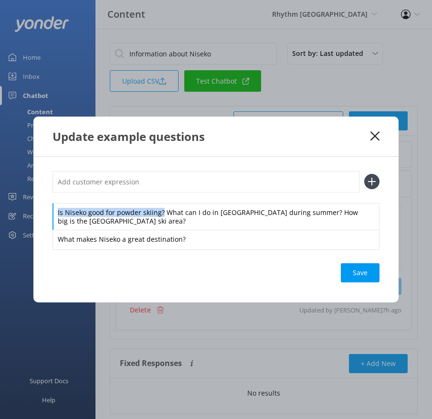
drag, startPoint x: 162, startPoint y: 209, endPoint x: 158, endPoint y: 199, distance: 10.9
click at [158, 199] on div "Is Niseko good for powder skiing? What can I do in [GEOGRAPHIC_DATA] during sum…" at bounding box center [216, 210] width 327 height 78
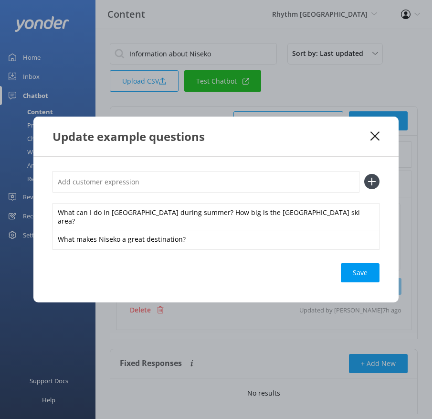
click at [154, 188] on input "text" at bounding box center [206, 181] width 307 height 21
click at [364, 174] on button at bounding box center [371, 181] width 15 height 15
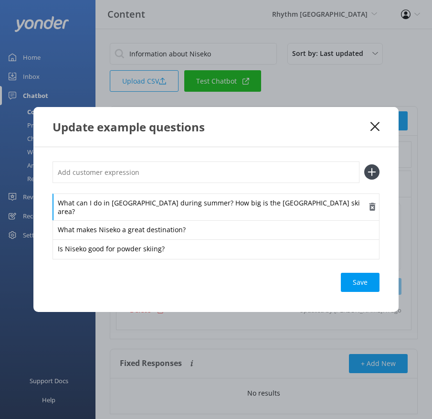
drag, startPoint x: 187, startPoint y: 207, endPoint x: 186, endPoint y: 198, distance: 9.1
click at [186, 199] on div "What can I do in [GEOGRAPHIC_DATA] during summer? How big is the [GEOGRAPHIC_DA…" at bounding box center [216, 207] width 327 height 28
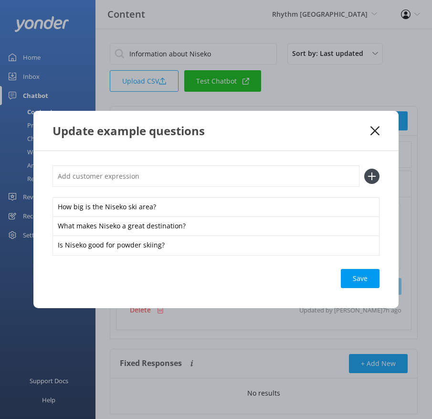
click at [164, 170] on input "text" at bounding box center [206, 175] width 307 height 21
click at [364, 169] on button at bounding box center [371, 176] width 15 height 15
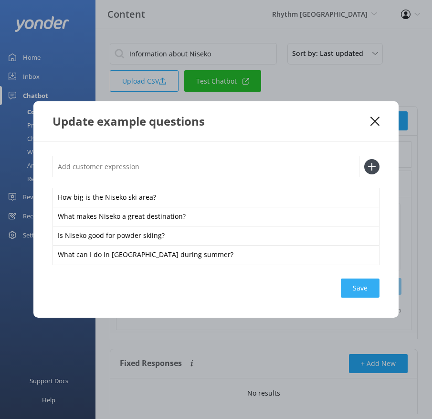
click at [368, 292] on div "Save" at bounding box center [360, 287] width 39 height 19
click at [374, 121] on use at bounding box center [375, 120] width 9 height 9
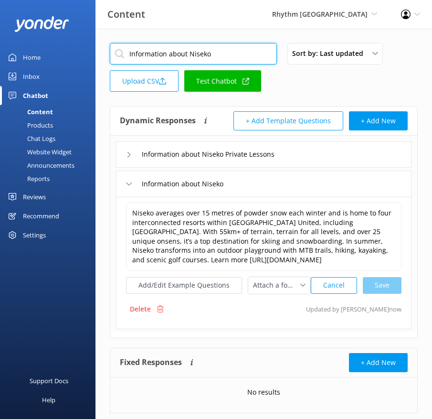
click at [178, 49] on input "Information about Niseko" at bounding box center [193, 53] width 167 height 21
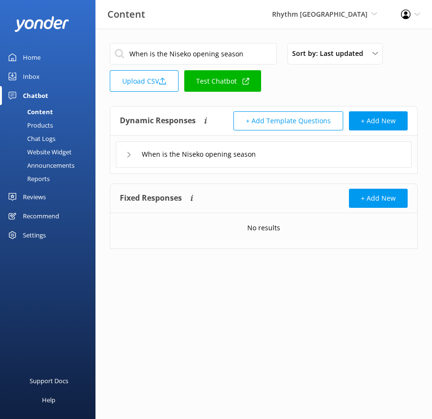
click at [290, 162] on div "When is the Niseko opening season" at bounding box center [264, 154] width 296 height 26
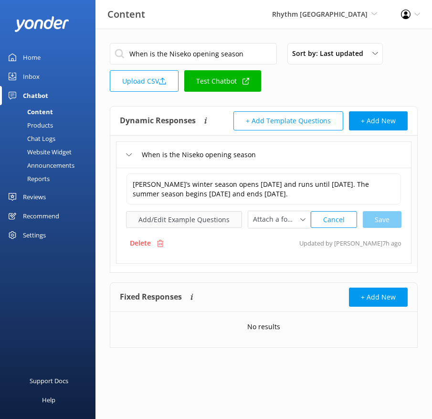
click at [208, 228] on button "Add/Edit Example Questions" at bounding box center [184, 219] width 116 height 17
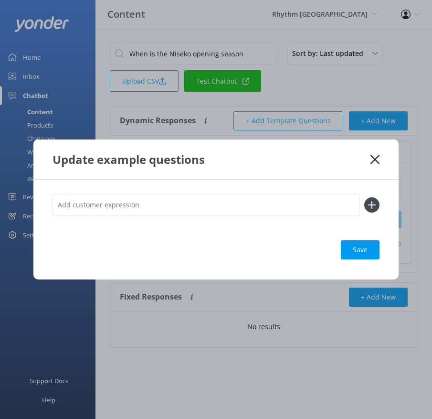
click at [256, 201] on input "text" at bounding box center [206, 204] width 307 height 21
click at [364, 197] on button at bounding box center [371, 204] width 15 height 15
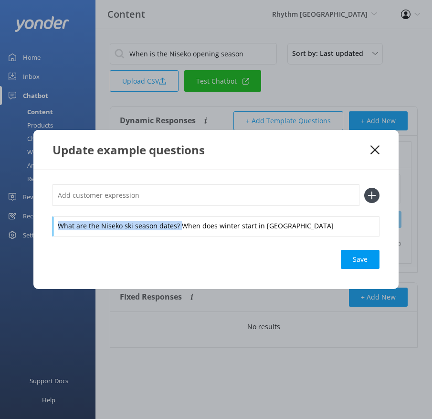
drag, startPoint x: 179, startPoint y: 227, endPoint x: 176, endPoint y: 215, distance: 12.3
click at [176, 215] on div "What are the Niseko ski season dates? When does winter start in [GEOGRAPHIC_DAT…" at bounding box center [216, 209] width 327 height 51
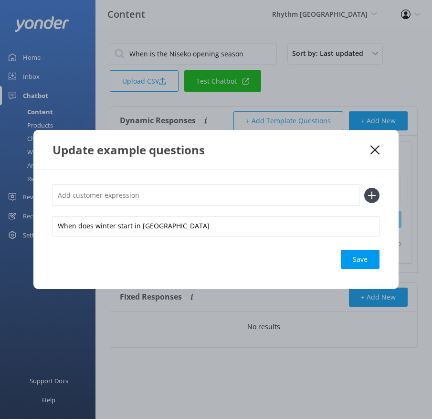
click at [168, 206] on div "When does winter start in [GEOGRAPHIC_DATA]" at bounding box center [216, 209] width 327 height 51
click at [153, 200] on input "text" at bounding box center [206, 194] width 307 height 21
click at [364, 188] on button at bounding box center [371, 195] width 15 height 15
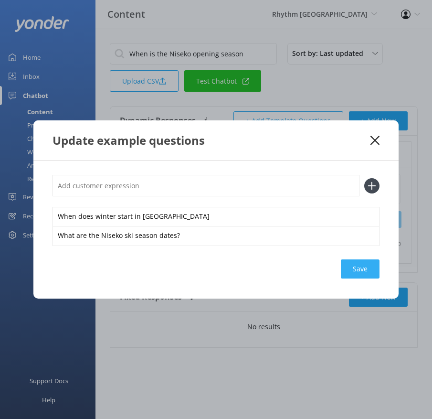
click at [372, 262] on div "Save" at bounding box center [360, 268] width 39 height 19
click at [372, 142] on use at bounding box center [375, 140] width 9 height 9
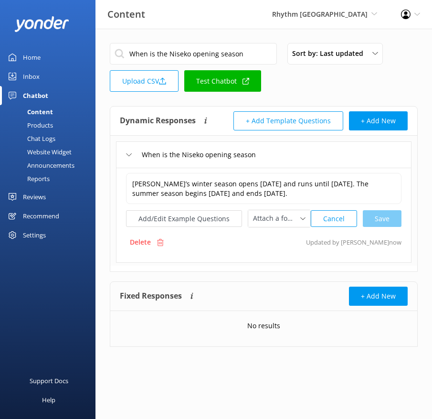
click at [212, 48] on input "When is the Niseko opening season" at bounding box center [193, 53] width 167 height 21
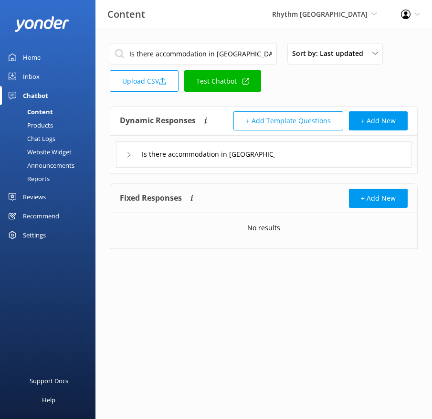
click at [296, 155] on div "Is there accommodation in [GEOGRAPHIC_DATA]" at bounding box center [264, 154] width 296 height 26
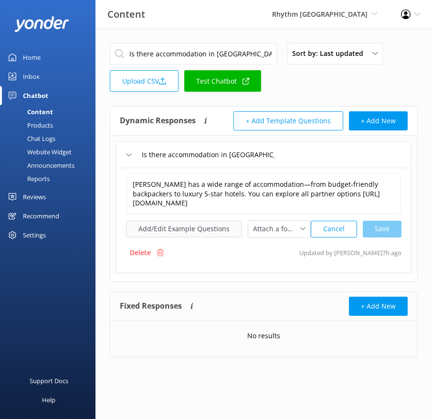
click at [197, 221] on button "Add/Edit Example Questions" at bounding box center [184, 229] width 116 height 17
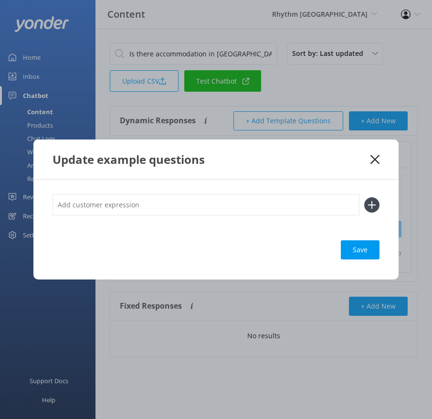
click at [277, 207] on input "text" at bounding box center [206, 204] width 307 height 21
click at [364, 197] on button at bounding box center [371, 204] width 15 height 15
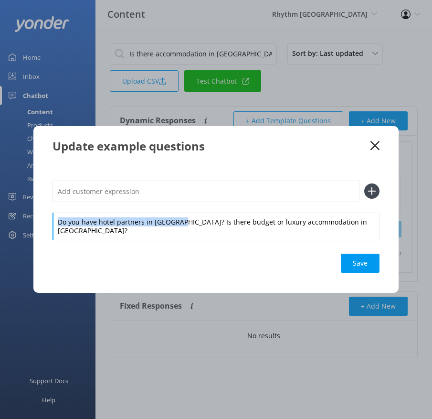
drag, startPoint x: 177, startPoint y: 226, endPoint x: 168, endPoint y: 213, distance: 15.4
click at [168, 213] on div "Do you have hotel partners in [GEOGRAPHIC_DATA]? Is there budget or luxury acco…" at bounding box center [216, 209] width 327 height 59
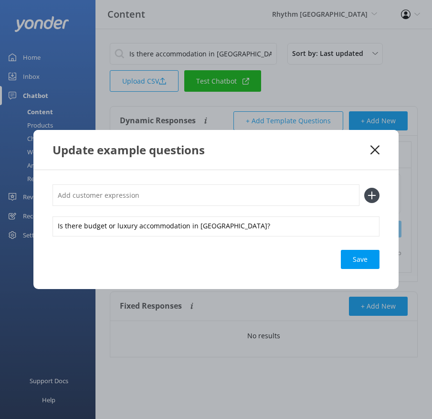
click at [162, 207] on div "Is there budget or luxury accommodation in [GEOGRAPHIC_DATA]?" at bounding box center [216, 209] width 327 height 51
click at [144, 198] on input "text" at bounding box center [206, 194] width 307 height 21
click at [364, 188] on button at bounding box center [371, 195] width 15 height 15
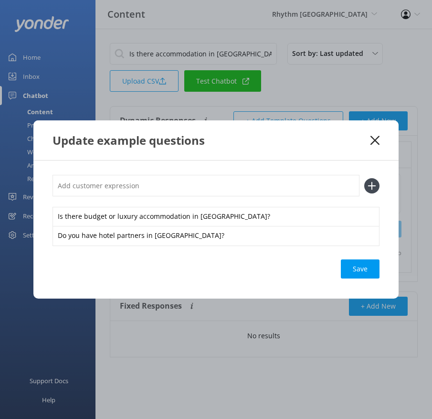
click at [362, 256] on div "Is there budget or luxury accommodation in [GEOGRAPHIC_DATA]? Do you have hotel…" at bounding box center [215, 229] width 365 height 138
click at [362, 266] on div "Save" at bounding box center [360, 268] width 39 height 19
click at [374, 140] on use at bounding box center [375, 140] width 9 height 9
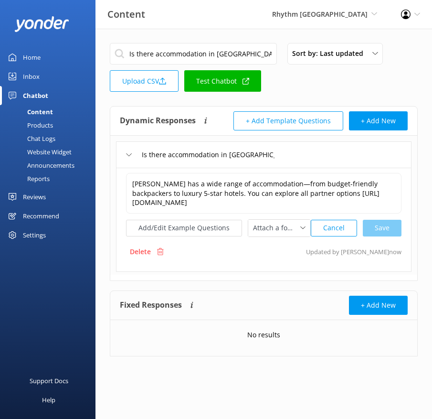
click at [173, 51] on input "Is there accommodation in [GEOGRAPHIC_DATA]" at bounding box center [193, 53] width 167 height 21
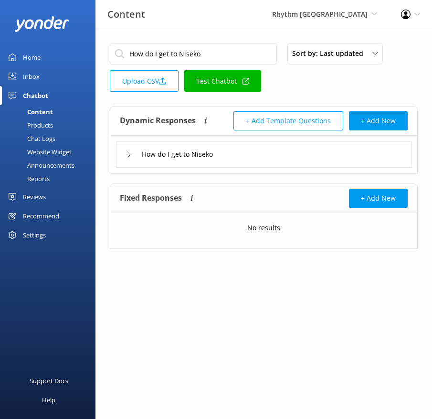
click at [228, 144] on div "How do I get to Niseko" at bounding box center [264, 154] width 296 height 26
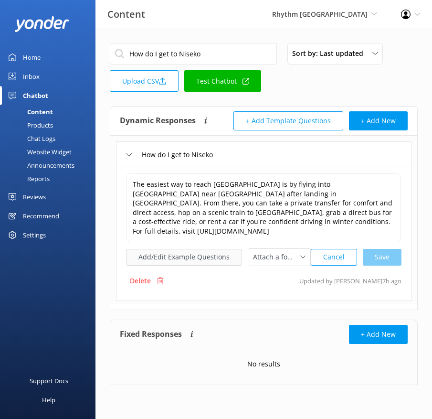
click at [179, 249] on button "Add/Edit Example Questions" at bounding box center [184, 257] width 116 height 17
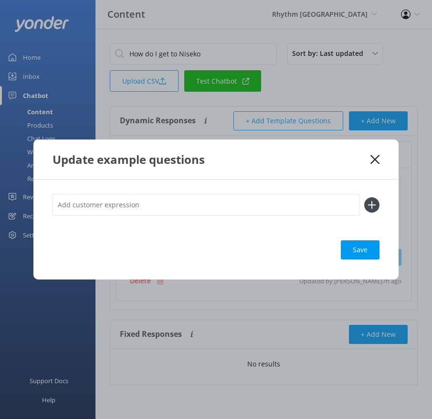
click at [178, 210] on input "text" at bounding box center [206, 204] width 307 height 21
click at [364, 197] on button at bounding box center [371, 204] width 15 height 15
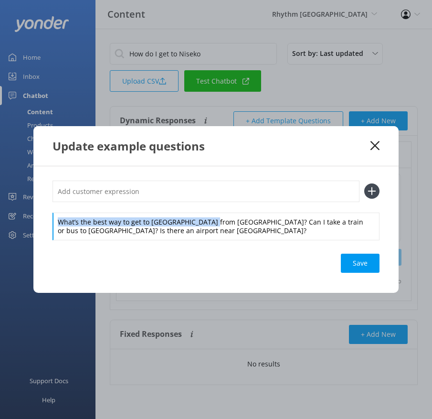
drag, startPoint x: 211, startPoint y: 222, endPoint x: 202, endPoint y: 207, distance: 16.7
click at [203, 207] on div "What’s the best way to get to [GEOGRAPHIC_DATA] from [GEOGRAPHIC_DATA]? Can I t…" at bounding box center [216, 209] width 327 height 59
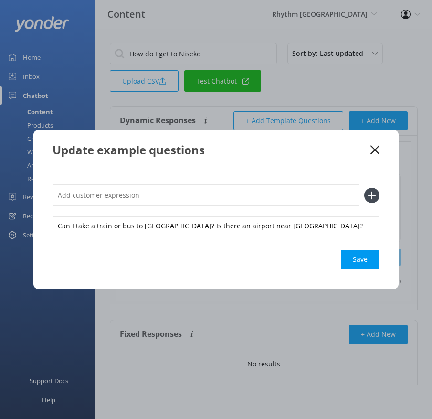
click at [187, 197] on input "text" at bounding box center [206, 194] width 307 height 21
click at [364, 188] on button at bounding box center [371, 195] width 15 height 15
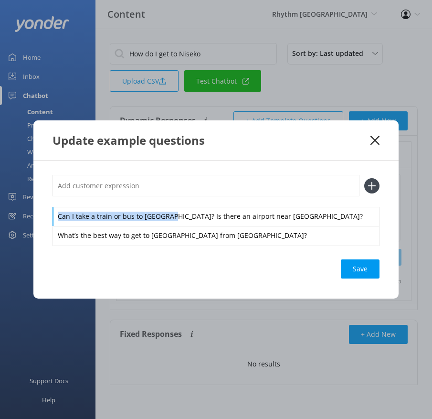
drag, startPoint x: 169, startPoint y: 215, endPoint x: 163, endPoint y: 205, distance: 11.5
click at [163, 205] on div "Can I take a train or bus to [GEOGRAPHIC_DATA]? Is there an airport near [GEOGR…" at bounding box center [216, 210] width 327 height 70
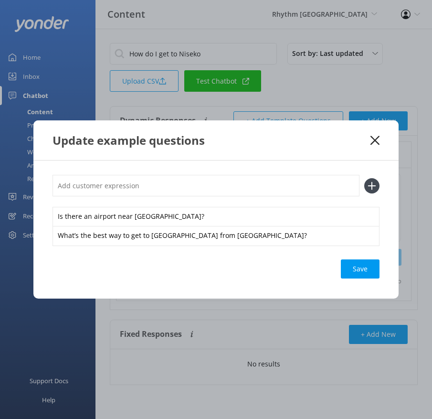
click at [146, 190] on input "text" at bounding box center [206, 185] width 307 height 21
click at [364, 178] on button at bounding box center [371, 185] width 15 height 15
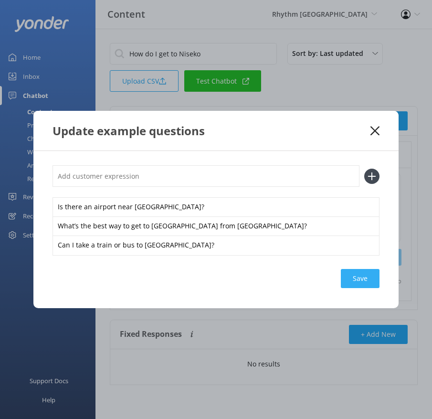
click at [372, 272] on div "Save" at bounding box center [360, 278] width 39 height 19
click at [376, 129] on use at bounding box center [375, 130] width 9 height 9
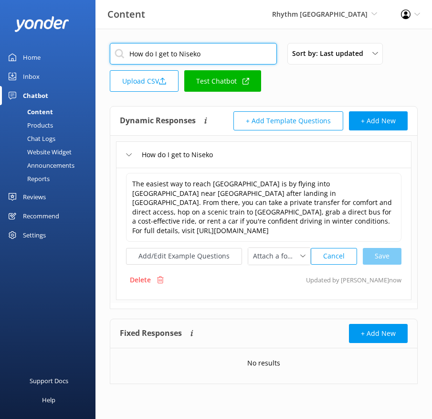
click at [156, 56] on input "How do I get to Niseko" at bounding box center [193, 53] width 167 height 21
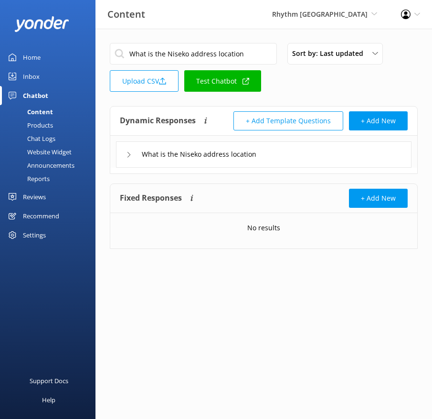
click at [312, 155] on div "What is the Niseko address location" at bounding box center [264, 154] width 296 height 26
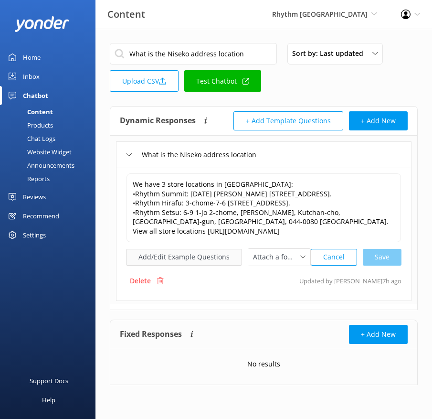
click at [159, 265] on button "Add/Edit Example Questions" at bounding box center [184, 257] width 116 height 17
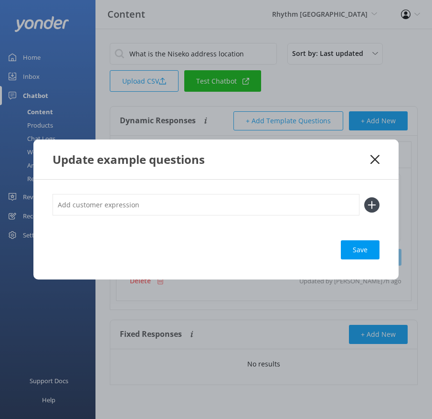
click at [215, 205] on input "text" at bounding box center [206, 204] width 307 height 21
click at [364, 197] on button at bounding box center [371, 204] width 15 height 15
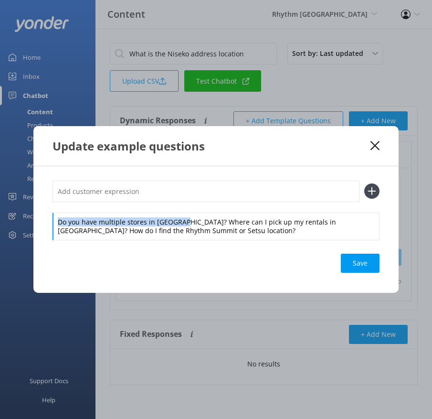
drag, startPoint x: 180, startPoint y: 221, endPoint x: 176, endPoint y: 207, distance: 14.2
click at [176, 207] on div "Do you have multiple stores in [GEOGRAPHIC_DATA]? Where can I pick up my rental…" at bounding box center [216, 209] width 327 height 59
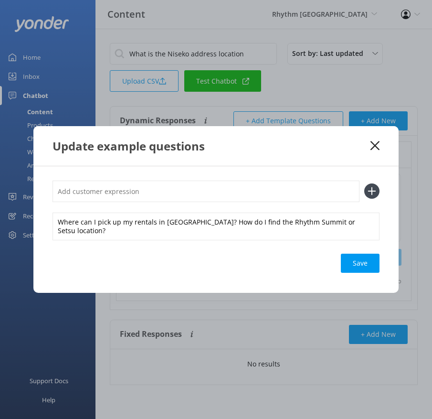
click at [161, 193] on input "text" at bounding box center [206, 190] width 307 height 21
click at [364, 183] on button at bounding box center [371, 190] width 15 height 15
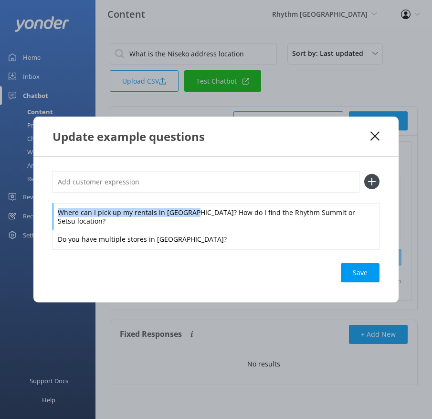
drag, startPoint x: 190, startPoint y: 216, endPoint x: 174, endPoint y: 199, distance: 23.0
click at [174, 199] on div "Where can I pick up my rentals in [GEOGRAPHIC_DATA]? How do I find the Rhythm S…" at bounding box center [216, 210] width 327 height 78
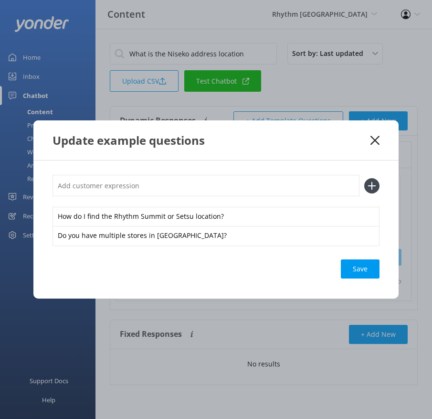
click at [163, 190] on input "text" at bounding box center [206, 185] width 307 height 21
click at [364, 178] on button at bounding box center [371, 185] width 15 height 15
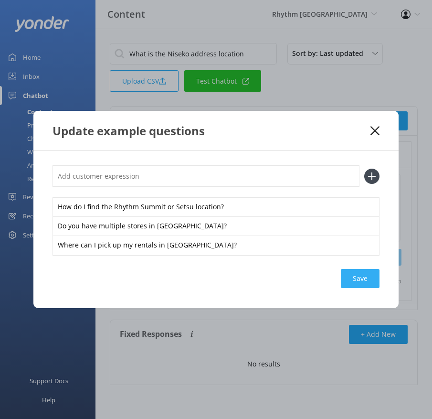
click at [358, 280] on div "Save" at bounding box center [360, 278] width 39 height 19
click at [374, 130] on use at bounding box center [375, 130] width 9 height 9
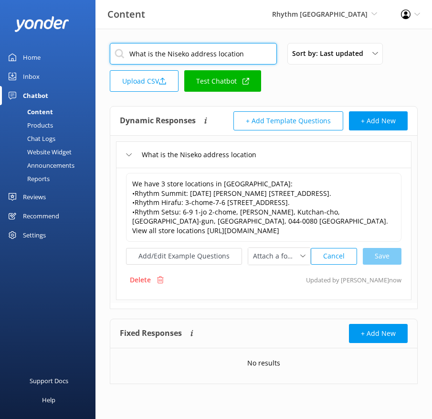
click at [207, 52] on input "What is the Niseko address location" at bounding box center [193, 53] width 167 height 21
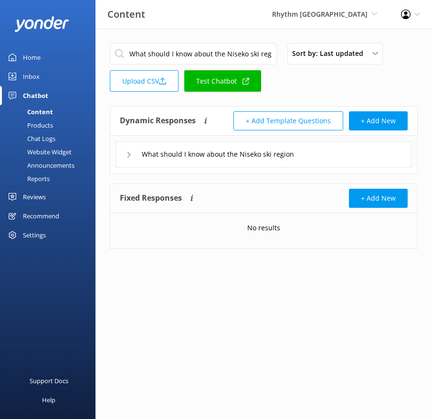
click at [335, 156] on div "What should I know about the Niseko ski region" at bounding box center [264, 154] width 296 height 26
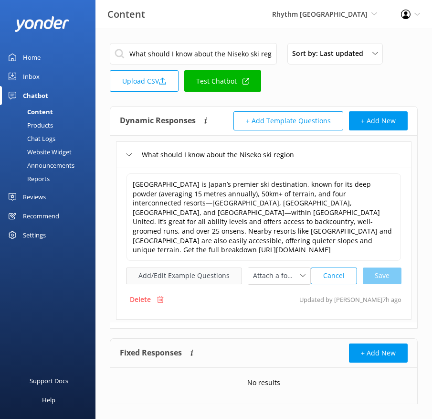
click at [199, 267] on button "Add/Edit Example Questions" at bounding box center [184, 275] width 116 height 17
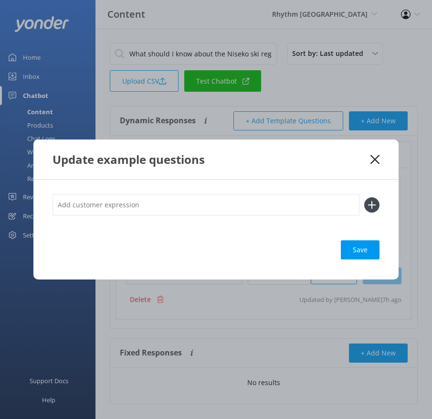
click at [191, 209] on input "text" at bounding box center [206, 204] width 307 height 21
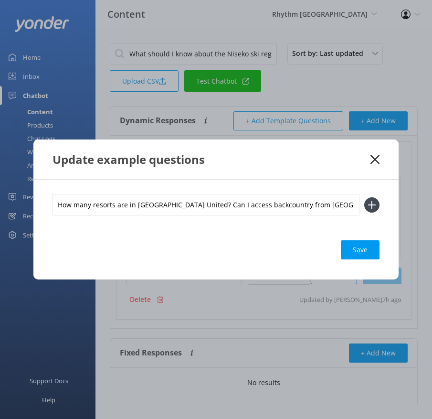
scroll to position [0, 138]
click at [364, 197] on button at bounding box center [371, 204] width 15 height 15
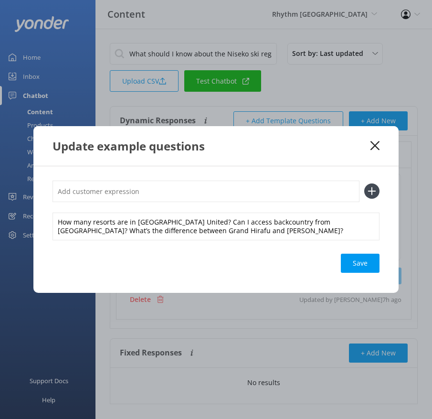
scroll to position [0, 0]
drag, startPoint x: 184, startPoint y: 222, endPoint x: 177, endPoint y: 208, distance: 15.8
click at [177, 209] on div "How many resorts are in [GEOGRAPHIC_DATA] United? Can I access backcountry from…" at bounding box center [216, 209] width 327 height 59
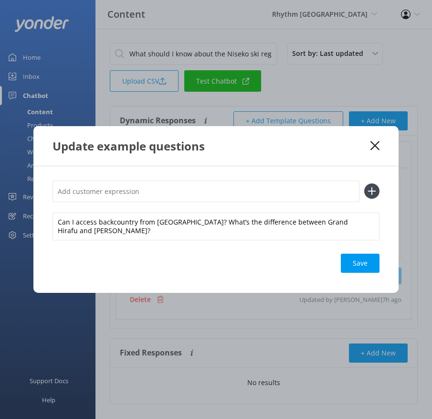
click at [164, 194] on input "text" at bounding box center [206, 190] width 307 height 21
click at [364, 183] on button at bounding box center [371, 190] width 15 height 15
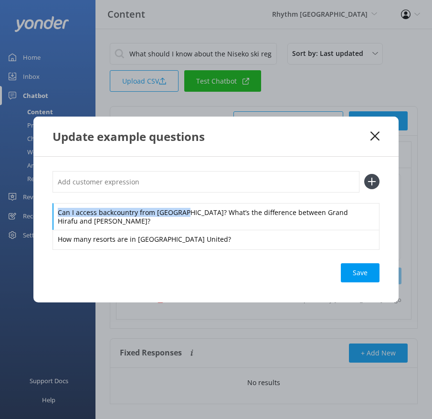
drag, startPoint x: 180, startPoint y: 215, endPoint x: 177, endPoint y: 197, distance: 17.8
click at [177, 197] on div "Can I access backcountry from [GEOGRAPHIC_DATA]? What’s the difference between …" at bounding box center [216, 210] width 327 height 78
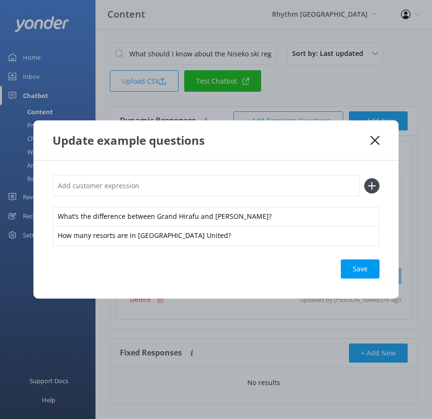
click at [166, 187] on input "text" at bounding box center [206, 185] width 307 height 21
click at [364, 178] on button at bounding box center [371, 185] width 15 height 15
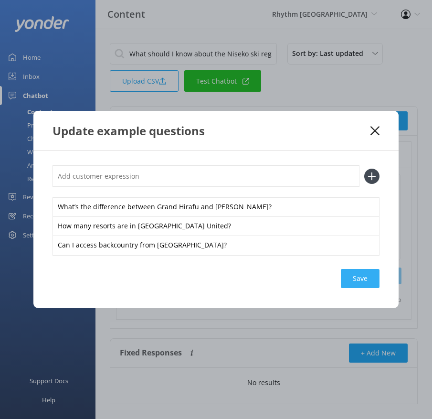
click at [360, 274] on div "Save" at bounding box center [360, 278] width 39 height 19
click at [375, 133] on icon at bounding box center [375, 131] width 9 height 10
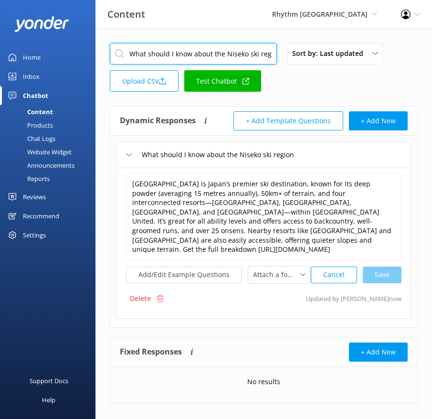
click at [225, 47] on input "What should I know about the Niseko ski region" at bounding box center [193, 53] width 167 height 21
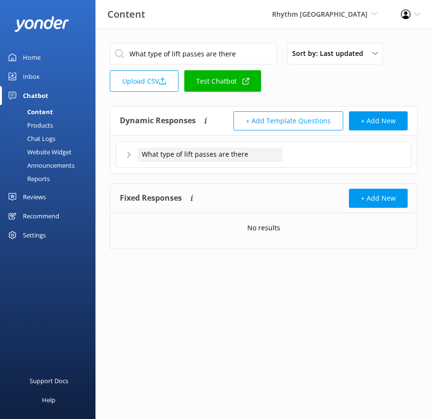
click at [272, 159] on div "What type of lift passes are there" at bounding box center [210, 155] width 145 height 14
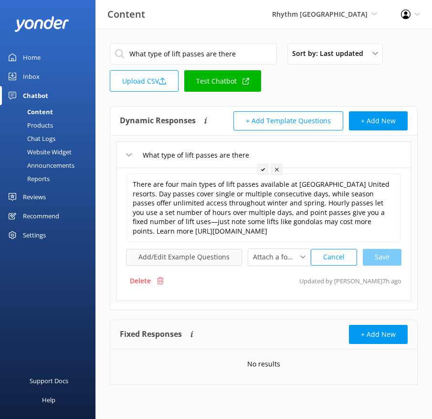
click at [166, 259] on button "Add/Edit Example Questions" at bounding box center [184, 257] width 116 height 17
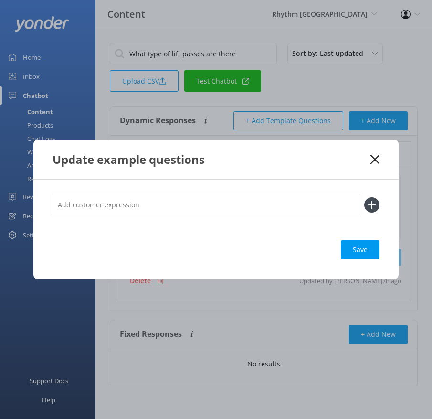
click at [211, 203] on input "text" at bounding box center [206, 204] width 307 height 21
click at [364, 197] on button at bounding box center [371, 204] width 15 height 15
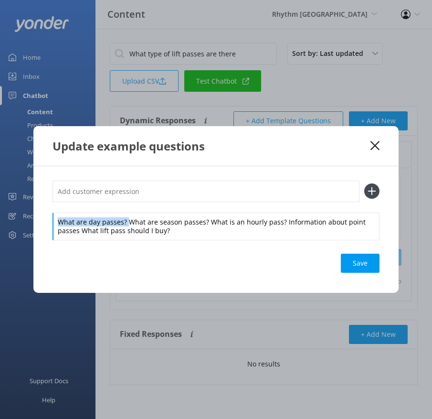
drag, startPoint x: 126, startPoint y: 222, endPoint x: 123, endPoint y: 210, distance: 13.3
click at [123, 210] on div "What are day passes? What are season passes? What is an hourly pass? Informatio…" at bounding box center [216, 209] width 327 height 59
click at [119, 201] on input "text" at bounding box center [206, 190] width 307 height 21
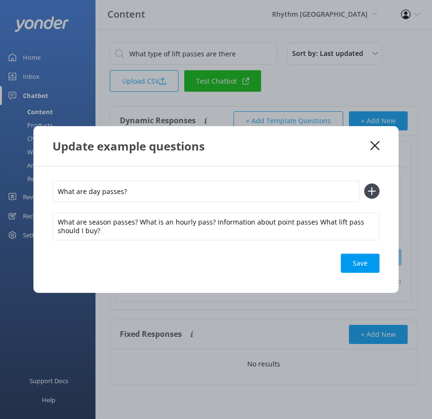
click at [364, 183] on button at bounding box center [371, 190] width 15 height 15
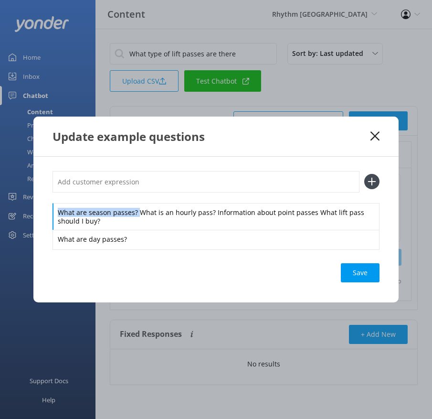
drag, startPoint x: 138, startPoint y: 208, endPoint x: 136, endPoint y: 192, distance: 15.9
click at [136, 192] on div "What are season passes? What is an hourly pass? Information about point passes …" at bounding box center [216, 210] width 327 height 78
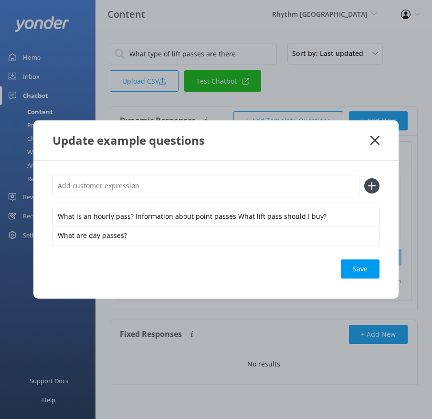
click at [123, 181] on input "text" at bounding box center [206, 185] width 307 height 21
click at [364, 178] on button at bounding box center [371, 185] width 15 height 15
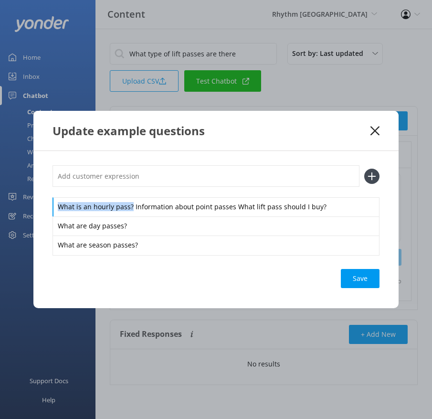
drag, startPoint x: 129, startPoint y: 201, endPoint x: 127, endPoint y: 191, distance: 9.3
click at [127, 191] on div "What is an hourly pass? Information about point passes What lift pass should I …" at bounding box center [216, 209] width 327 height 89
click at [117, 181] on input "text" at bounding box center [206, 175] width 307 height 21
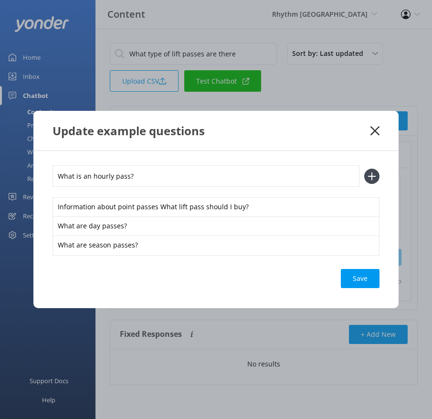
click at [364, 169] on button at bounding box center [371, 176] width 15 height 15
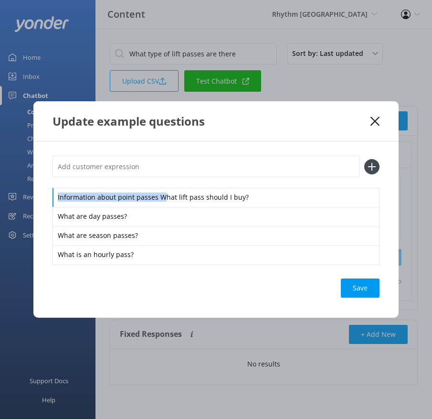
drag, startPoint x: 160, startPoint y: 196, endPoint x: 150, endPoint y: 180, distance: 19.7
click at [150, 180] on div "Information about point passes What lift pass should I buy? What are day passes…" at bounding box center [216, 210] width 327 height 108
click at [141, 167] on input "text" at bounding box center [206, 166] width 307 height 21
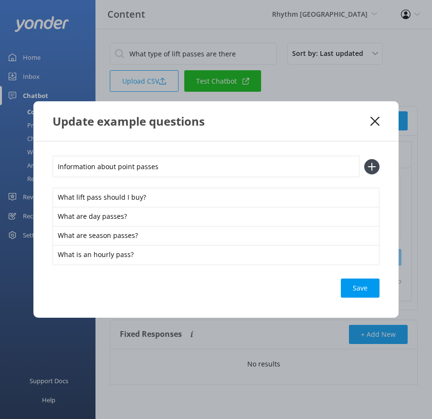
click at [364, 159] on button at bounding box center [371, 166] width 15 height 15
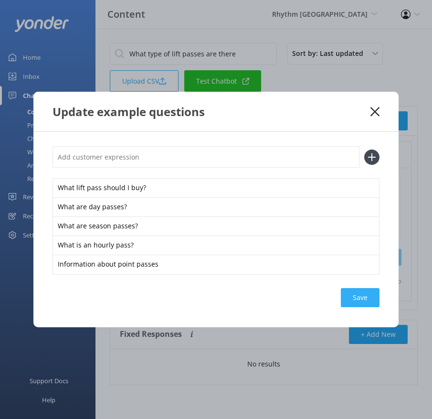
click at [366, 298] on div "Save" at bounding box center [360, 297] width 39 height 19
click at [374, 110] on icon at bounding box center [375, 112] width 9 height 10
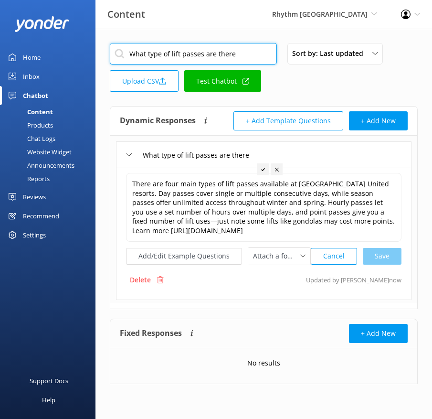
click at [218, 51] on input "What type of lift passes are there" at bounding box center [193, 53] width 167 height 21
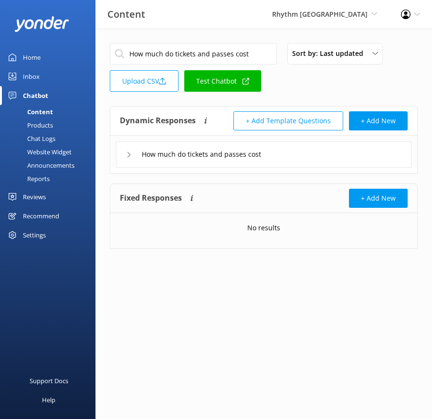
click at [289, 150] on div "How much do tickets and passes cost" at bounding box center [264, 154] width 296 height 26
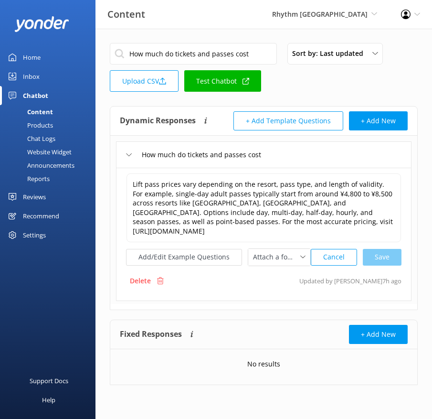
click at [233, 258] on div "Lift pass prices vary depending on the resort, pass type, and length of validit…" at bounding box center [264, 234] width 296 height 133
click at [212, 249] on button "Add/Edit Example Questions" at bounding box center [184, 257] width 116 height 17
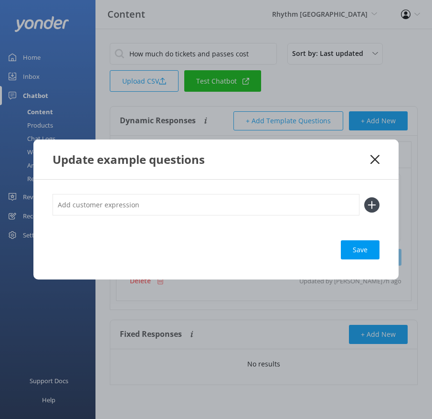
click at [180, 192] on div "Save" at bounding box center [215, 230] width 365 height 100
click at [180, 201] on input "text" at bounding box center [206, 204] width 307 height 21
click at [364, 197] on button at bounding box center [371, 204] width 15 height 15
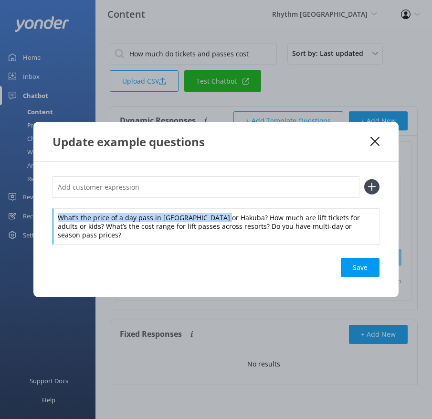
drag, startPoint x: 219, startPoint y: 221, endPoint x: 206, endPoint y: 204, distance: 21.5
click at [206, 204] on div "What’s the price of a day pass in [GEOGRAPHIC_DATA] or Hakuba? How much are lif…" at bounding box center [216, 210] width 327 height 68
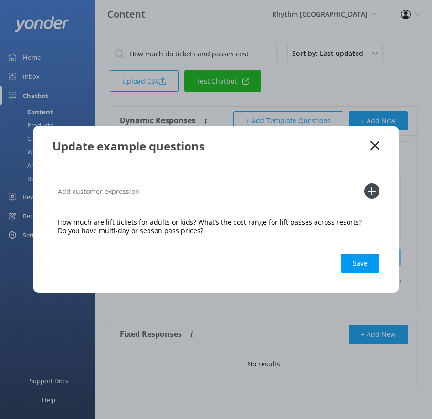
click at [194, 191] on input "text" at bounding box center [206, 190] width 307 height 21
click at [364, 183] on button at bounding box center [371, 190] width 15 height 15
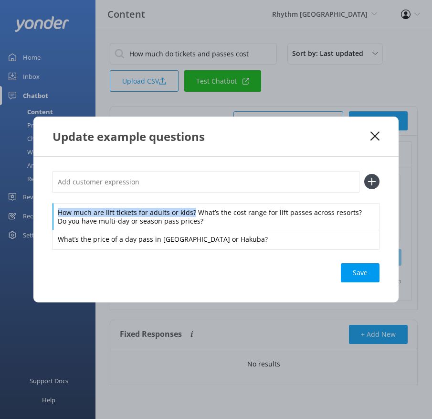
drag, startPoint x: 192, startPoint y: 213, endPoint x: 187, endPoint y: 201, distance: 13.2
click at [187, 200] on div "How much are lift tickets for adults or kids? What’s the cost range for lift pa…" at bounding box center [216, 210] width 327 height 78
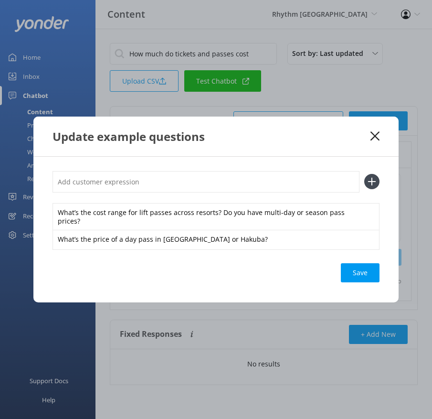
click at [160, 185] on input "text" at bounding box center [206, 181] width 307 height 21
click at [364, 174] on button at bounding box center [371, 181] width 15 height 15
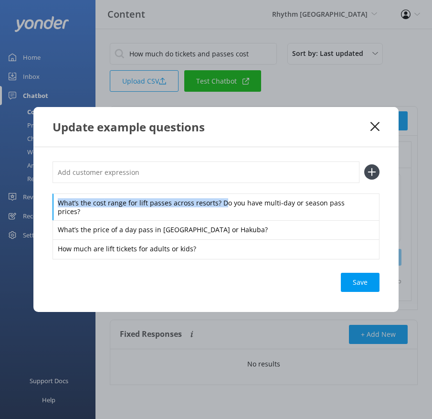
drag, startPoint x: 219, startPoint y: 206, endPoint x: 211, endPoint y: 191, distance: 16.9
click at [211, 191] on div "What’s the cost range for lift passes across resorts? Do you have multi-day or …" at bounding box center [216, 209] width 327 height 97
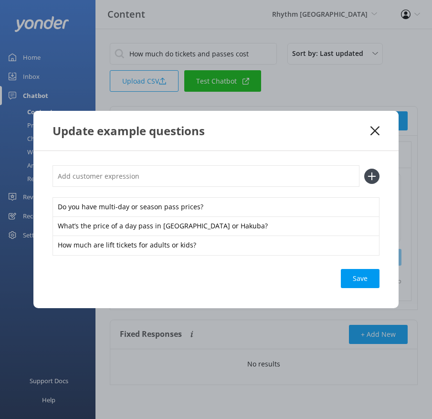
click at [195, 180] on input "text" at bounding box center [206, 175] width 307 height 21
click at [364, 169] on button at bounding box center [371, 176] width 15 height 15
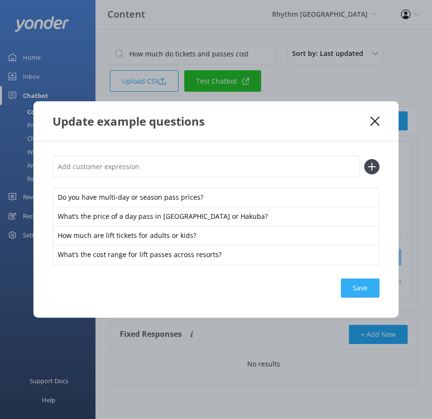
click at [367, 288] on div "Save" at bounding box center [360, 287] width 39 height 19
click at [376, 121] on use at bounding box center [375, 120] width 9 height 9
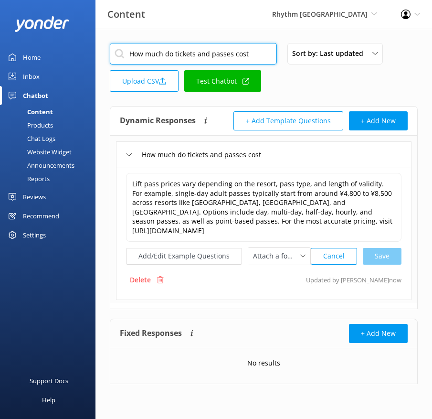
click at [212, 52] on input "How much do tickets and passes cost" at bounding box center [193, 53] width 167 height 21
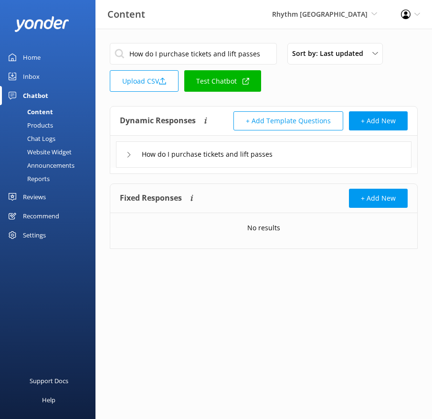
click at [314, 155] on div "How do I purchase tickets and lift passes" at bounding box center [264, 154] width 296 height 26
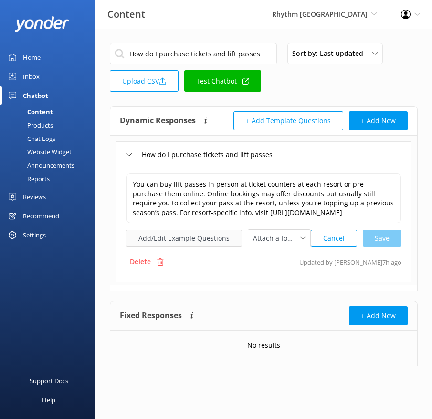
click at [181, 236] on button "Add/Edit Example Questions" at bounding box center [184, 238] width 116 height 17
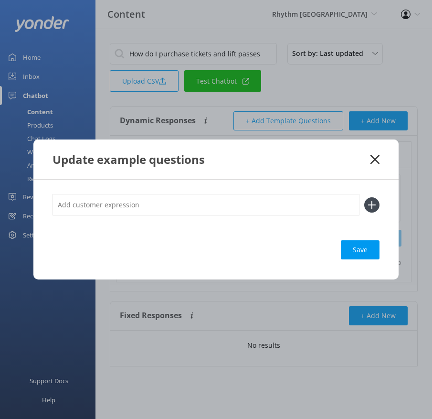
click at [222, 212] on input "text" at bounding box center [206, 204] width 307 height 21
click at [364, 197] on button at bounding box center [371, 204] width 15 height 15
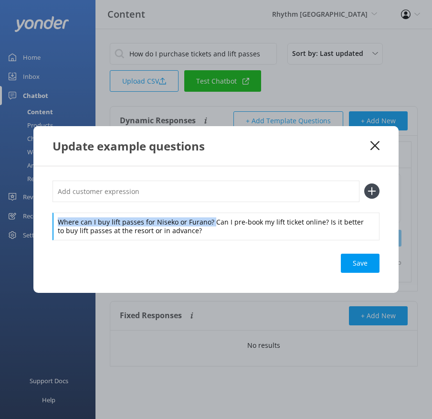
drag, startPoint x: 210, startPoint y: 220, endPoint x: 210, endPoint y: 209, distance: 11.5
click at [210, 209] on div "Where can I buy lift passes for Niseko or Furano? Can I pre-book my lift ticket…" at bounding box center [216, 209] width 327 height 59
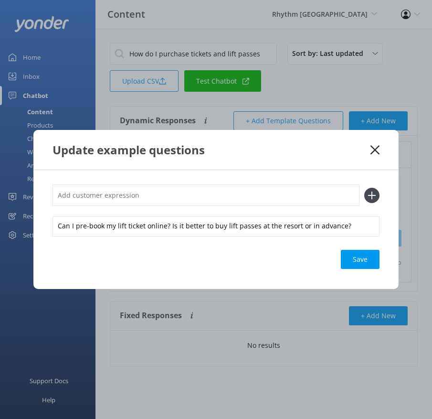
click
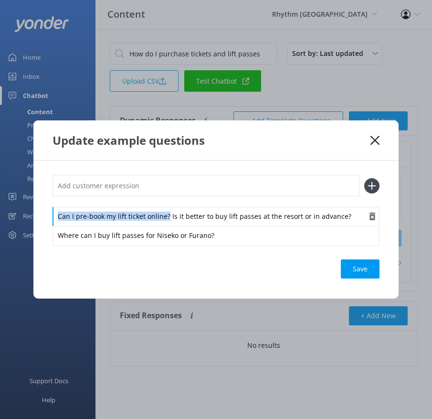
drag, startPoint x: 166, startPoint y: 216, endPoint x: 166, endPoint y: 207, distance: 8.6
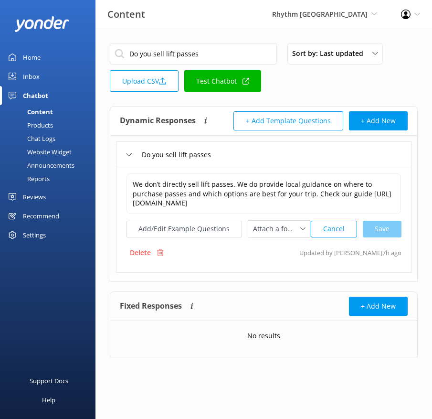
click at [205, 213] on div "We don’t directly sell lift passes. We do provide local guidance on where to pu…" at bounding box center [263, 205] width 275 height 65
click at [211, 224] on button "Add/Edit Example Questions" at bounding box center [184, 229] width 116 height 17
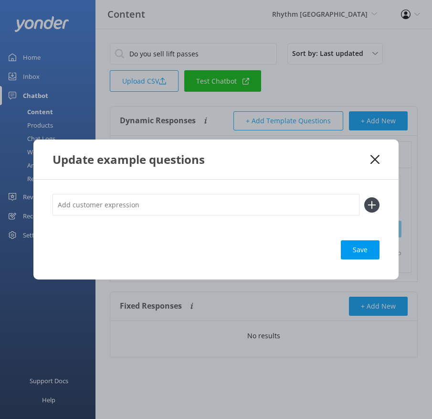
click at [234, 208] on input "text" at bounding box center [206, 204] width 307 height 21
click at [364, 197] on button at bounding box center [371, 204] width 15 height 15
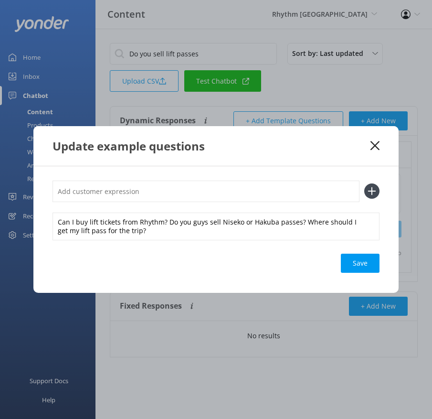
scroll to position [0, 0]
drag, startPoint x: 168, startPoint y: 224, endPoint x: 166, endPoint y: 214, distance: 9.7
click at [167, 214] on div "Can I buy lift tickets from Rhythm? Do you guys sell Niseko or Hakuba passes? W…" at bounding box center [216, 226] width 327 height 28
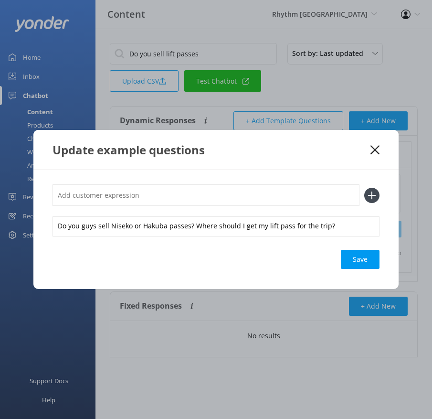
click at [159, 194] on input "text" at bounding box center [206, 194] width 307 height 21
click at [364, 188] on button at bounding box center [371, 195] width 15 height 15
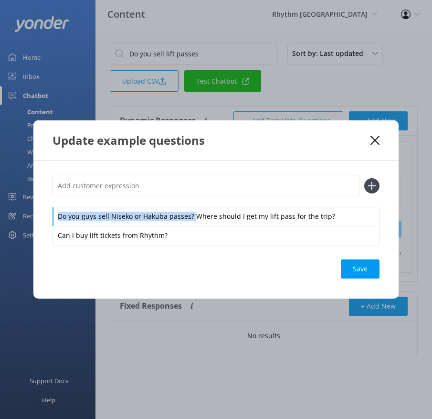
drag, startPoint x: 194, startPoint y: 216, endPoint x: 188, endPoint y: 200, distance: 17.4
click at [188, 200] on div "Do you guys sell Niseko or Hakuba passes? Where should I get my lift pass for t…" at bounding box center [216, 210] width 327 height 70
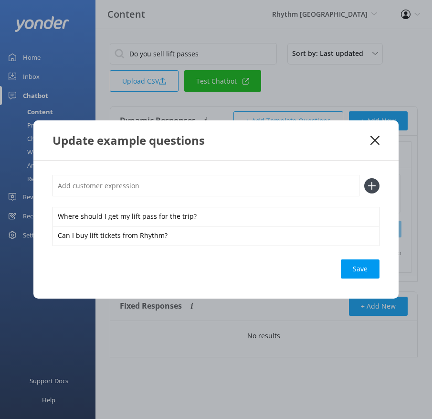
click at [184, 193] on input "text" at bounding box center [206, 185] width 307 height 21
click at [364, 178] on button at bounding box center [371, 185] width 15 height 15
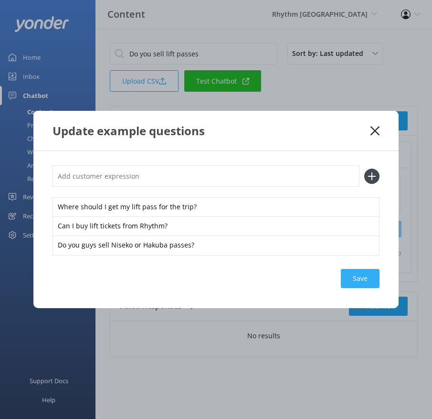
click at [354, 275] on div "Save" at bounding box center [360, 278] width 39 height 19
click at [375, 129] on icon at bounding box center [375, 131] width 9 height 10
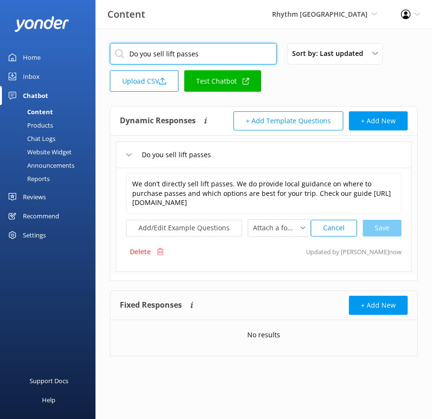
click at [206, 53] on input "Do you sell lift passes" at bounding box center [193, 53] width 167 height 21
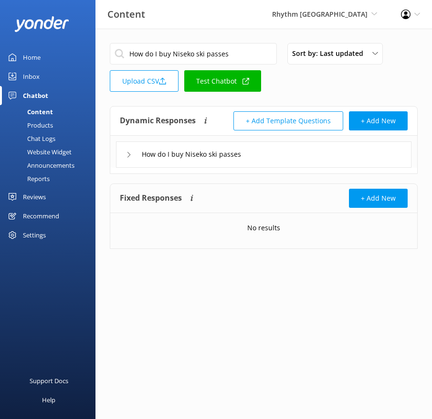
click at [274, 156] on div "How do I buy Niseko ski passes" at bounding box center [264, 154] width 296 height 26
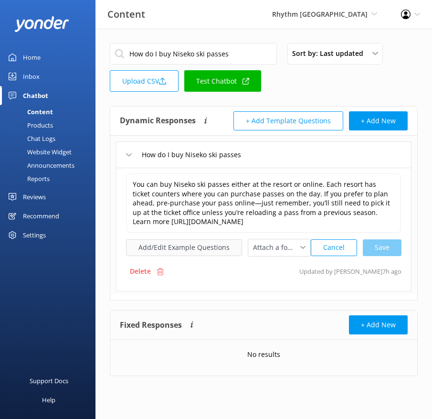
click at [180, 241] on button "Add/Edit Example Questions" at bounding box center [184, 247] width 116 height 17
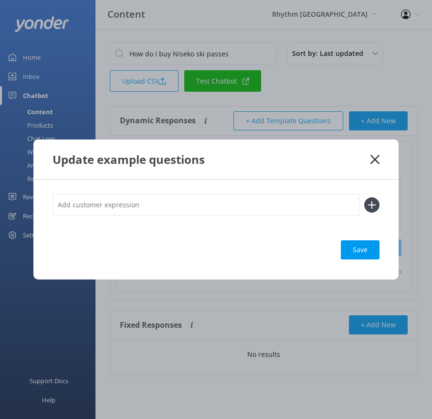
click at [217, 207] on input "text" at bounding box center [206, 204] width 307 height 21
click at [364, 197] on button at bounding box center [371, 204] width 15 height 15
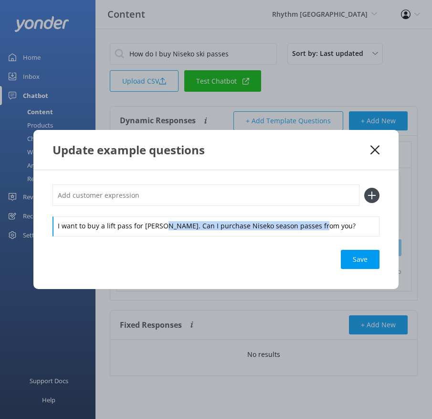
drag, startPoint x: 162, startPoint y: 223, endPoint x: 180, endPoint y: 245, distance: 27.8
click at [180, 245] on div "I want to buy a lift pass for [PERSON_NAME]. Can I purchase Niseko season passe…" at bounding box center [215, 229] width 365 height 119
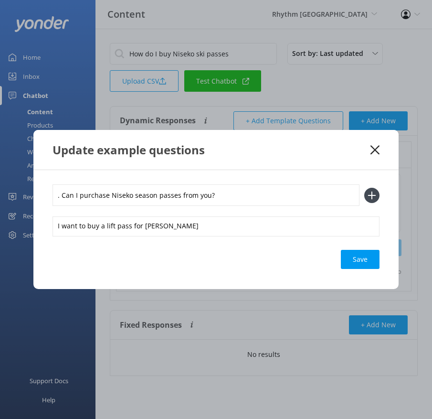
drag, startPoint x: 61, startPoint y: 194, endPoint x: 50, endPoint y: 194, distance: 11.0
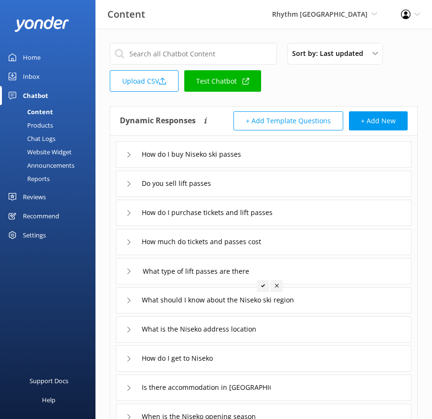
click at [282, 103] on div "Sort by: Last updated Title (A-Z) Last updated Upload CSV Test Chatbot Dynamic …" at bounding box center [263, 224] width 337 height 390
